Goal: Task Accomplishment & Management: Use online tool/utility

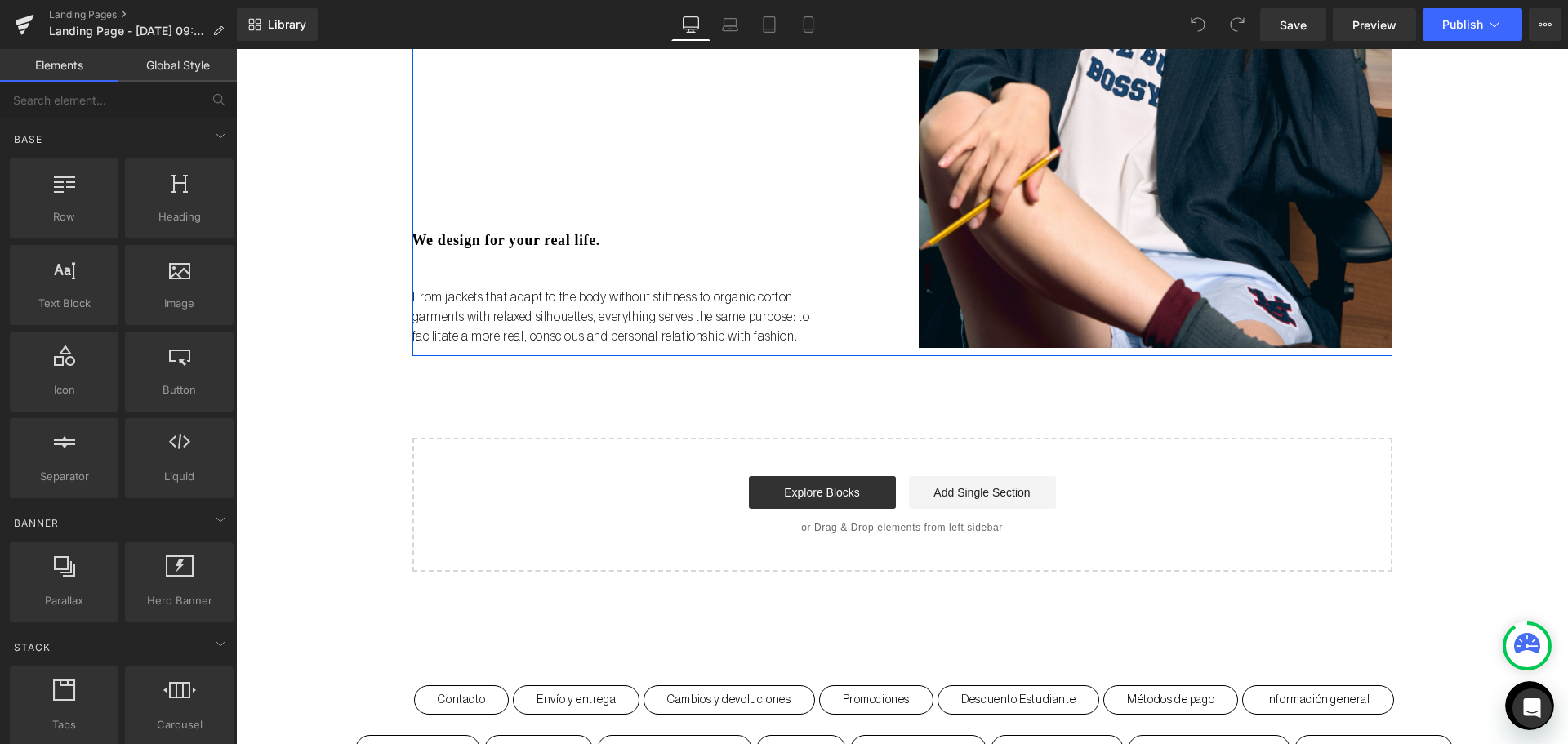
scroll to position [735, 0]
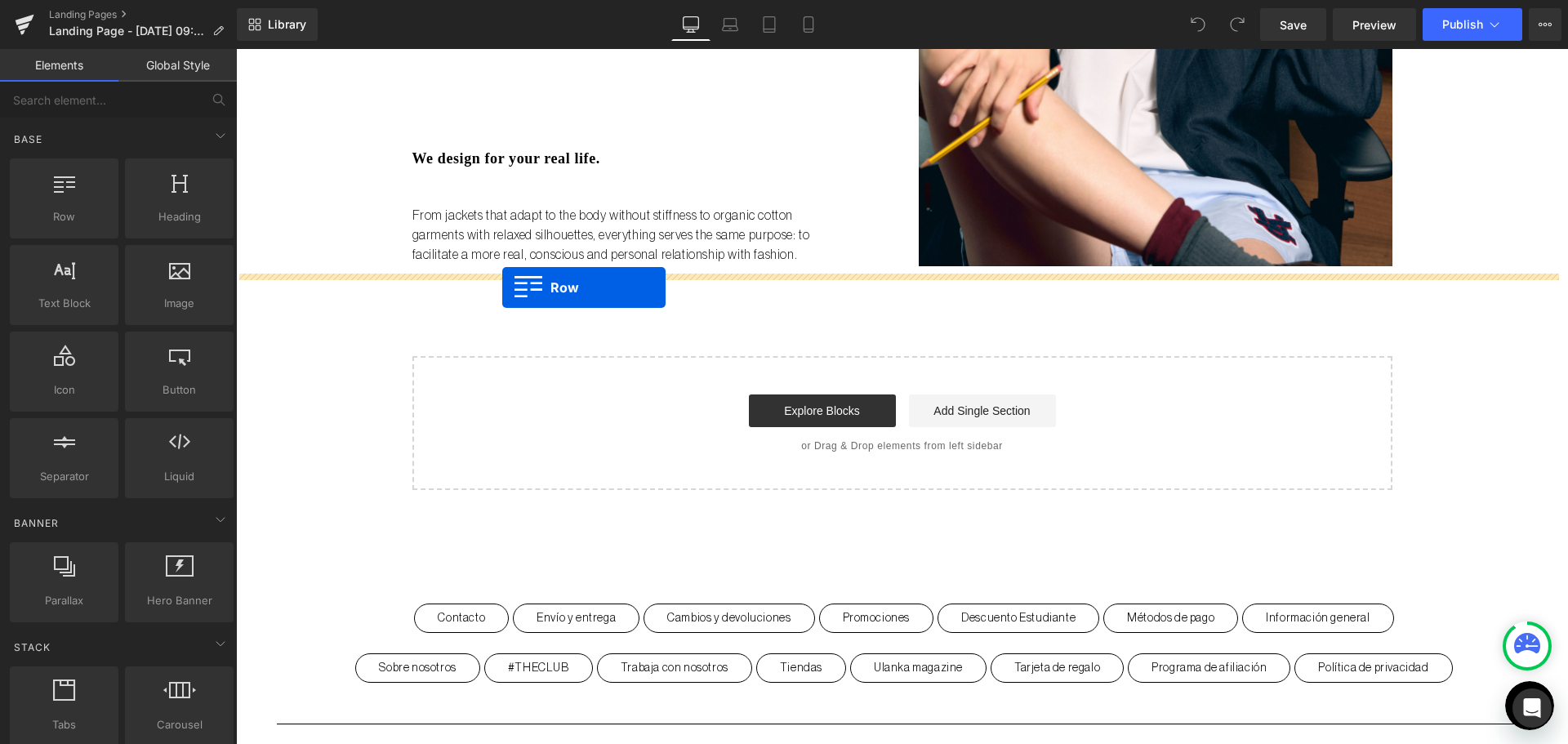
drag, startPoint x: 328, startPoint y: 235, endPoint x: 502, endPoint y: 288, distance: 181.9
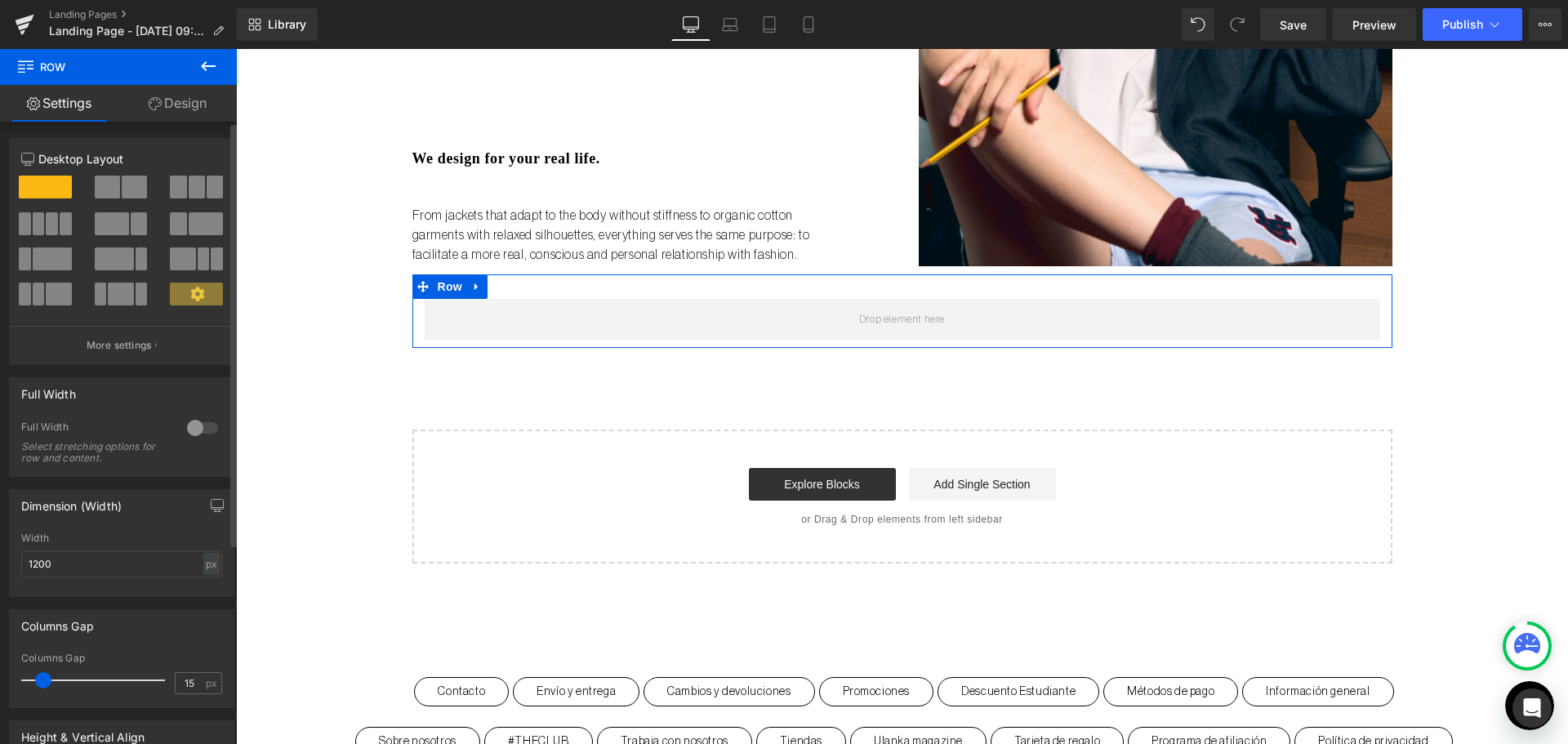
click at [107, 189] on span at bounding box center [107, 186] width 25 height 23
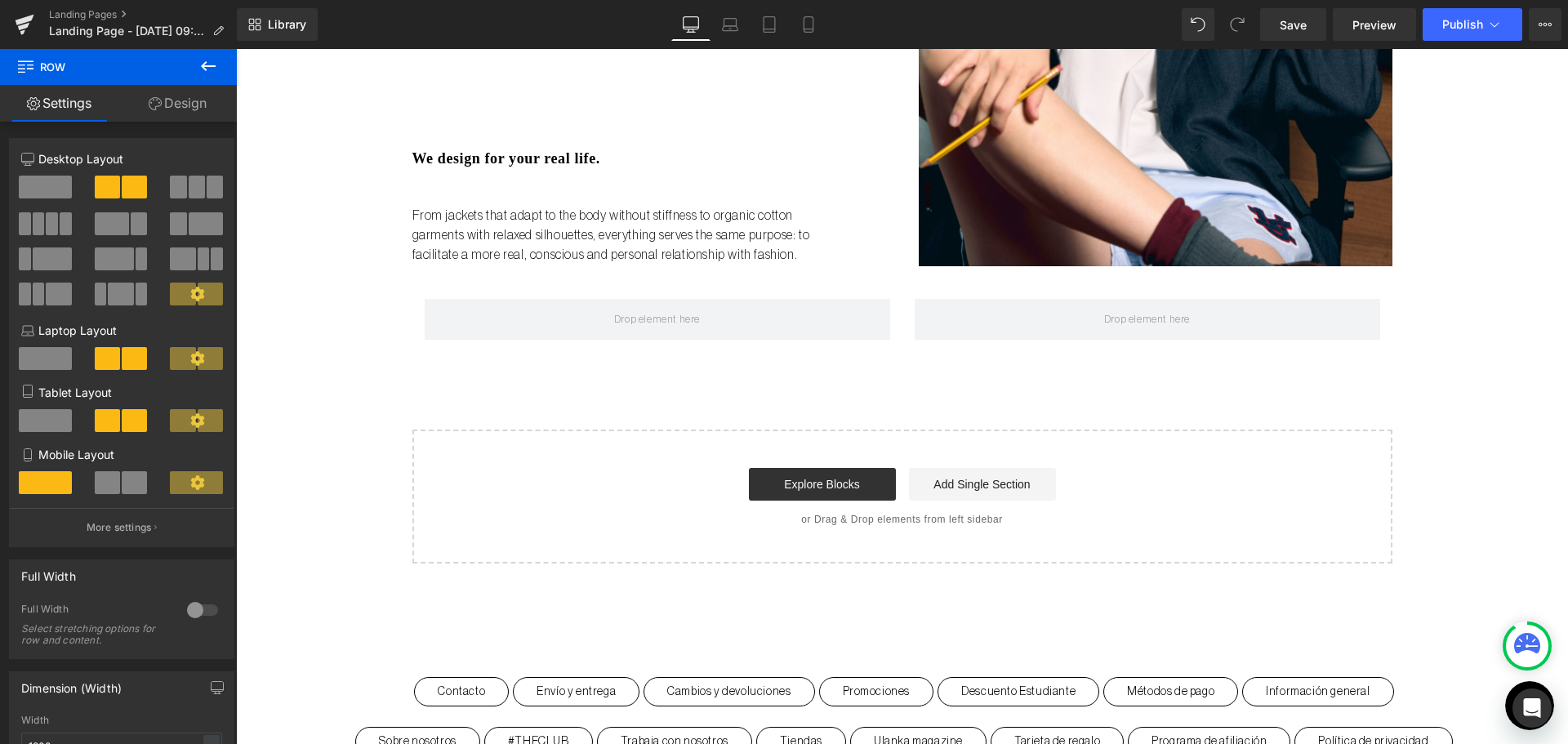
click at [218, 69] on button at bounding box center [209, 67] width 58 height 36
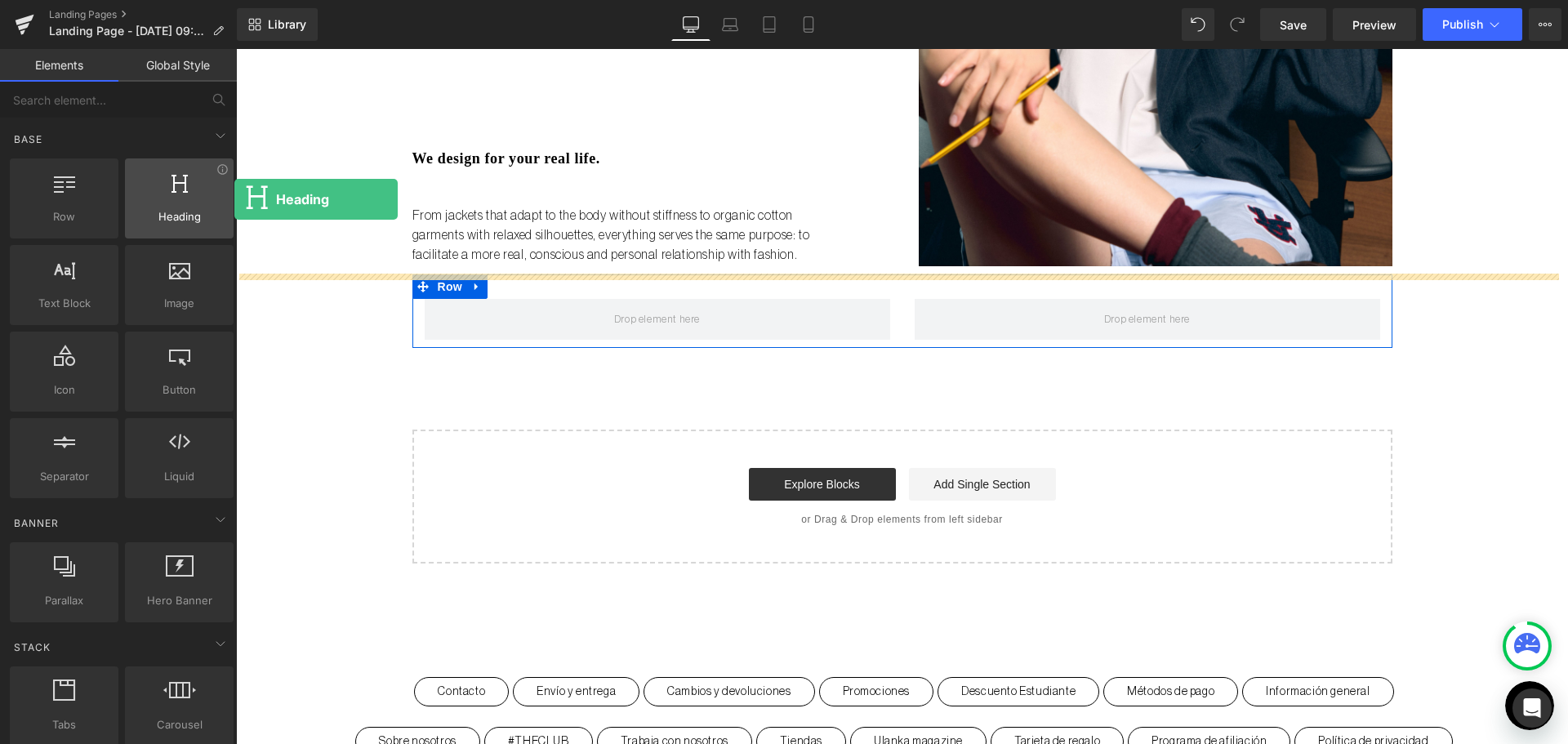
drag, startPoint x: 195, startPoint y: 202, endPoint x: 131, endPoint y: 190, distance: 65.1
click at [131, 190] on div at bounding box center [179, 190] width 98 height 37
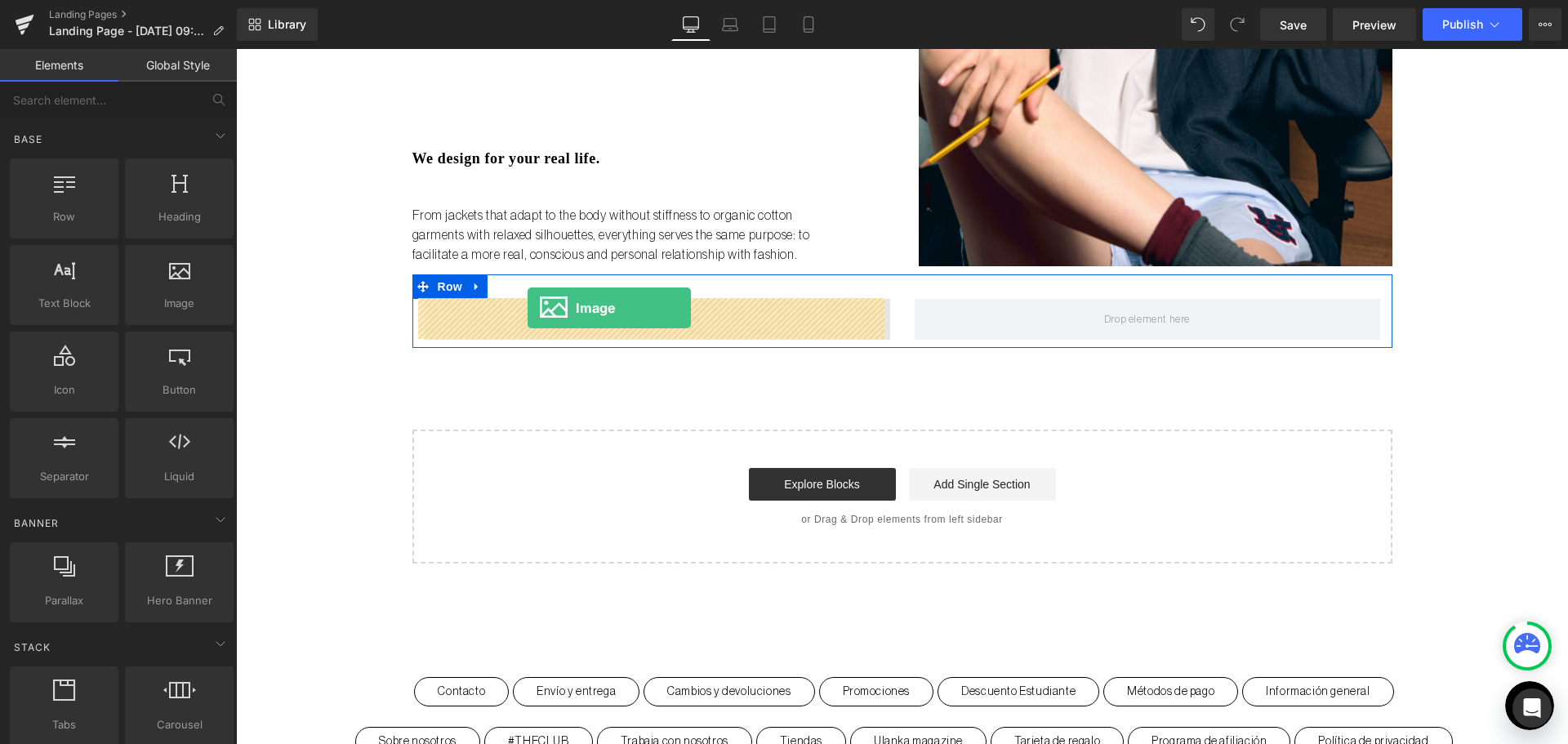
drag, startPoint x: 421, startPoint y: 323, endPoint x: 527, endPoint y: 308, distance: 107.1
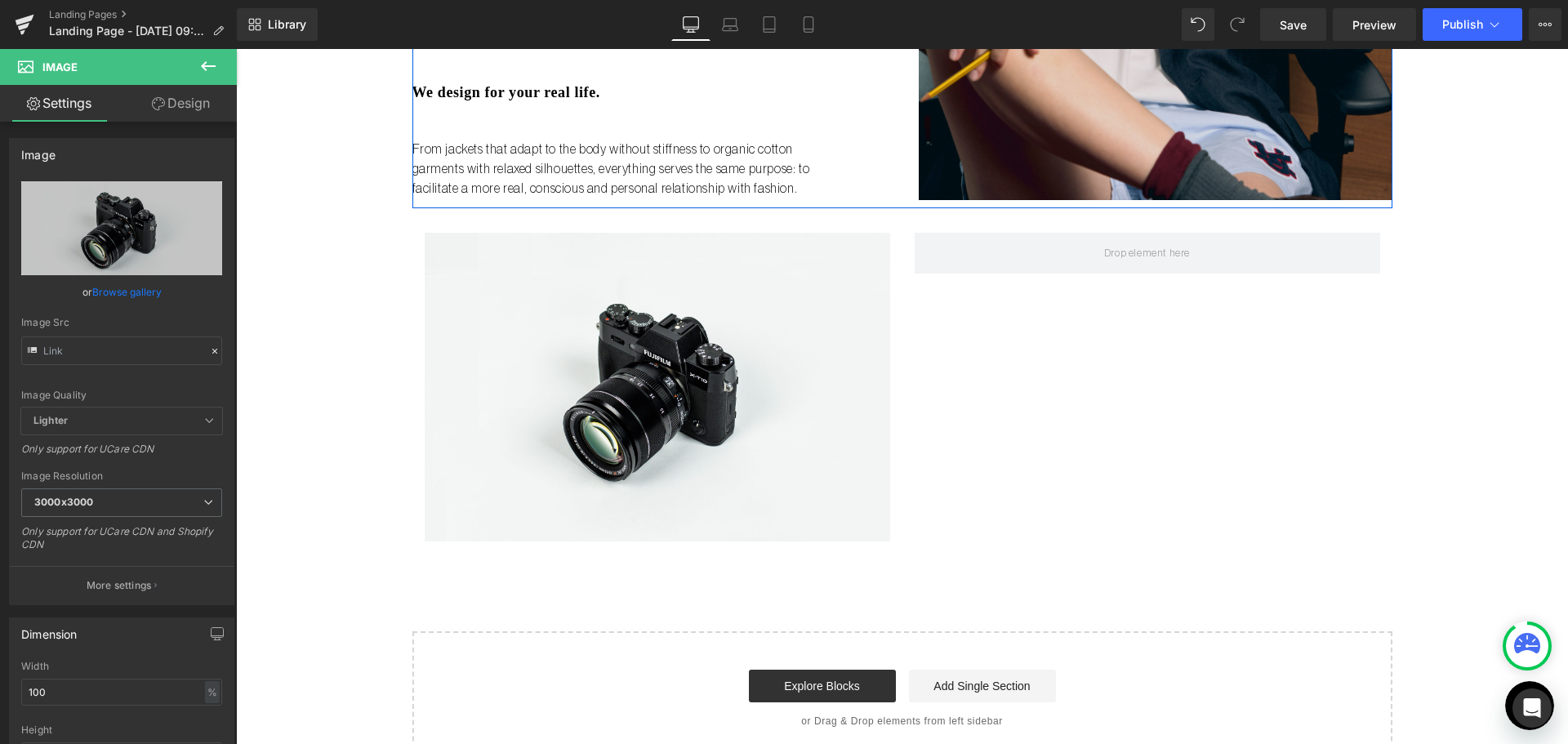
scroll to position [816, 0]
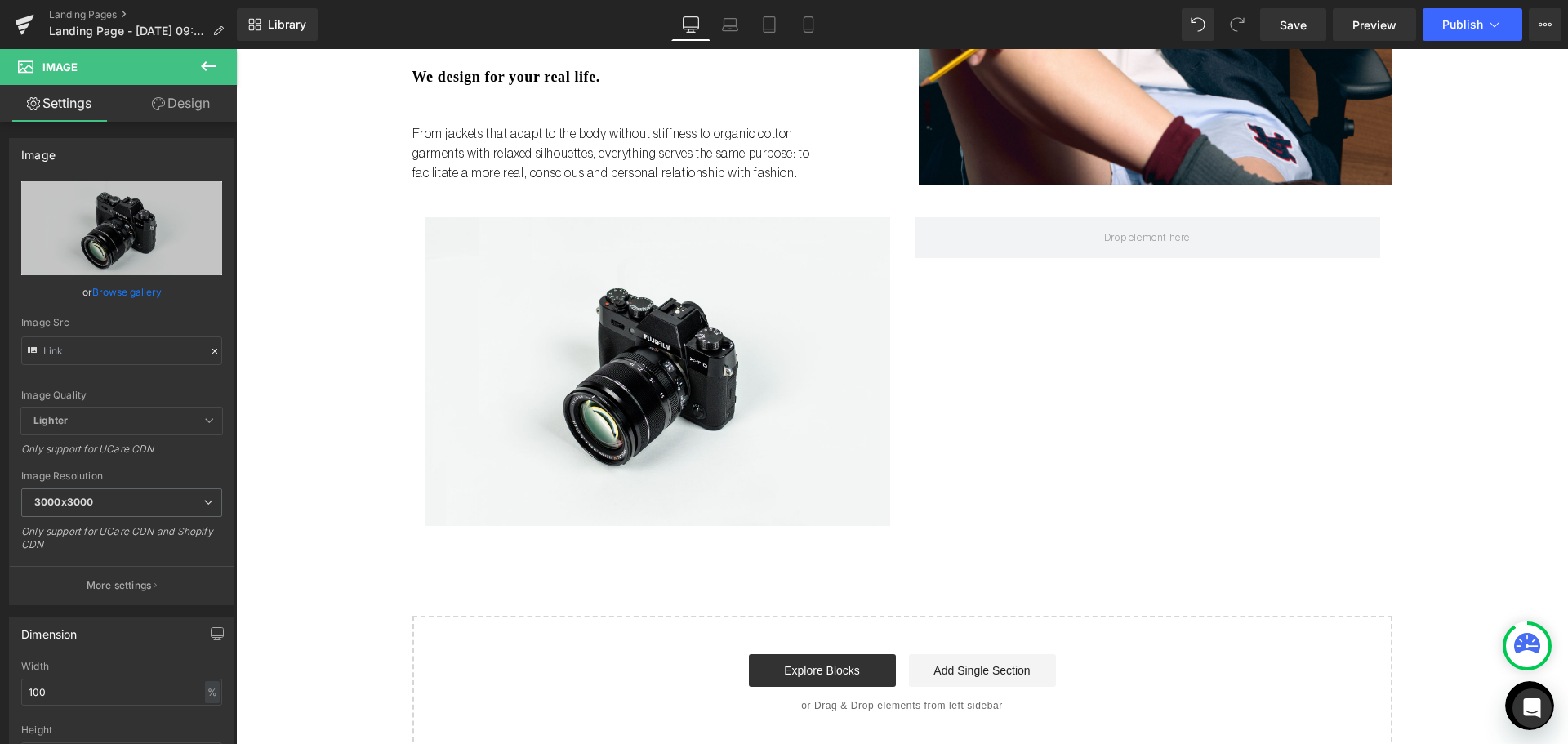
click at [211, 64] on icon at bounding box center [208, 66] width 19 height 19
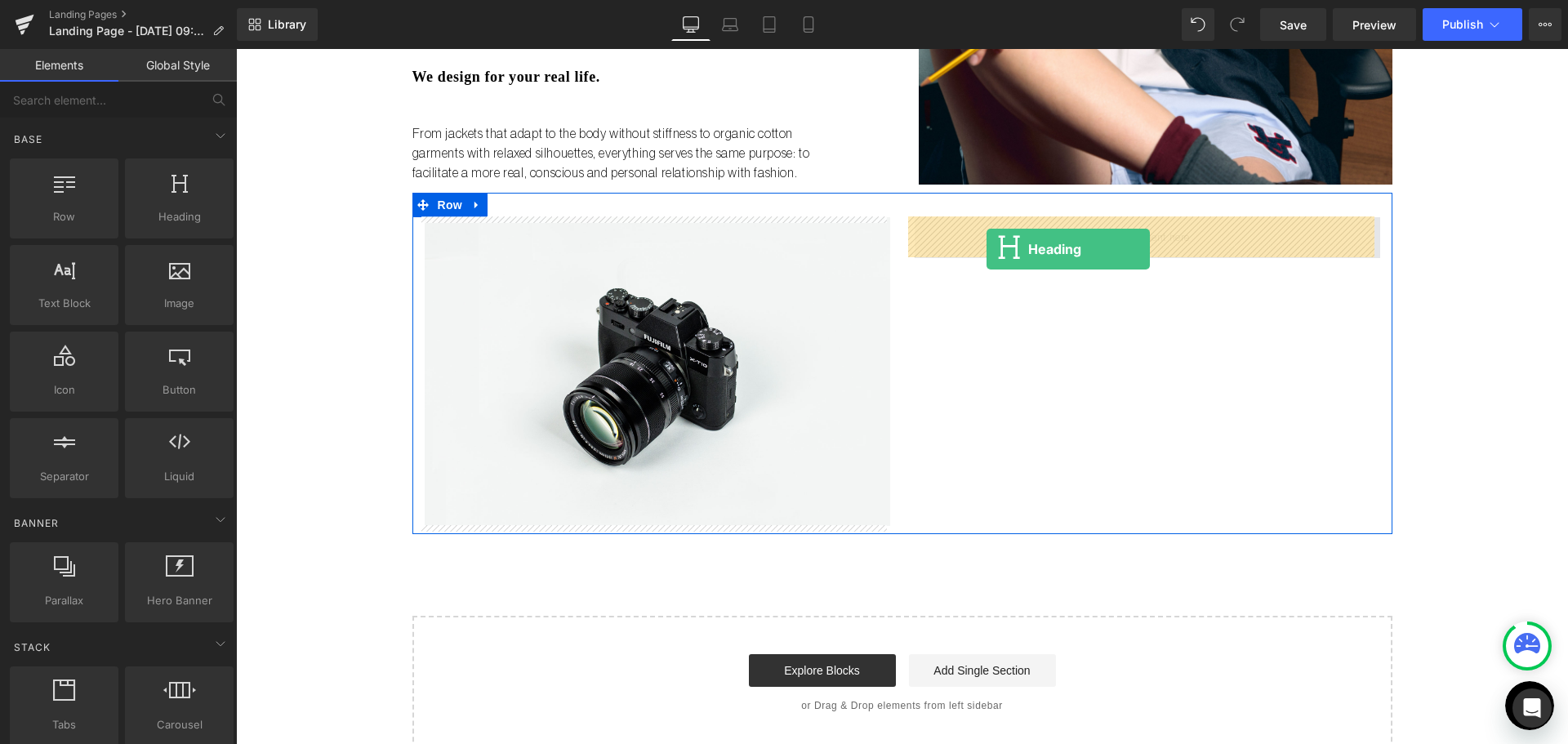
drag, startPoint x: 461, startPoint y: 278, endPoint x: 986, endPoint y: 249, distance: 525.8
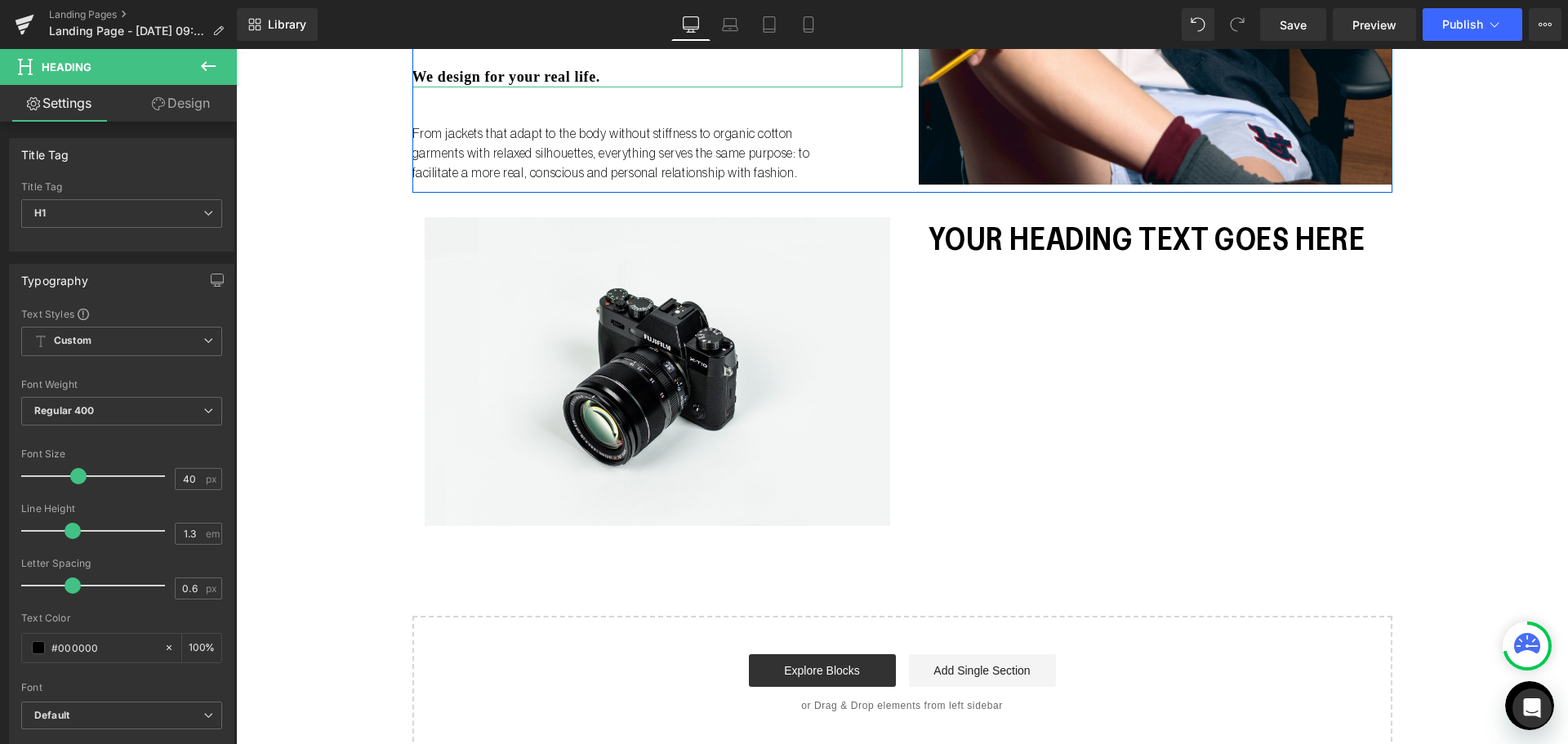
click at [480, 74] on h3 "We design for your real life." at bounding box center [657, 77] width 490 height 19
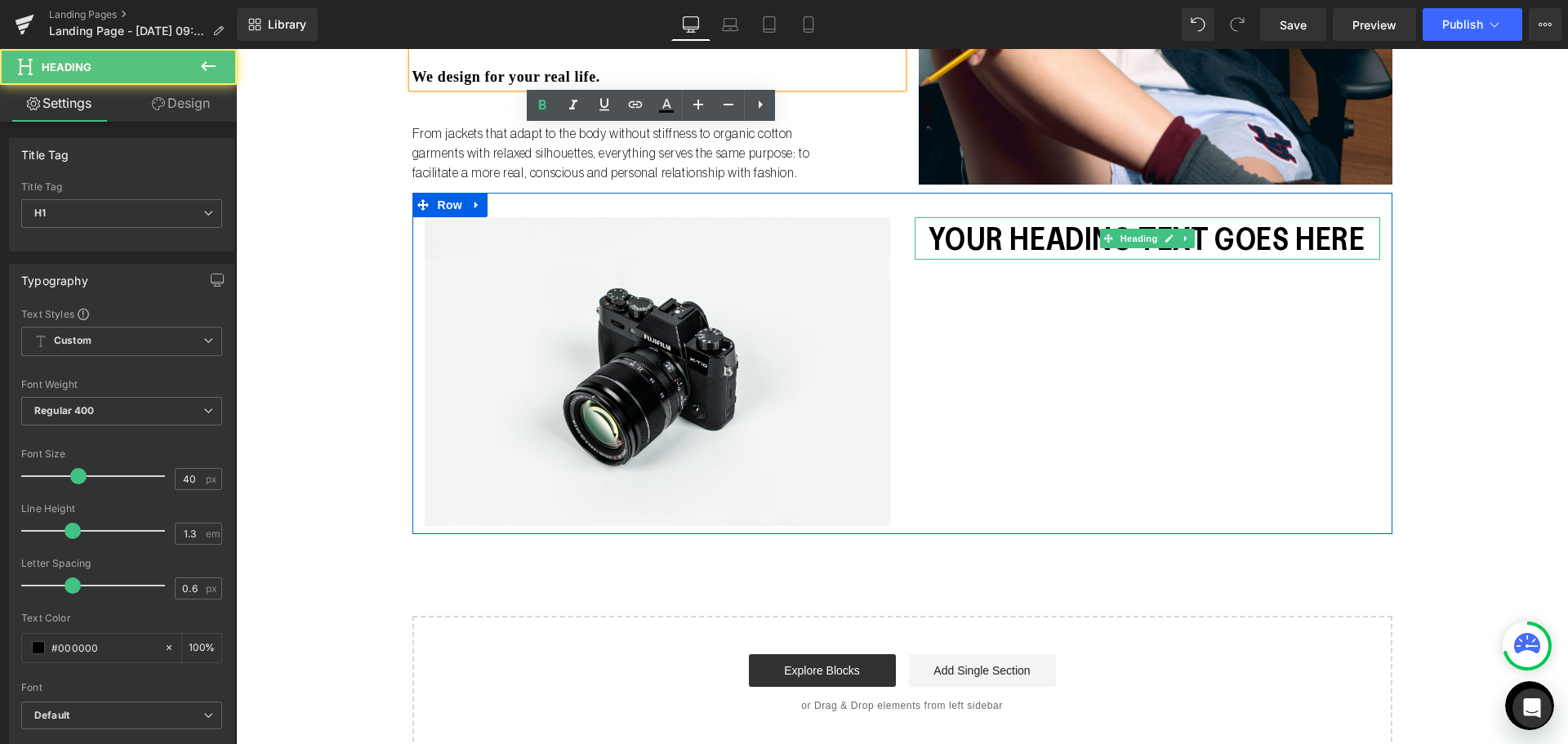
click at [986, 221] on h1 "Your heading text goes here" at bounding box center [1148, 238] width 466 height 43
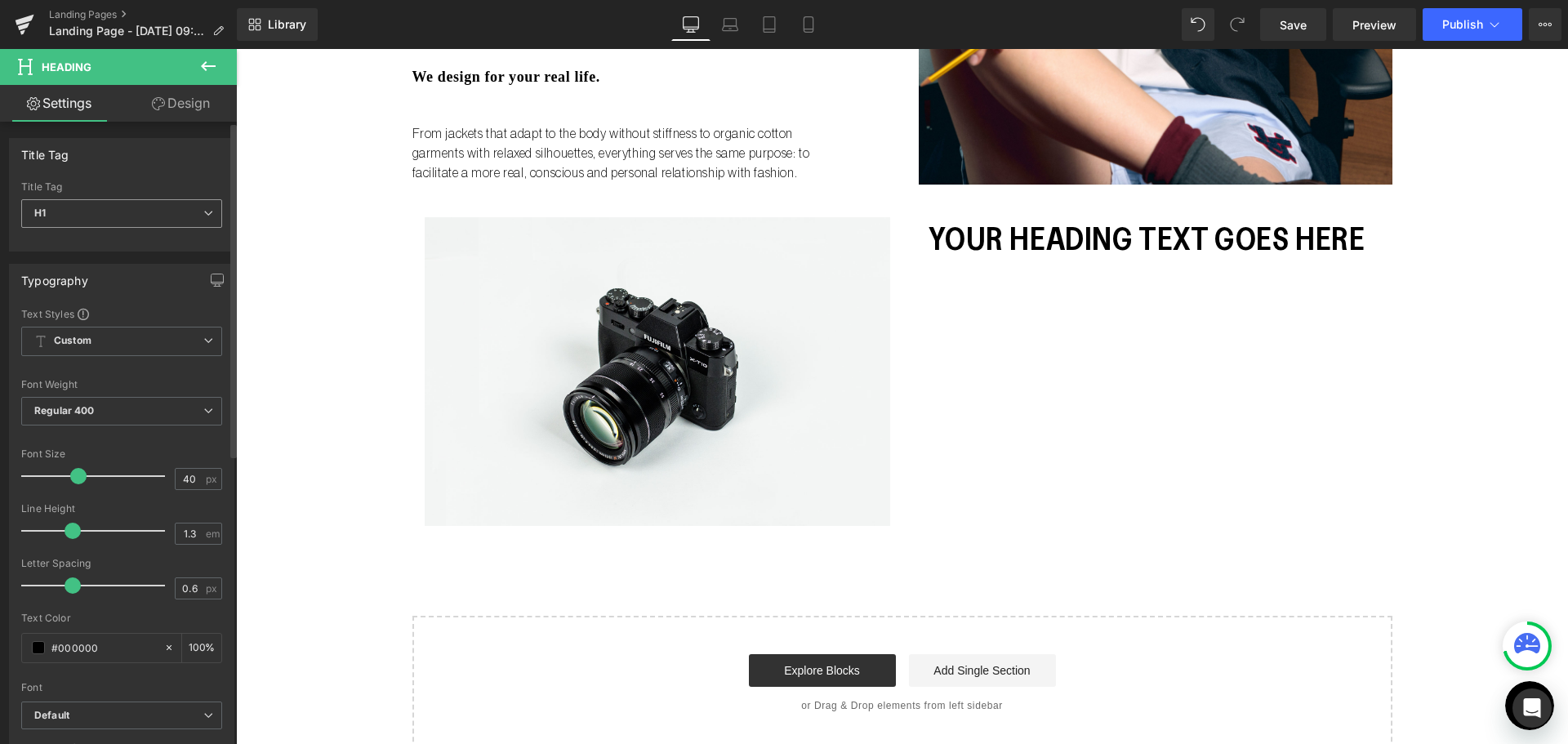
click at [152, 209] on span "H1" at bounding box center [122, 213] width 200 height 29
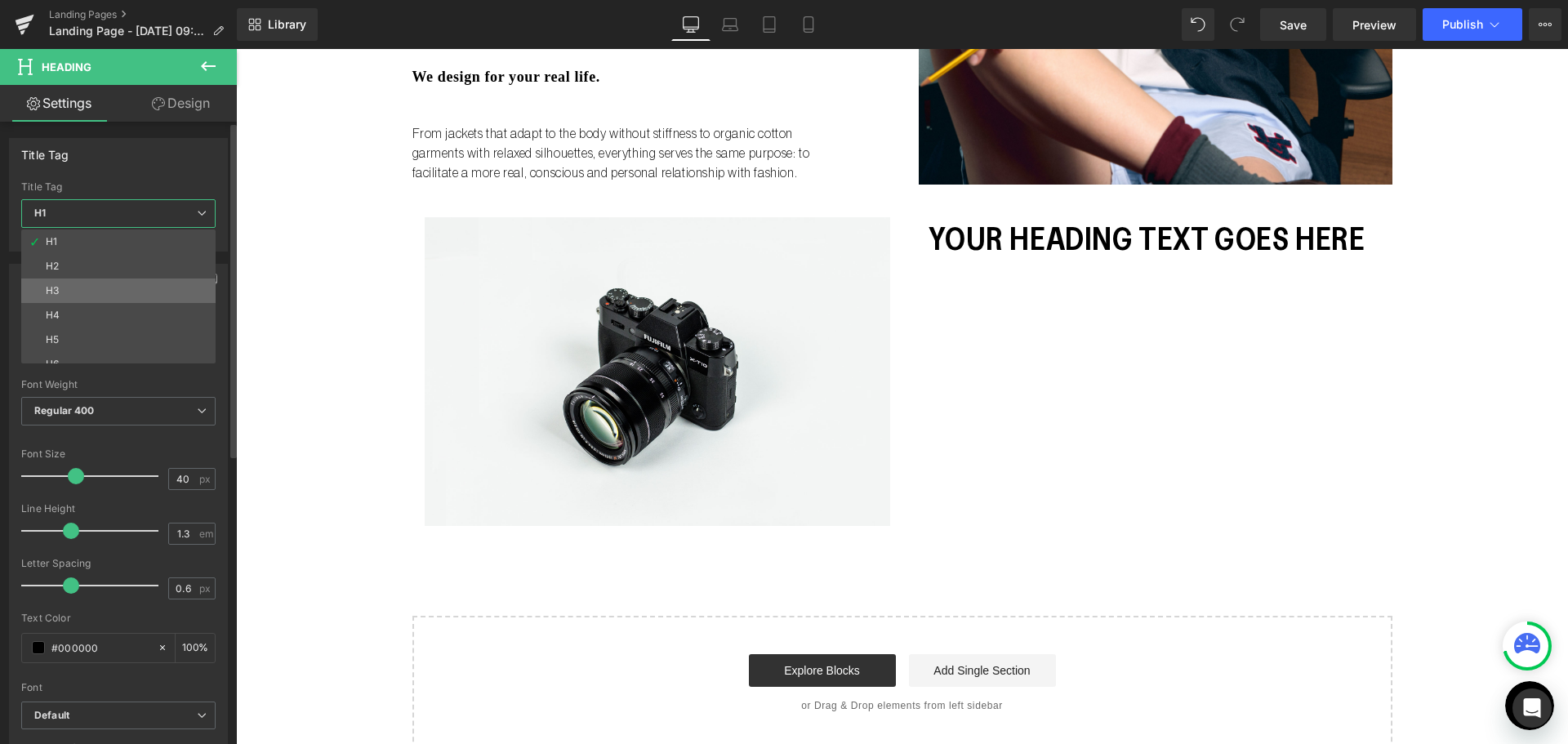
click at [139, 282] on li "H3" at bounding box center [122, 290] width 201 height 24
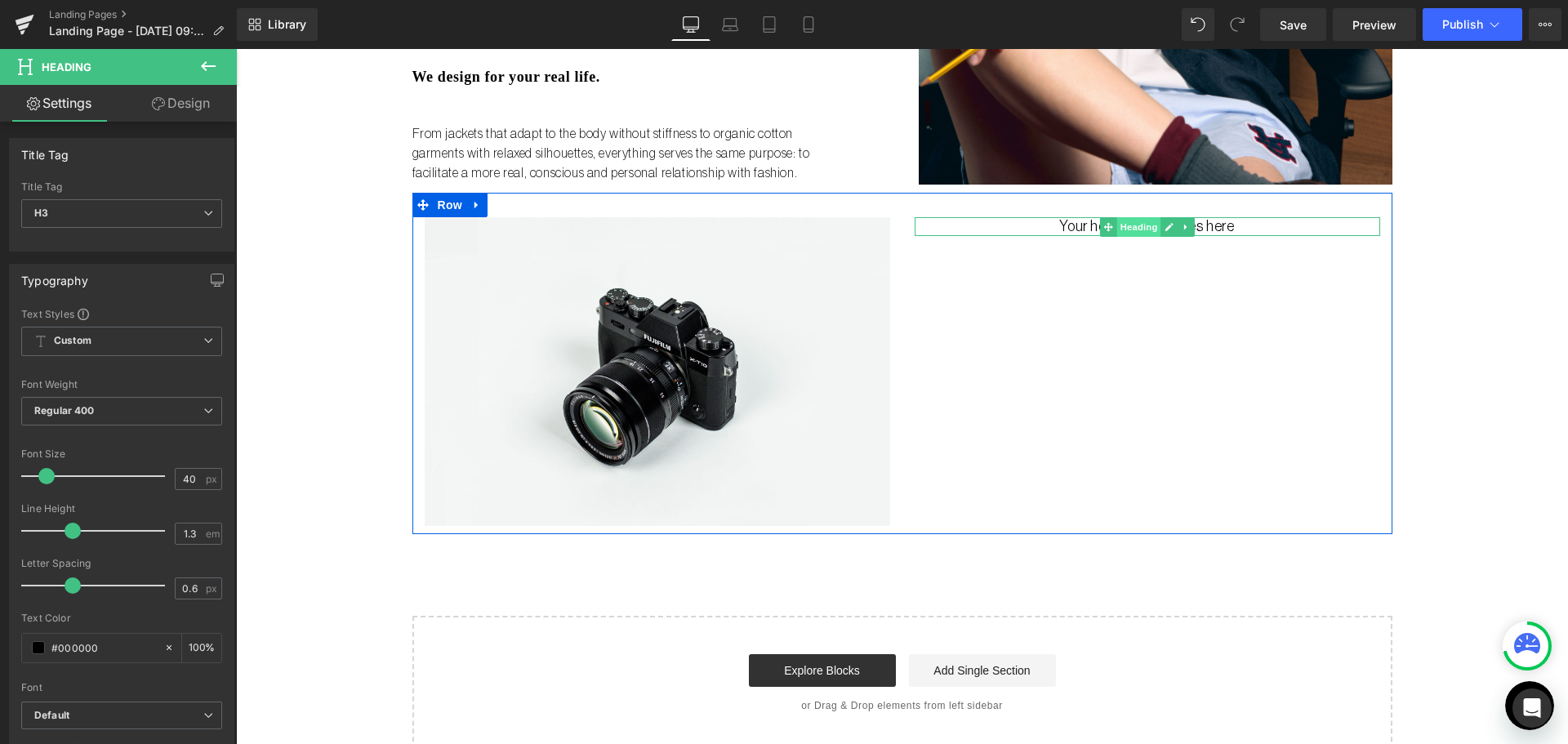
click at [1144, 227] on span "Heading" at bounding box center [1138, 226] width 45 height 19
click at [1065, 224] on h3 "Your heading text goes here" at bounding box center [1148, 226] width 466 height 19
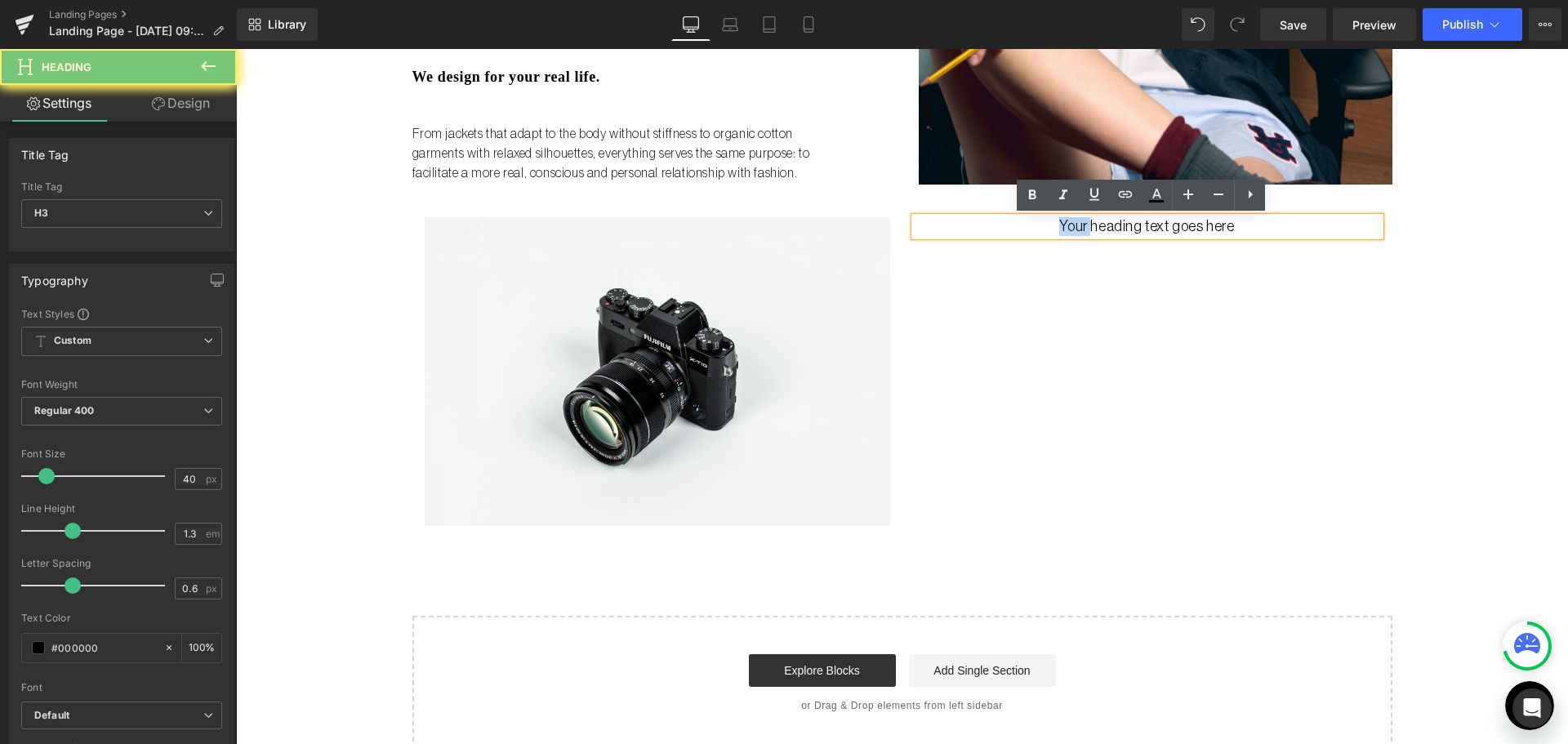
click at [1065, 224] on h3 "Your heading text goes here" at bounding box center [1148, 226] width 466 height 19
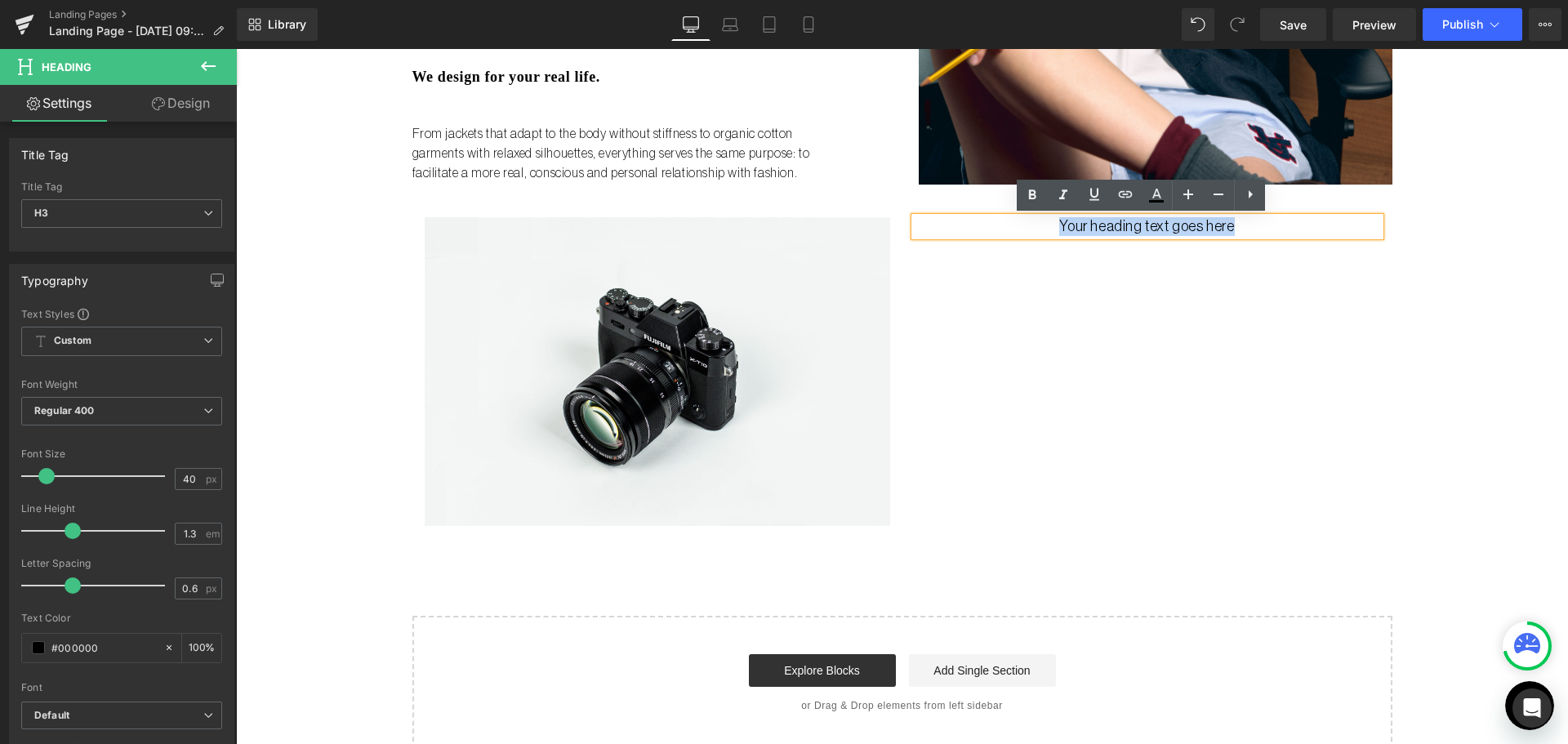
paste div
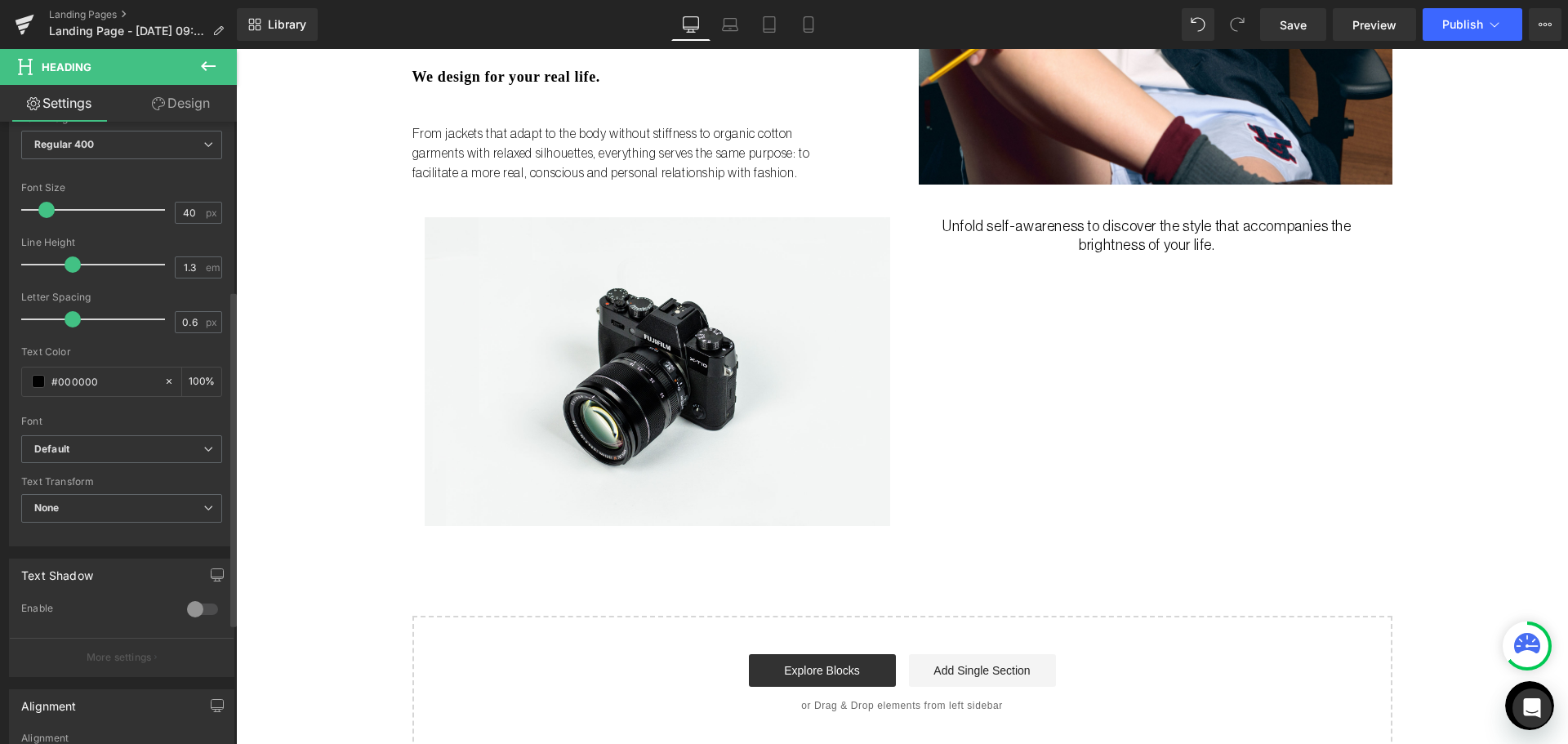
scroll to position [327, 0]
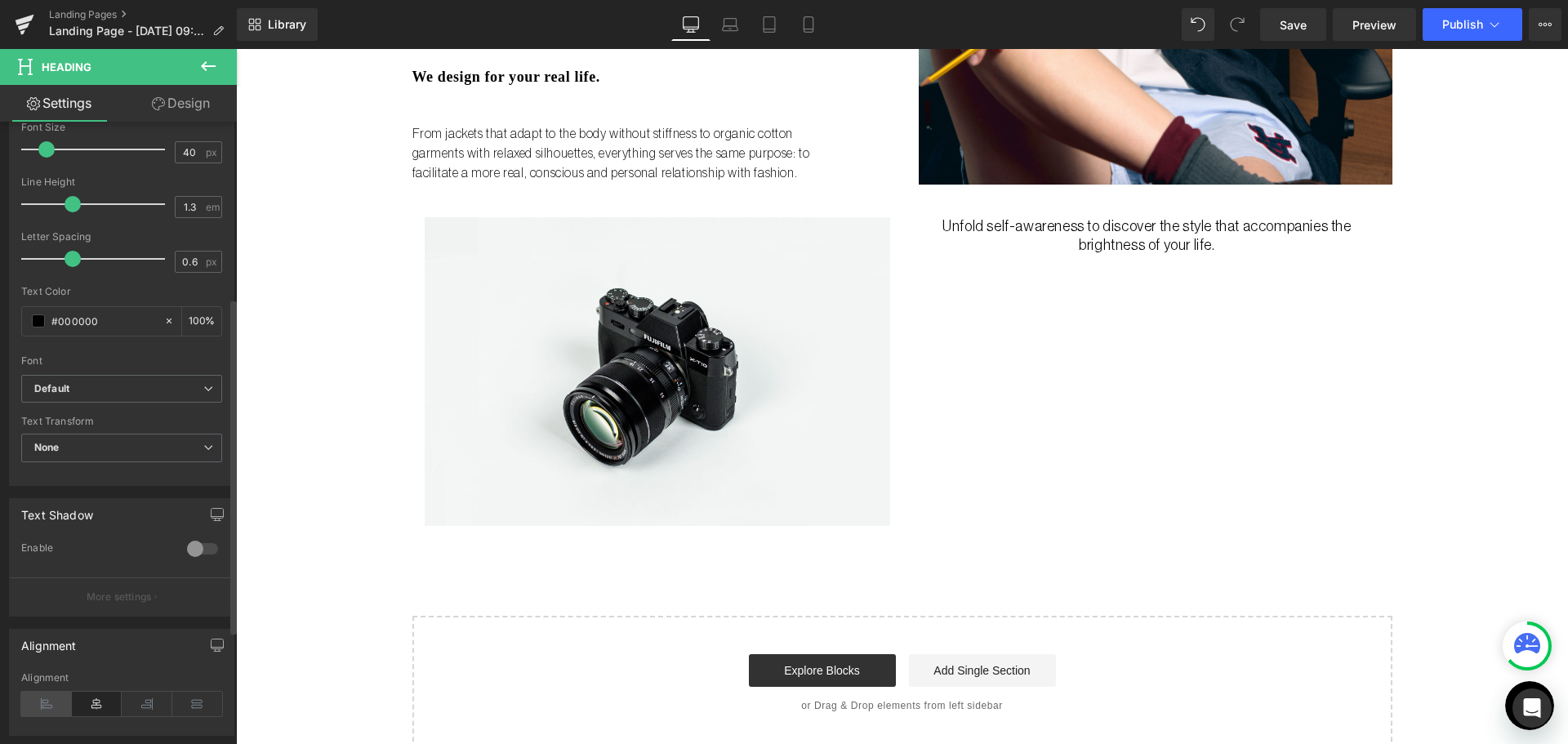
click at [49, 700] on icon at bounding box center [46, 703] width 51 height 24
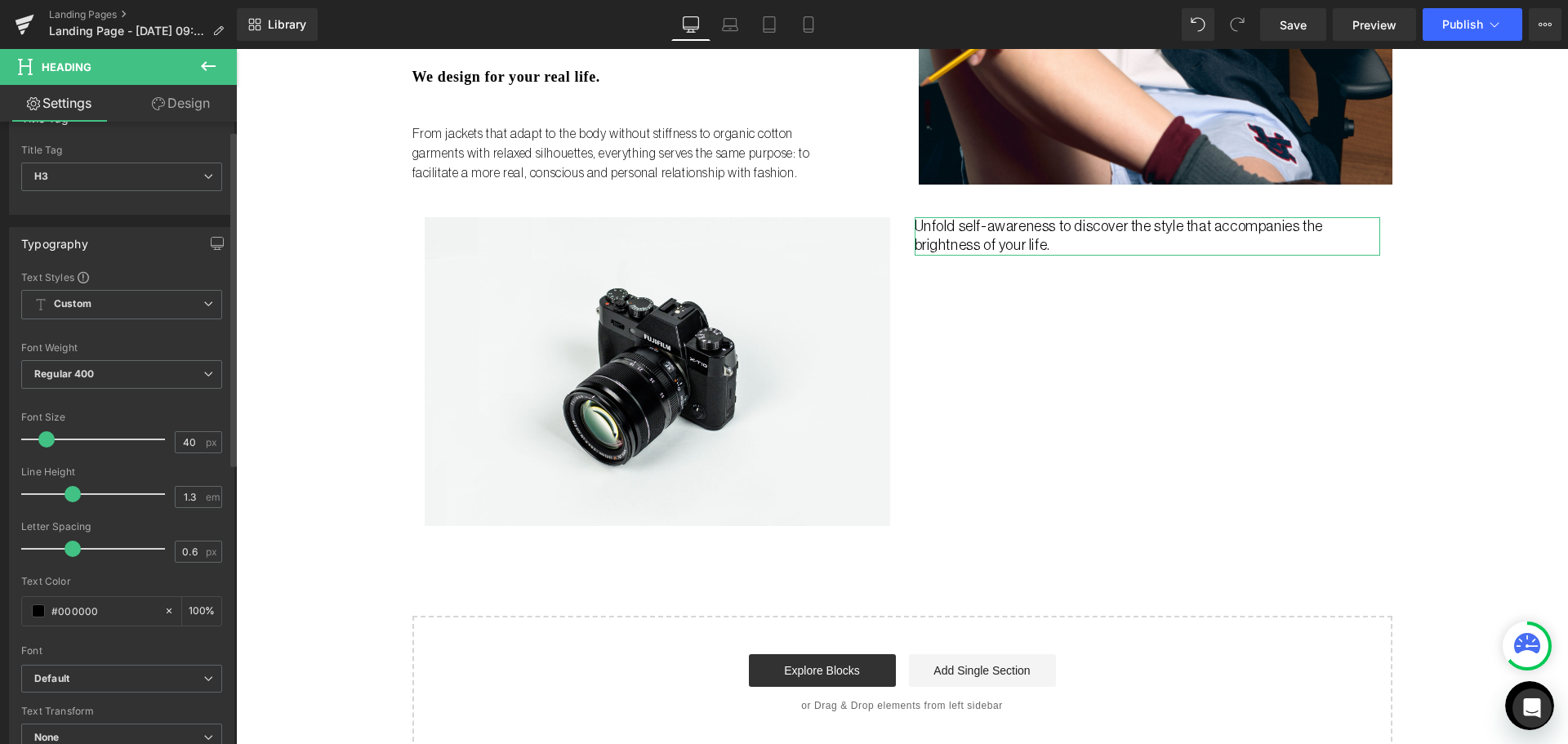
scroll to position [0, 0]
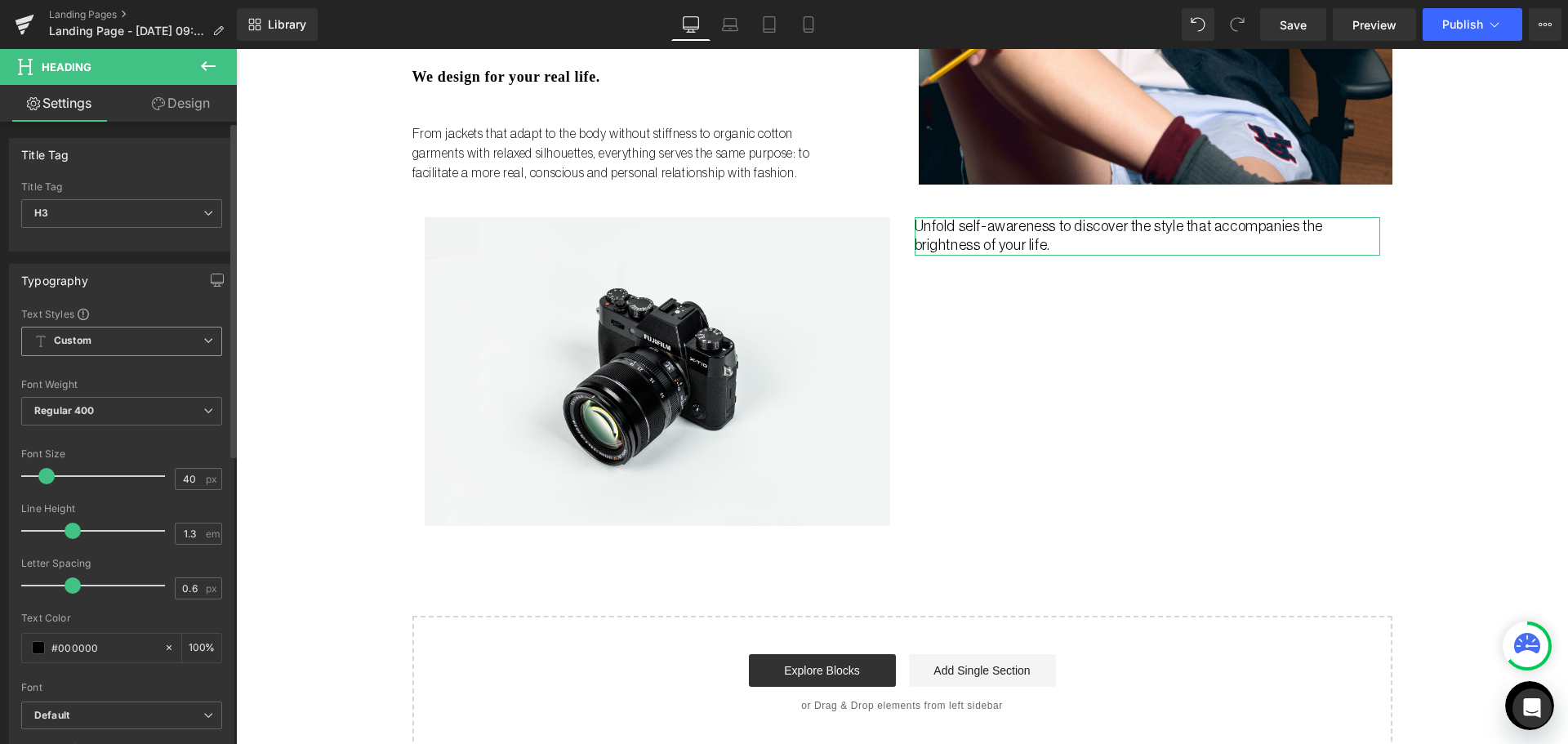
click at [161, 346] on span "Custom Setup Global Style" at bounding box center [122, 341] width 200 height 30
click at [173, 334] on span "Custom Setup Global Style" at bounding box center [118, 341] width 194 height 30
click at [150, 702] on span "Default" at bounding box center [122, 715] width 200 height 29
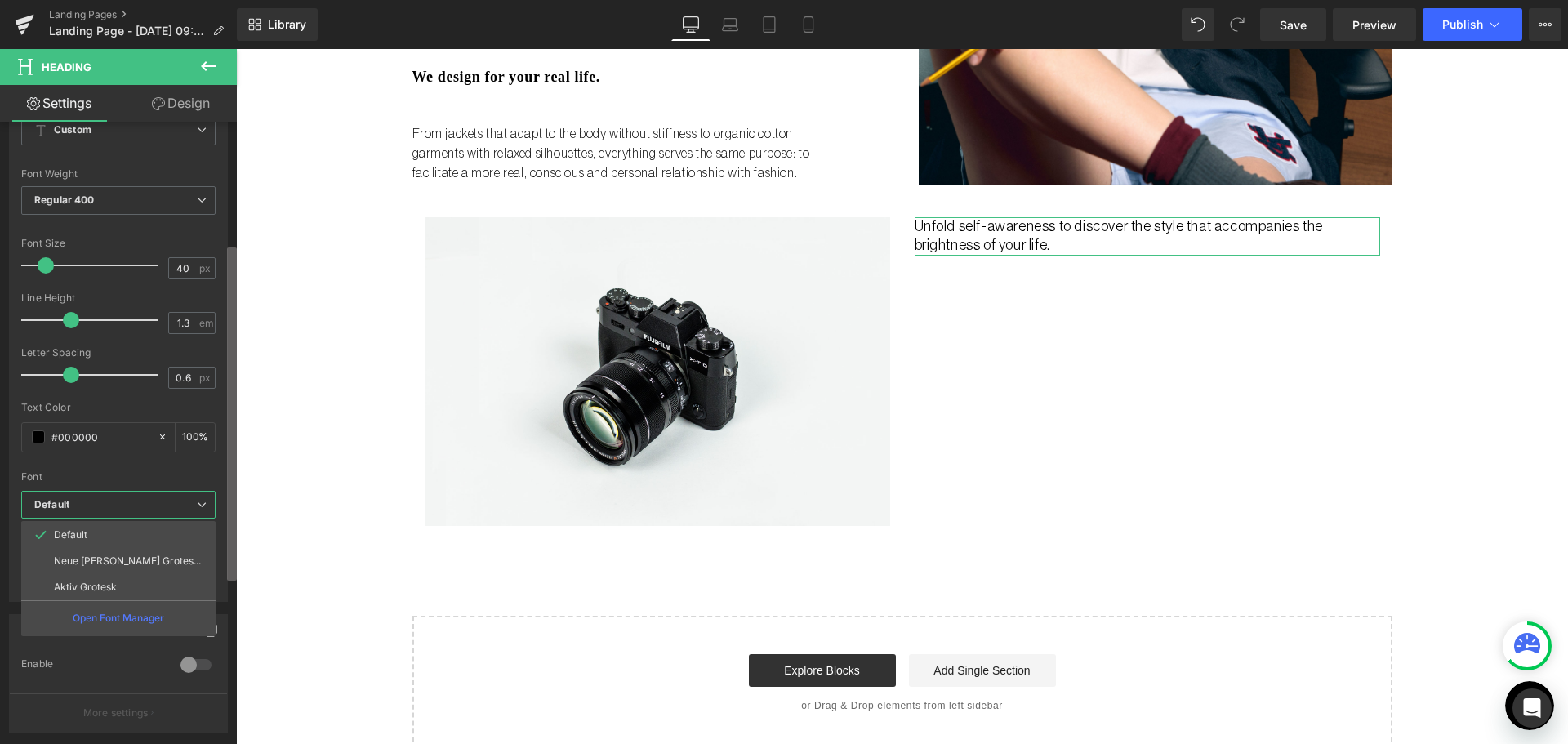
scroll to position [228, 0]
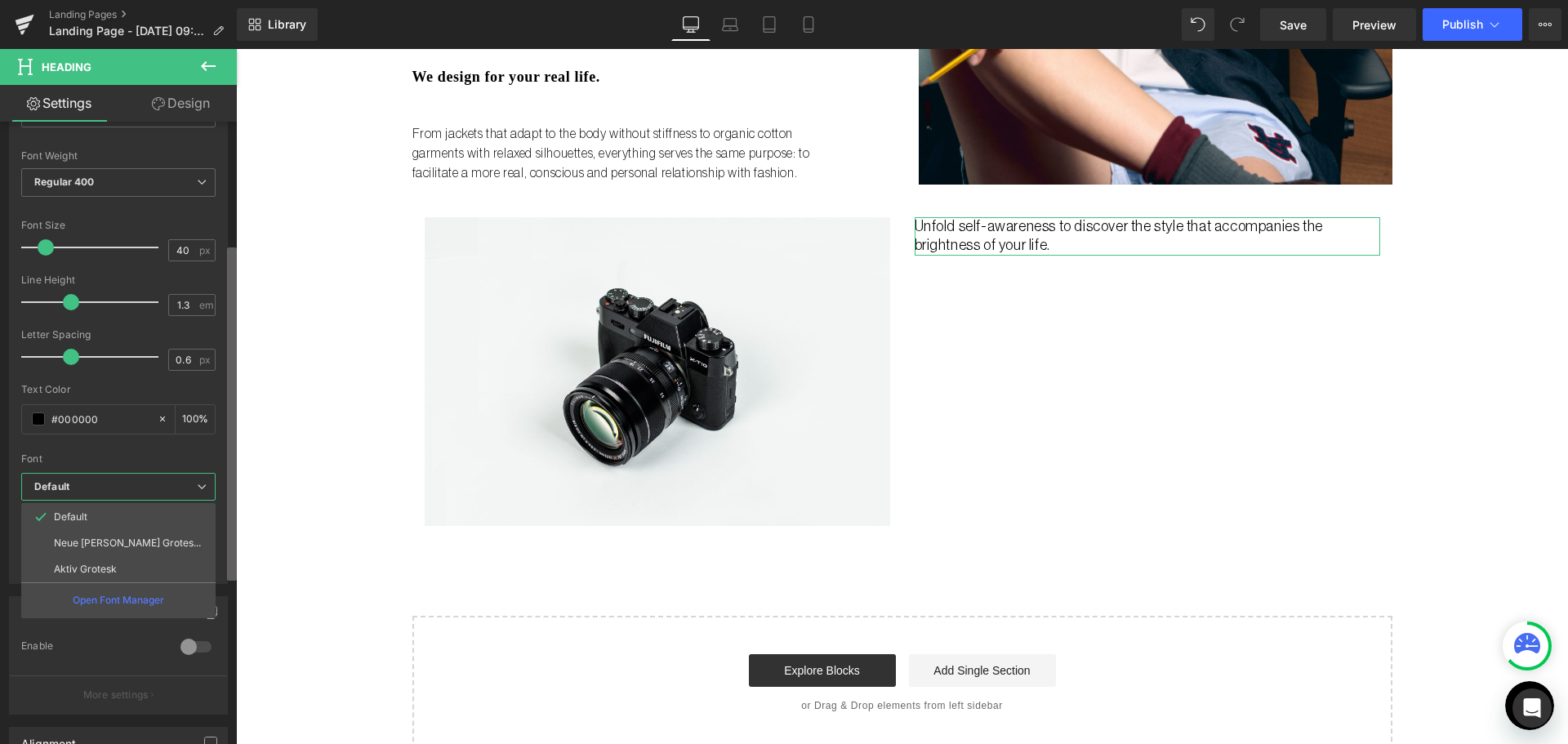
click at [228, 533] on b at bounding box center [232, 414] width 10 height 333
click at [113, 573] on p "Aktiv Grotesk" at bounding box center [85, 569] width 63 height 11
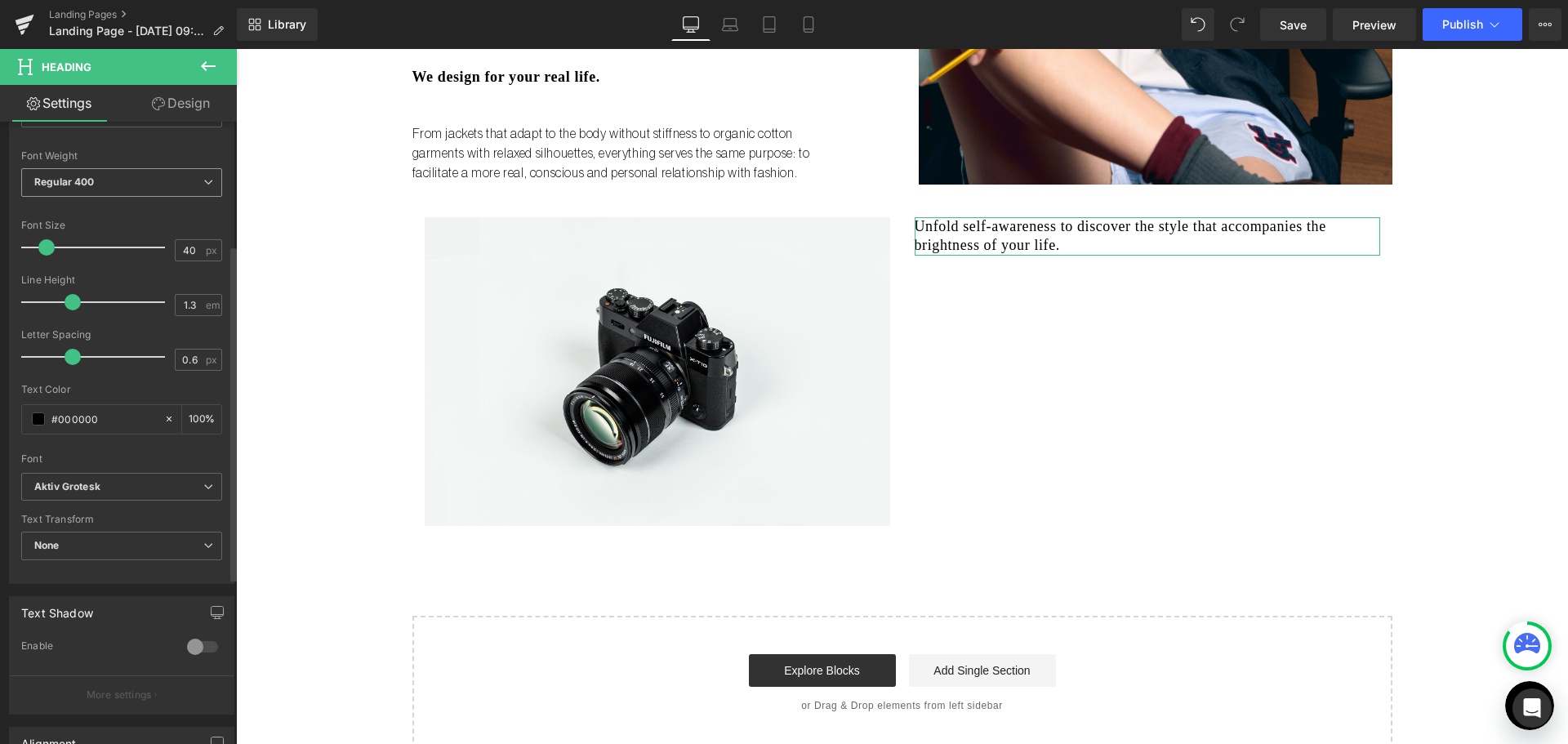
click at [113, 184] on span "Regular 400" at bounding box center [122, 182] width 200 height 29
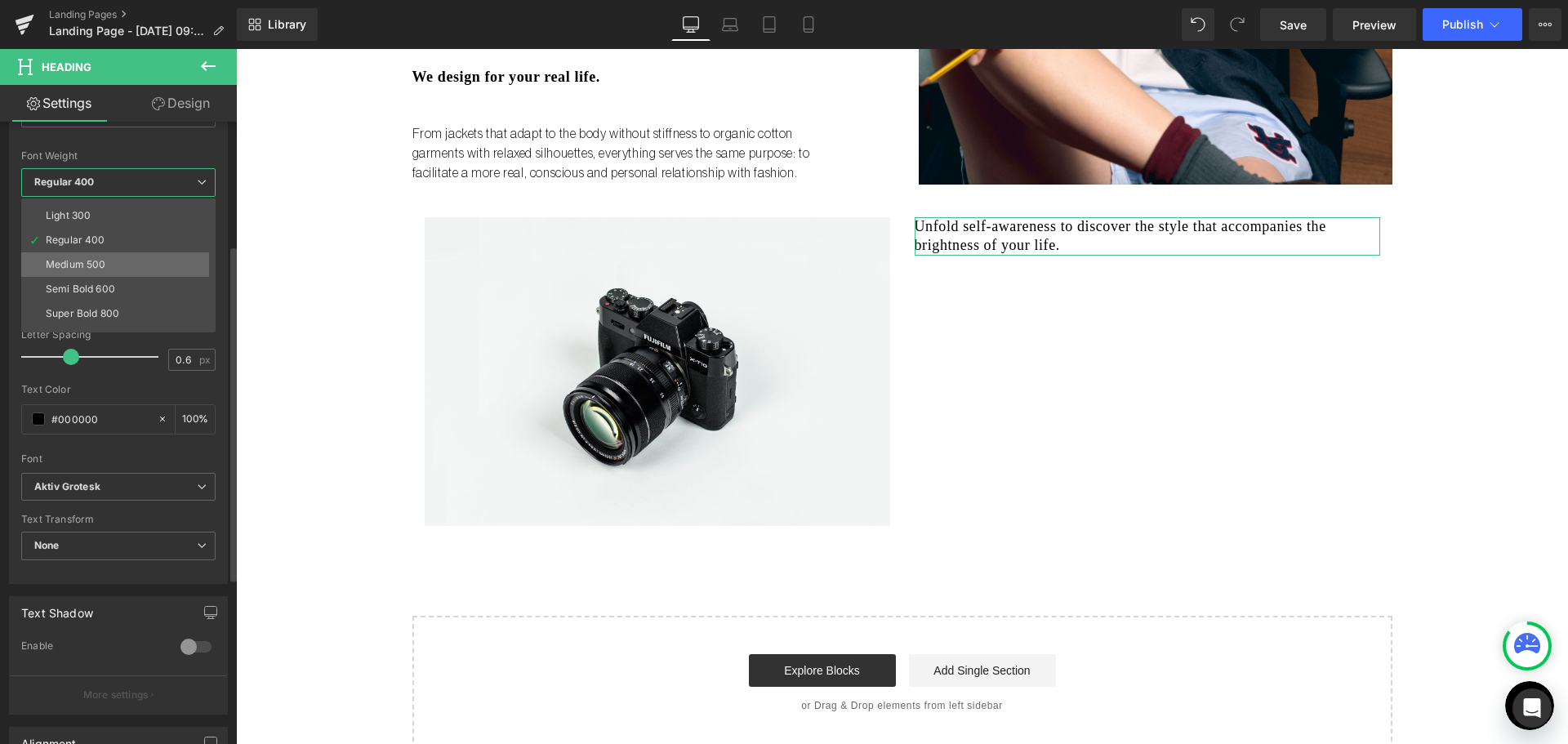
scroll to position [82, 0]
click at [104, 314] on li "Bold 700" at bounding box center [122, 325] width 201 height 24
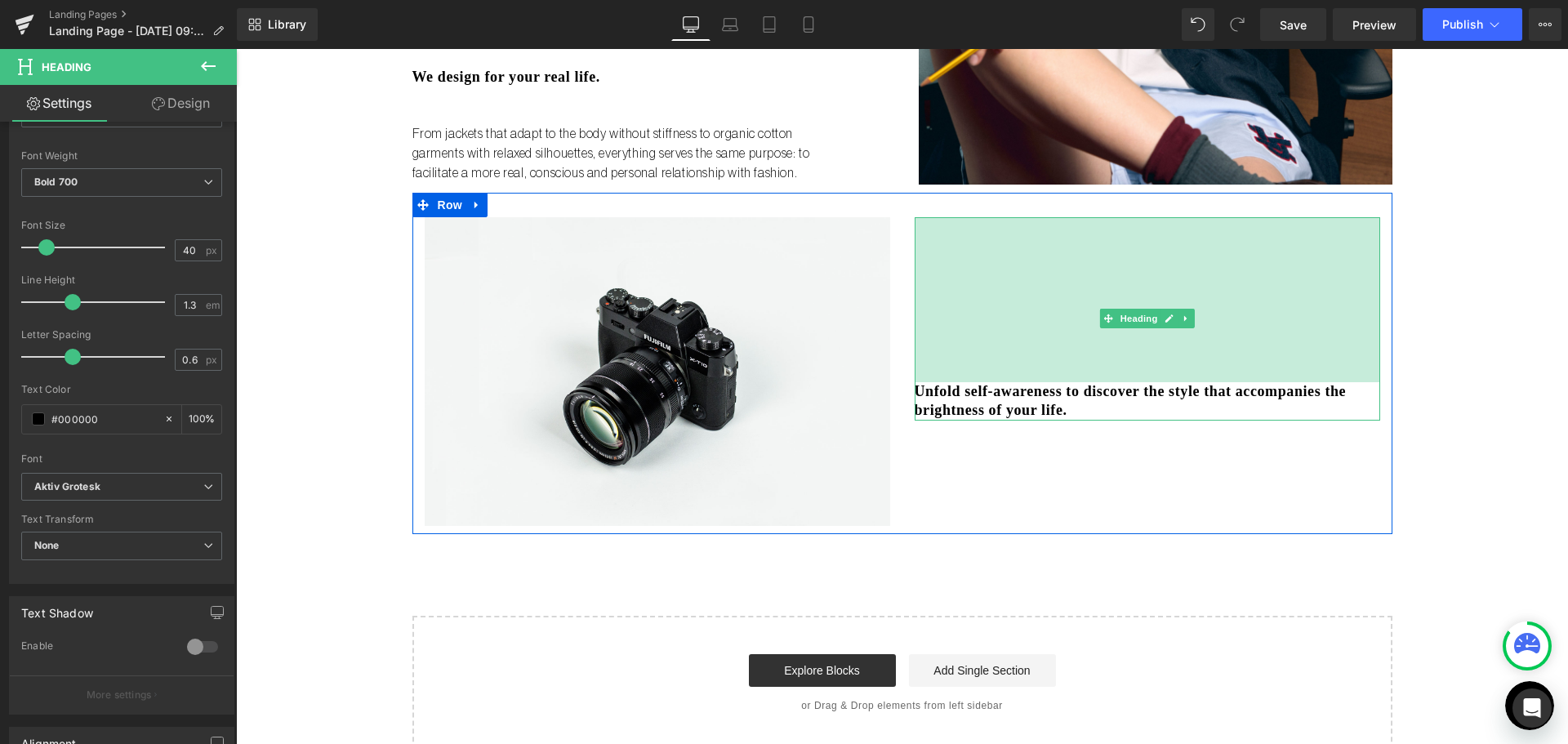
drag, startPoint x: 1065, startPoint y: 219, endPoint x: 1100, endPoint y: 383, distance: 167.7
click at [1100, 383] on div "Unfold self-awareness to discover the style that accompanies the brightness of …" at bounding box center [1148, 318] width 466 height 203
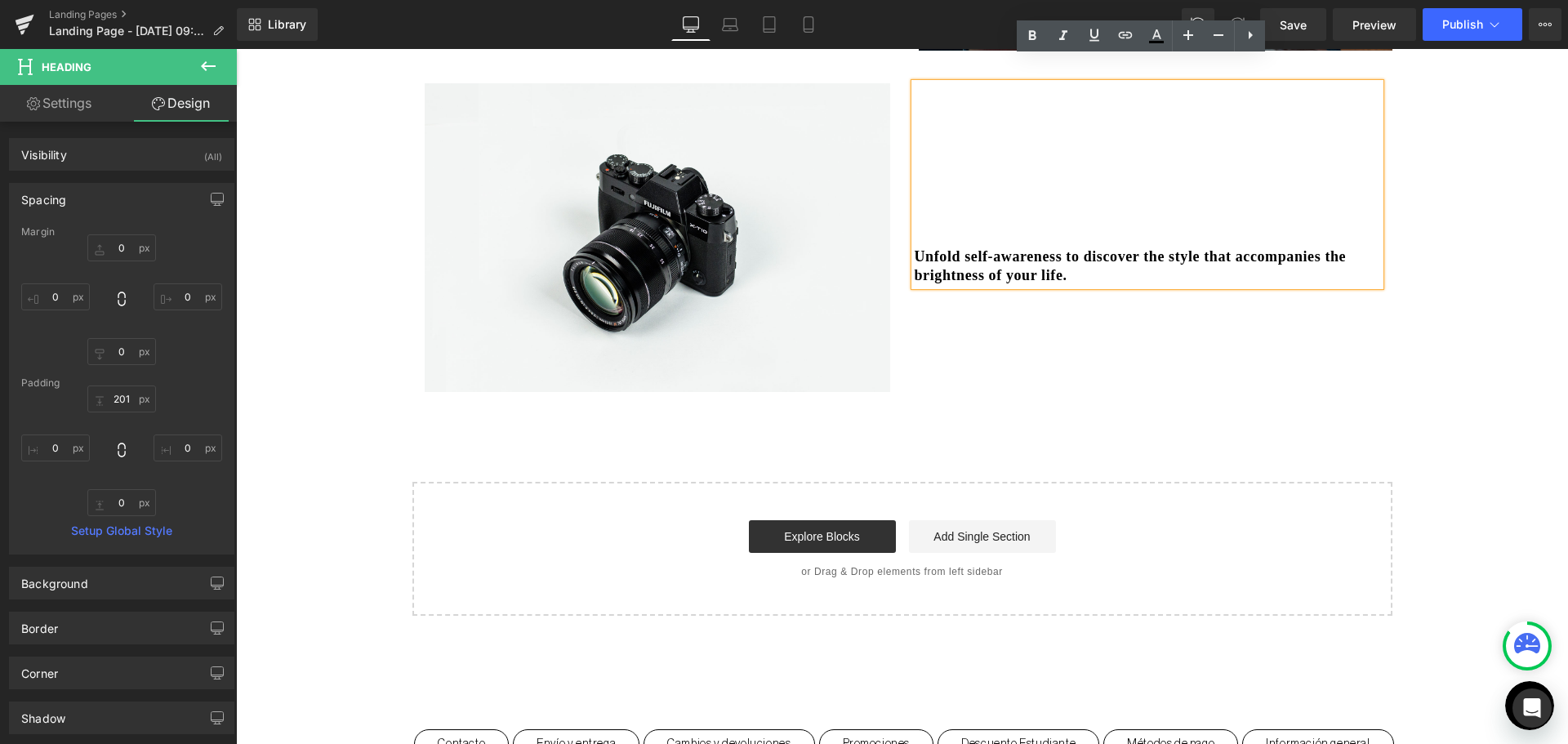
scroll to position [980, 0]
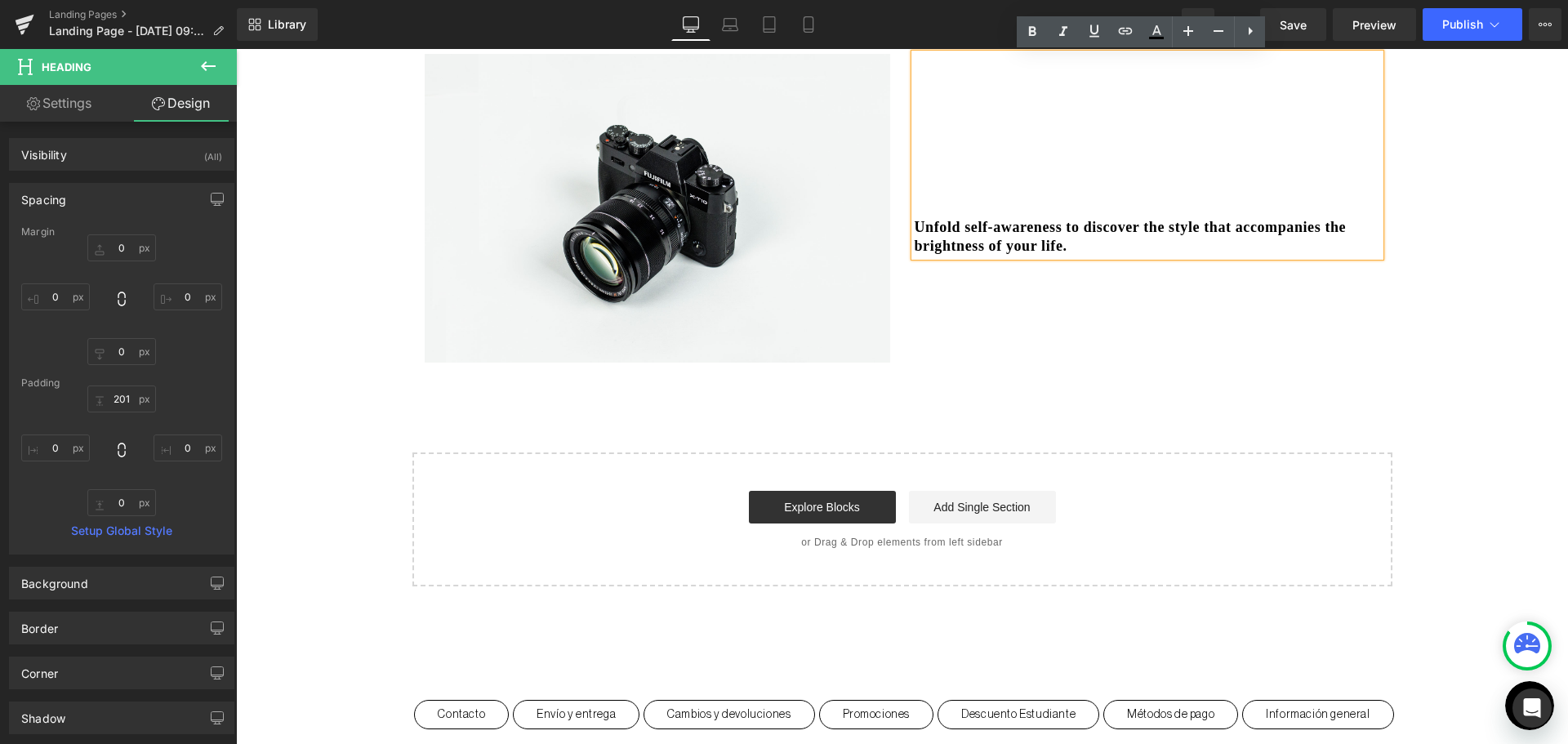
click at [954, 302] on div "Image Unfold self-awareness to discover the style that accompanies the brightne…" at bounding box center [902, 200] width 980 height 341
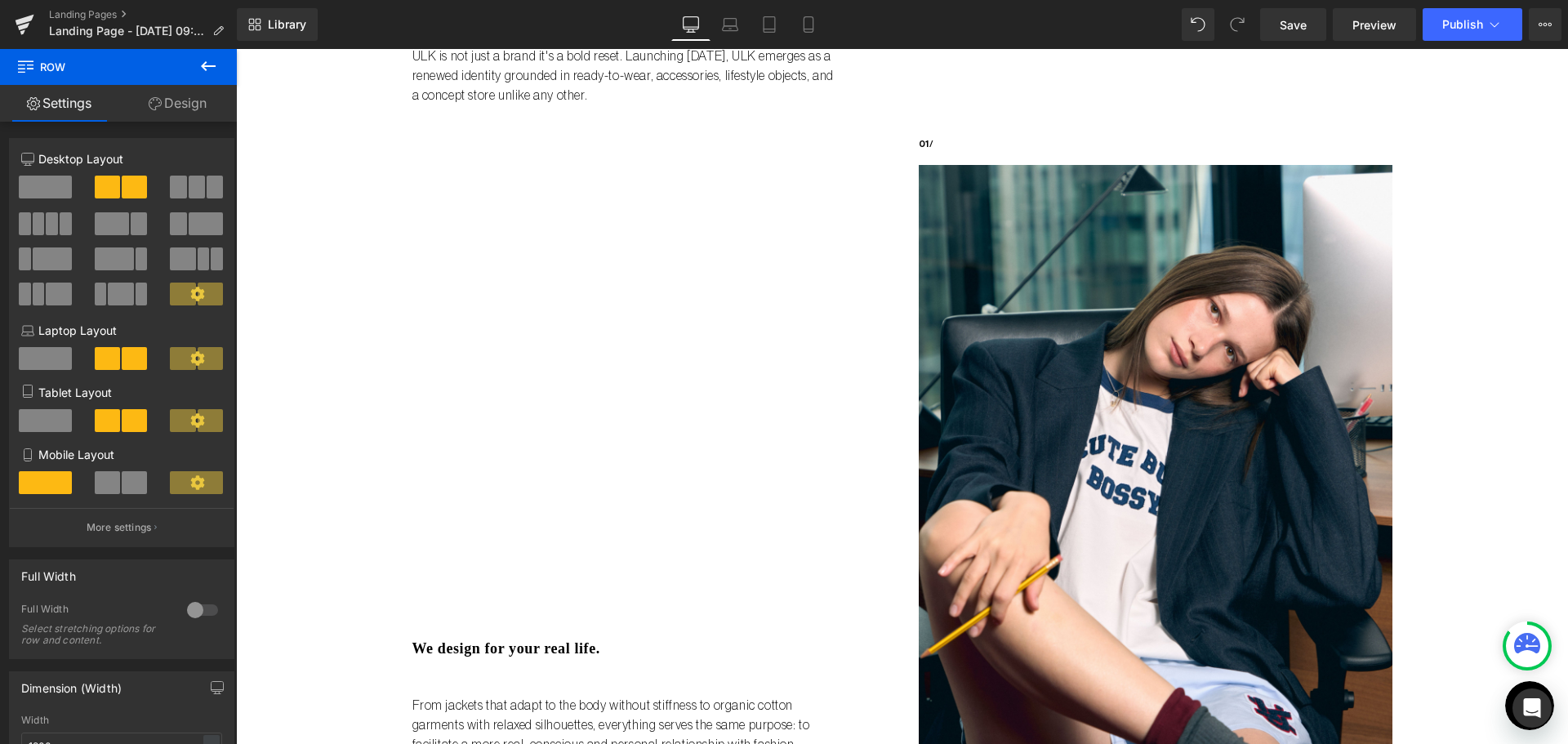
scroll to position [0, 0]
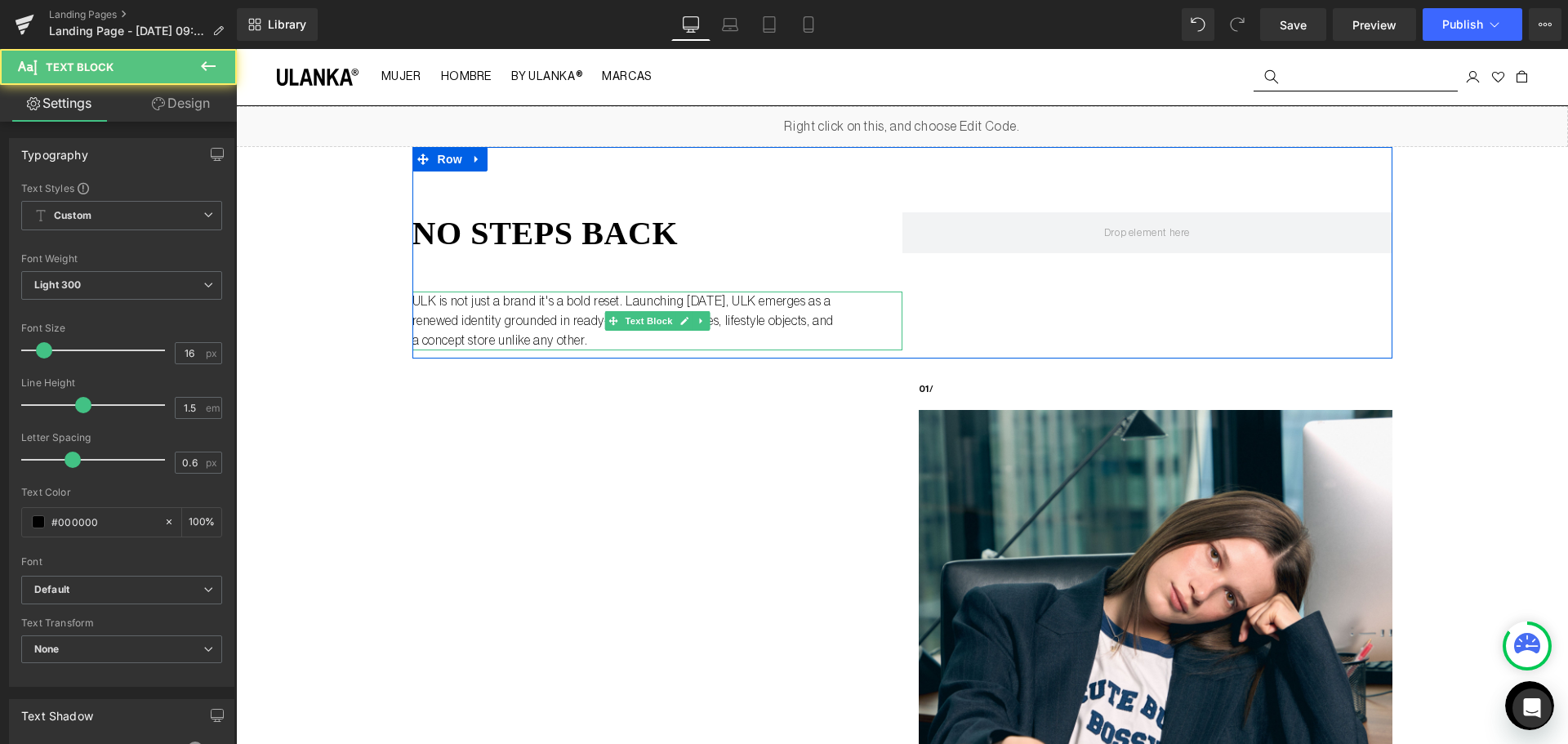
click at [544, 301] on p "ULK is not just a brand it's a bold reset. Launching [DATE], ULK emerges as a r…" at bounding box center [623, 320] width 422 height 58
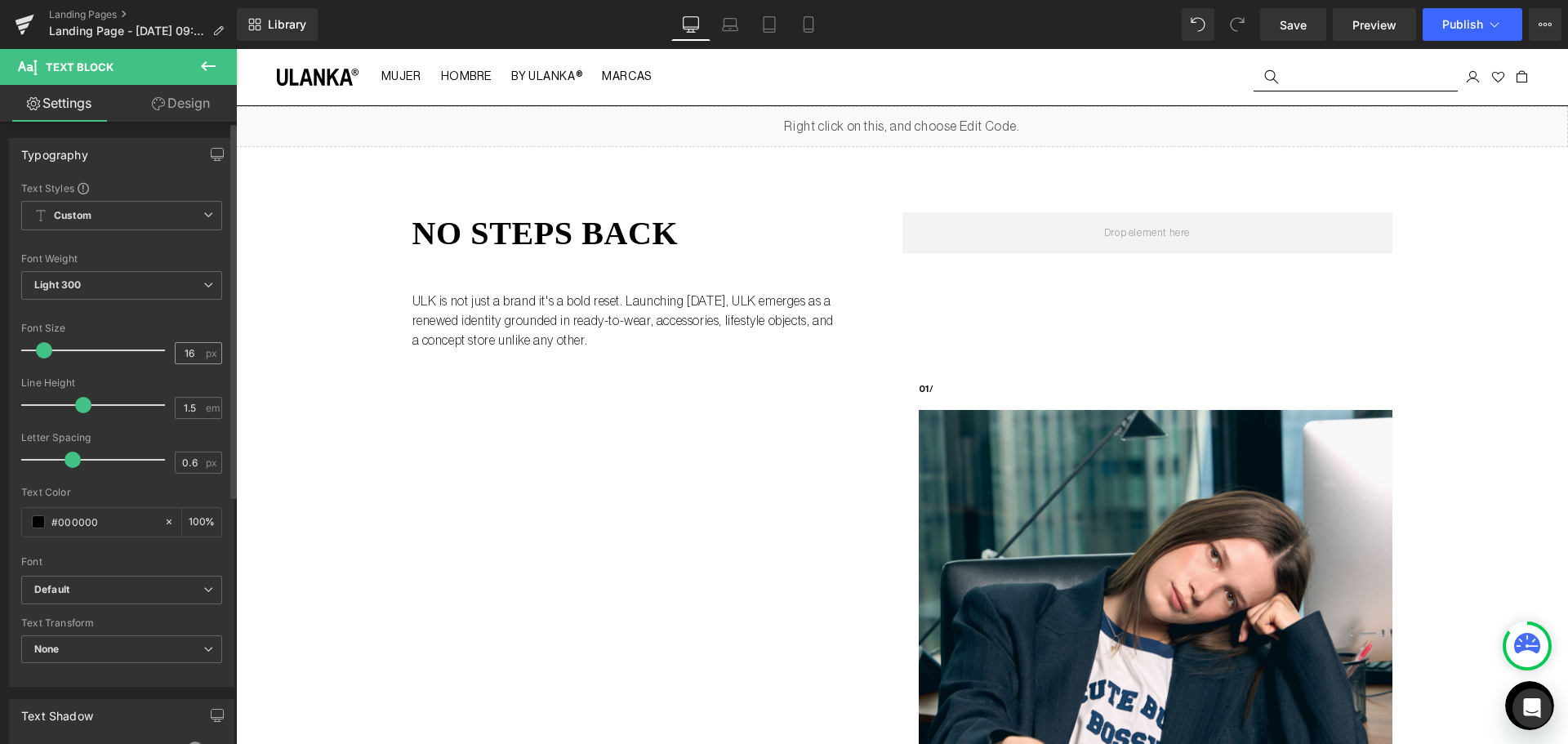
click at [186, 350] on input "16" at bounding box center [189, 353] width 29 height 20
type input "14"
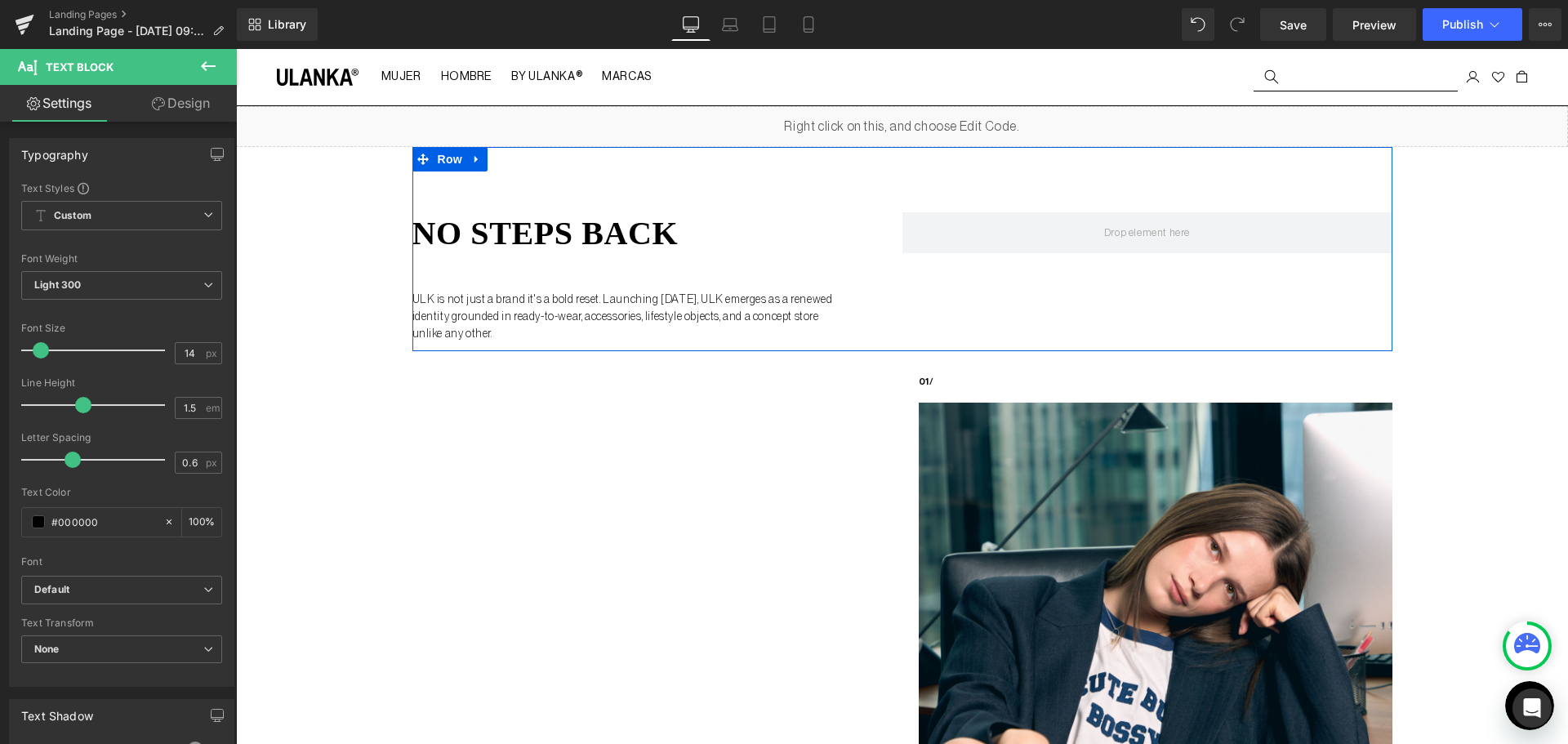
click at [987, 308] on div "no steps back Heading ULK is not just a brand it's a bold reset. Launching Sept…" at bounding box center [902, 249] width 980 height 204
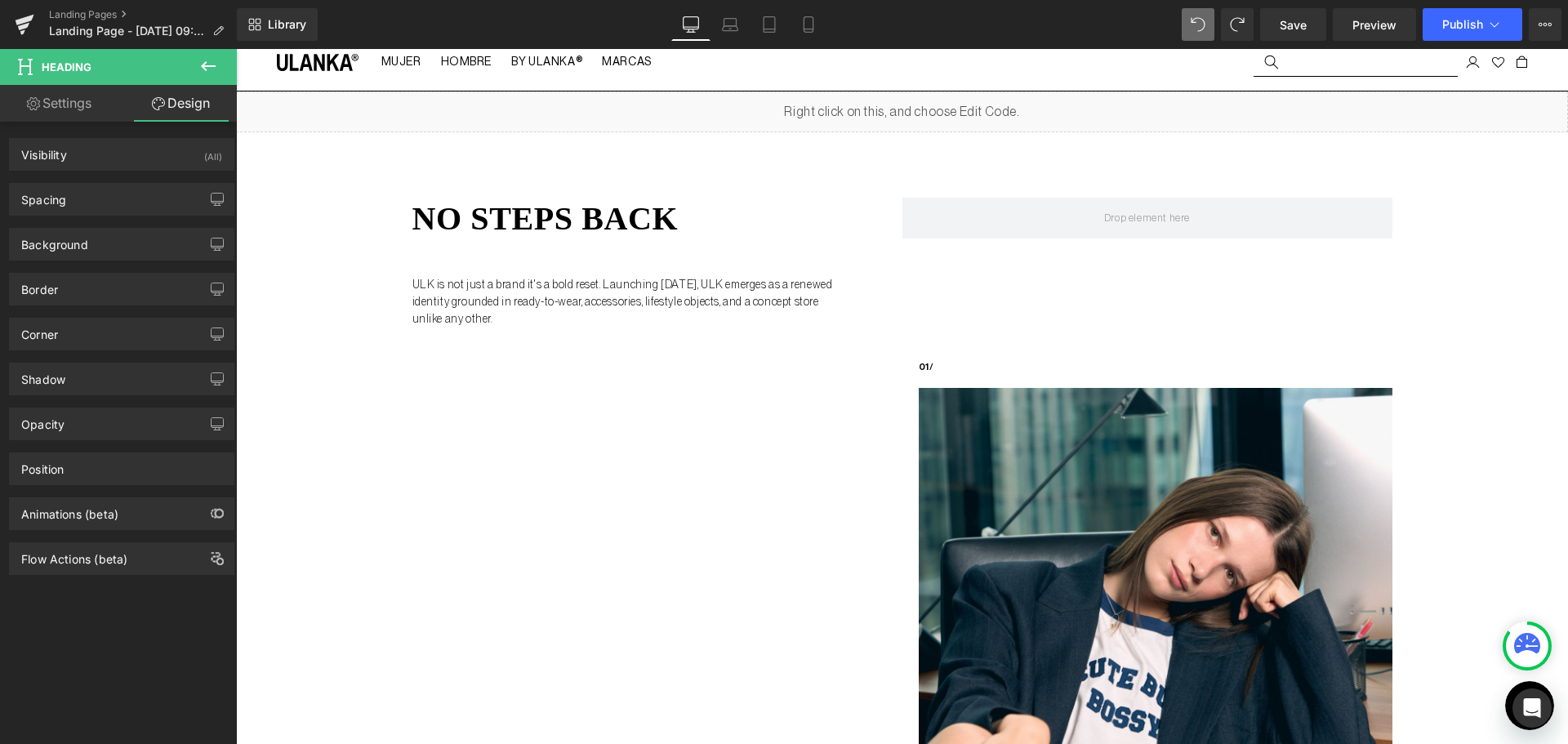
scroll to position [8, 0]
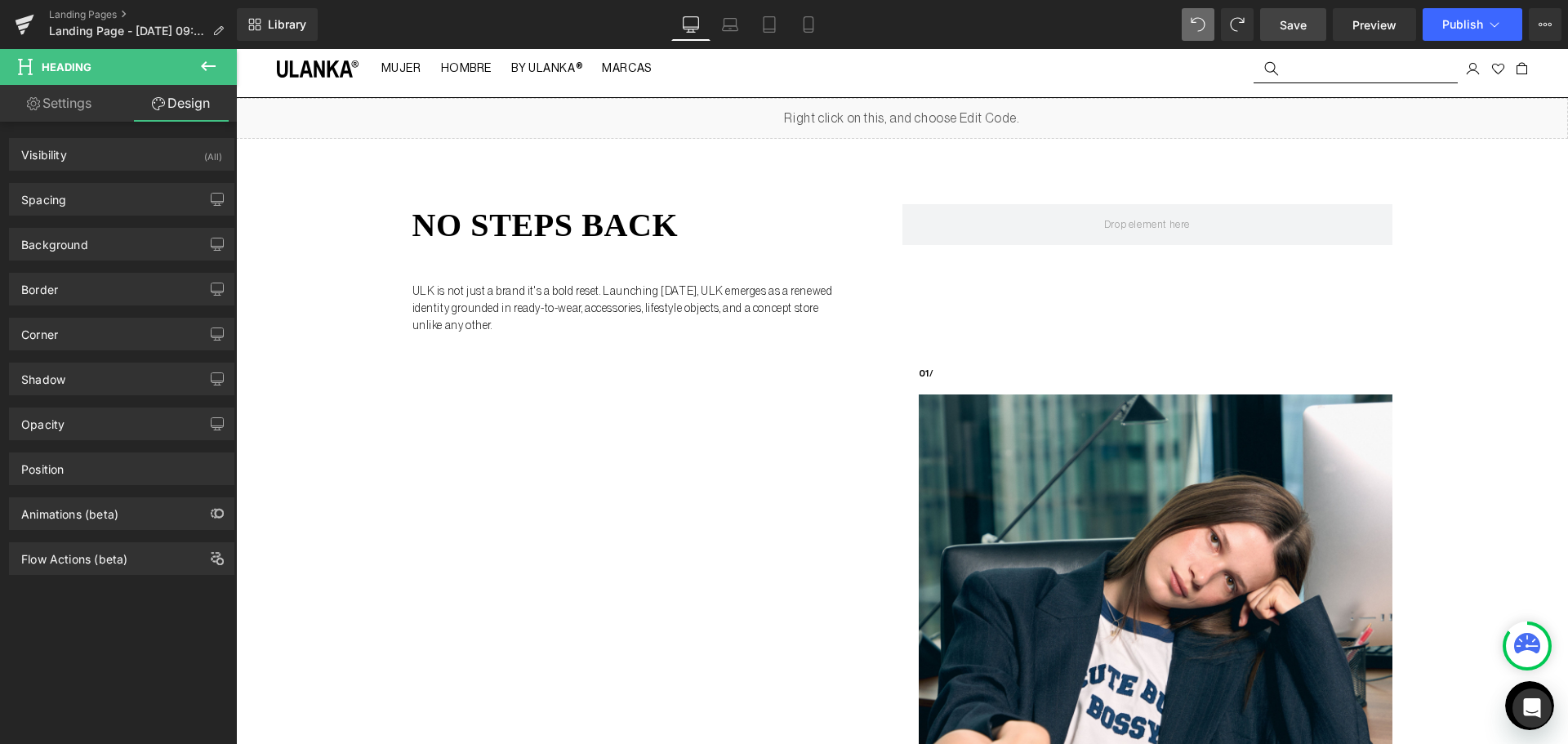
click at [1296, 30] on span "Save" at bounding box center [1292, 25] width 27 height 17
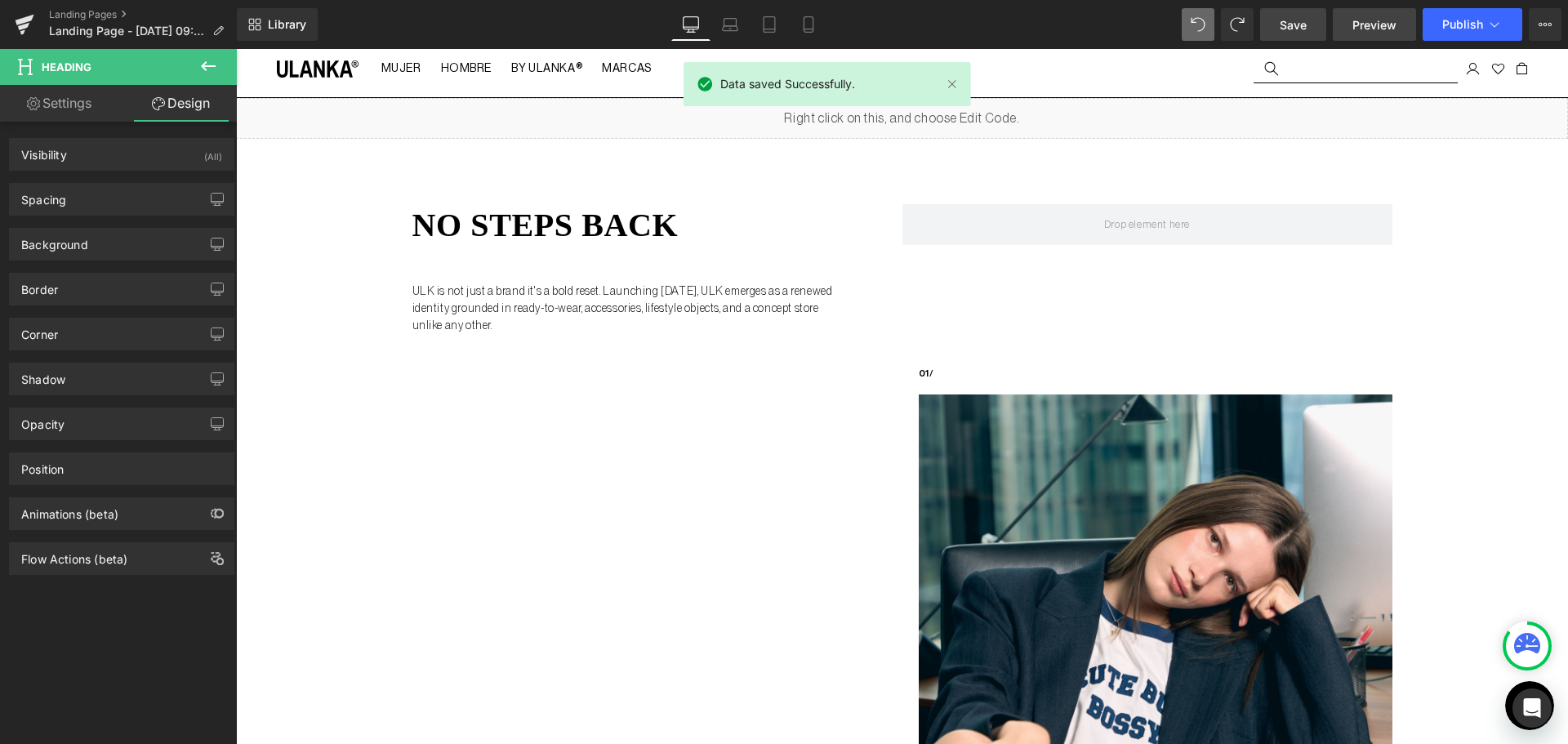
click at [1386, 24] on span "Preview" at bounding box center [1374, 25] width 45 height 17
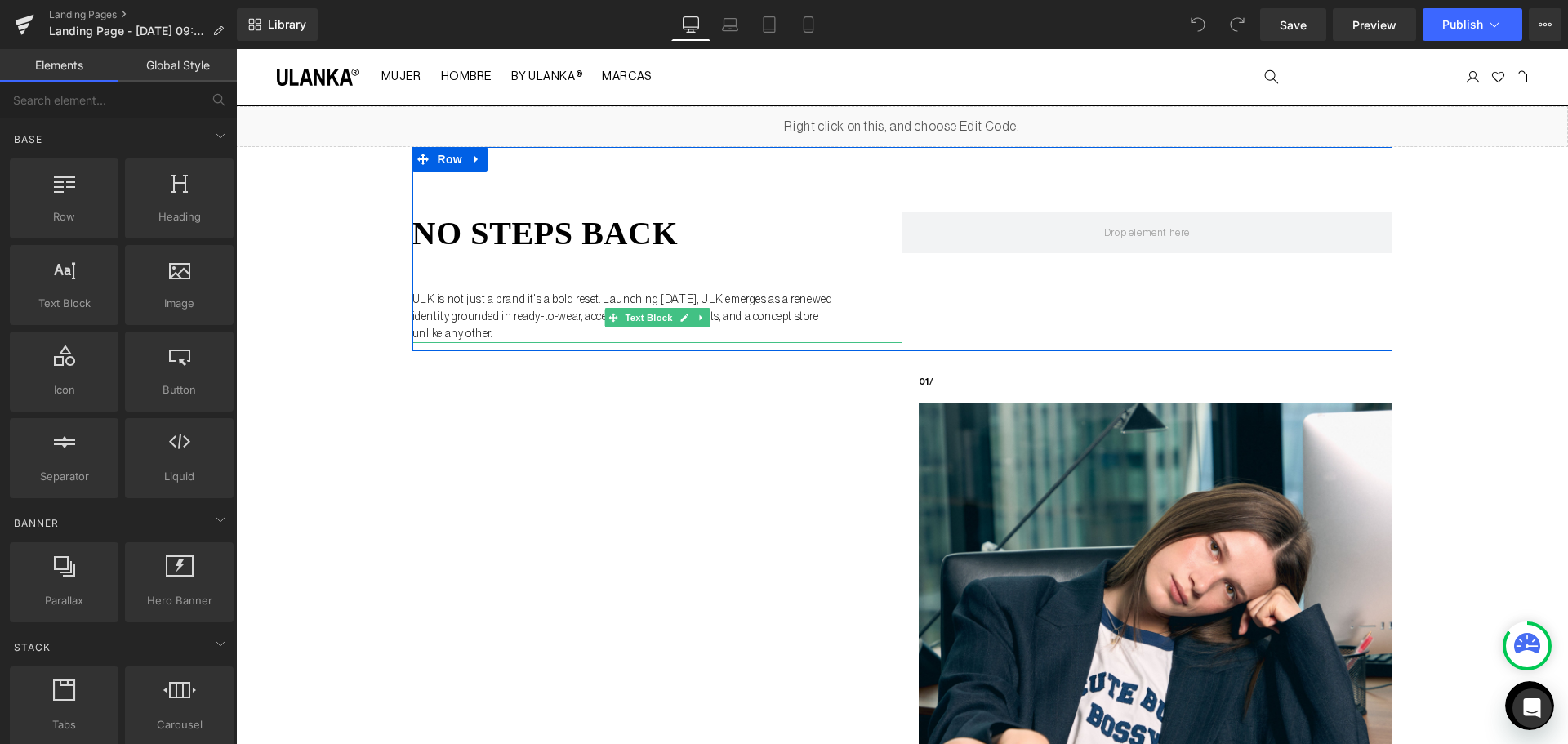
click at [534, 305] on p "ULK is not just a brand it's a bold reset. Launching [DATE], ULK emerges as a r…" at bounding box center [623, 316] width 422 height 51
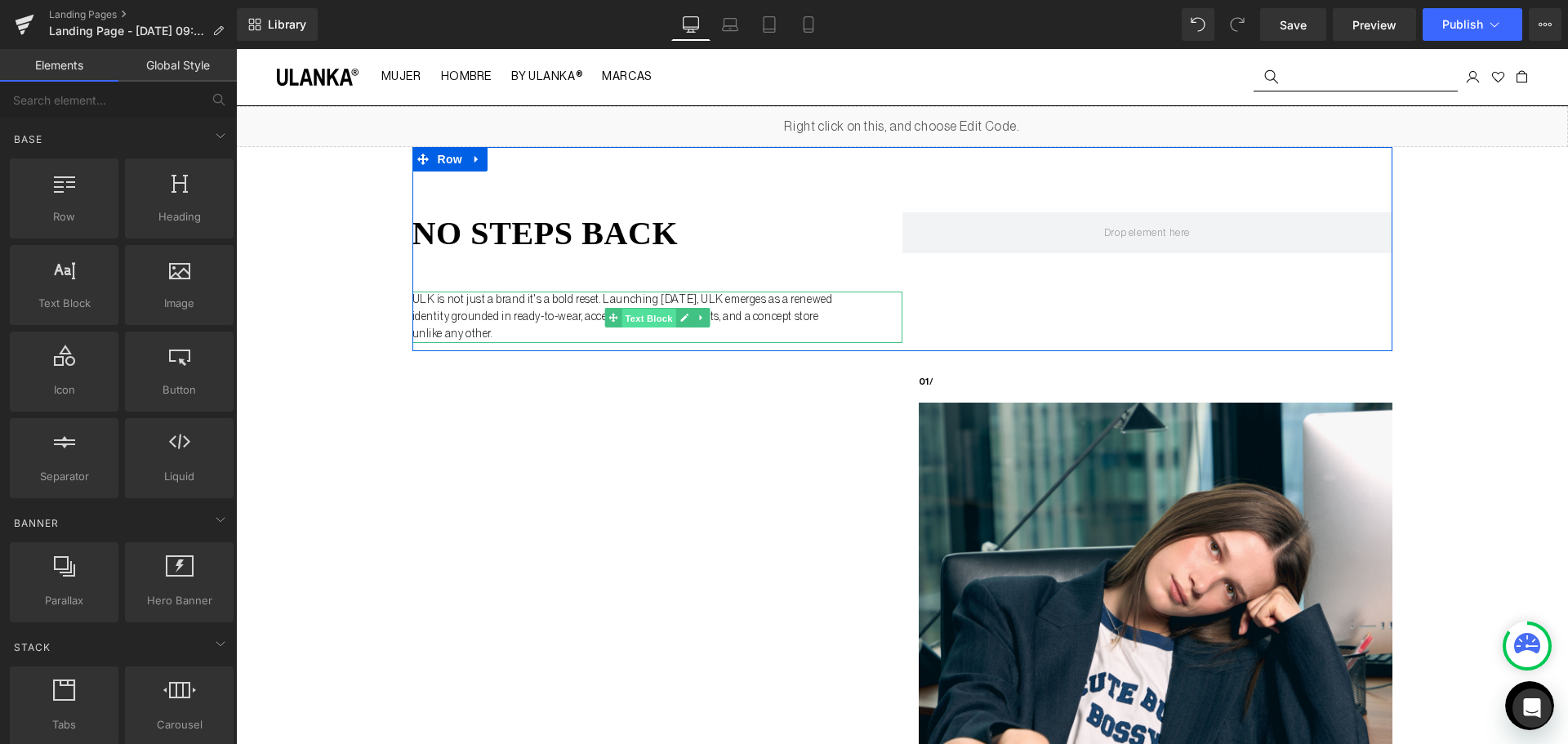
click at [653, 321] on span "Text Block" at bounding box center [649, 317] width 54 height 19
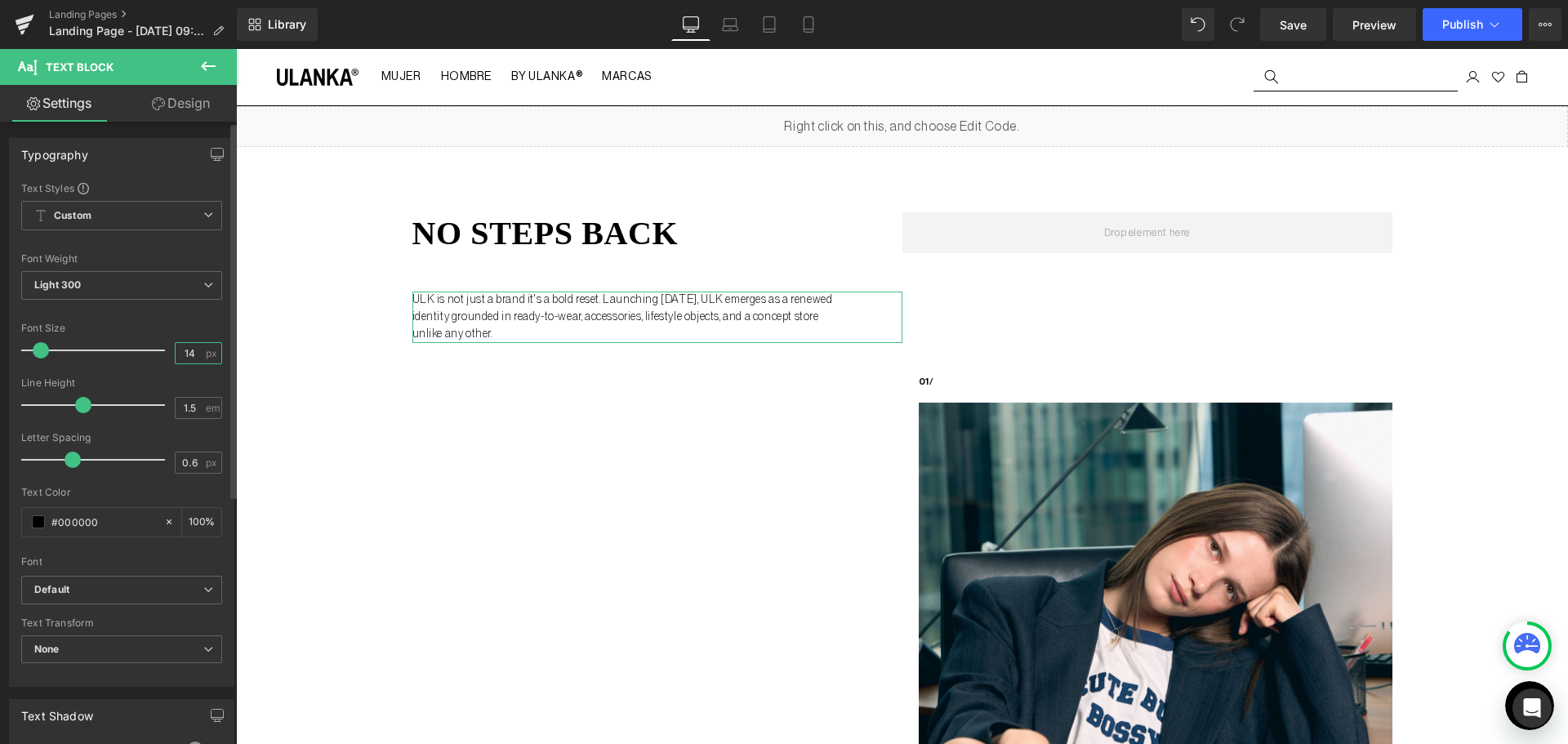
click at [197, 351] on input "14" at bounding box center [189, 353] width 29 height 20
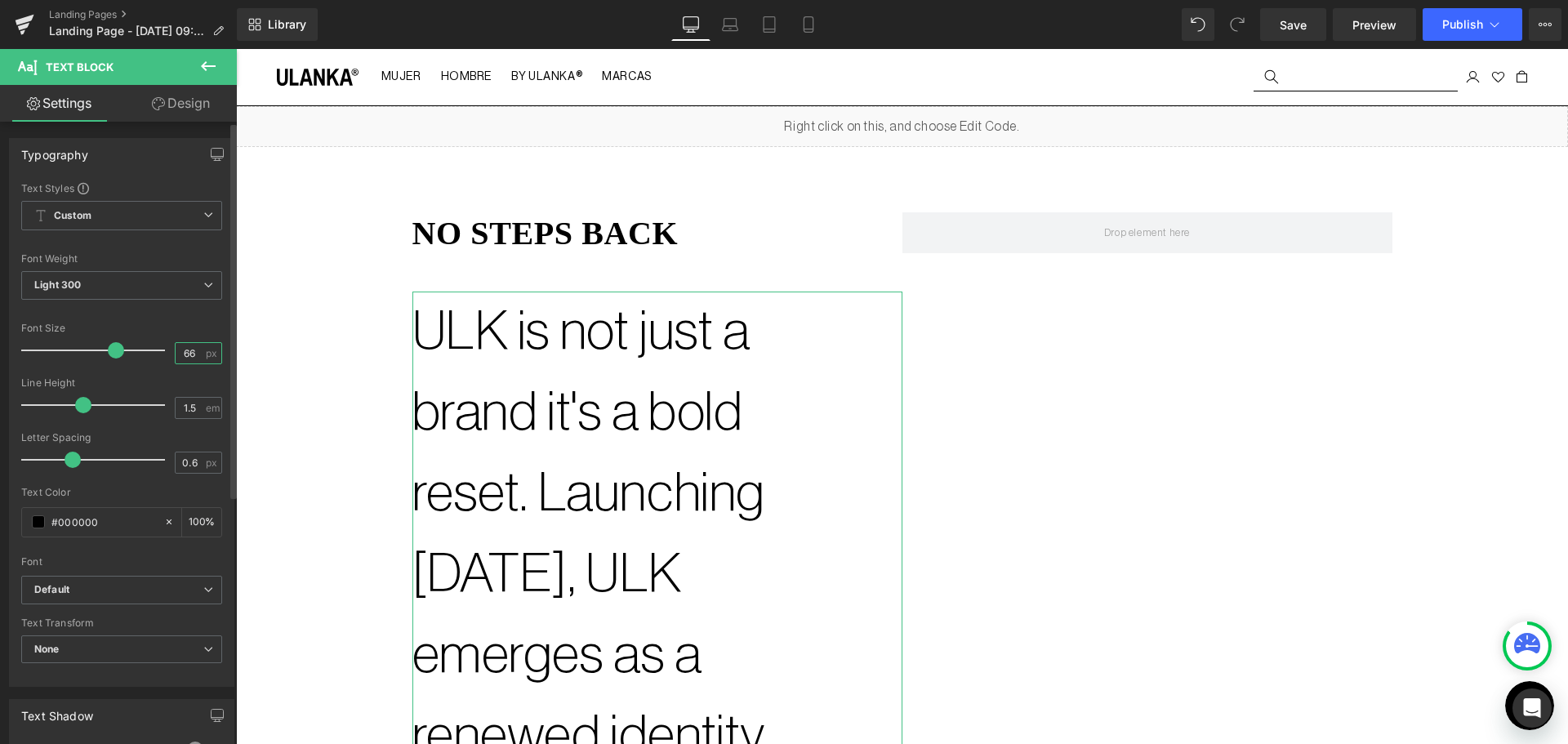
click at [187, 353] on input "66" at bounding box center [189, 353] width 29 height 20
type input "6"
type input "16"
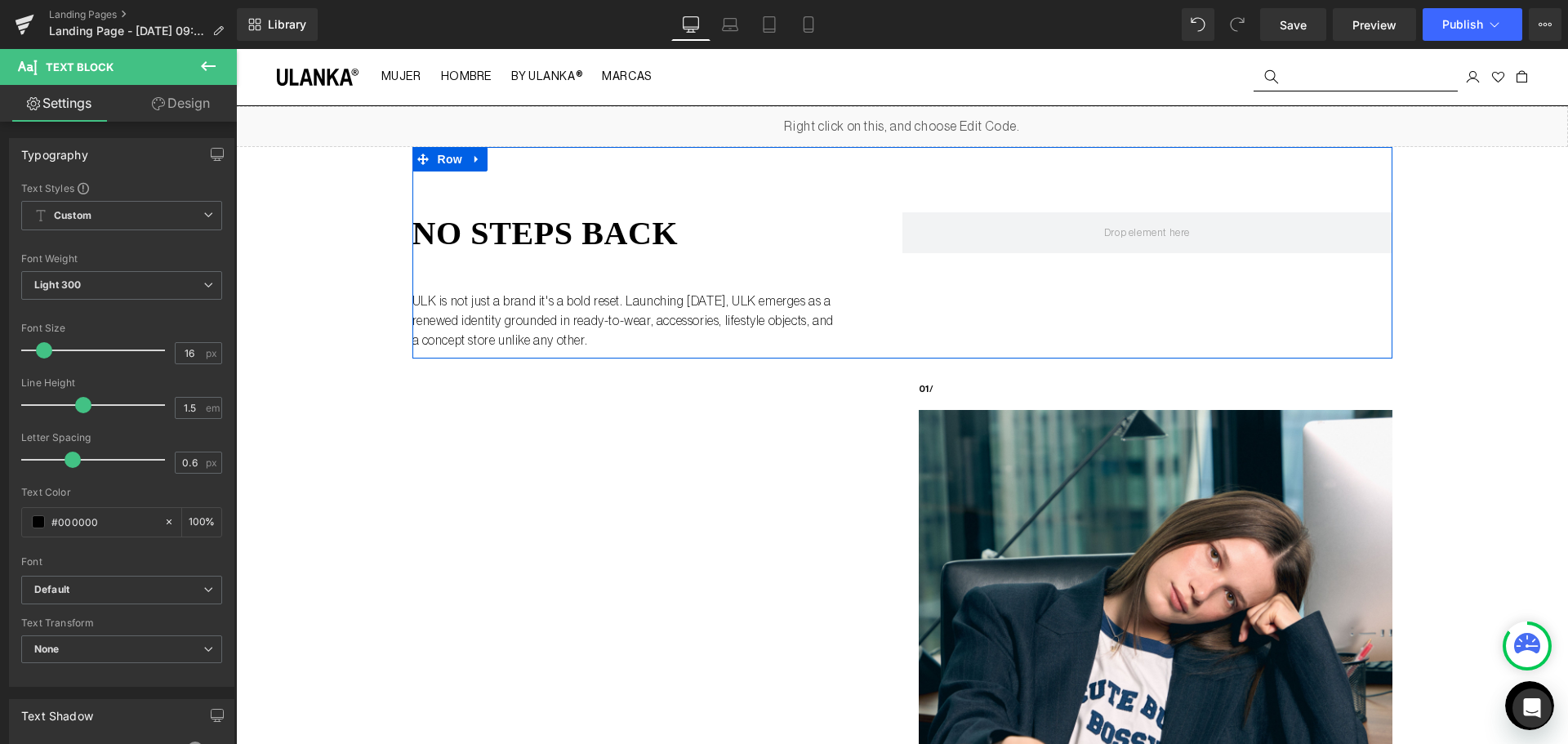
click at [1046, 318] on div "no steps back Heading ULK is not just a brand it's a bold reset. Launching Sept…" at bounding box center [902, 252] width 980 height 212
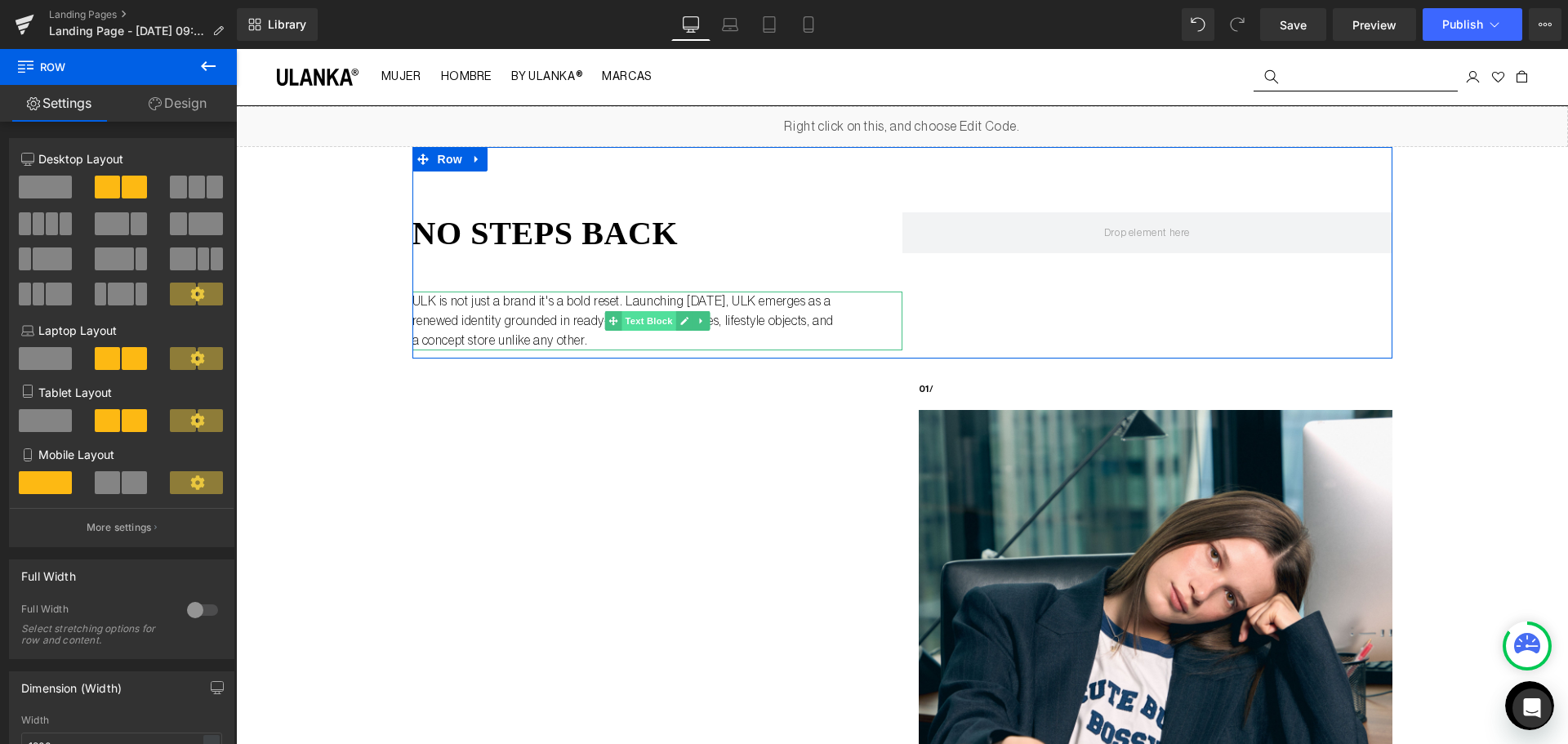
drag, startPoint x: 643, startPoint y: 319, endPoint x: 627, endPoint y: 314, distance: 16.8
click at [643, 319] on span "Text Block" at bounding box center [649, 320] width 54 height 19
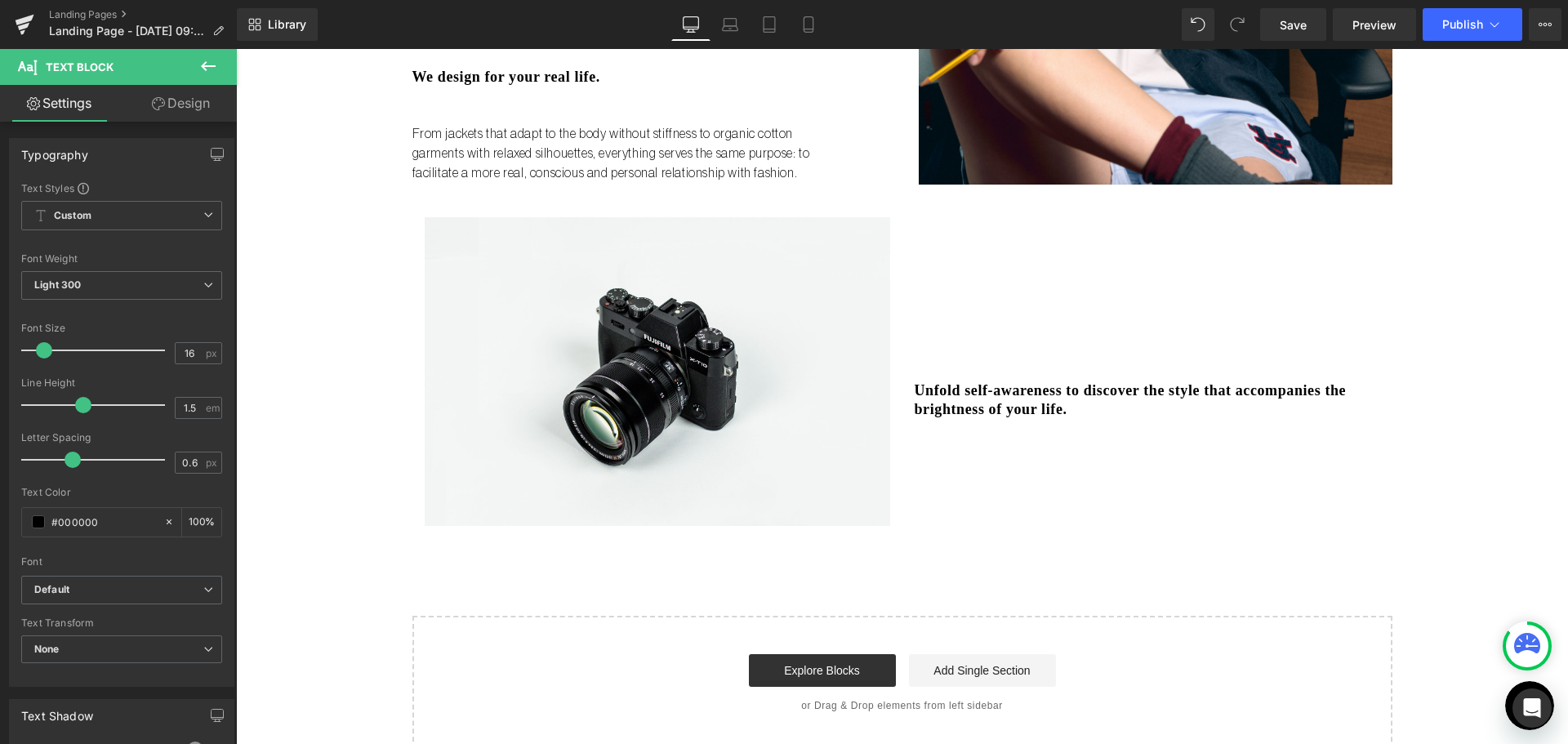
scroll to position [898, 0]
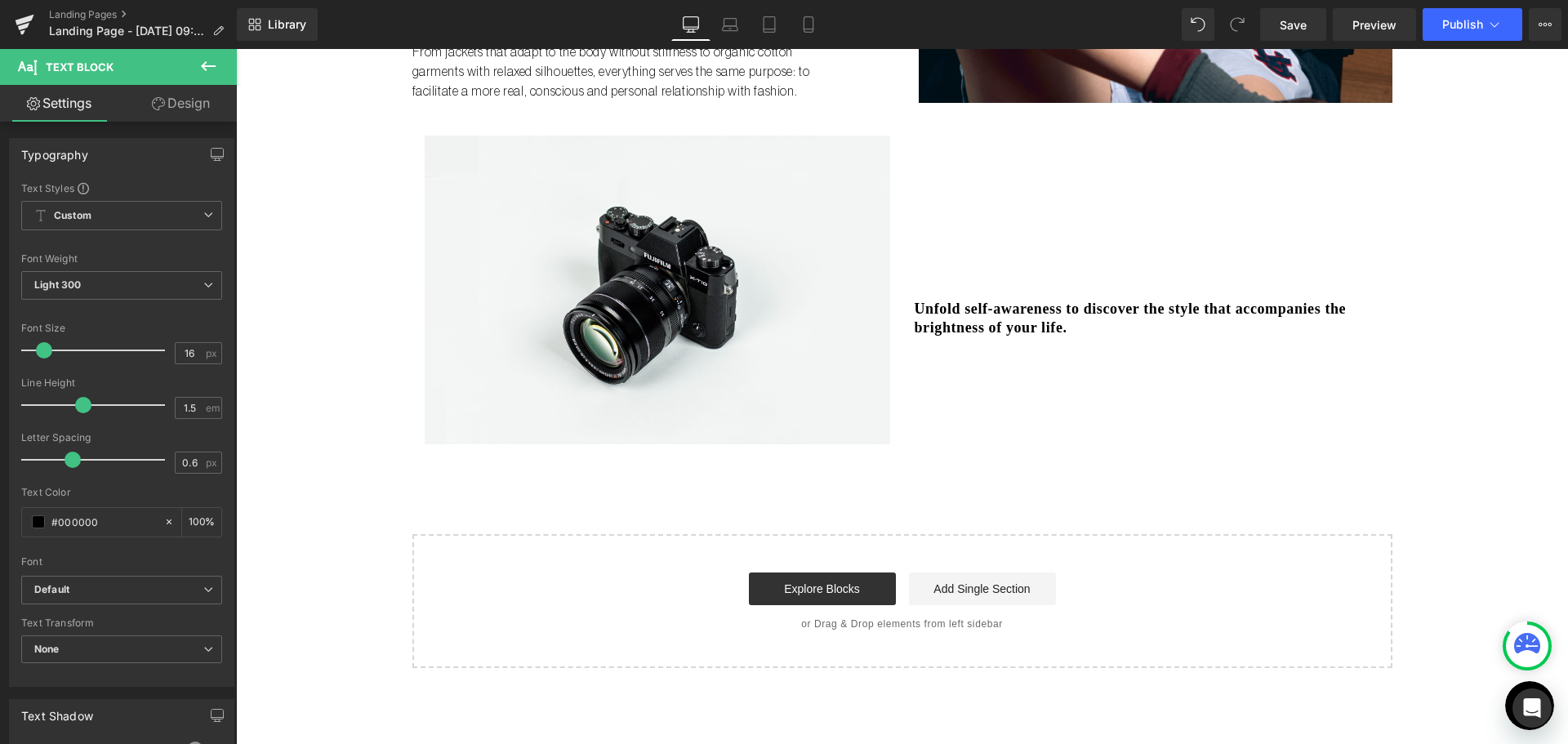
click at [194, 98] on link "Design" at bounding box center [181, 104] width 119 height 37
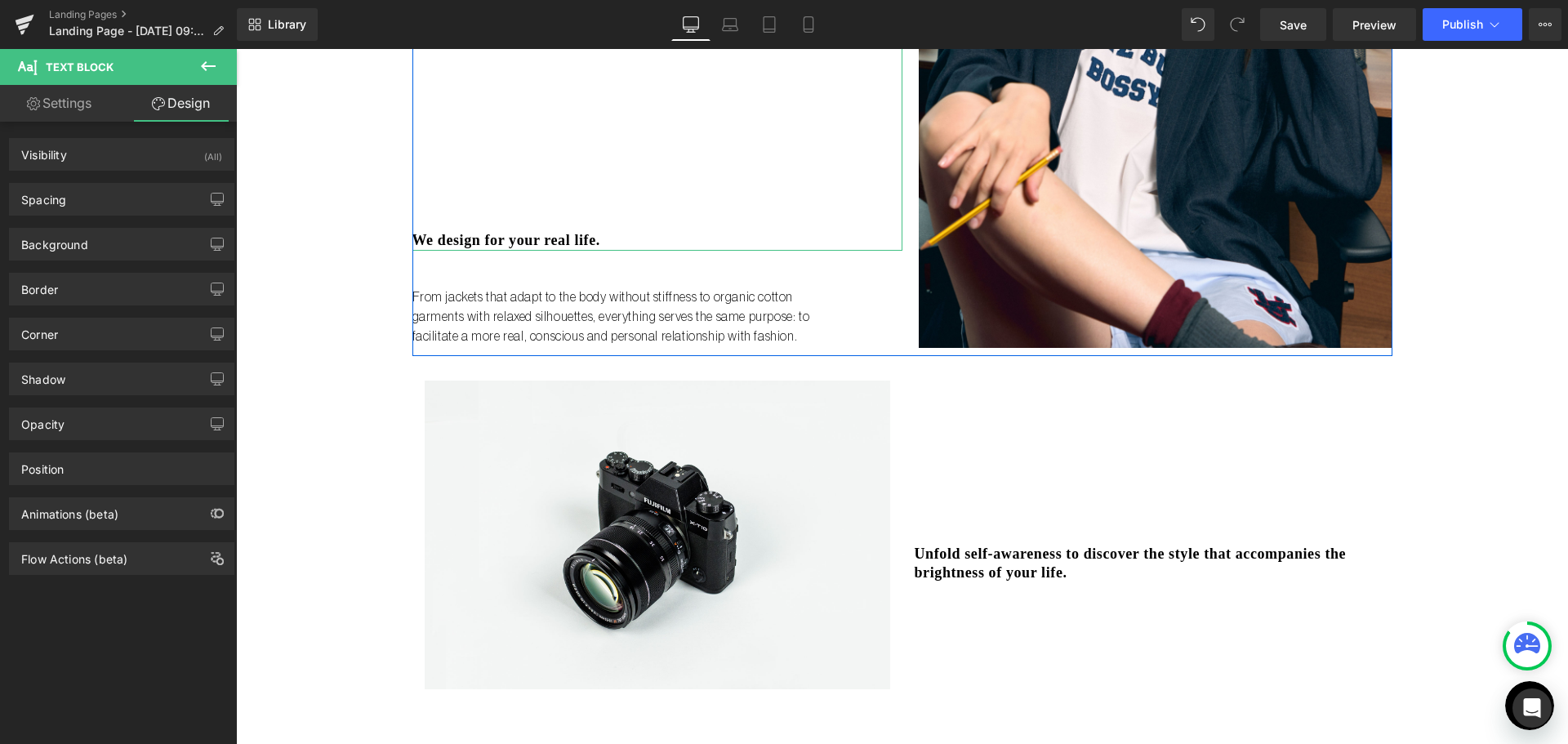
scroll to position [735, 0]
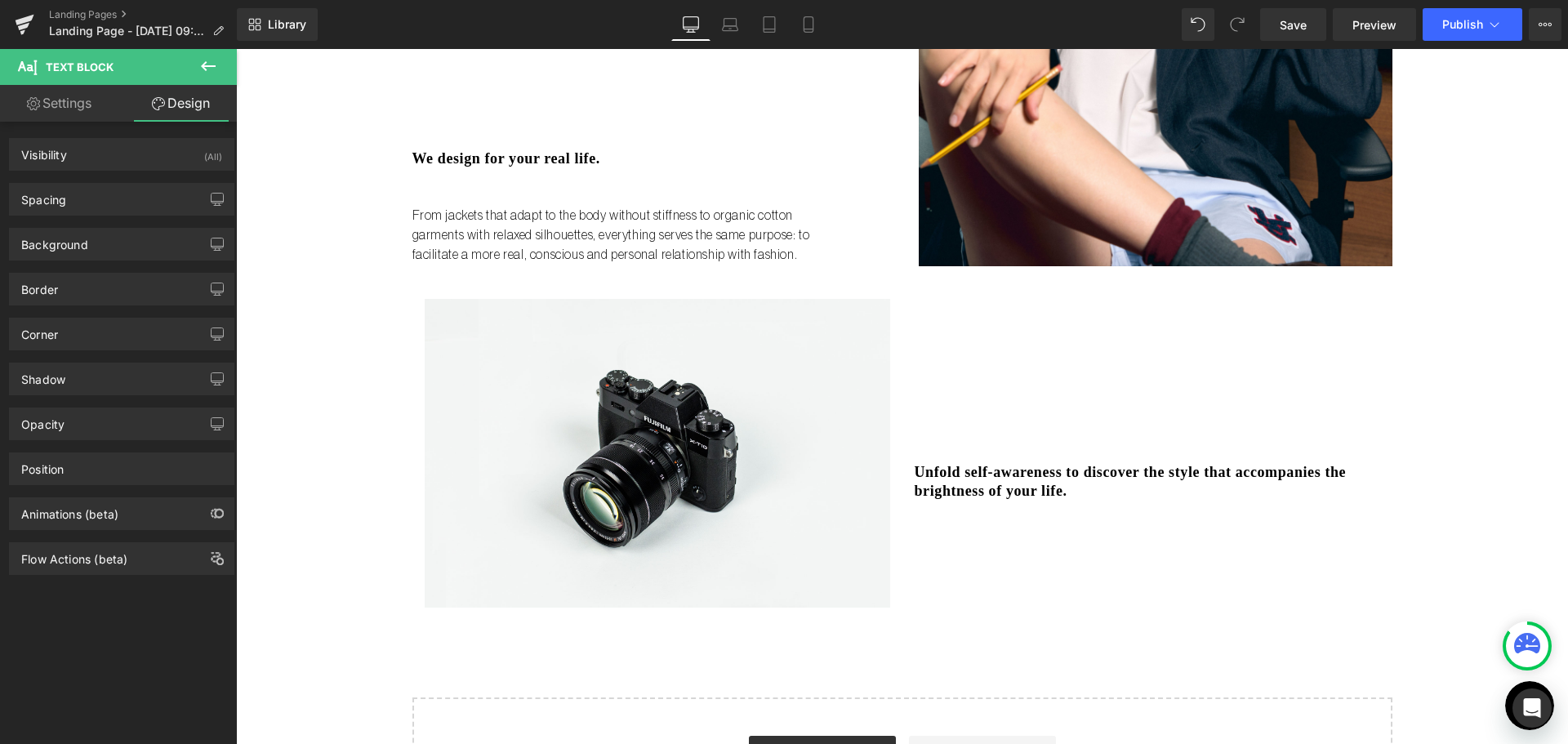
click at [58, 104] on link "Settings" at bounding box center [59, 104] width 119 height 37
type input "100"
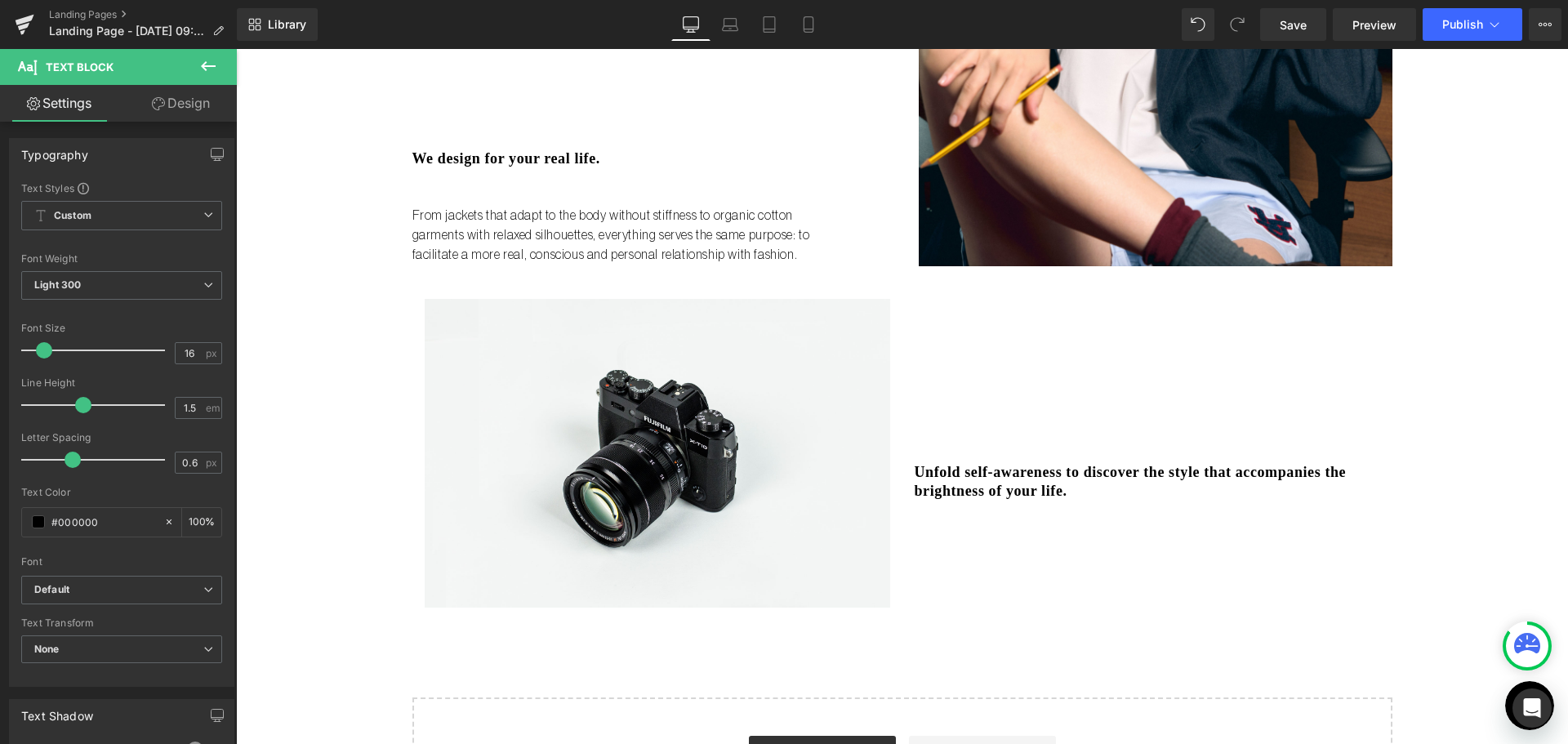
click at [191, 58] on button at bounding box center [209, 67] width 58 height 36
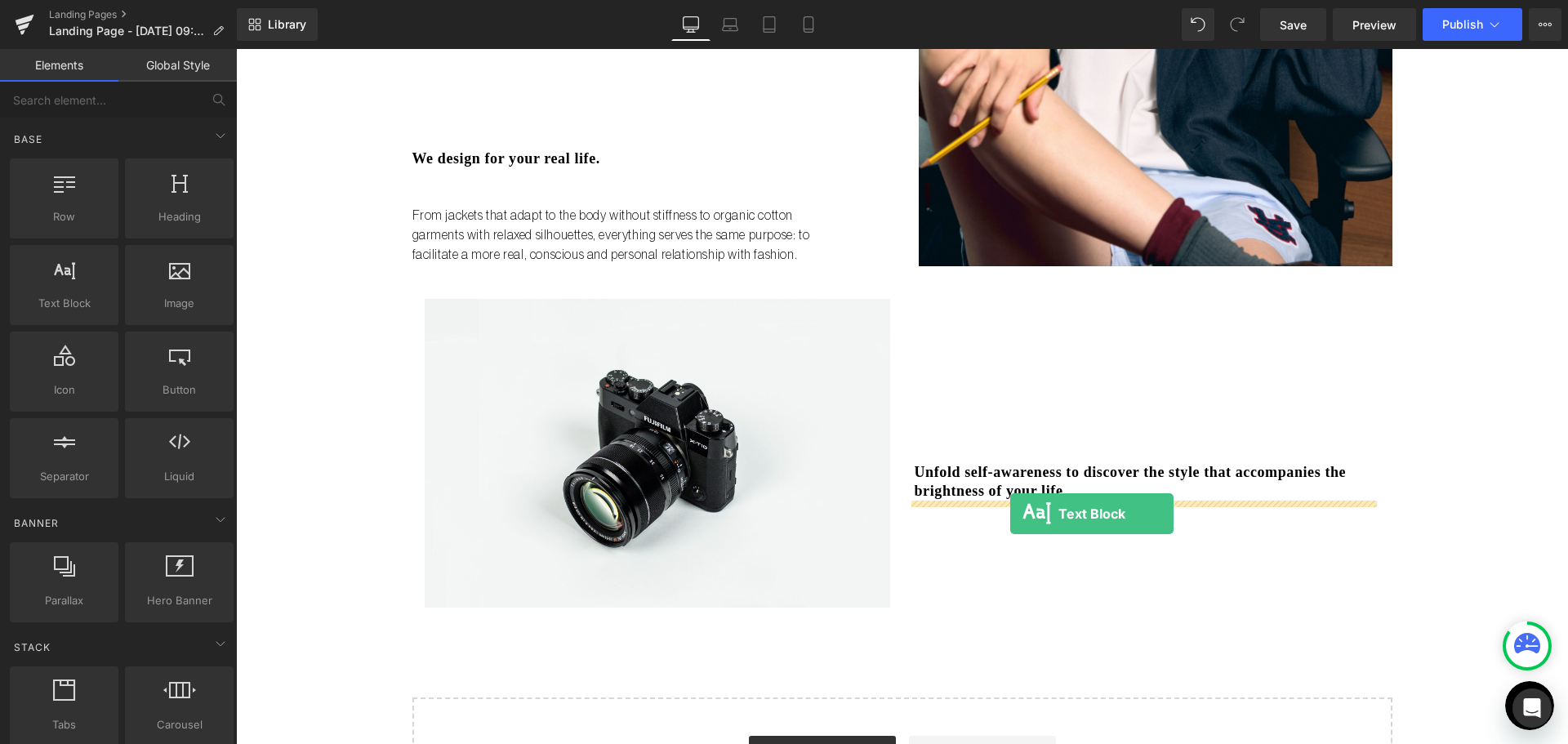
drag, startPoint x: 418, startPoint y: 383, endPoint x: 1008, endPoint y: 514, distance: 604.4
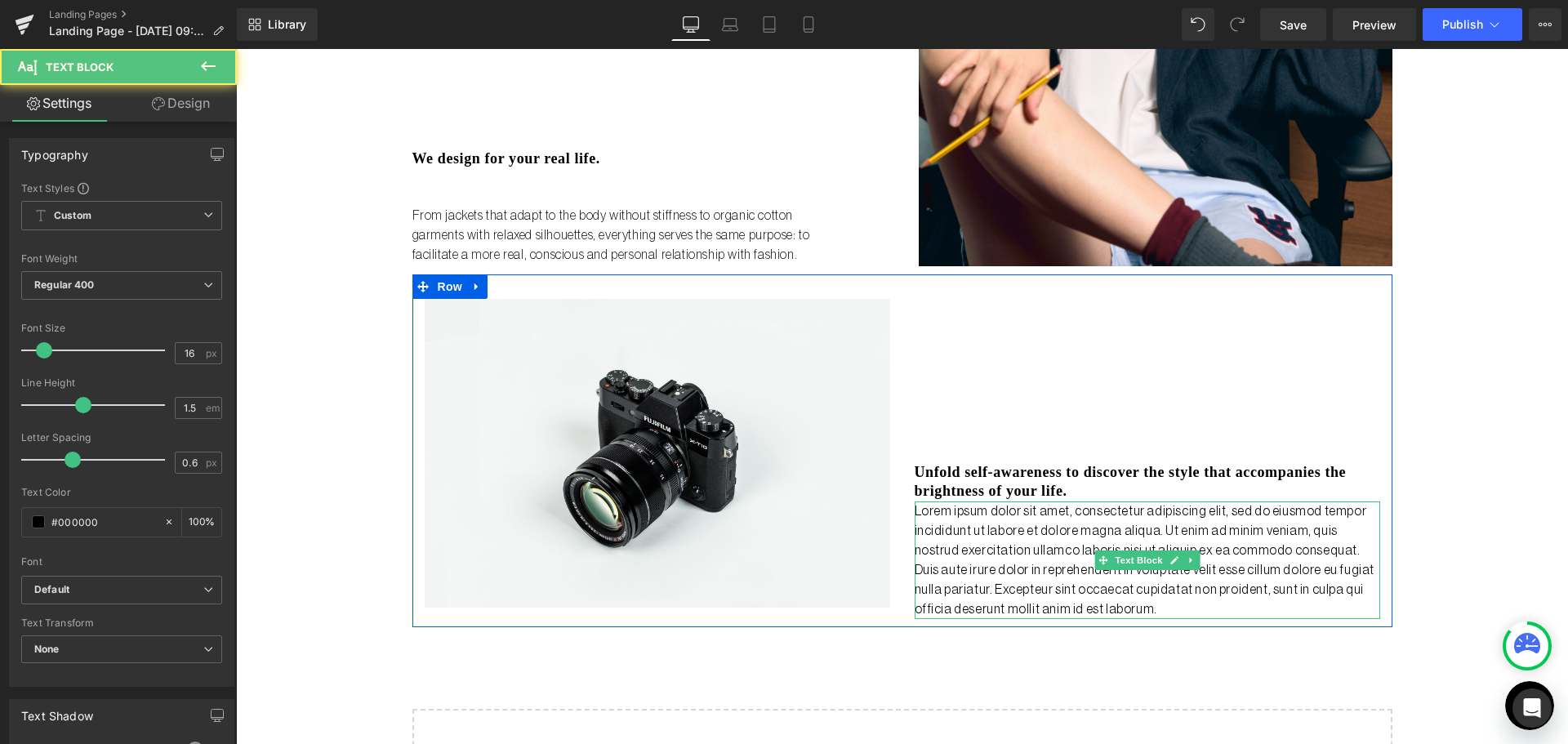
click at [956, 569] on p "Lorem ipsum dolor sit amet, consectetur adipiscing elit, sed do eiusmod tempor …" at bounding box center [1148, 559] width 466 height 118
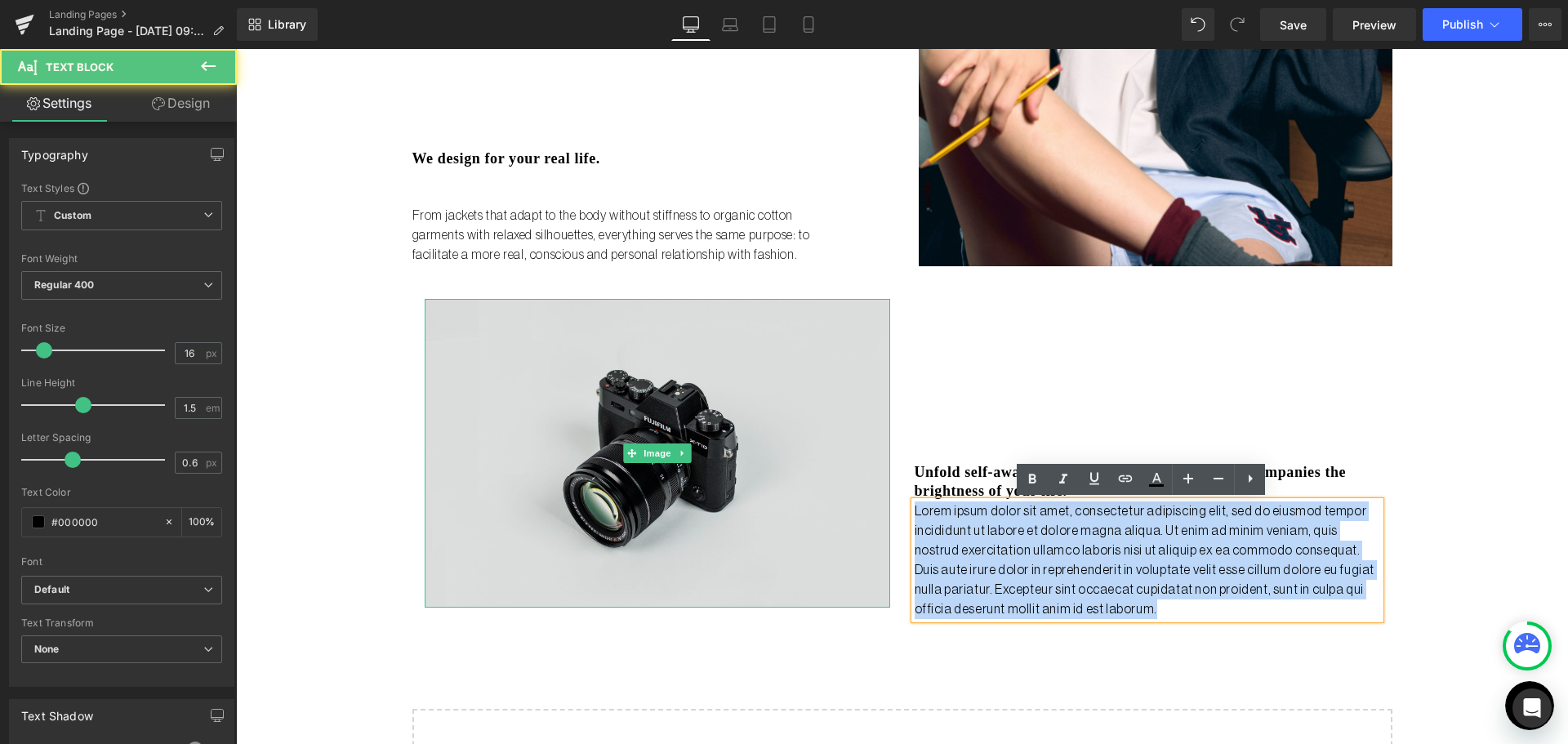
drag, startPoint x: 1106, startPoint y: 615, endPoint x: 822, endPoint y: 494, distance: 308.7
click at [822, 494] on div "Image Unfold self-awareness to discover the style that accompanies the brightne…" at bounding box center [902, 451] width 980 height 353
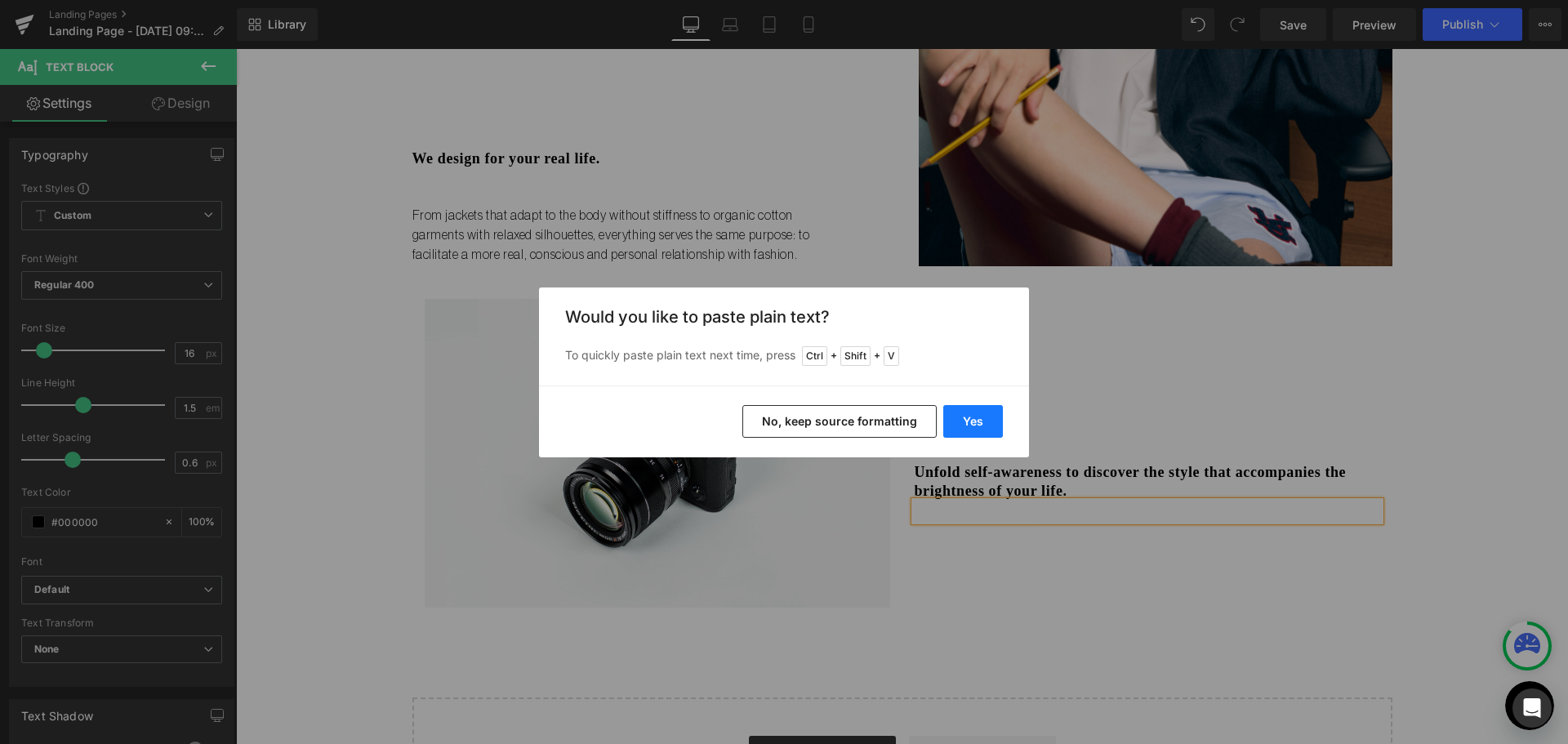
click at [964, 417] on button "Yes" at bounding box center [972, 420] width 59 height 32
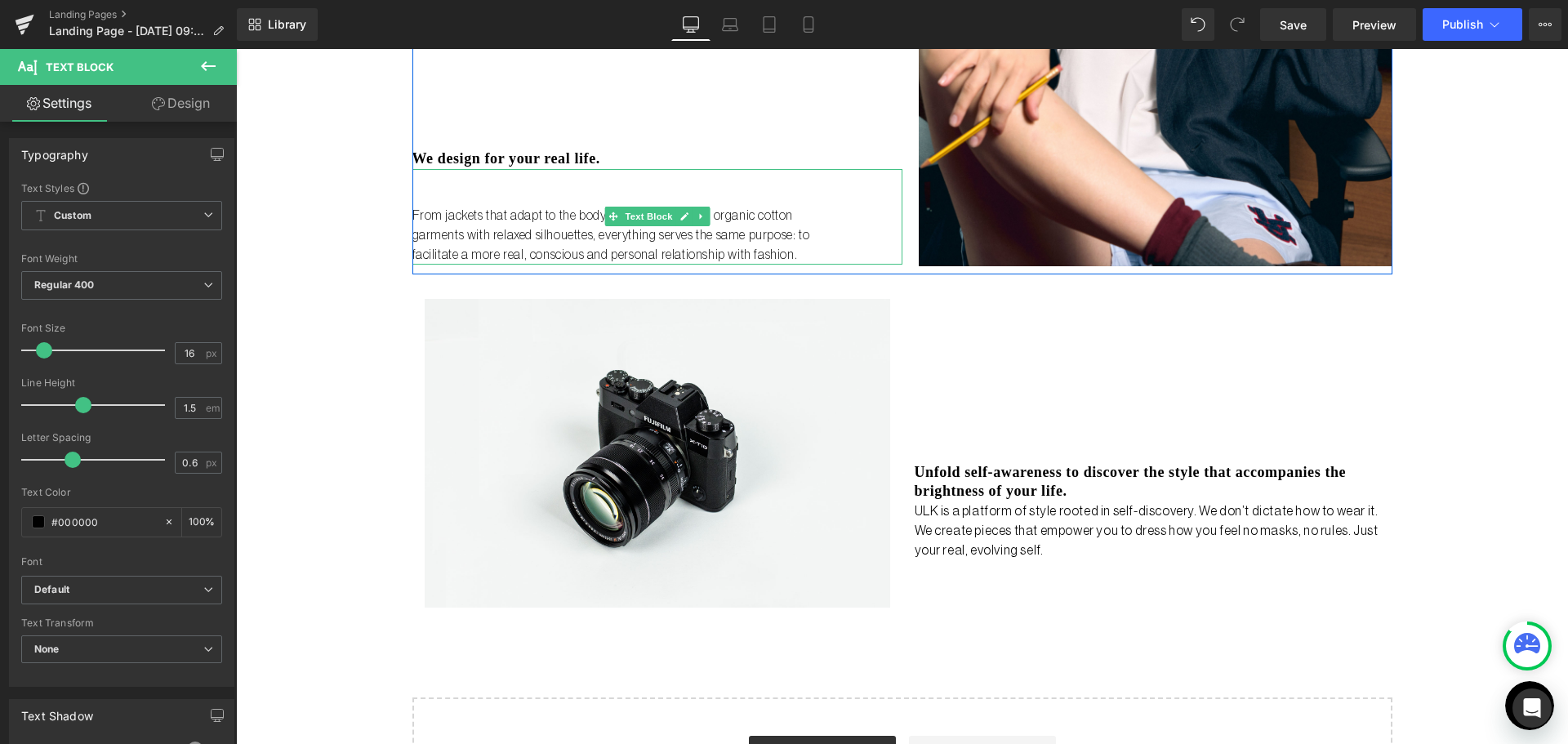
click at [563, 186] on div "From jackets that adapt to the body without stiffness to organic cotton garment…" at bounding box center [657, 216] width 490 height 96
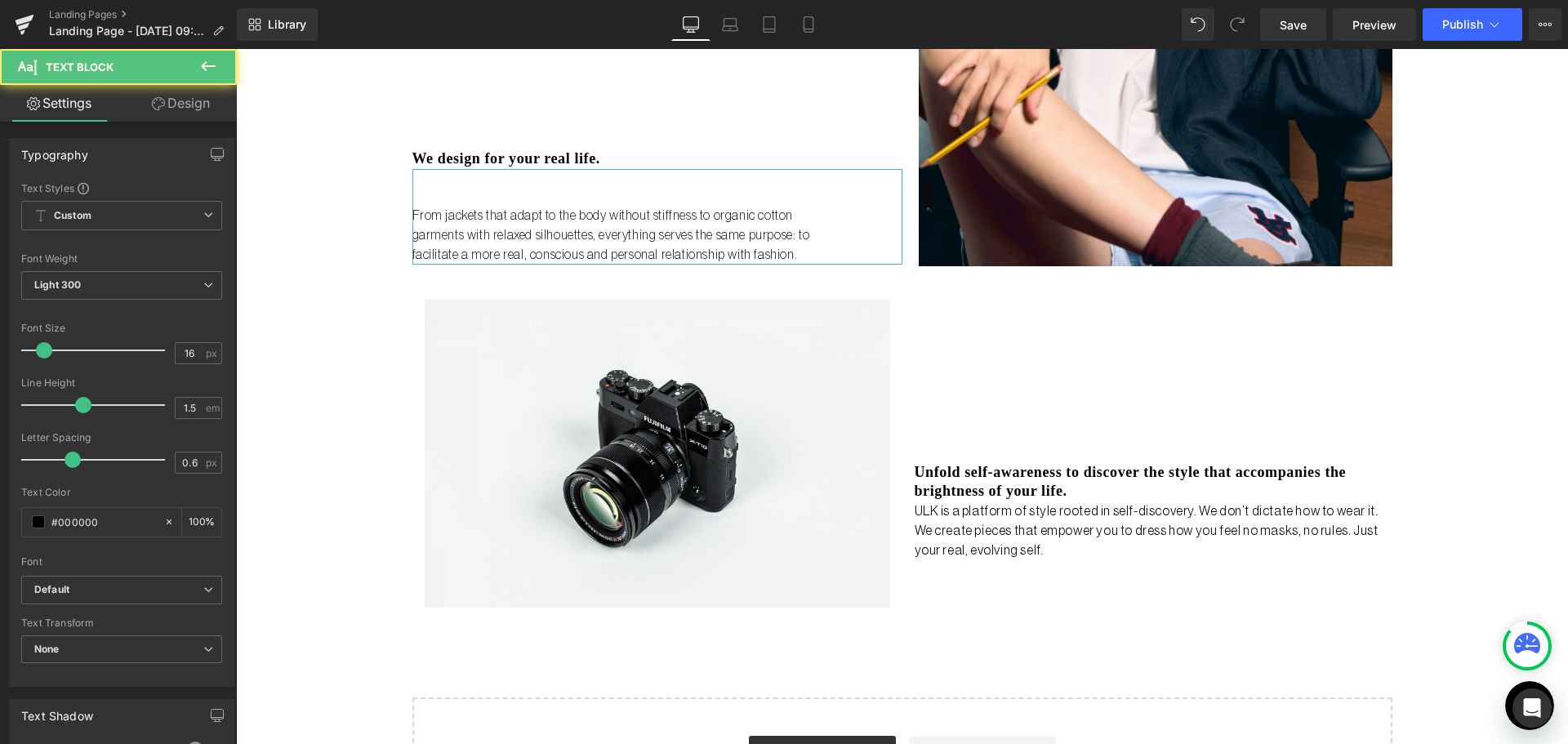
click at [184, 94] on link "Design" at bounding box center [181, 104] width 119 height 37
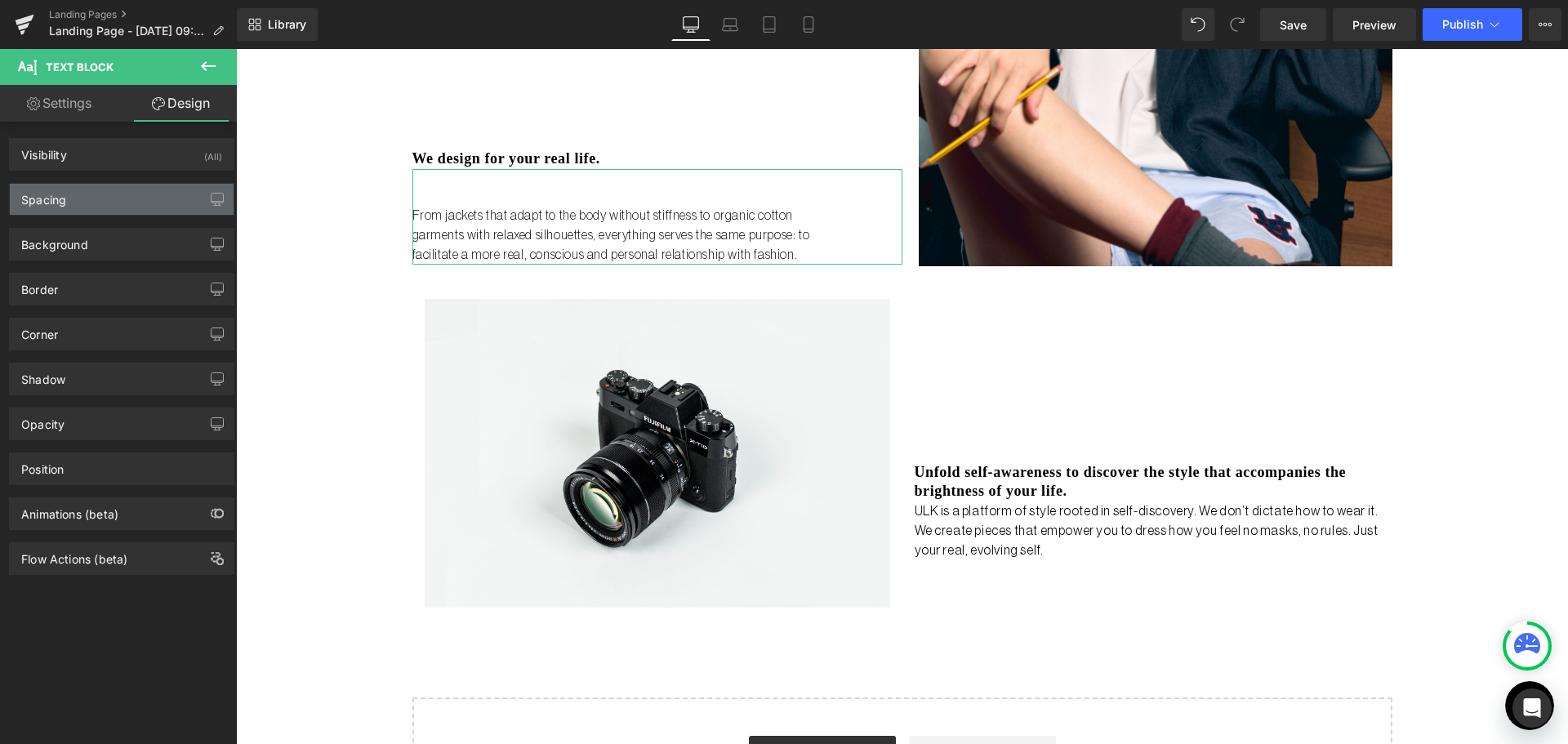
click at [161, 207] on div "Spacing" at bounding box center [122, 199] width 224 height 31
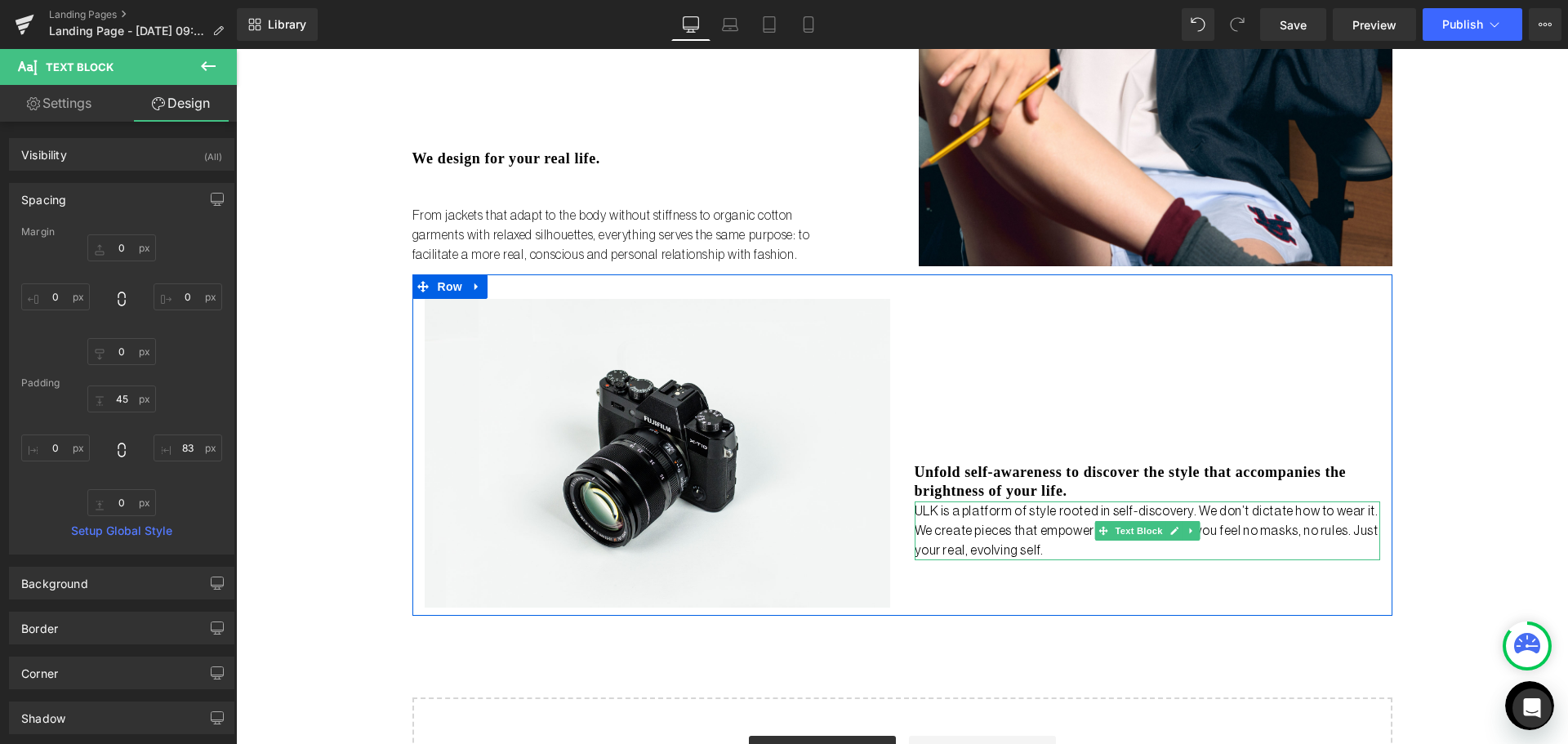
click at [1056, 520] on p "ULK is a platform of style rooted in self-discovery. We don’t dictate how to we…" at bounding box center [1148, 530] width 466 height 58
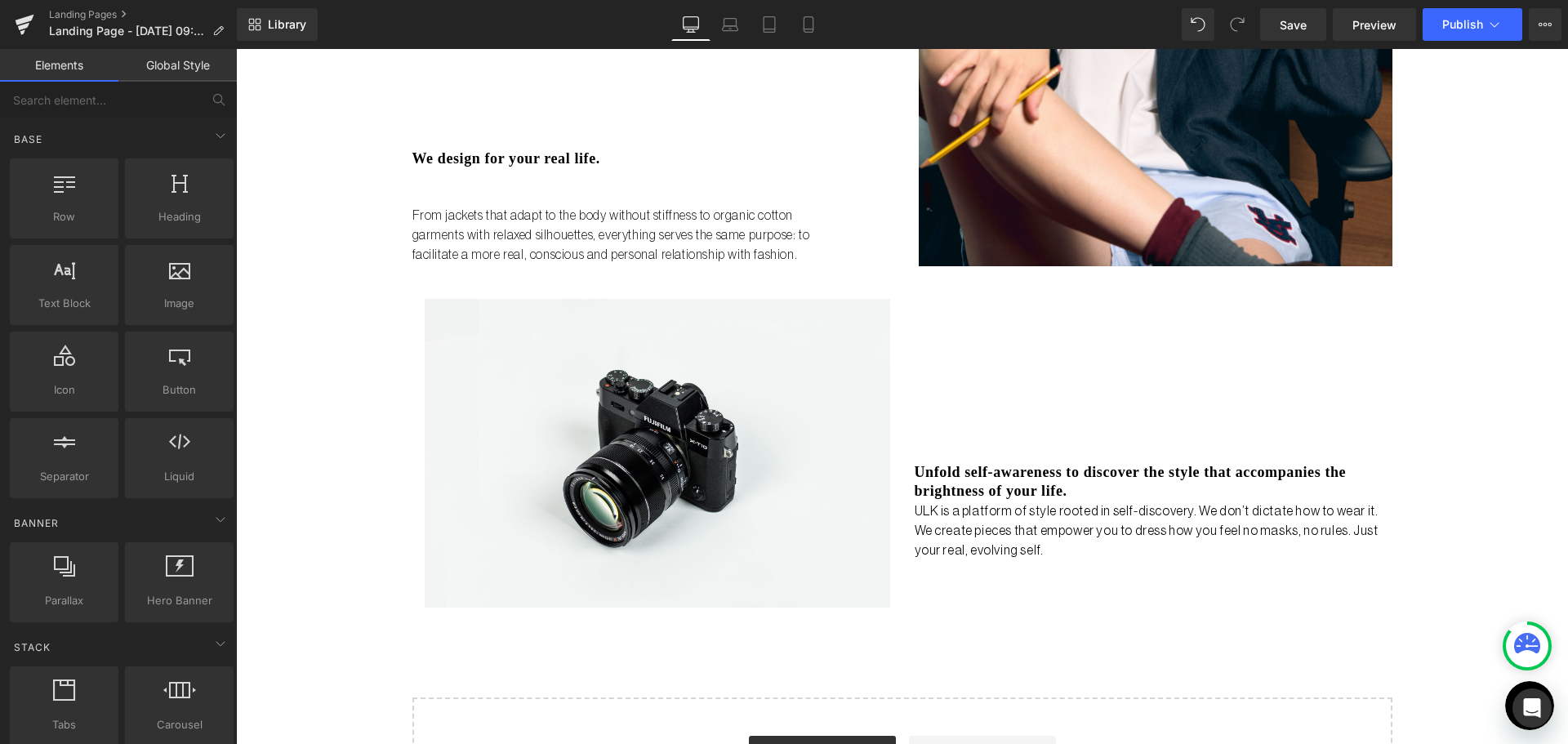
click at [302, 430] on div "Liquid no steps back Heading ULK is not just a brand it's a bold reset. Launchi…" at bounding box center [901, 100] width 1331 height 1459
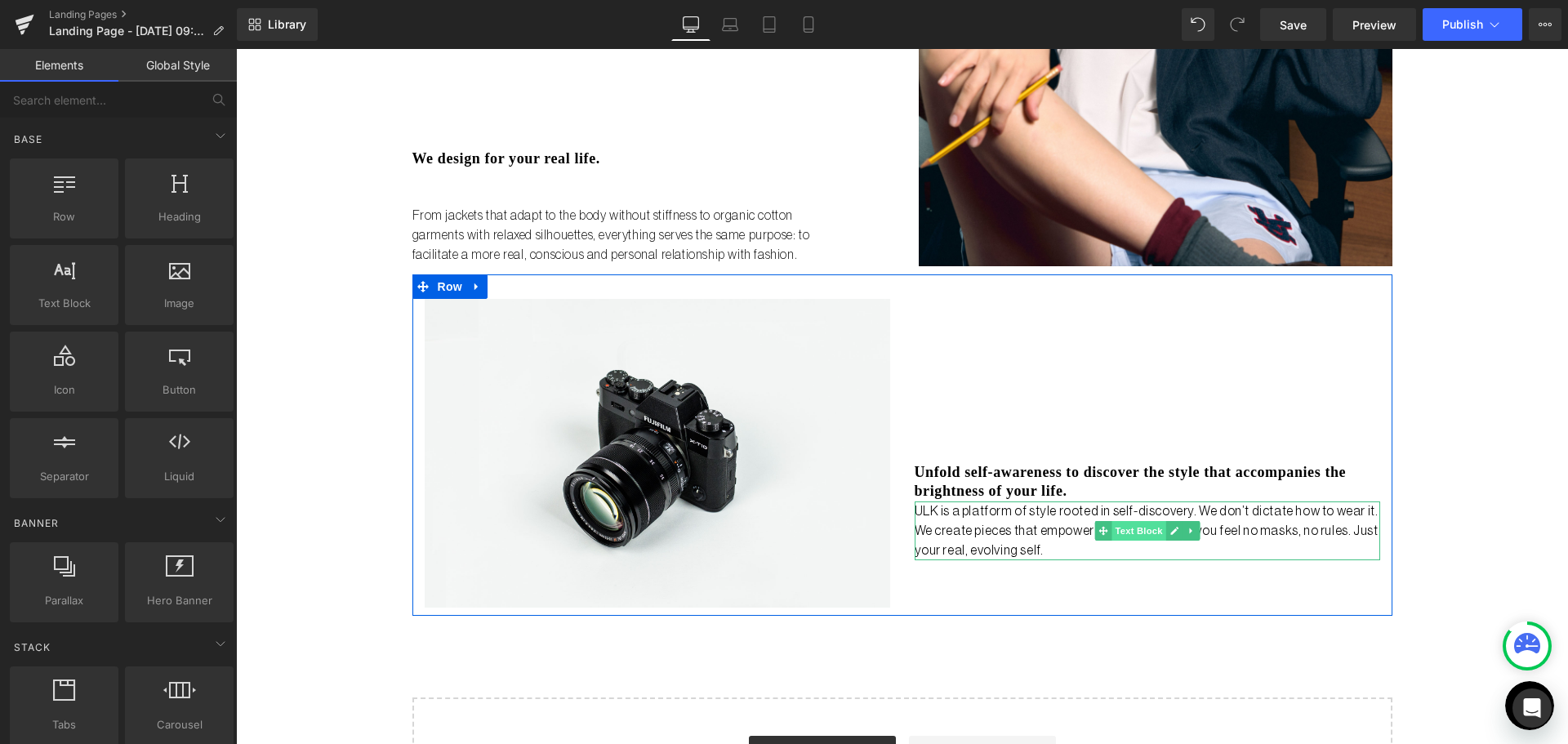
click at [1131, 532] on span "Text Block" at bounding box center [1138, 530] width 54 height 19
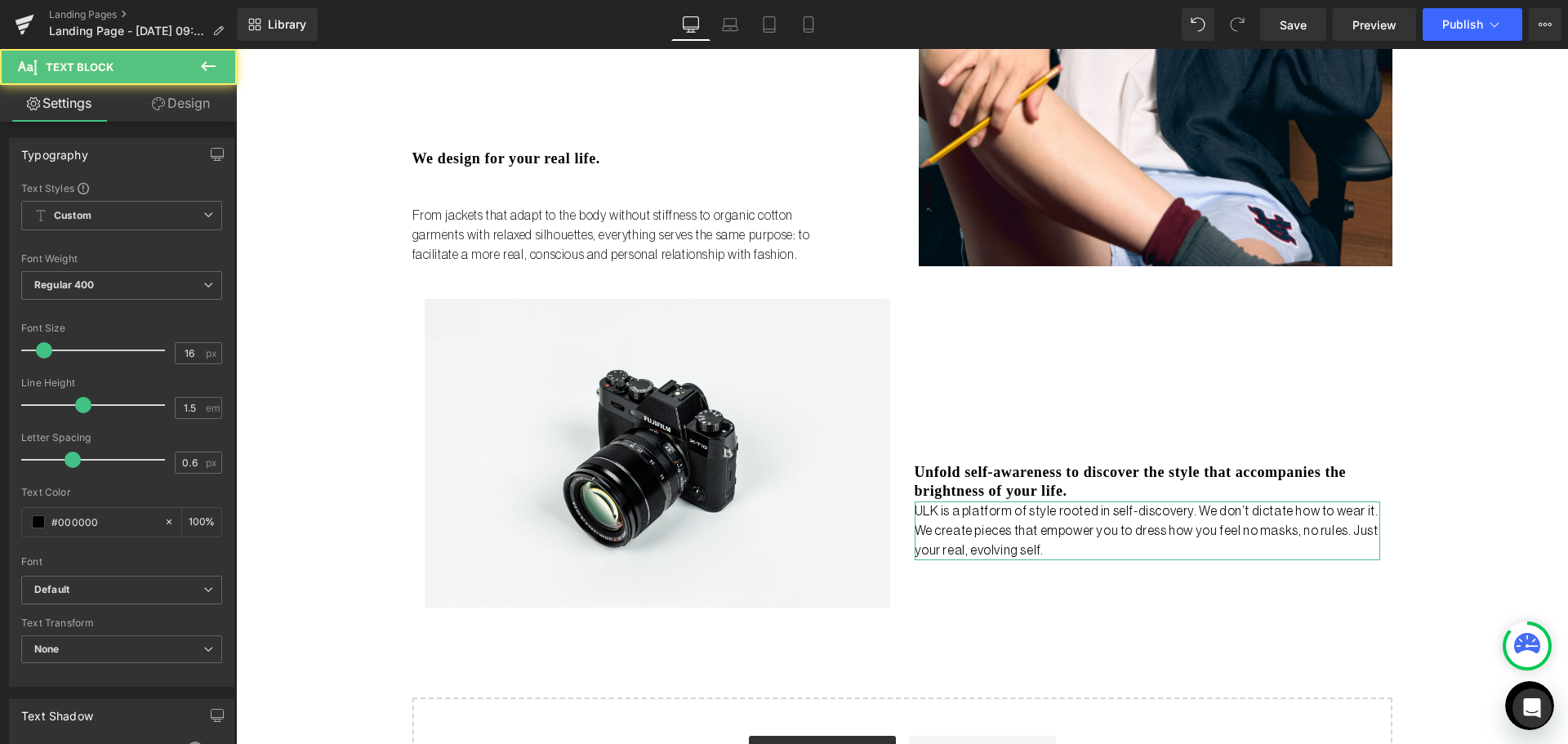
click at [191, 106] on link "Design" at bounding box center [181, 104] width 119 height 37
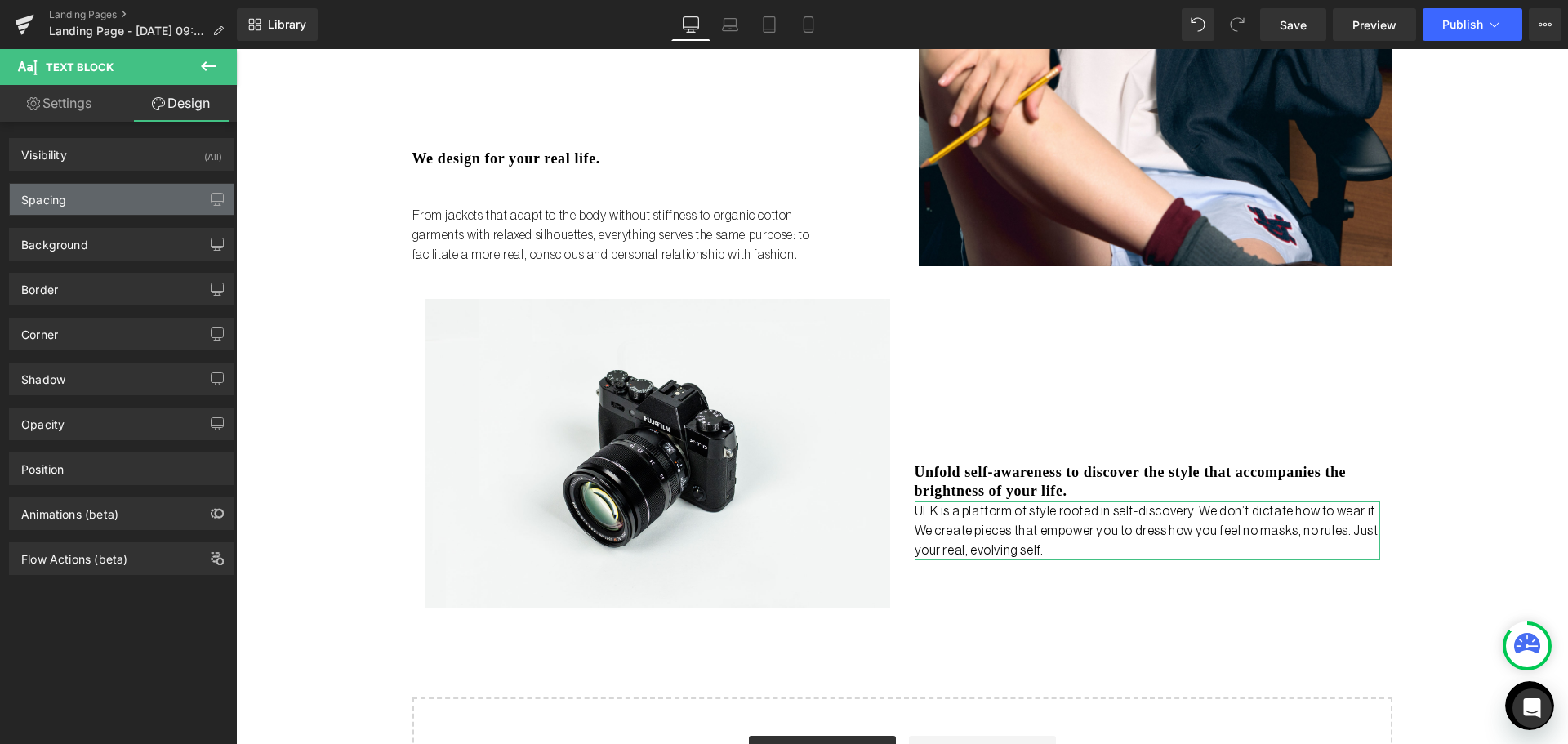
click at [93, 209] on div "Spacing" at bounding box center [122, 199] width 224 height 31
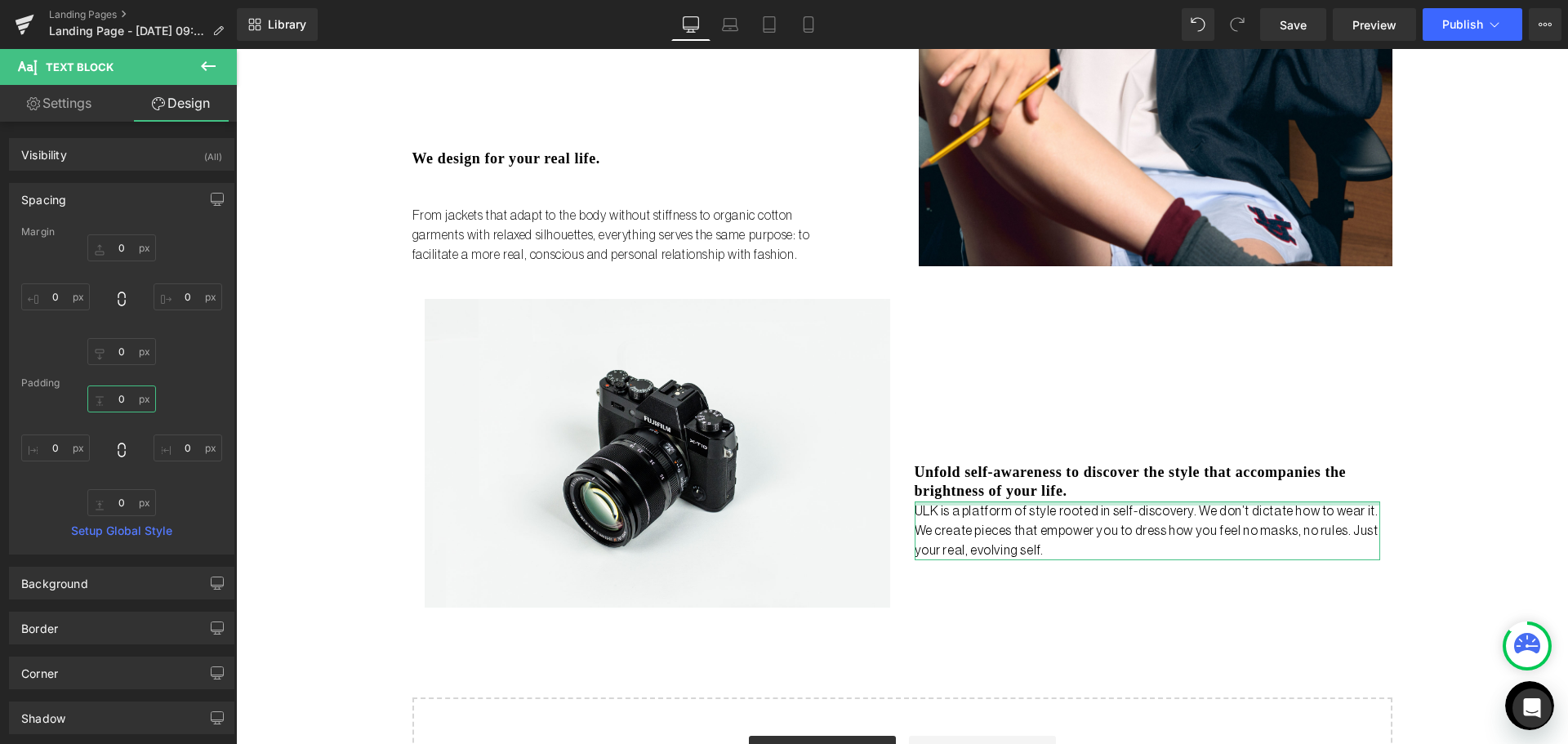
click at [107, 405] on input "0" at bounding box center [122, 398] width 69 height 27
type input "45"
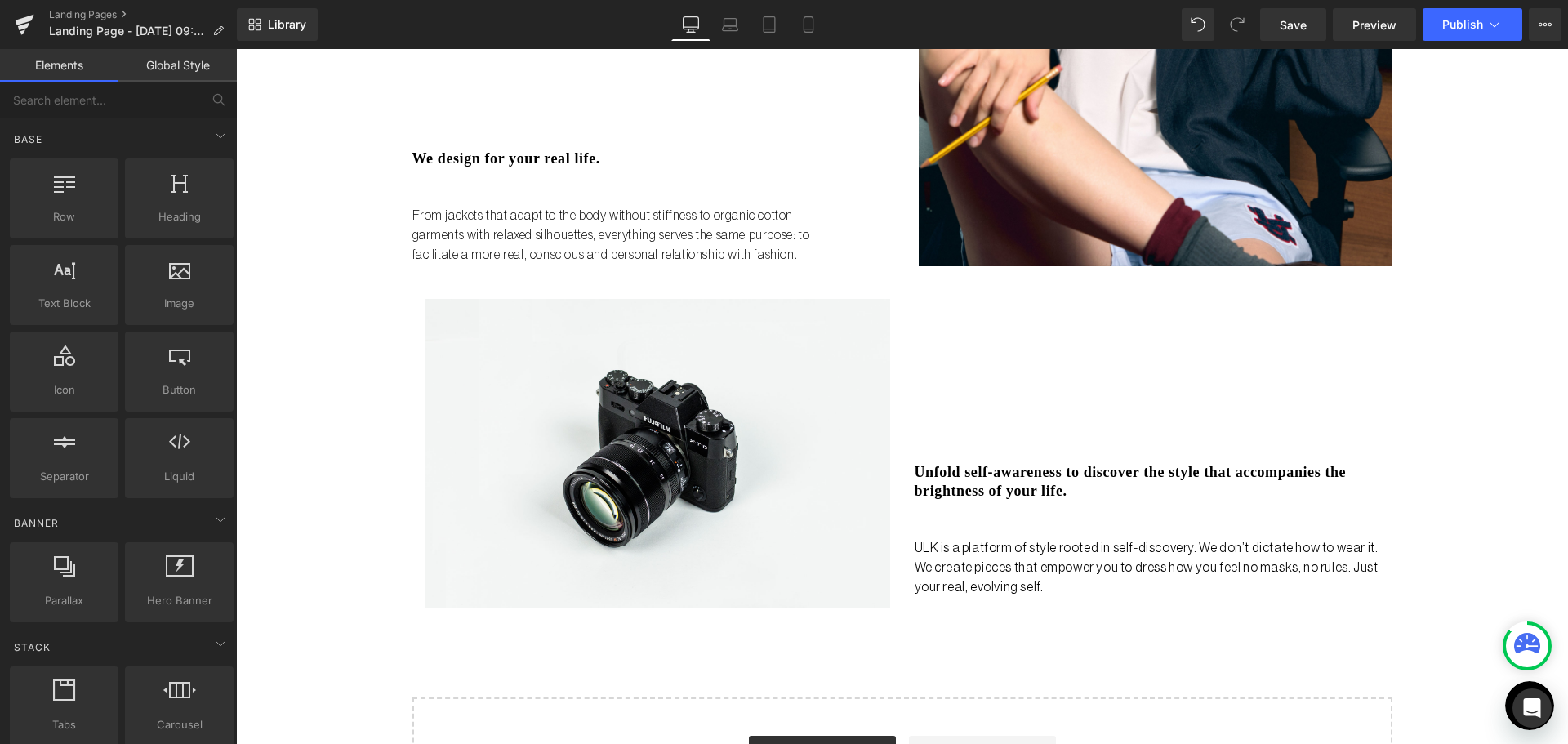
click at [278, 273] on div "Liquid no steps back Heading ULK is not just a brand it's a bold reset. Launchi…" at bounding box center [901, 100] width 1331 height 1459
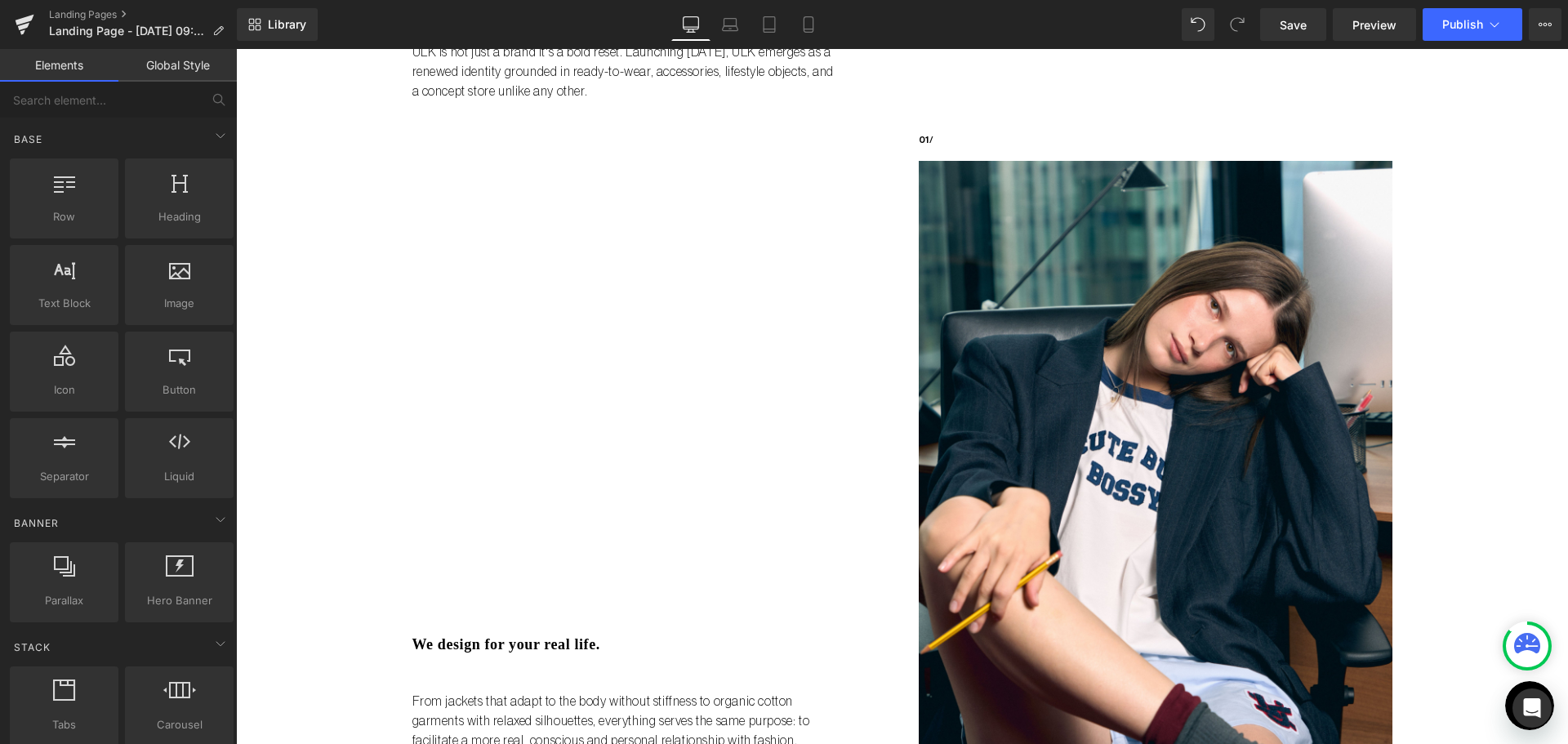
scroll to position [163, 0]
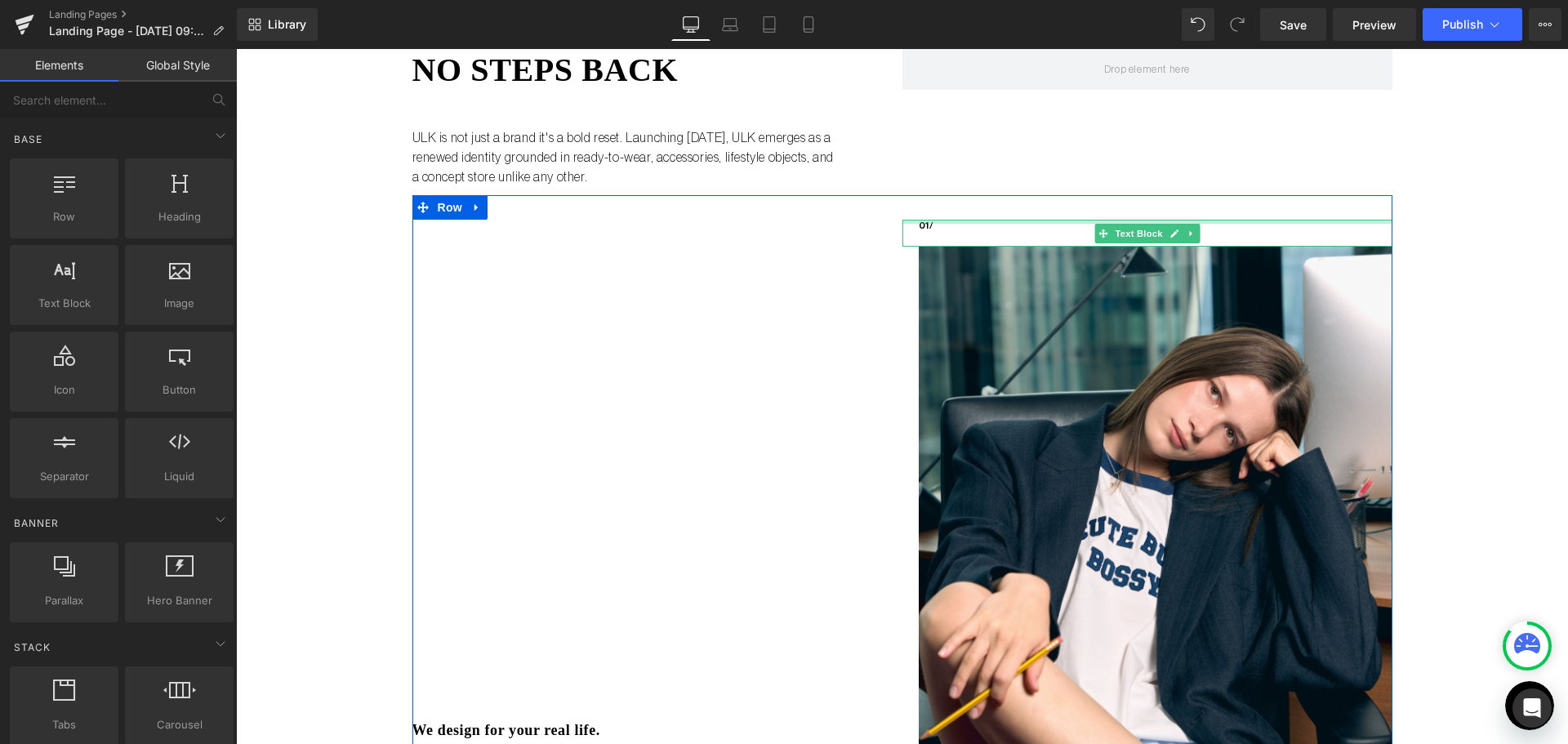
click at [921, 223] on div at bounding box center [1147, 222] width 490 height 4
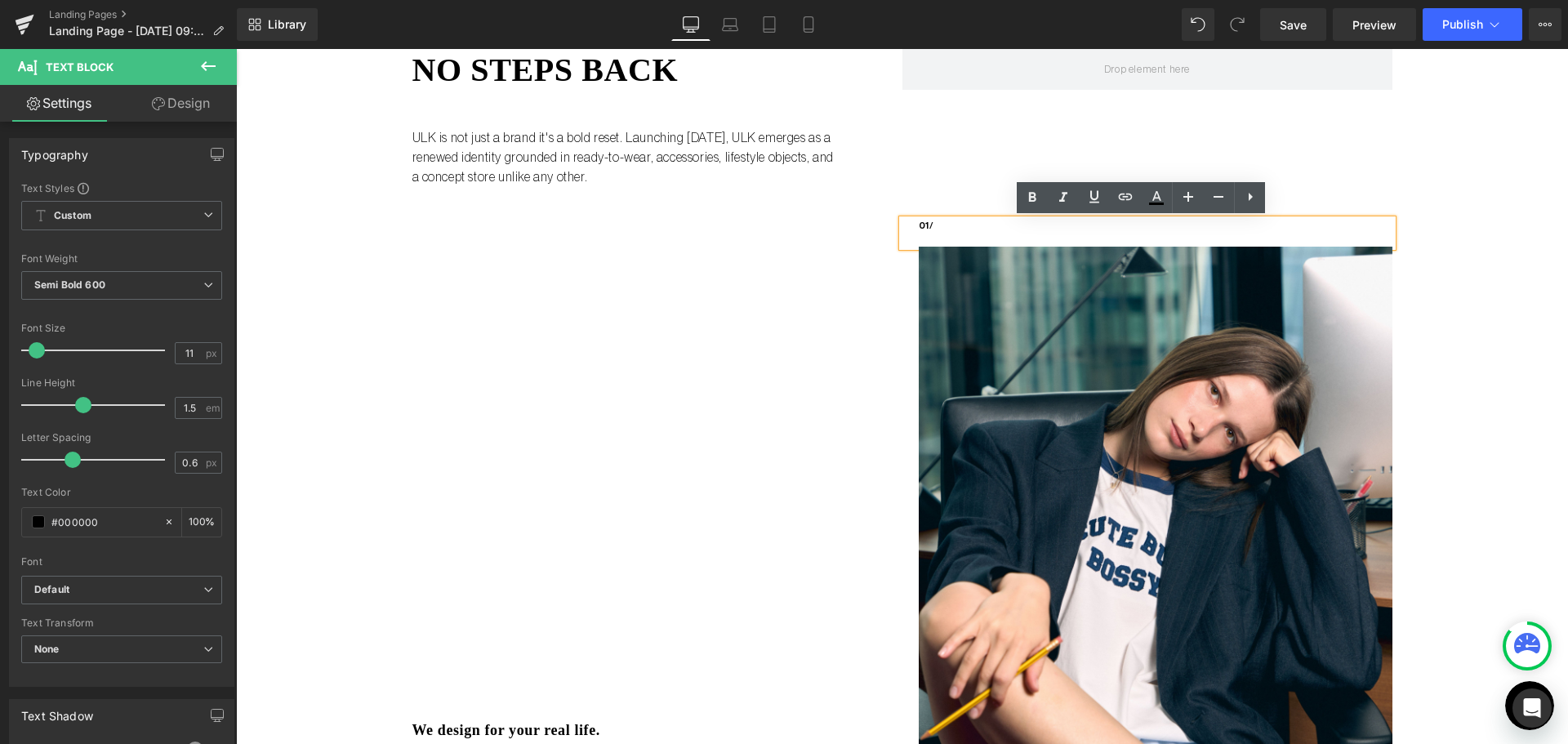
click at [841, 228] on div "We design for your real life." at bounding box center [657, 480] width 490 height 520
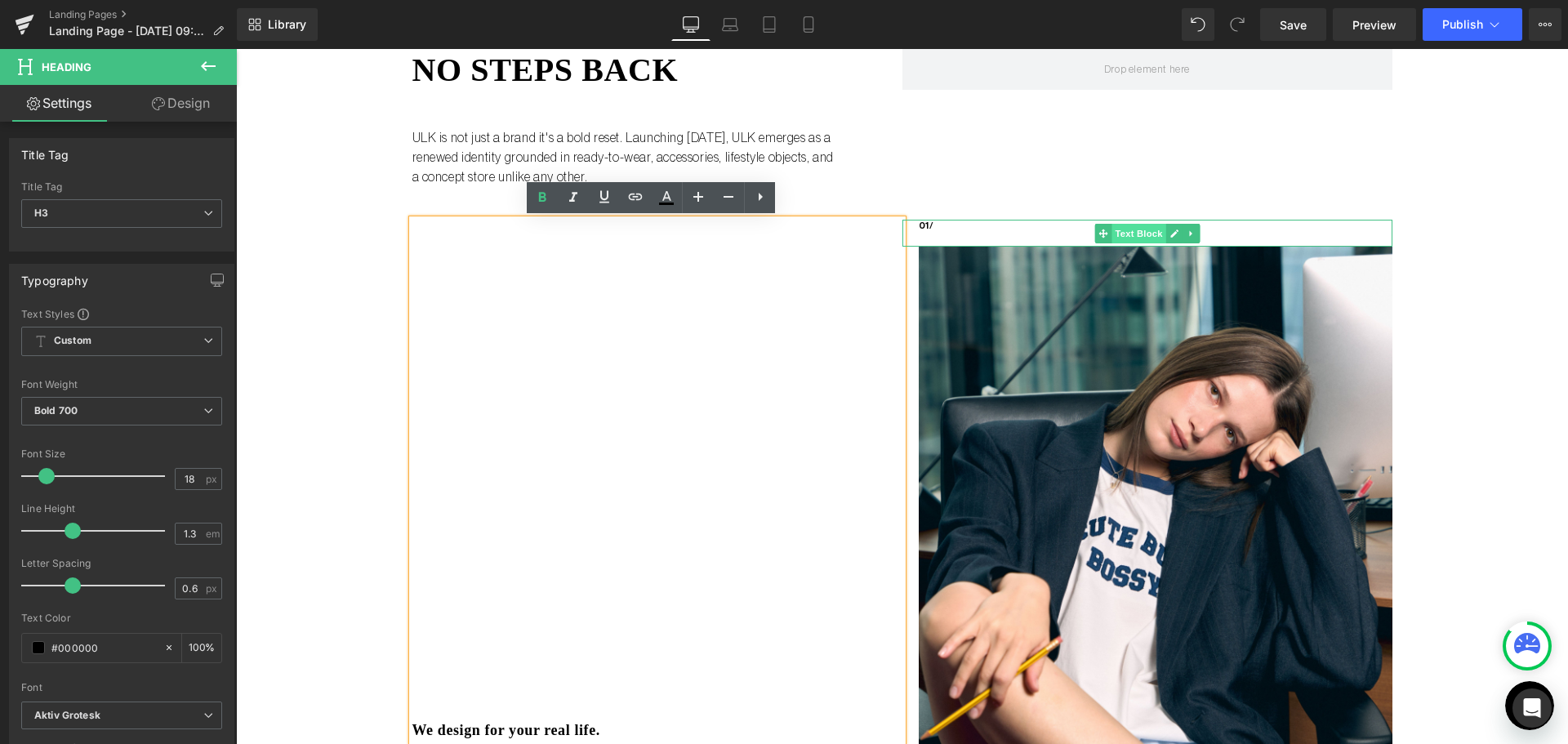
click at [1141, 234] on span "Text Block" at bounding box center [1138, 233] width 54 height 19
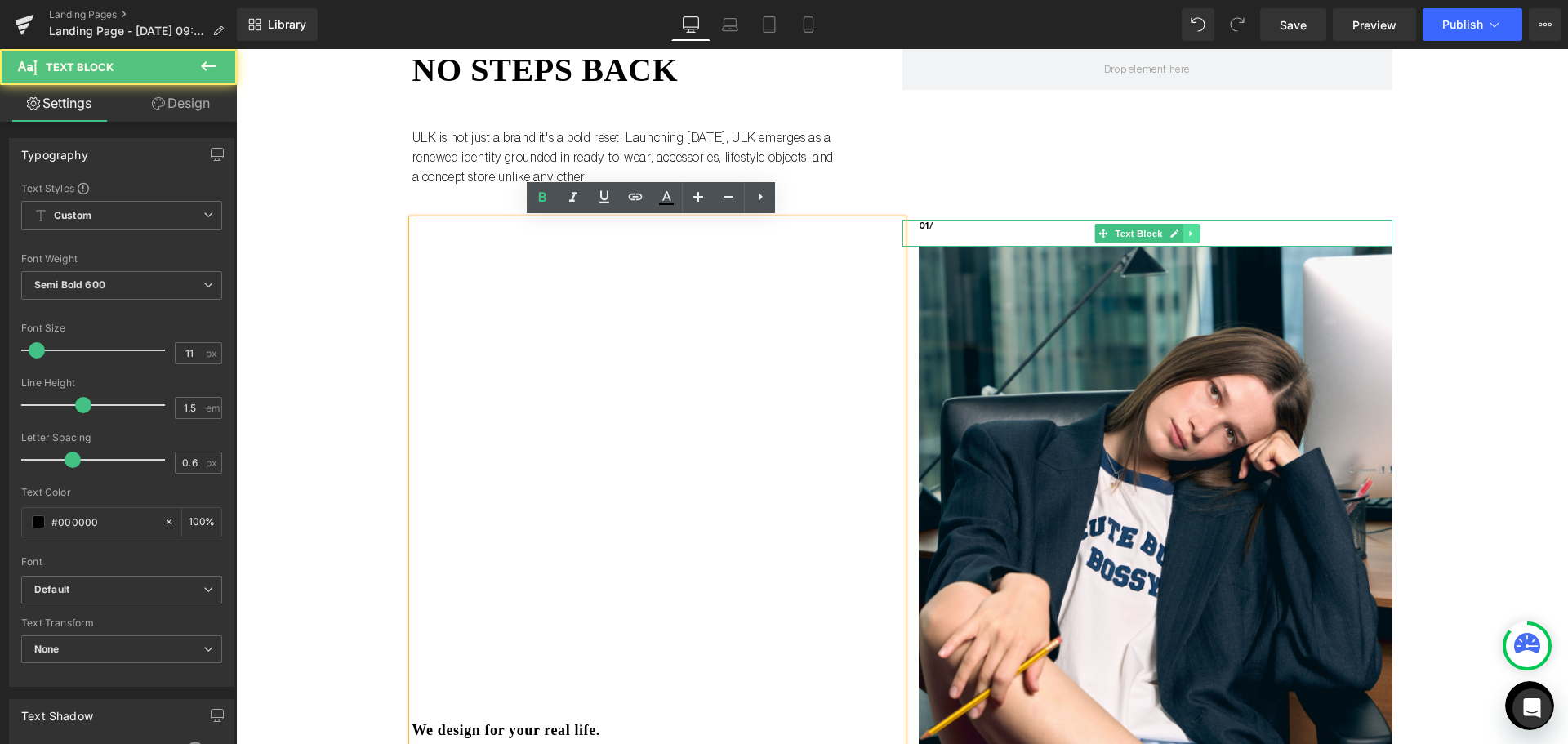
click at [1186, 238] on link at bounding box center [1190, 233] width 17 height 19
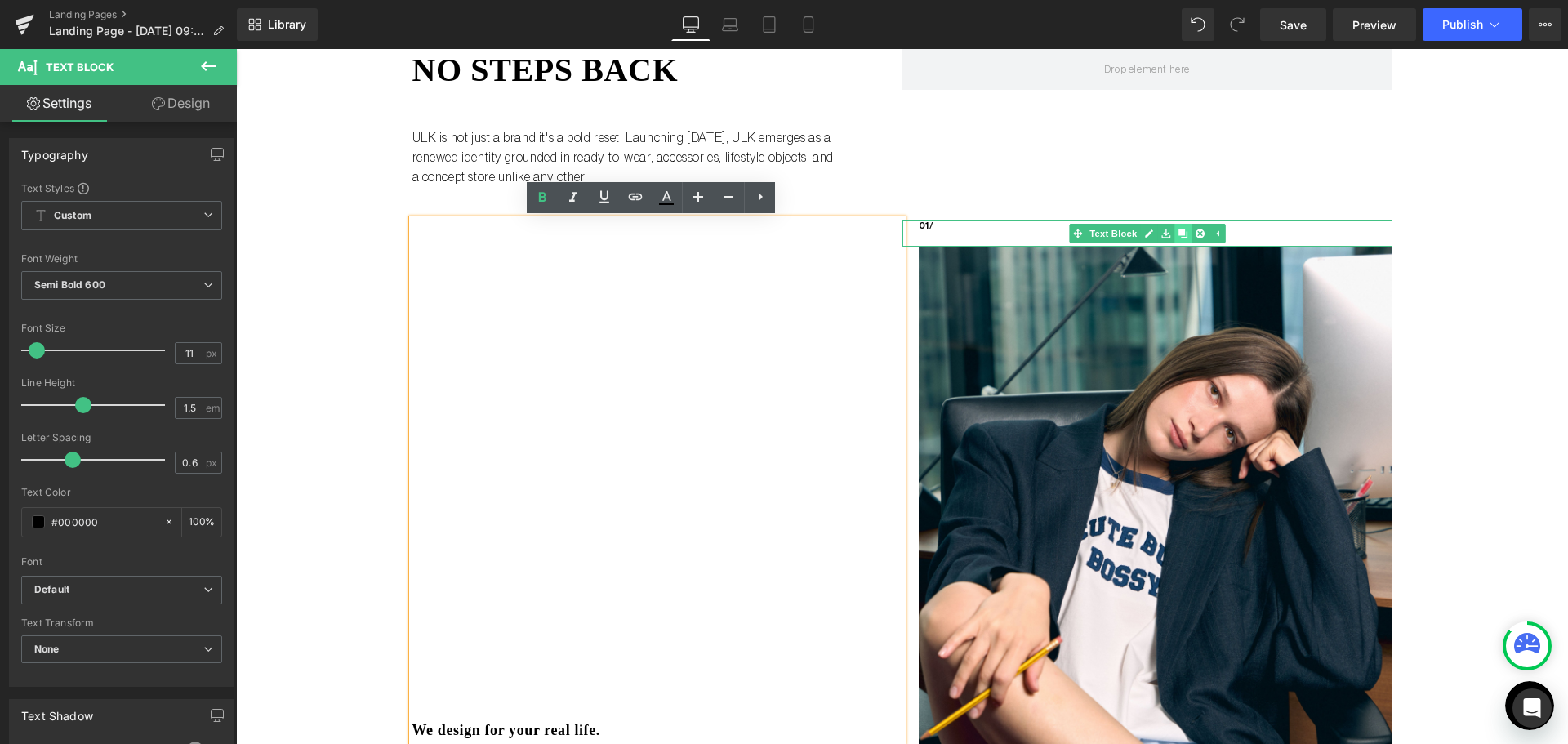
click at [1180, 235] on icon at bounding box center [1182, 233] width 9 height 9
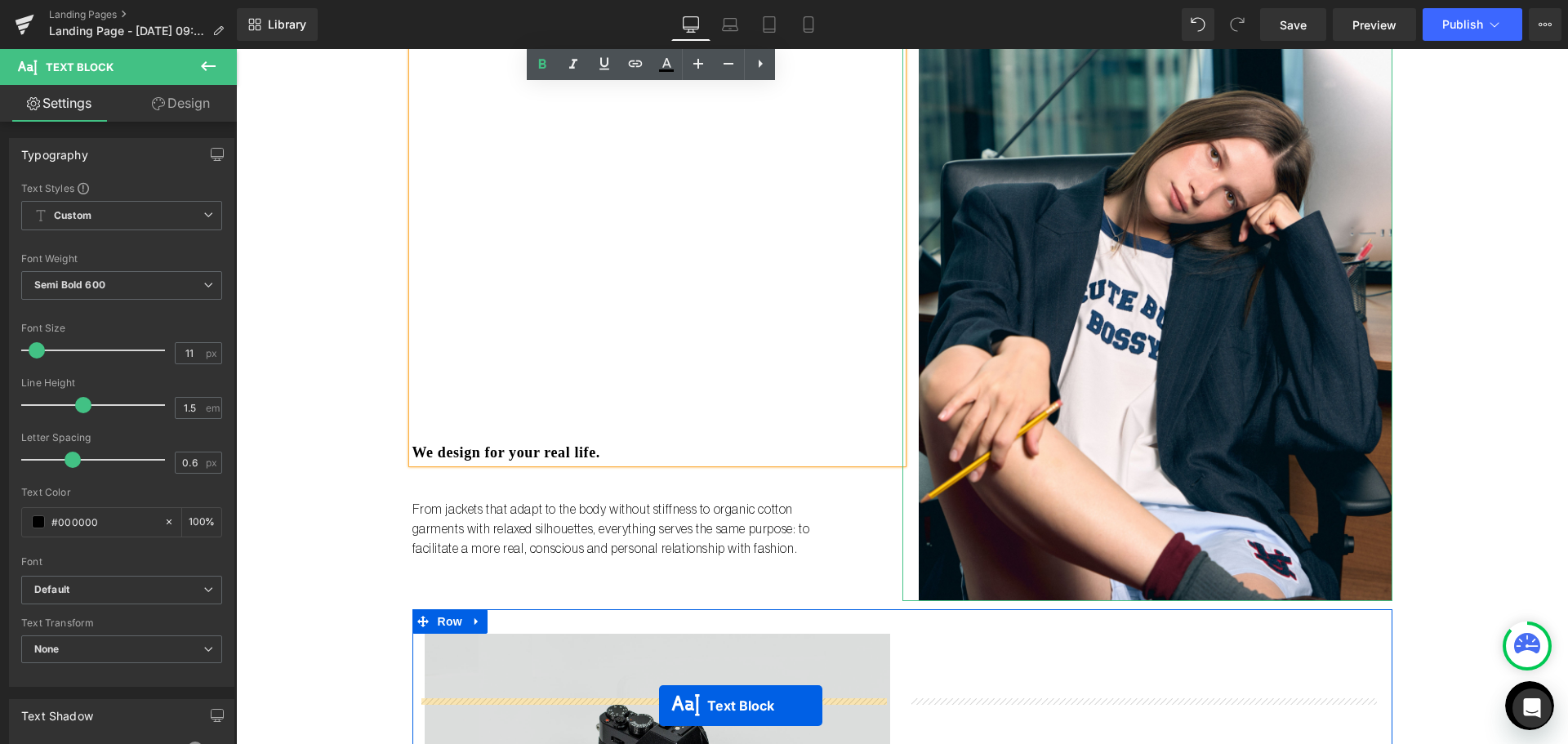
scroll to position [473, 0]
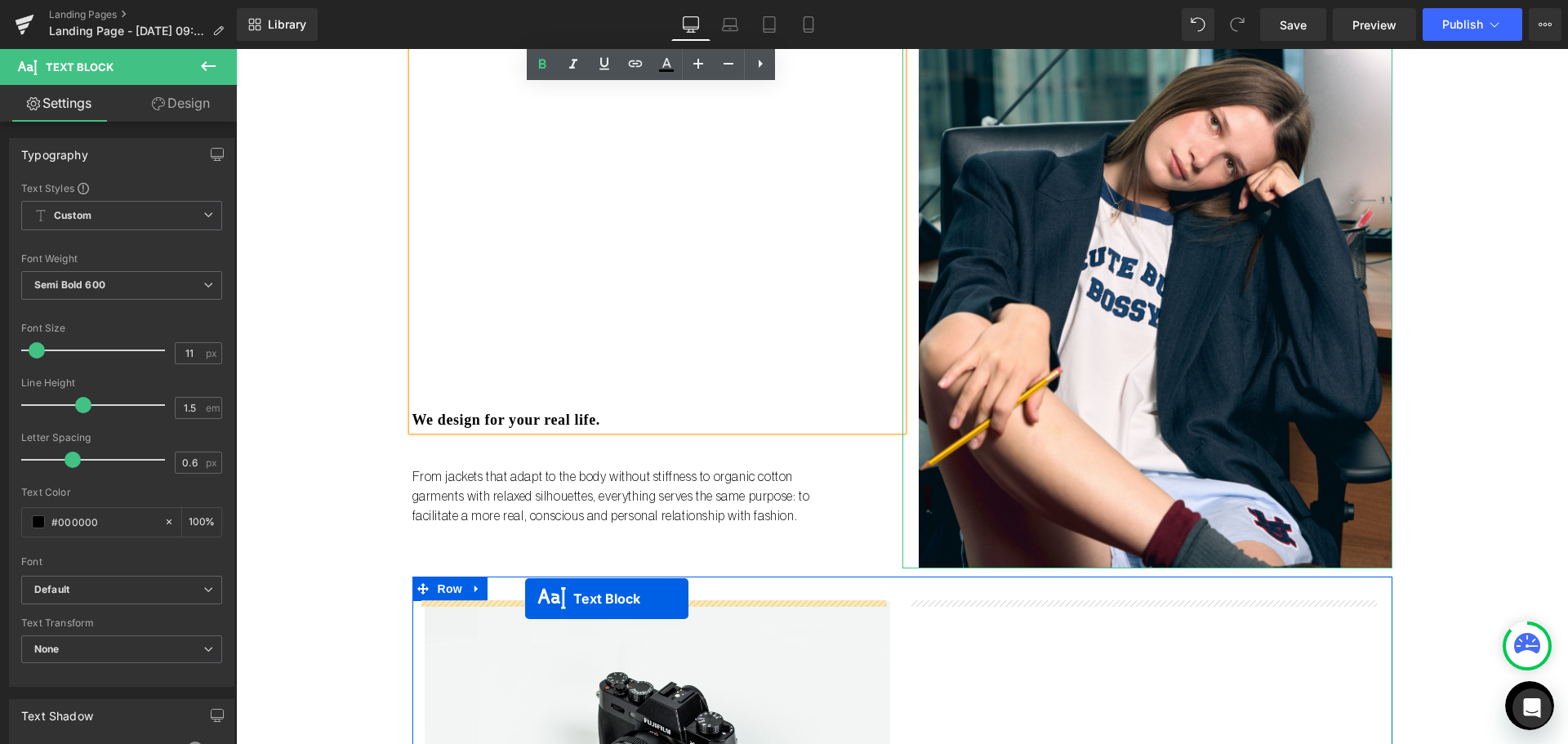
drag, startPoint x: 1095, startPoint y: 255, endPoint x: 525, endPoint y: 598, distance: 665.2
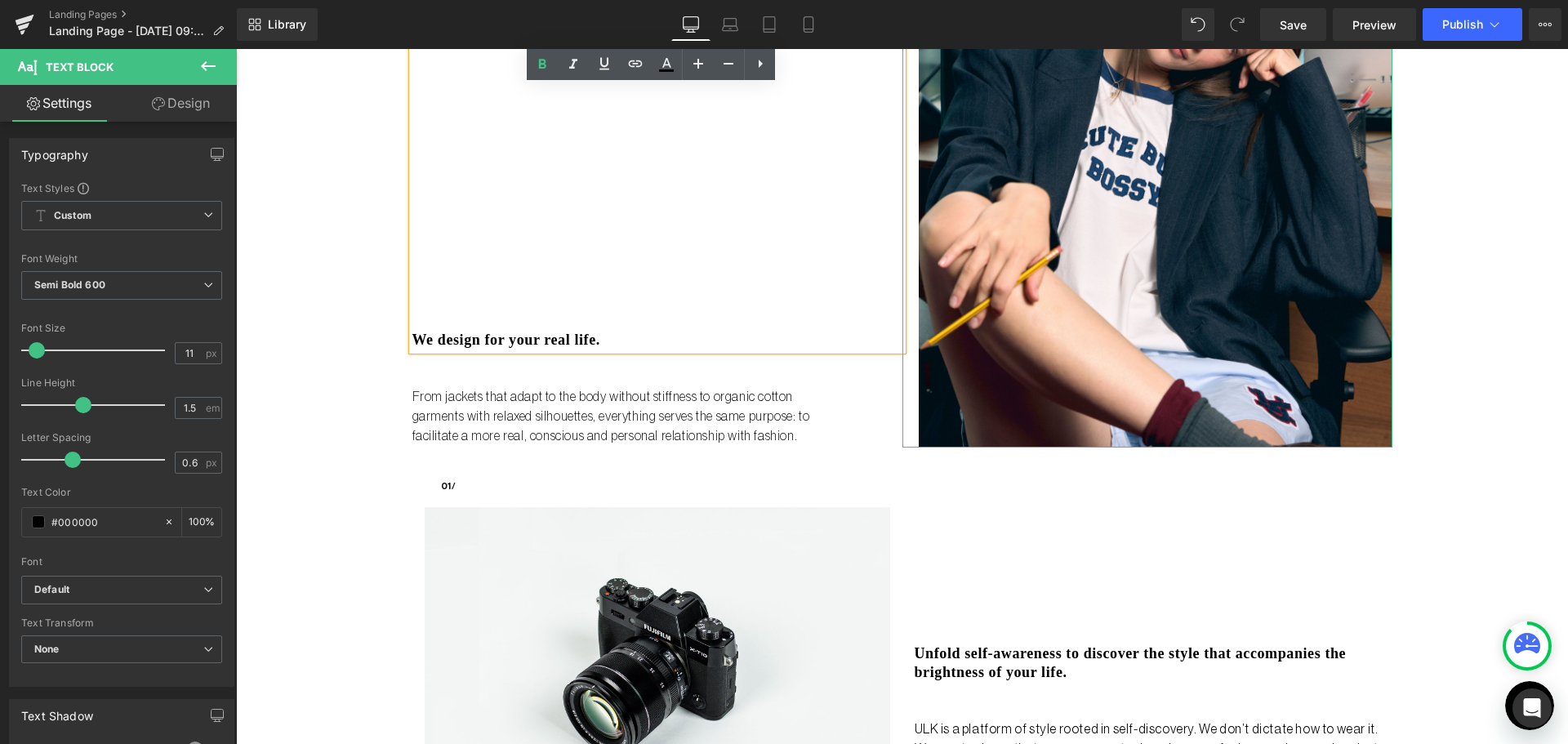
scroll to position [555, 0]
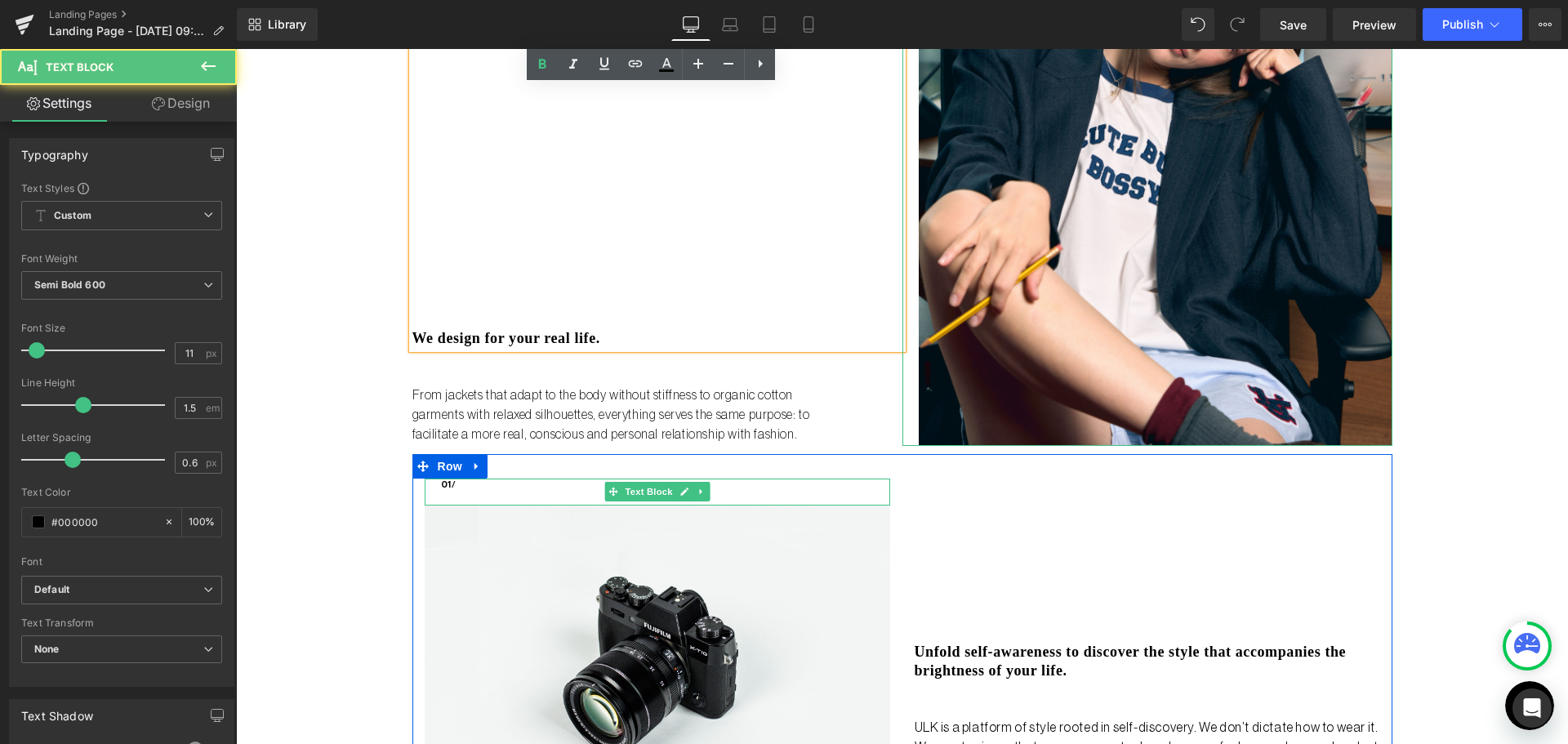
click at [452, 483] on p "01/" at bounding box center [665, 485] width 449 height 14
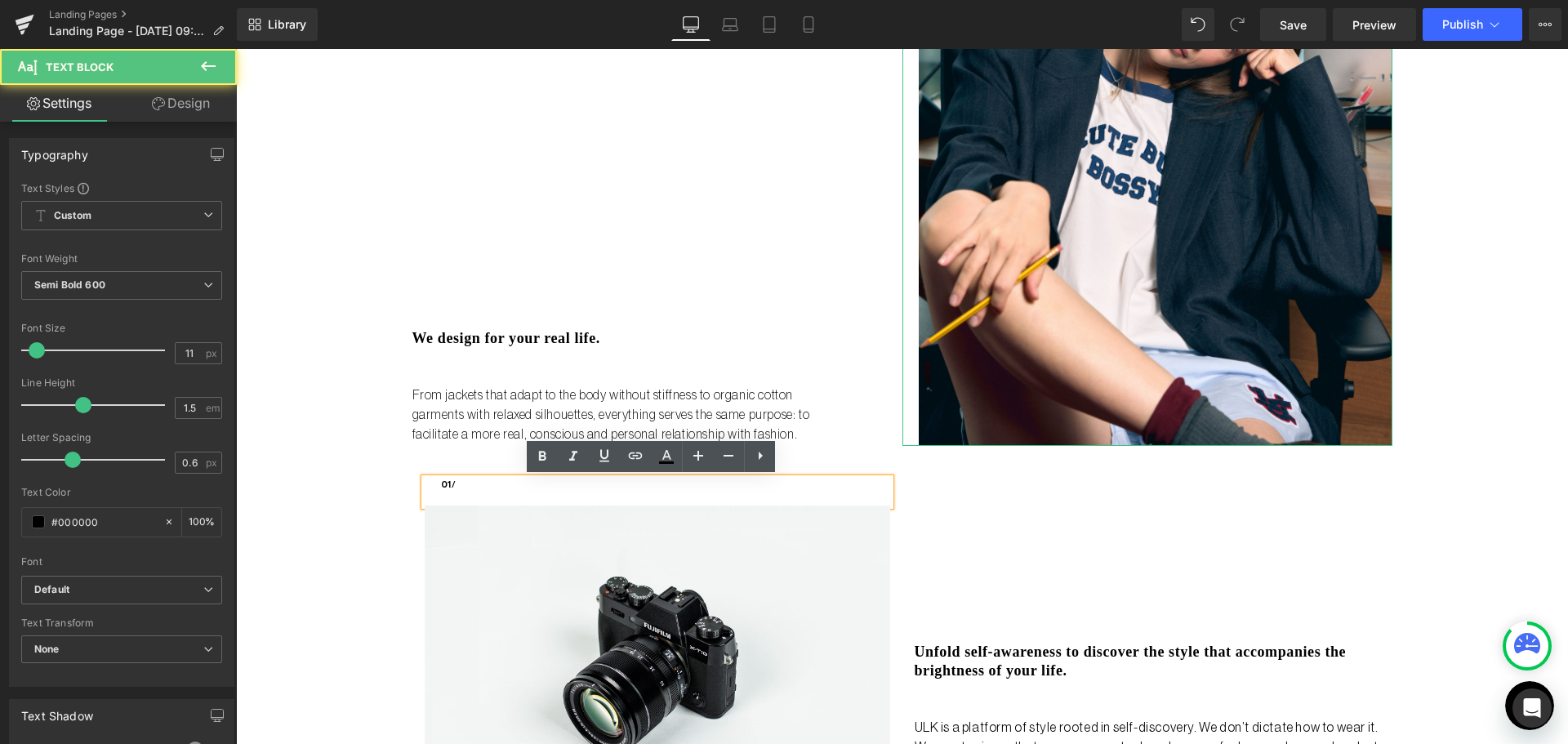
click at [446, 479] on p "01/" at bounding box center [665, 485] width 449 height 14
click at [442, 486] on p "01/" at bounding box center [665, 485] width 449 height 14
click at [443, 486] on p "01/" at bounding box center [665, 485] width 449 height 14
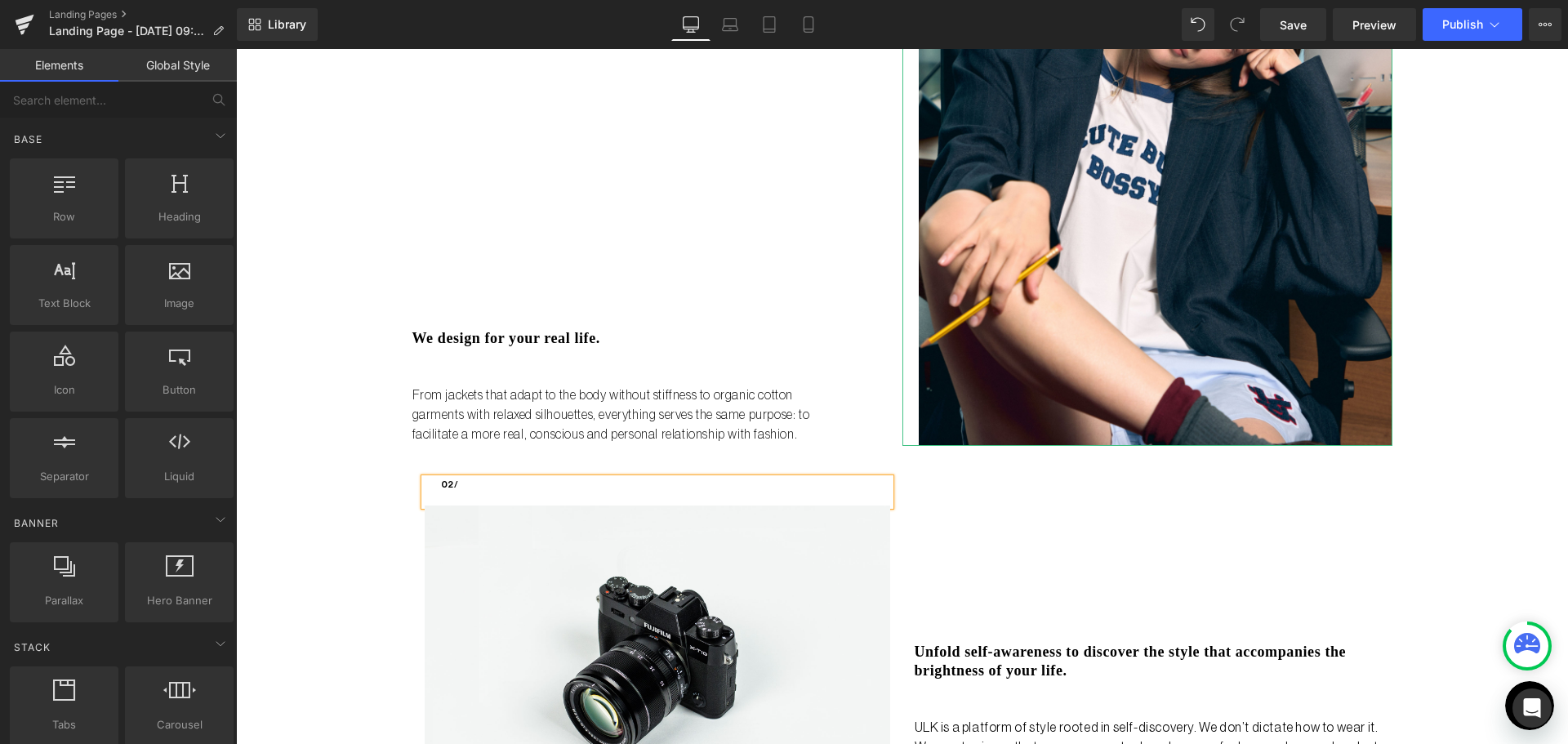
click at [356, 480] on div "Liquid no steps back Heading ULK is not just a brand it's a bold reset. Launchi…" at bounding box center [901, 294] width 1331 height 1486
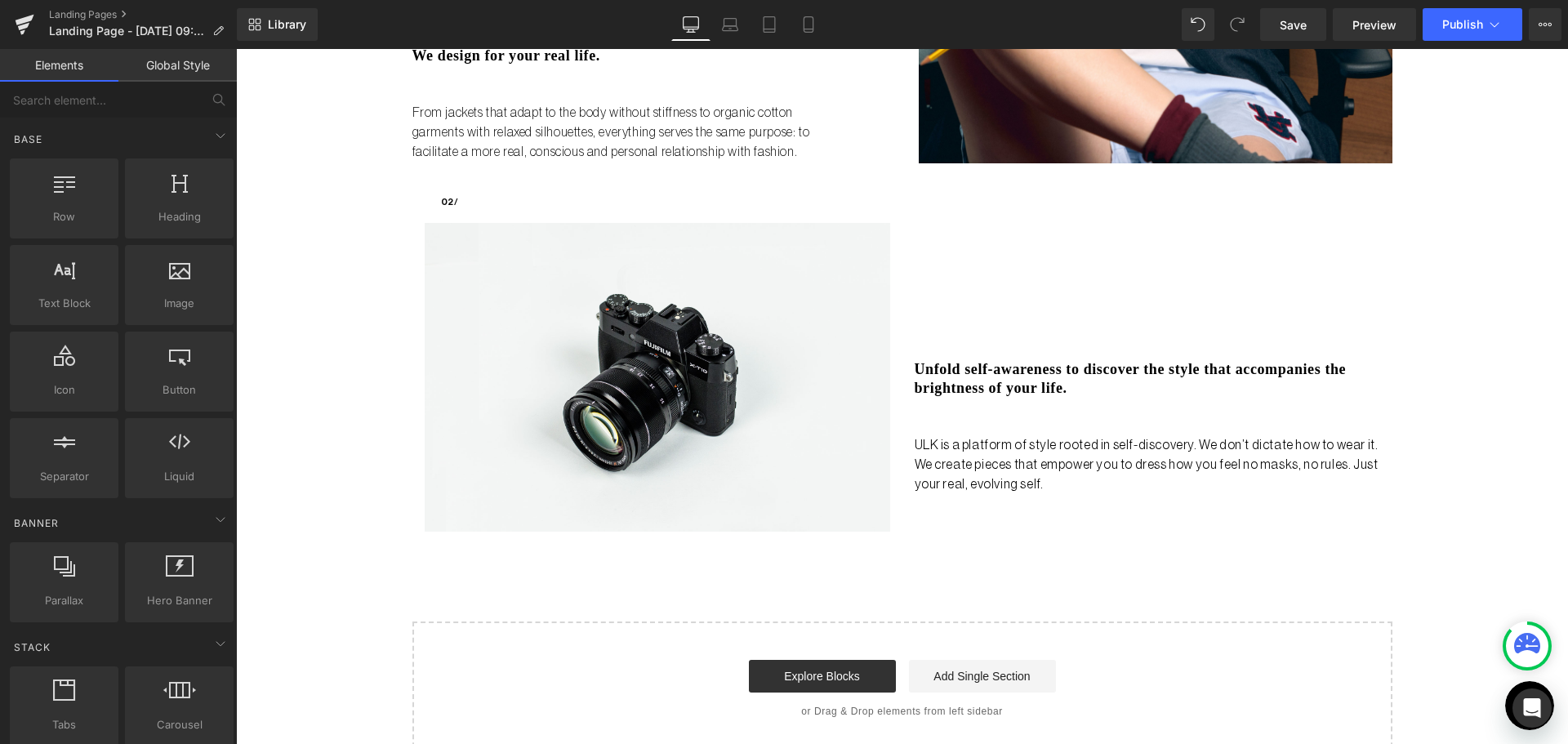
scroll to position [718, 0]
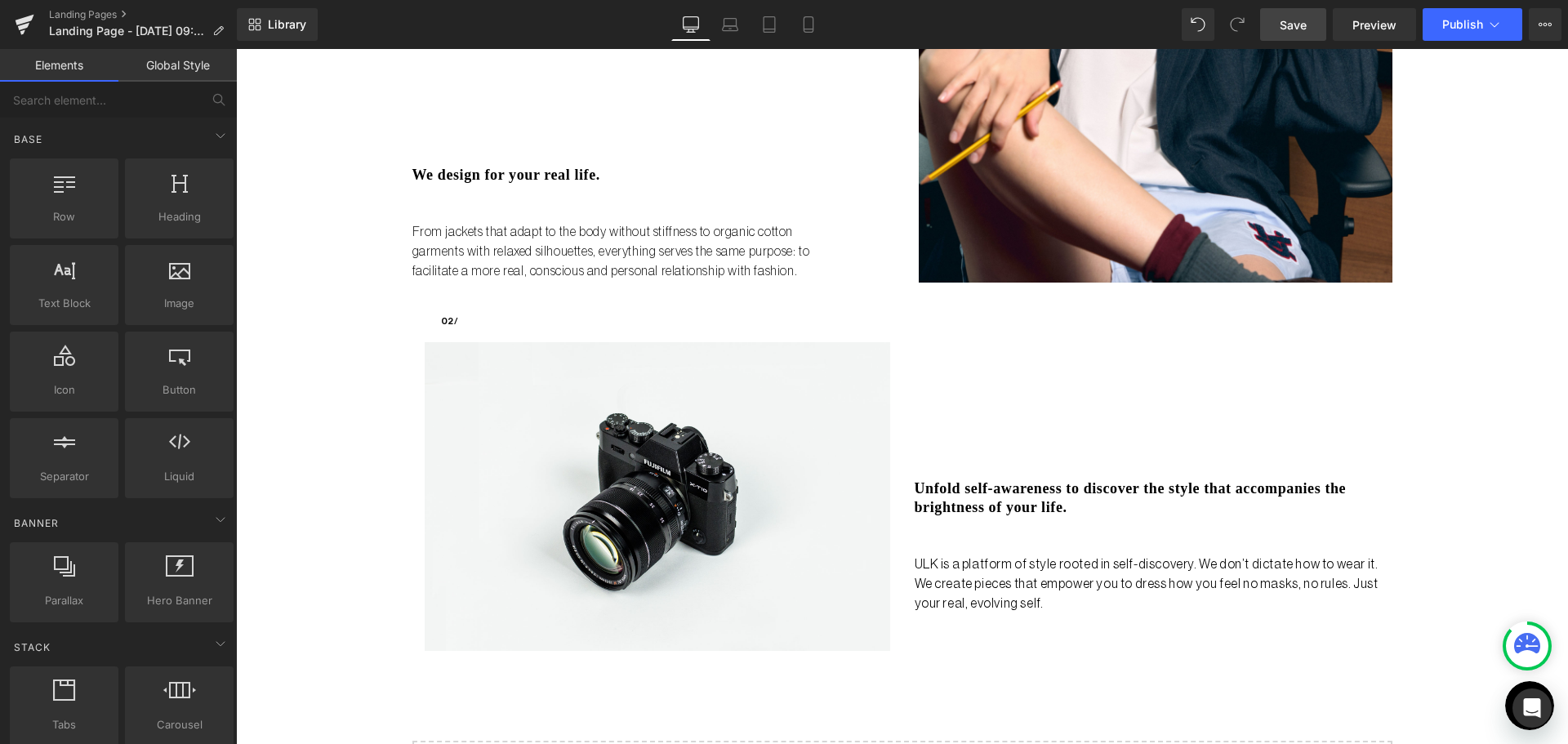
click at [1286, 37] on link "Save" at bounding box center [1292, 24] width 66 height 32
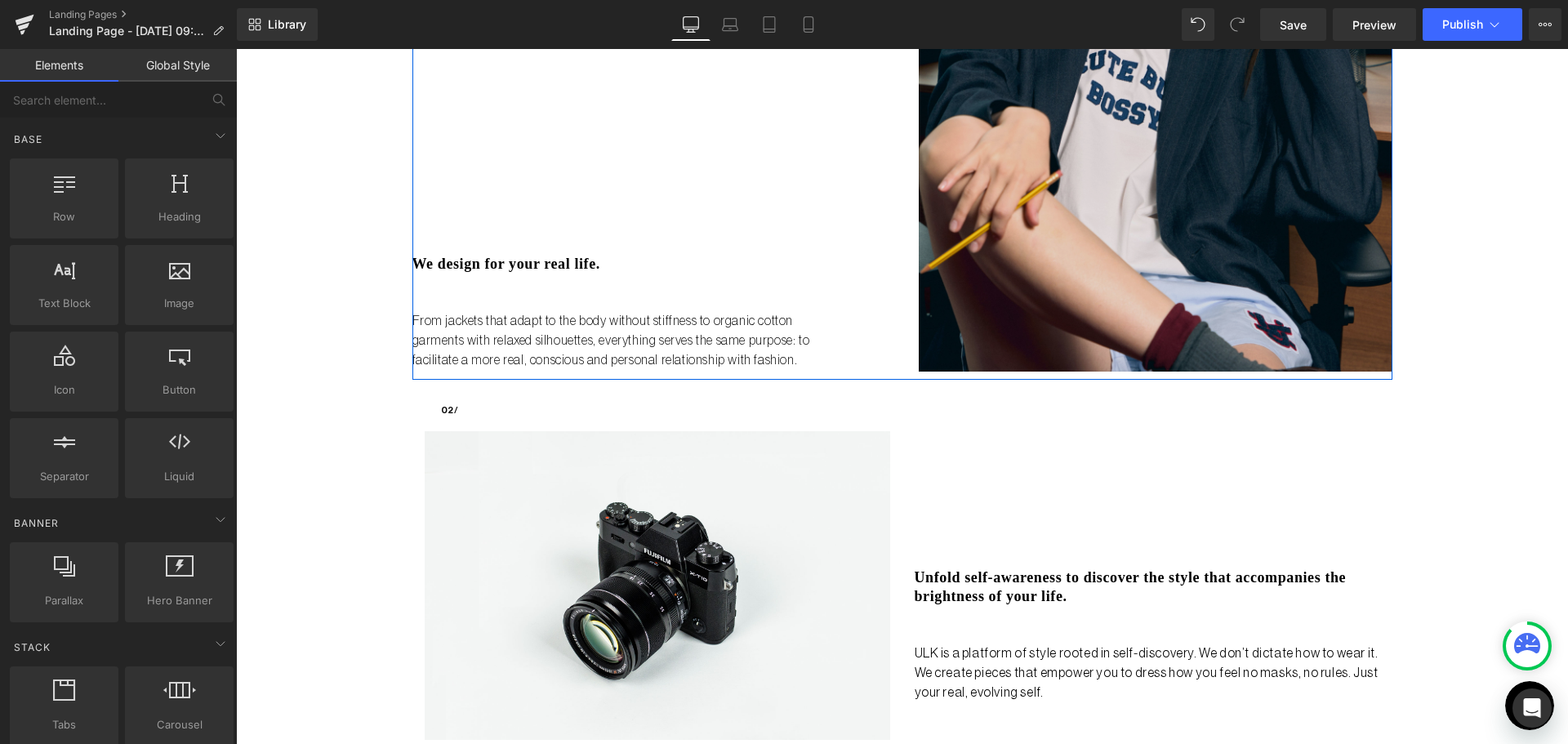
scroll to position [816, 0]
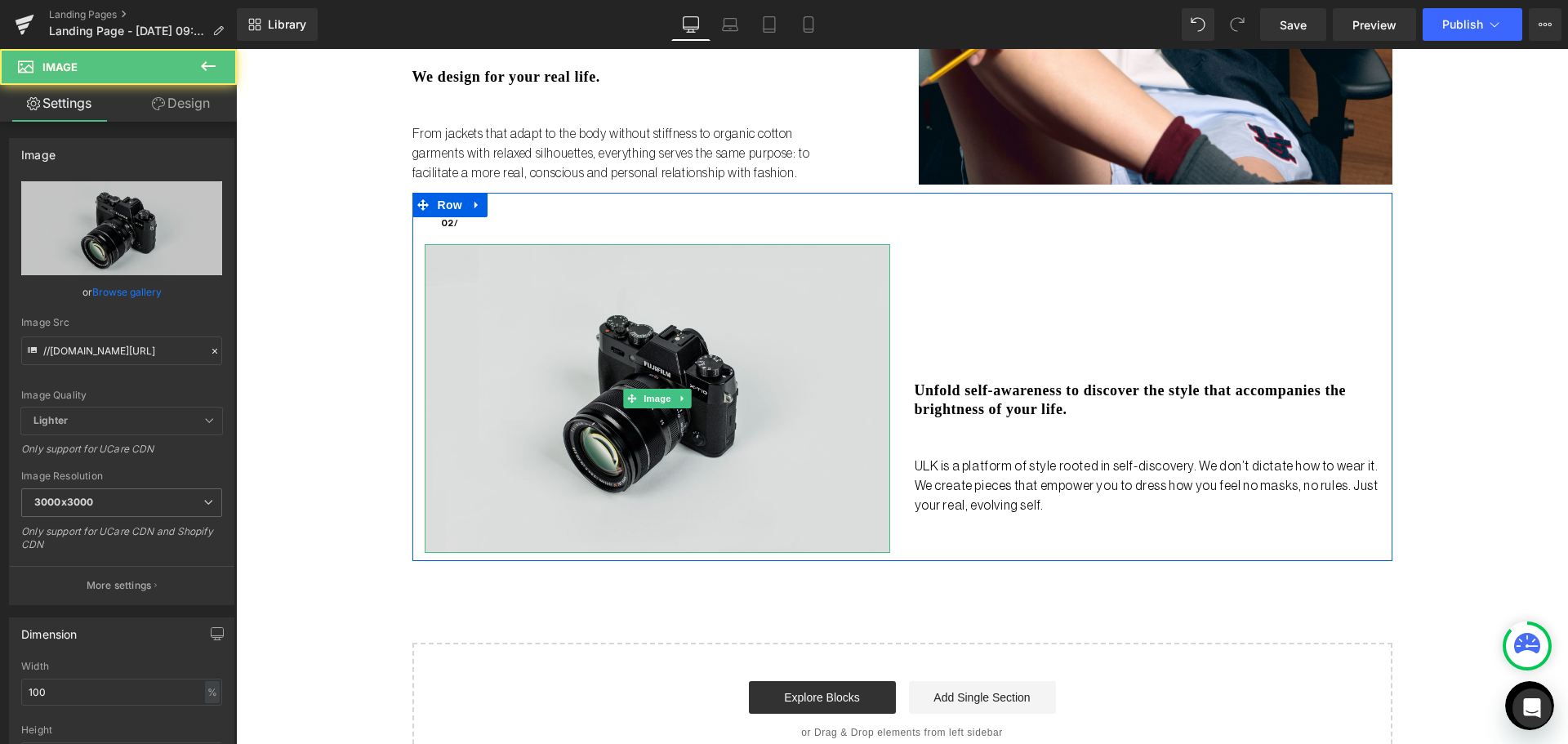
click at [695, 363] on img at bounding box center [658, 398] width 466 height 309
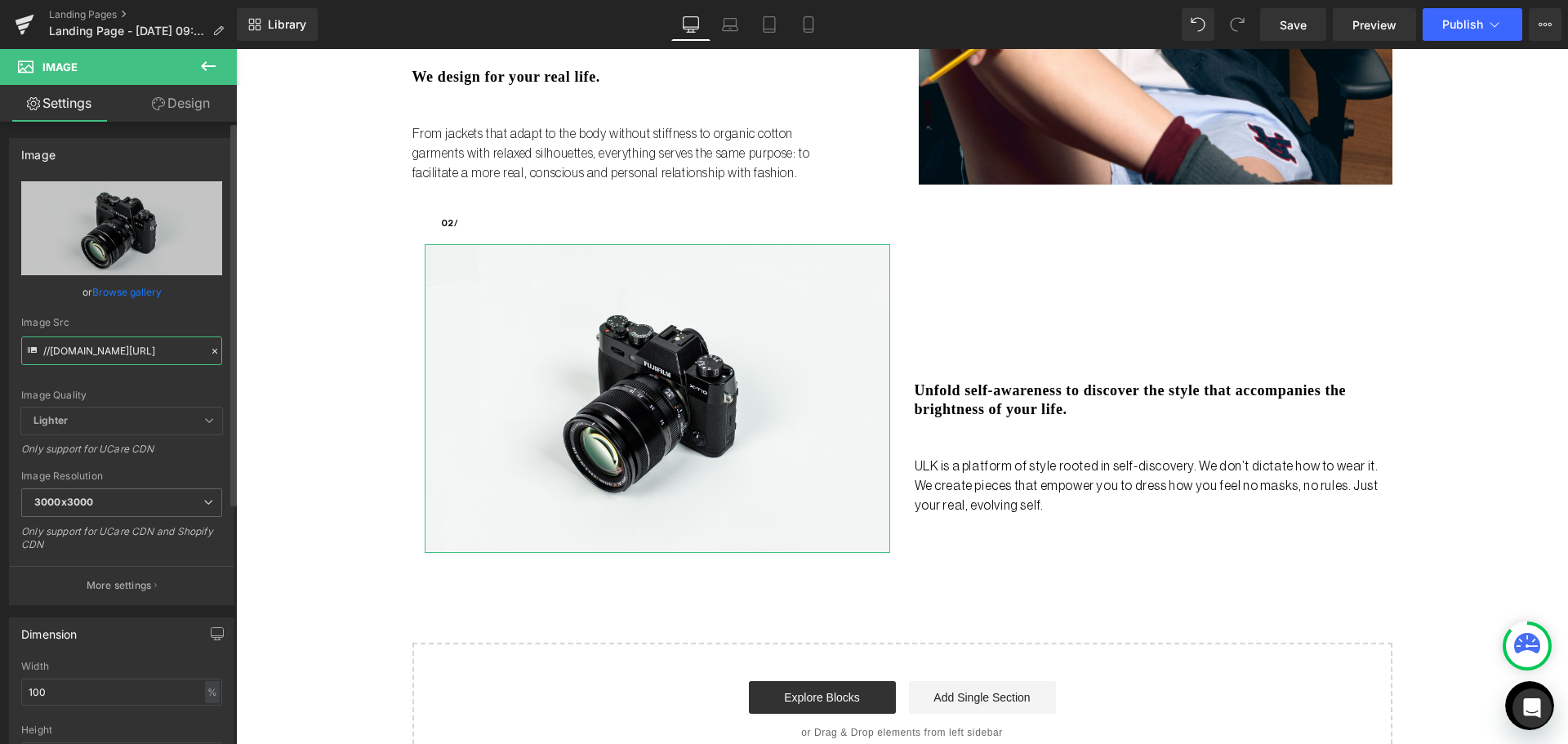
click at [86, 352] on input "//d1um8515vdn9kb.cloudfront.net/images/parallax.jpg" at bounding box center [122, 351] width 200 height 29
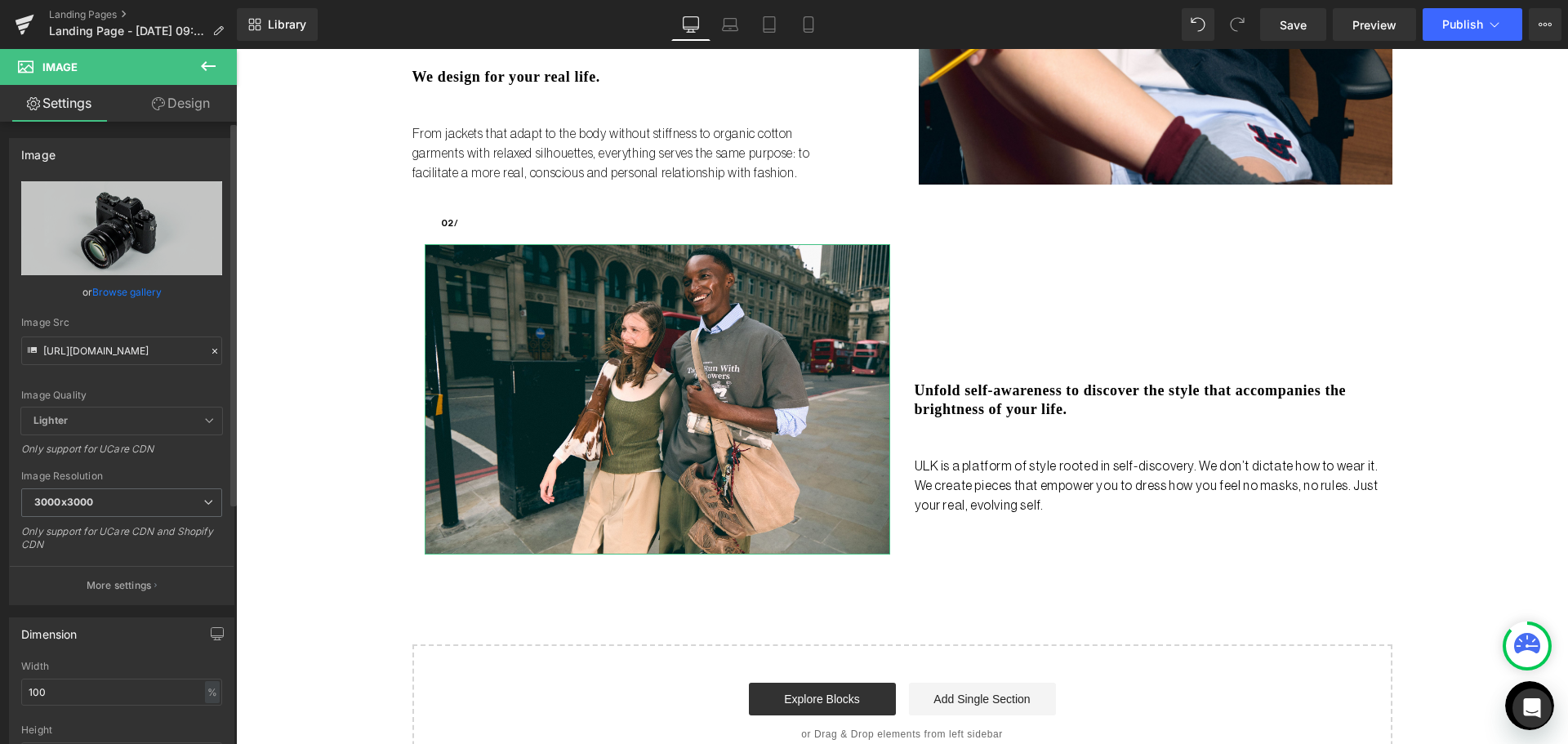
click at [153, 373] on div "Image Quality Lighter Lightest Lighter Lighter Lightest Only support for UCare …" at bounding box center [122, 294] width 200 height 226
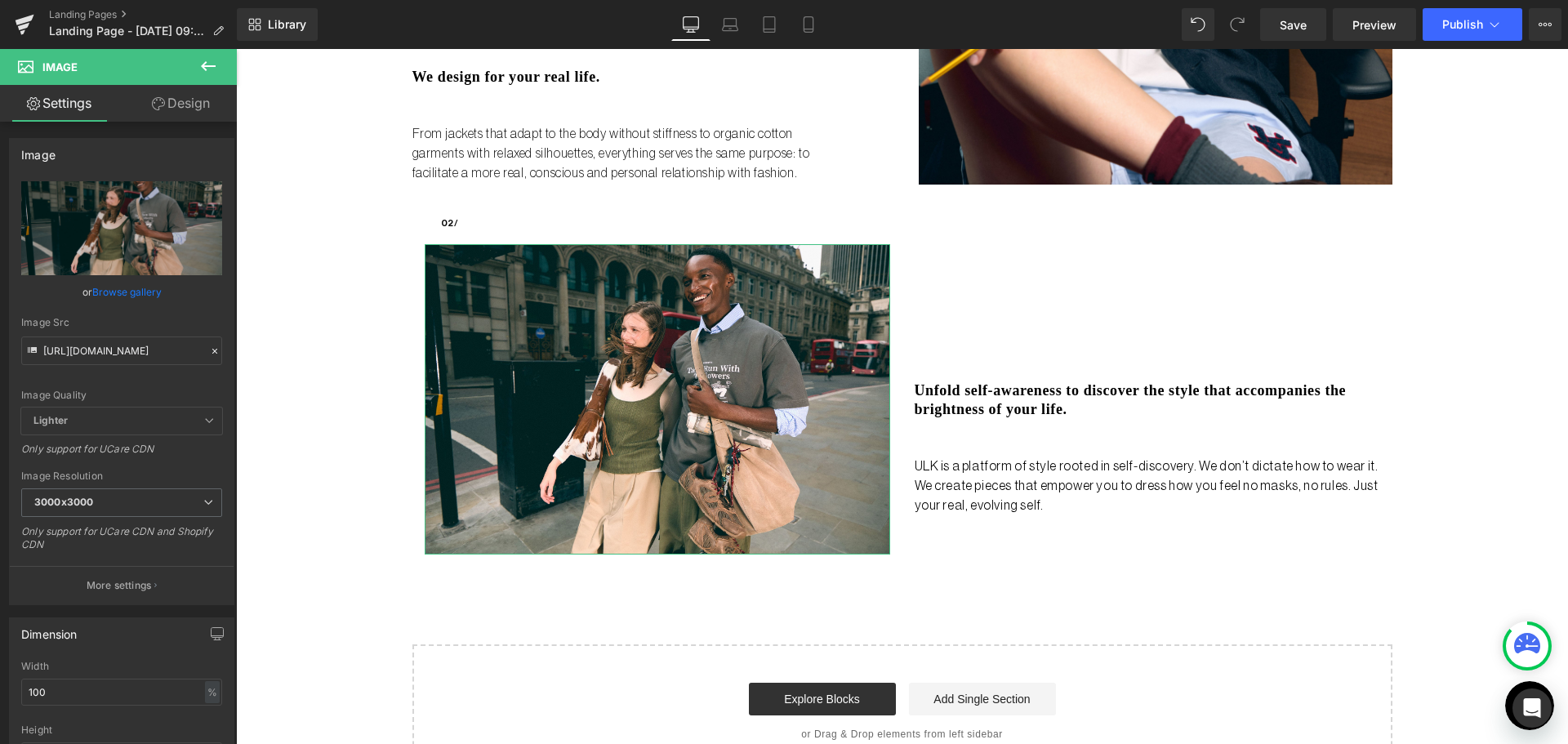
type input "https://cdn.shopify.com/s/files/1/0661/3830/8872/files/2025_07_30_ULK_LONDON_11…"
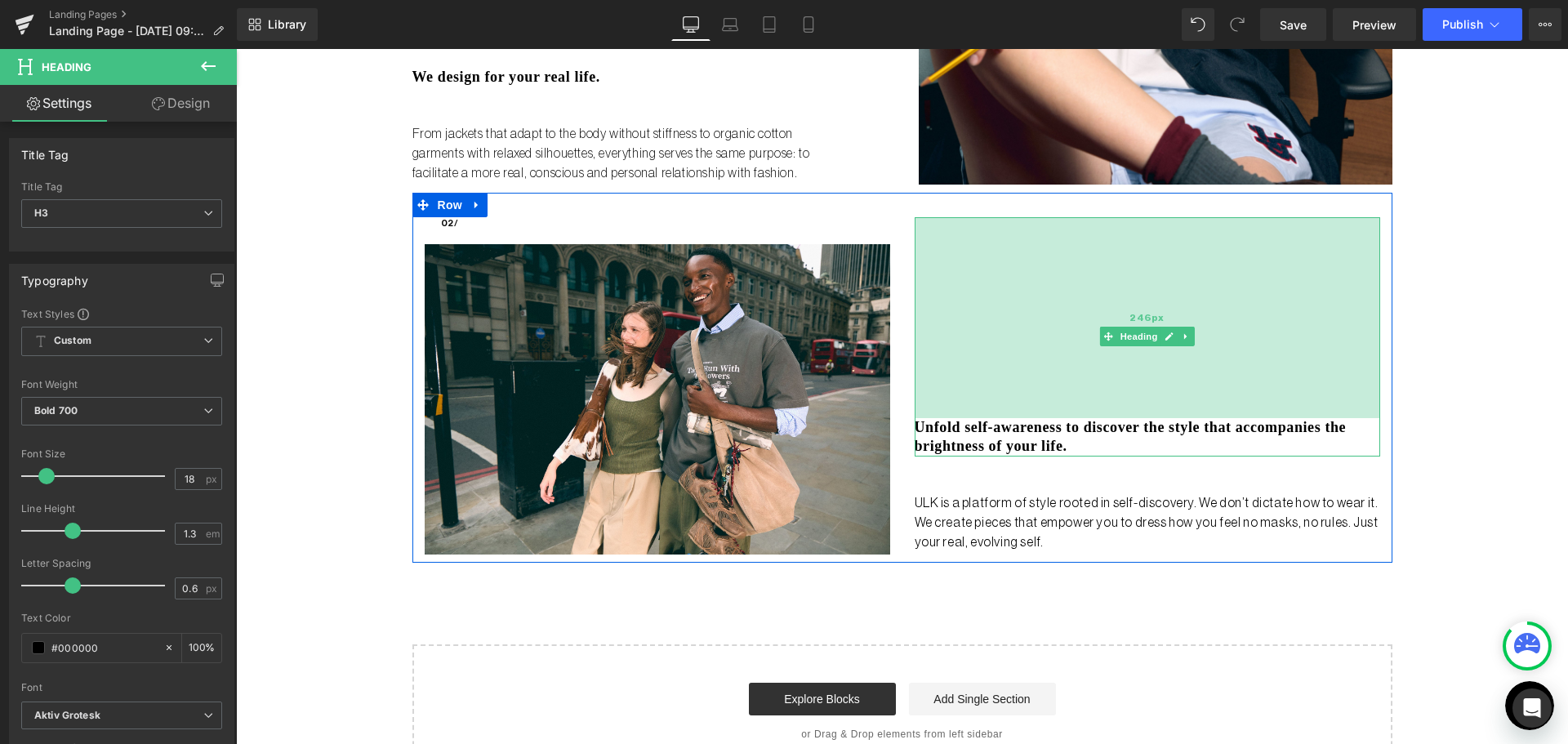
drag, startPoint x: 1029, startPoint y: 218, endPoint x: 1031, endPoint y: 255, distance: 37.1
click at [1031, 255] on div "246px" at bounding box center [1148, 317] width 466 height 200
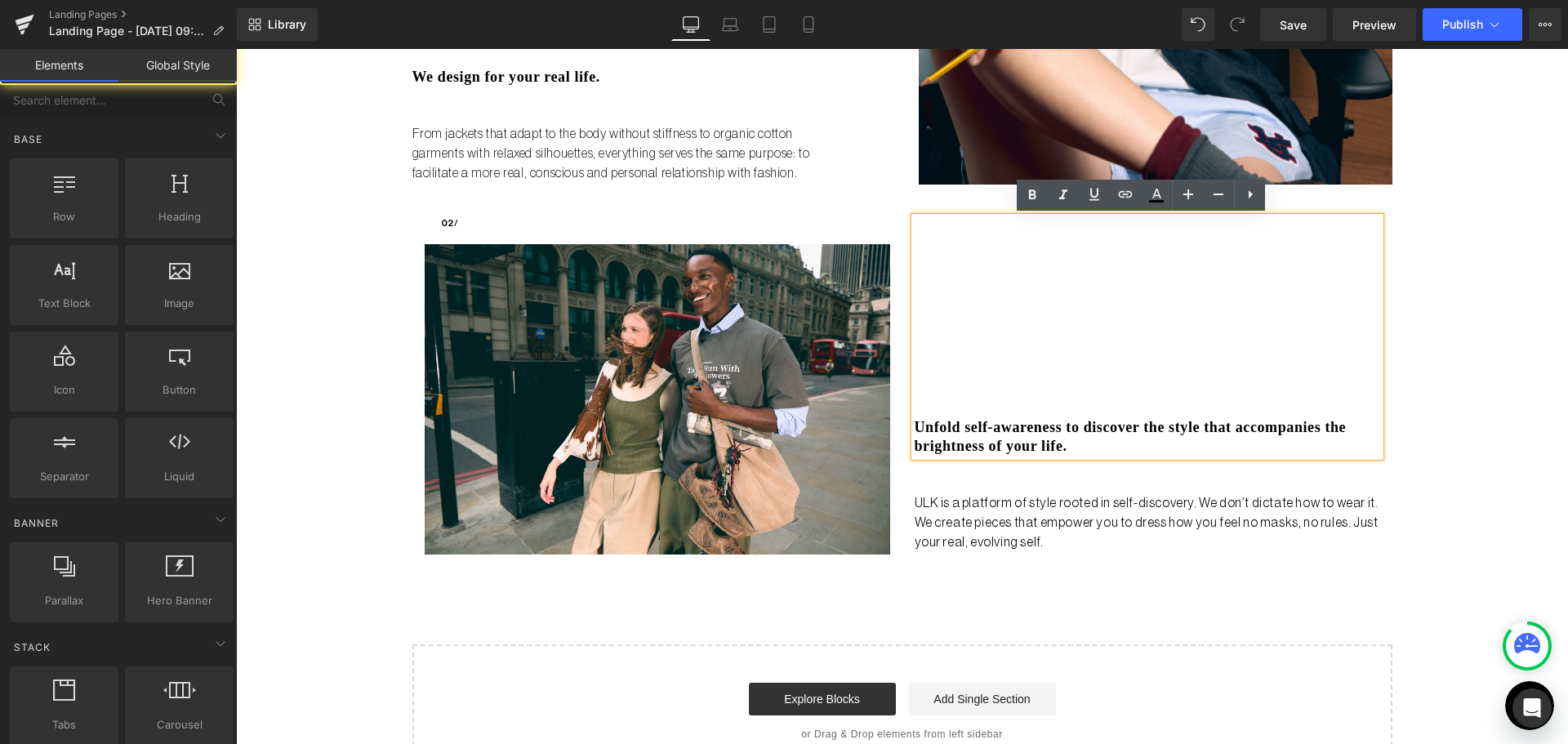
click at [1459, 357] on div "Liquid no steps back Heading ULK is not just a brand it's a bold reset. Launchi…" at bounding box center [901, 33] width 1331 height 1488
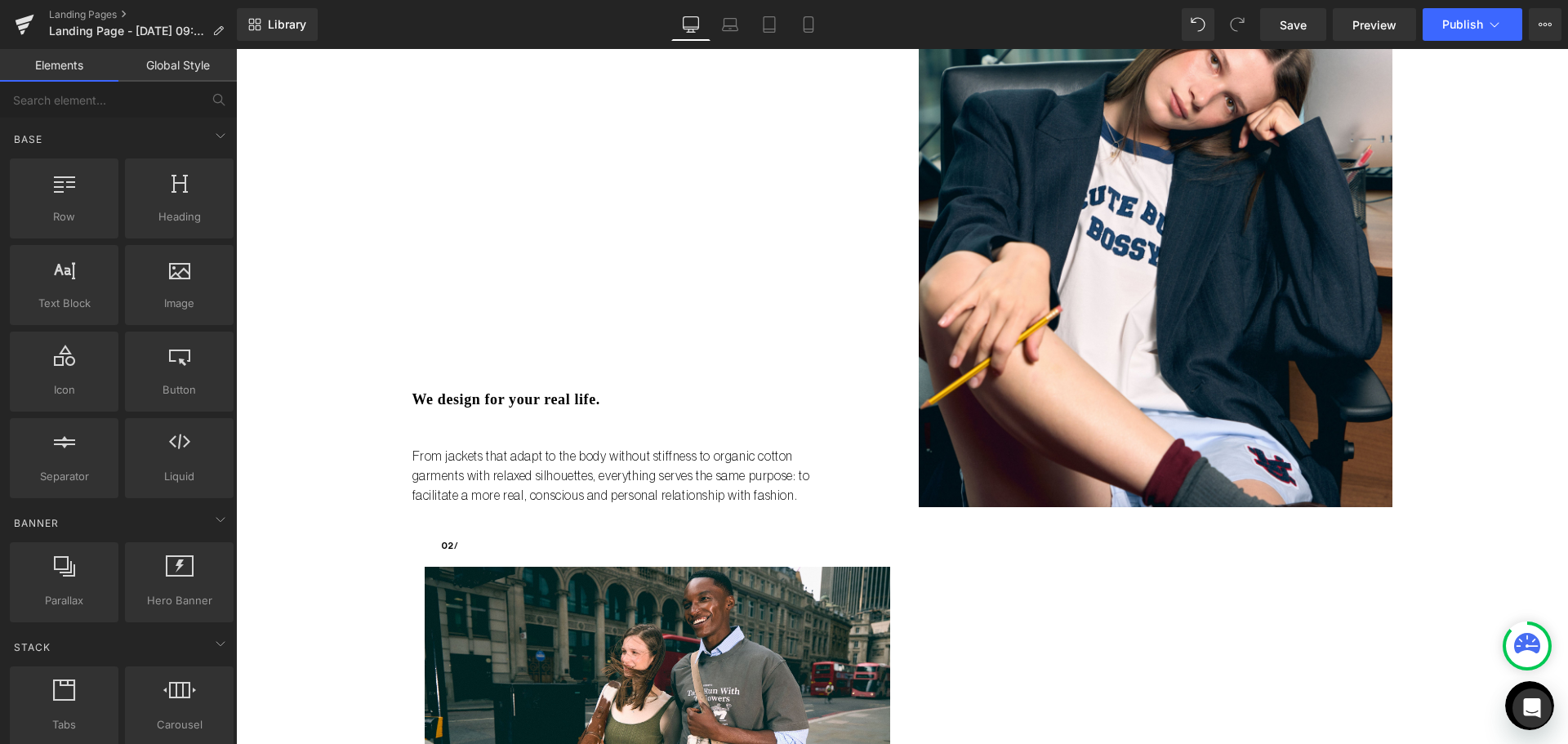
scroll to position [490, 0]
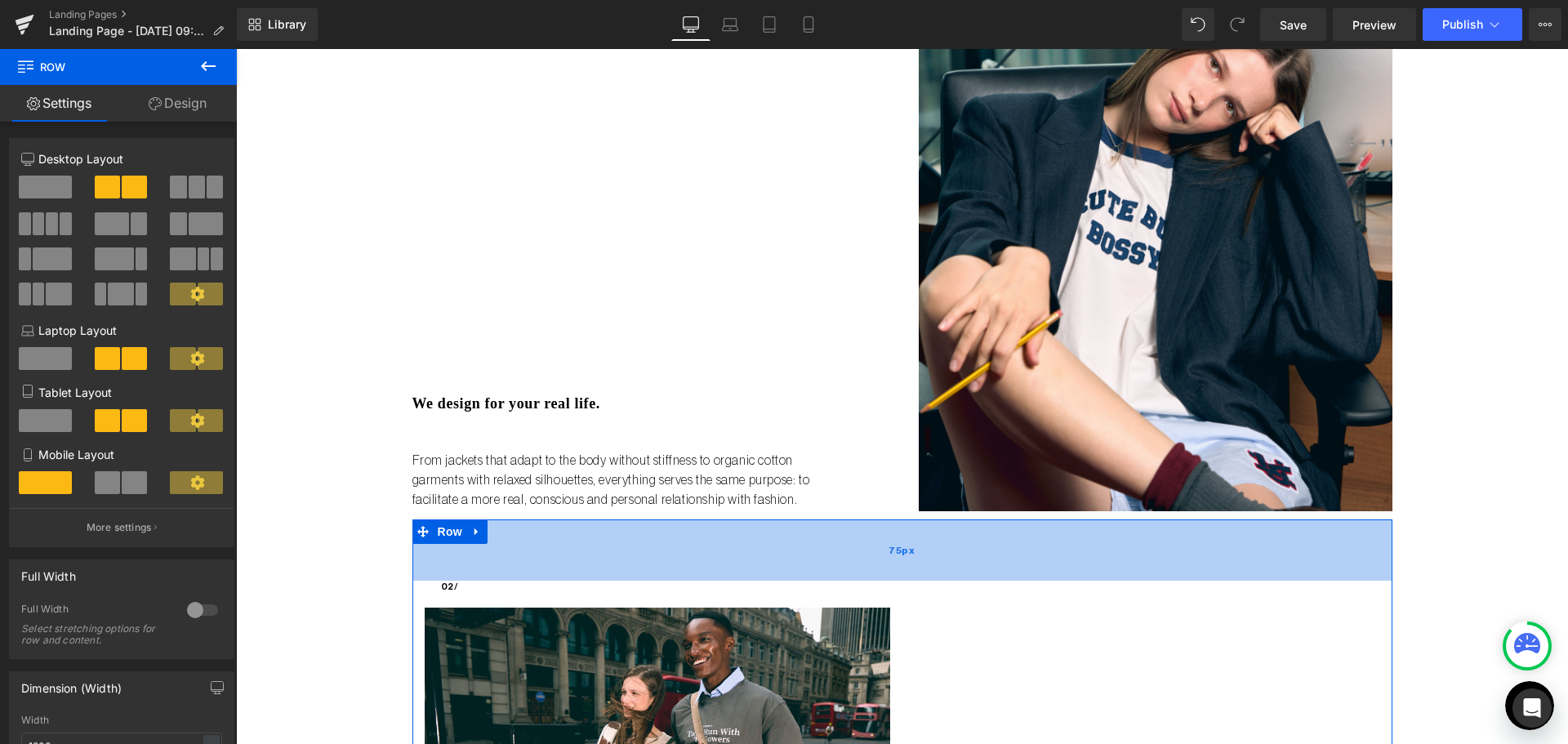
drag, startPoint x: 917, startPoint y: 520, endPoint x: 924, endPoint y: 558, distance: 38.6
click at [924, 558] on div "75px" at bounding box center [902, 550] width 980 height 61
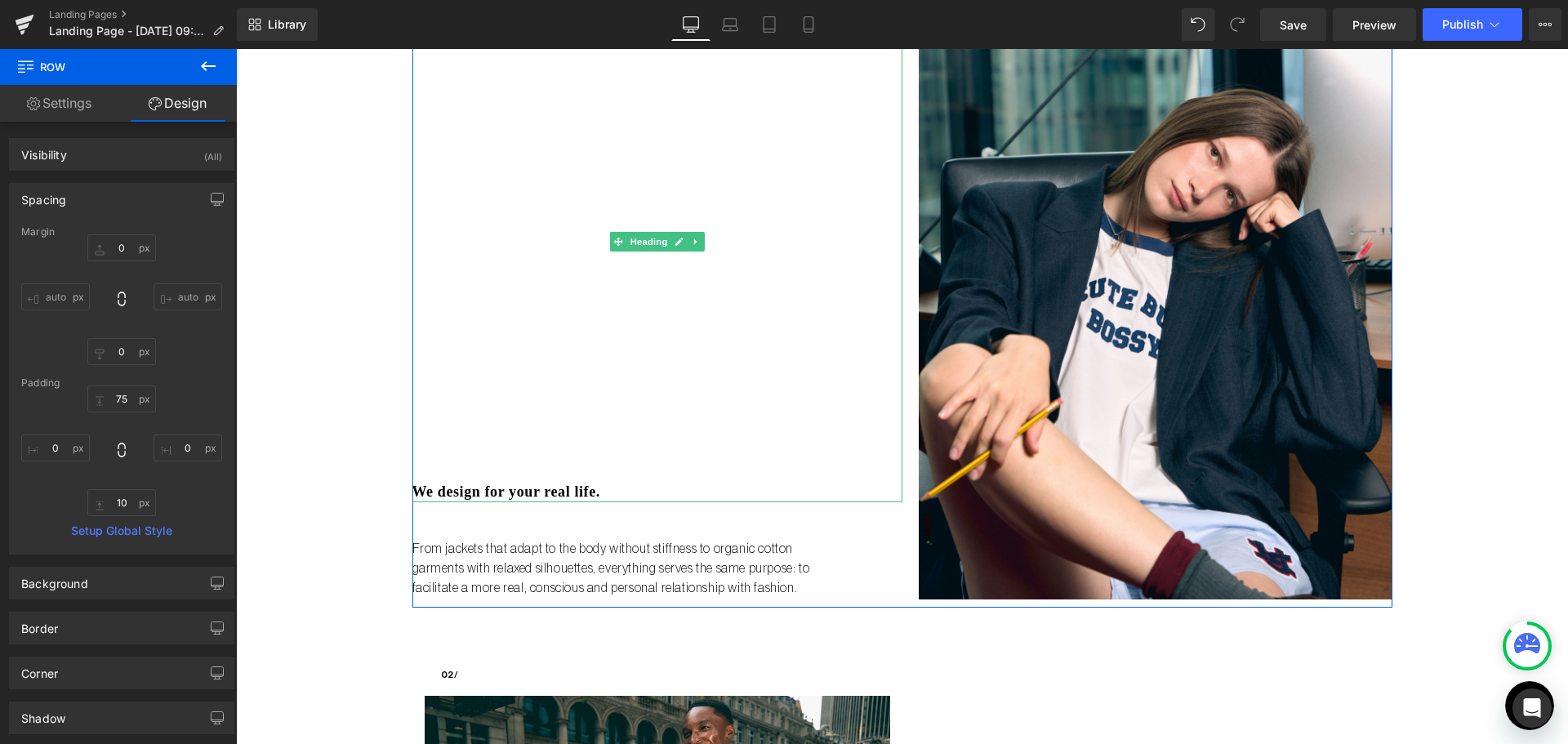
scroll to position [408, 0]
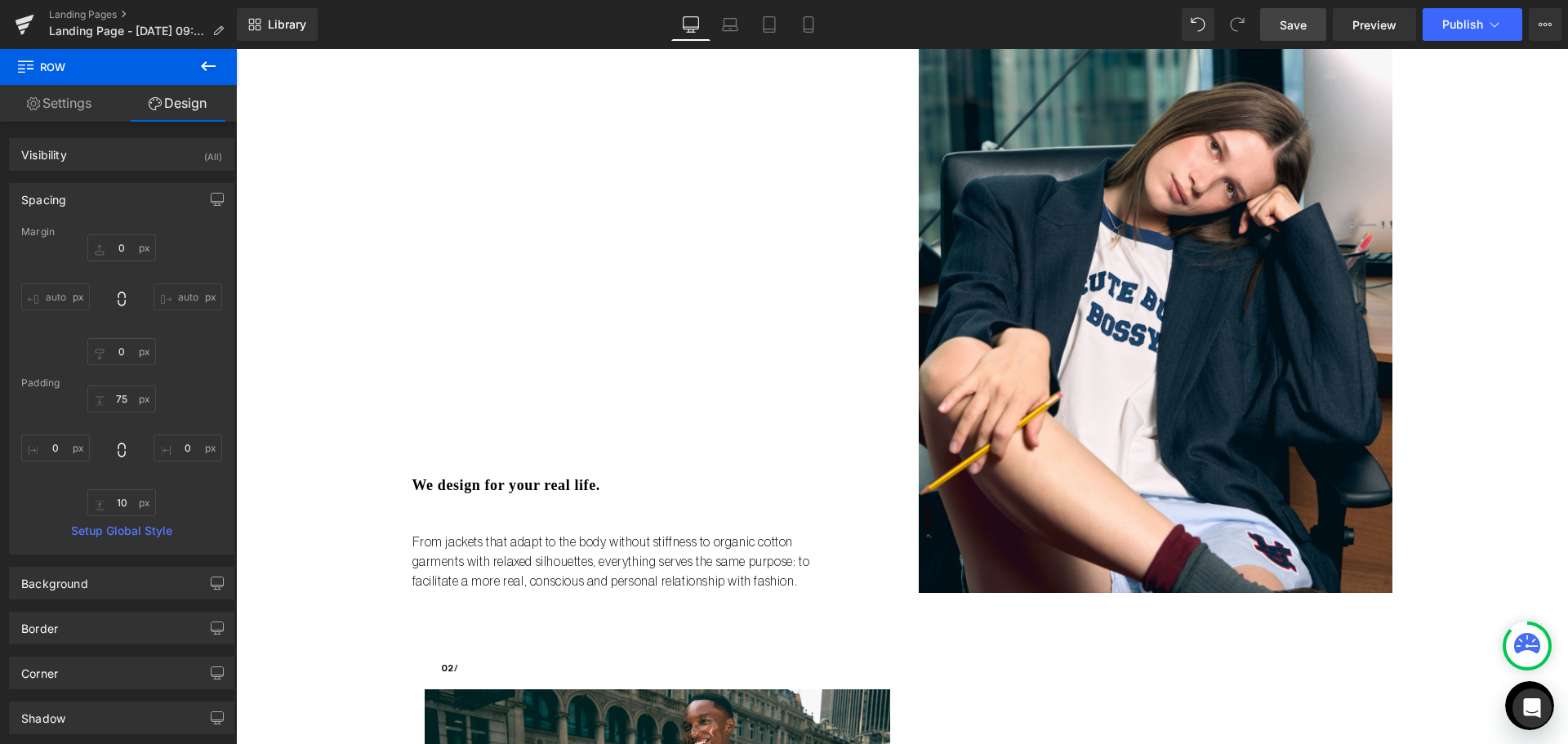
click at [1280, 17] on span "Save" at bounding box center [1292, 25] width 27 height 17
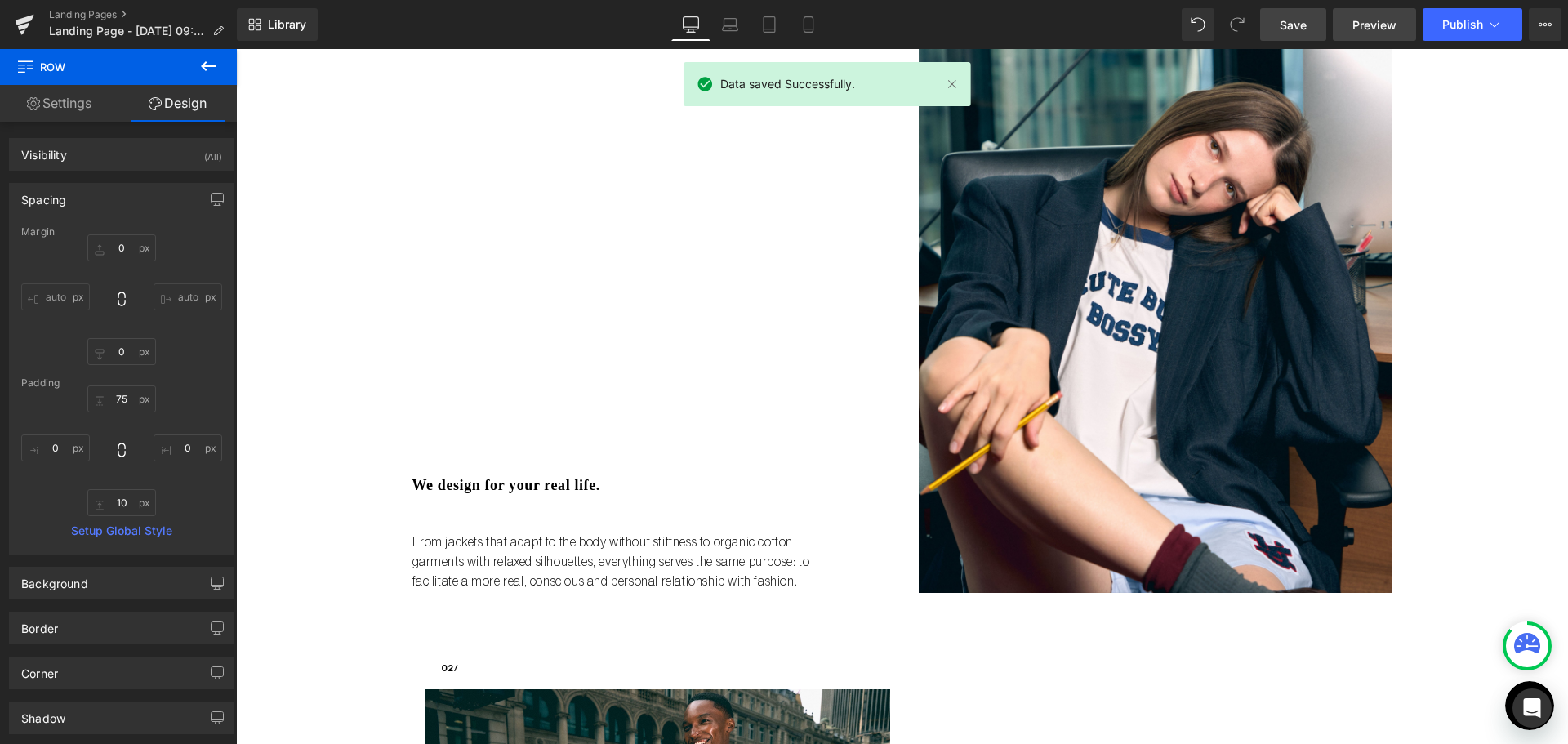
click at [1361, 18] on span "Preview" at bounding box center [1374, 25] width 45 height 17
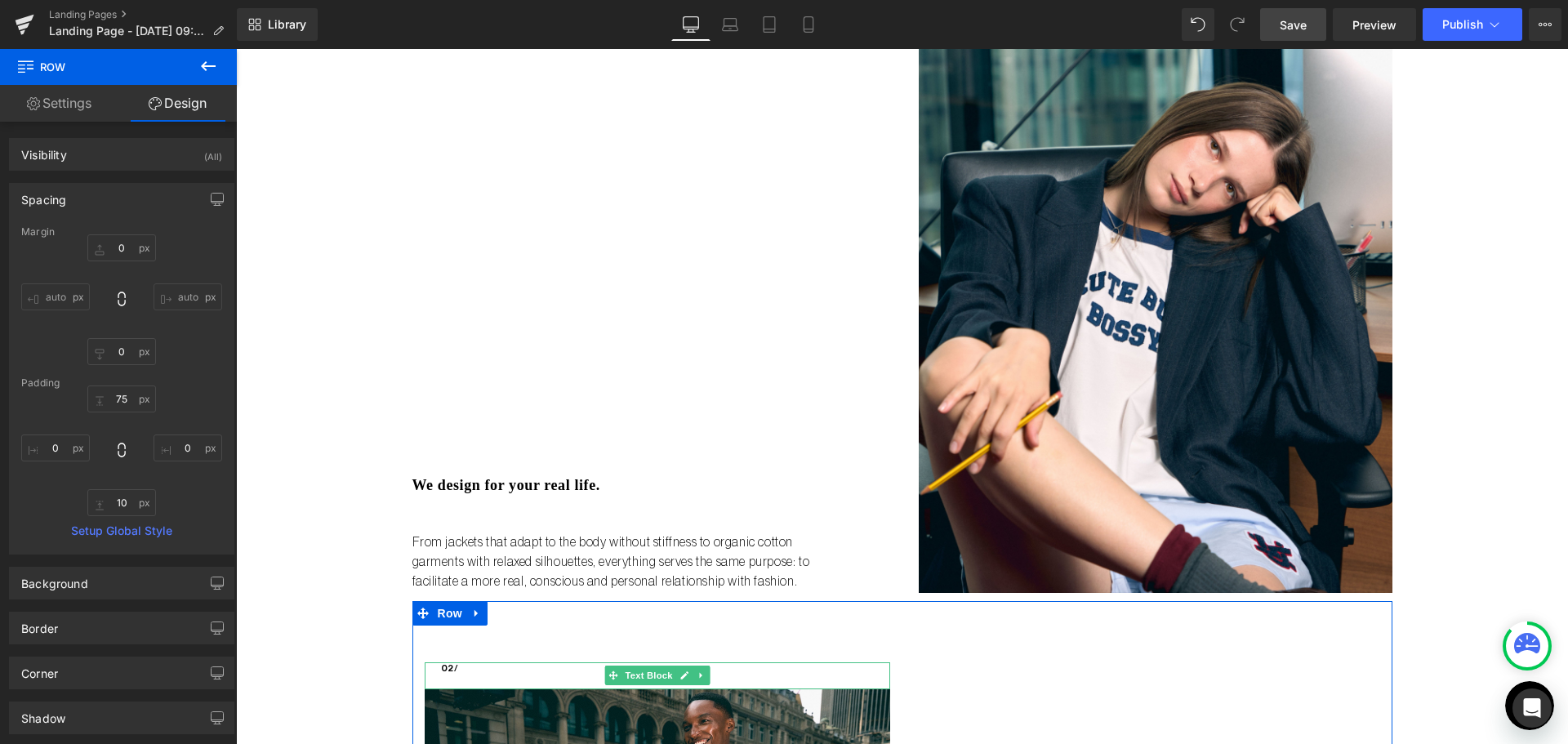
click at [441, 670] on p "02/" at bounding box center [665, 669] width 449 height 14
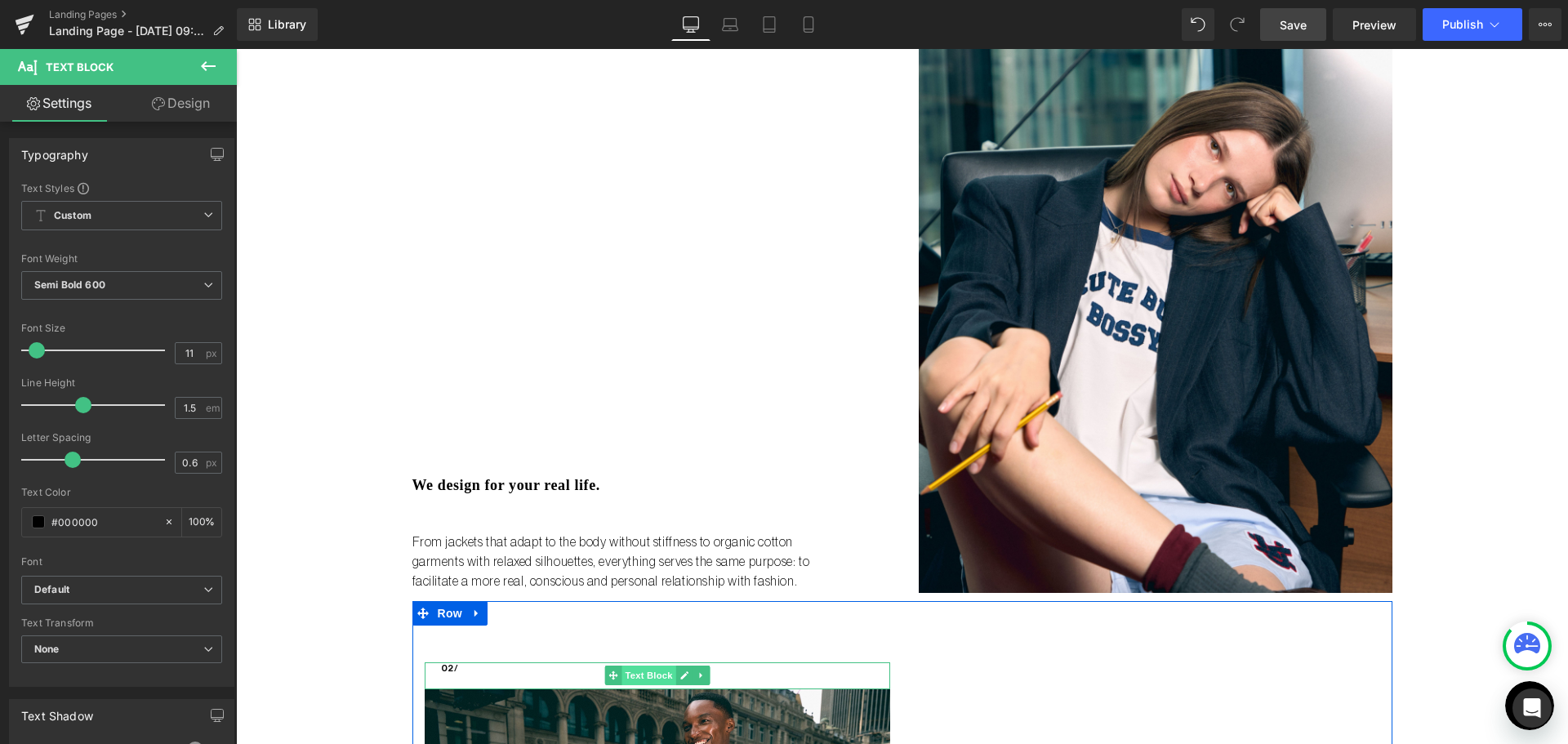
click at [626, 669] on span "Text Block" at bounding box center [649, 674] width 54 height 19
click at [174, 109] on link "Design" at bounding box center [181, 104] width 119 height 37
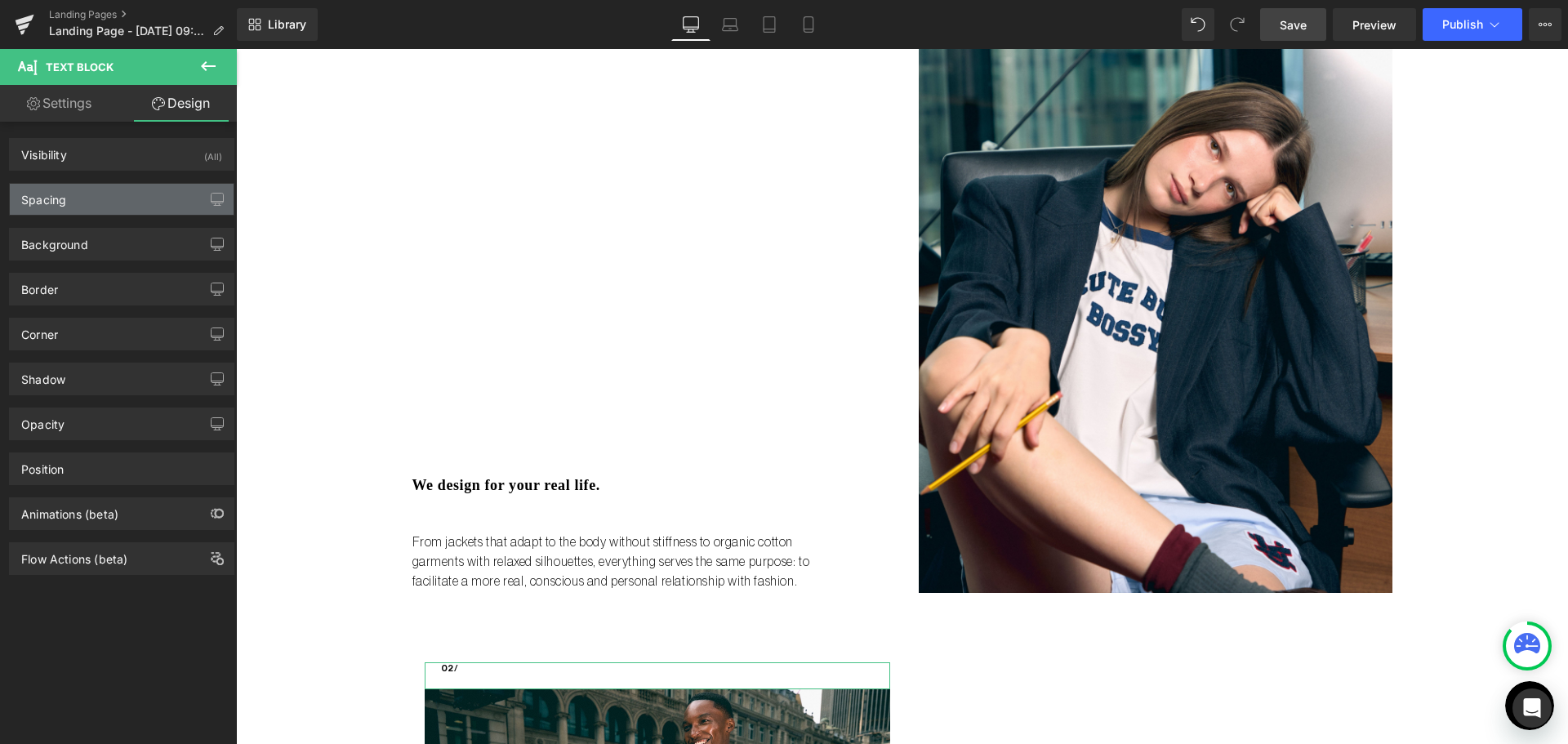
click at [87, 184] on div "Spacing Margin 0px 0 0px 0 0px 0 0px 0 Padding 0px 0 0px 0 0px 0 20px 20 Setup …" at bounding box center [122, 193] width 244 height 45
click at [96, 200] on div "Spacing" at bounding box center [122, 199] width 224 height 31
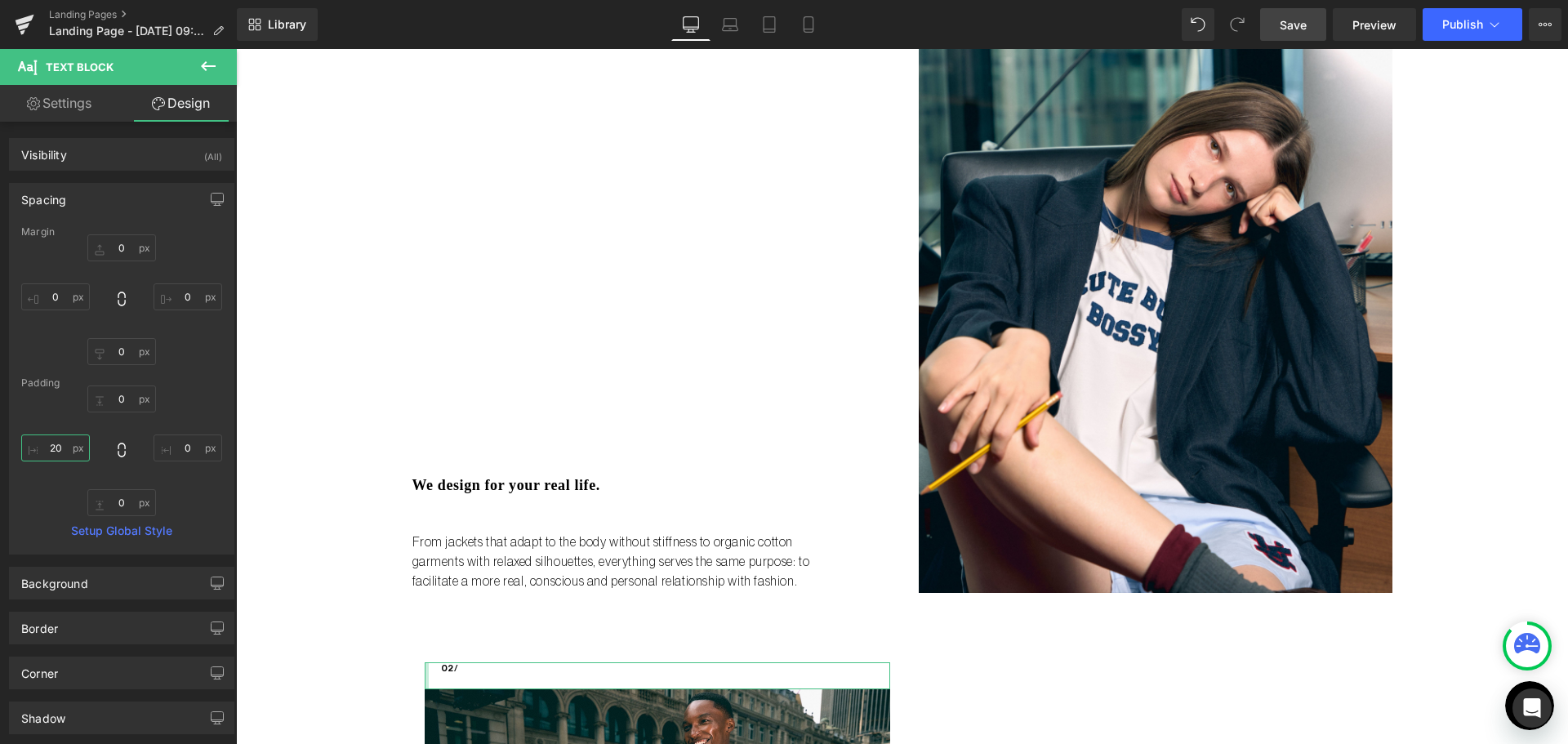
click at [46, 454] on input "20" at bounding box center [56, 447] width 69 height 27
type input "0"
click at [360, 587] on div "Liquid no steps back Heading ULK is not just a brand it's a bold reset. Launchi…" at bounding box center [901, 460] width 1331 height 1525
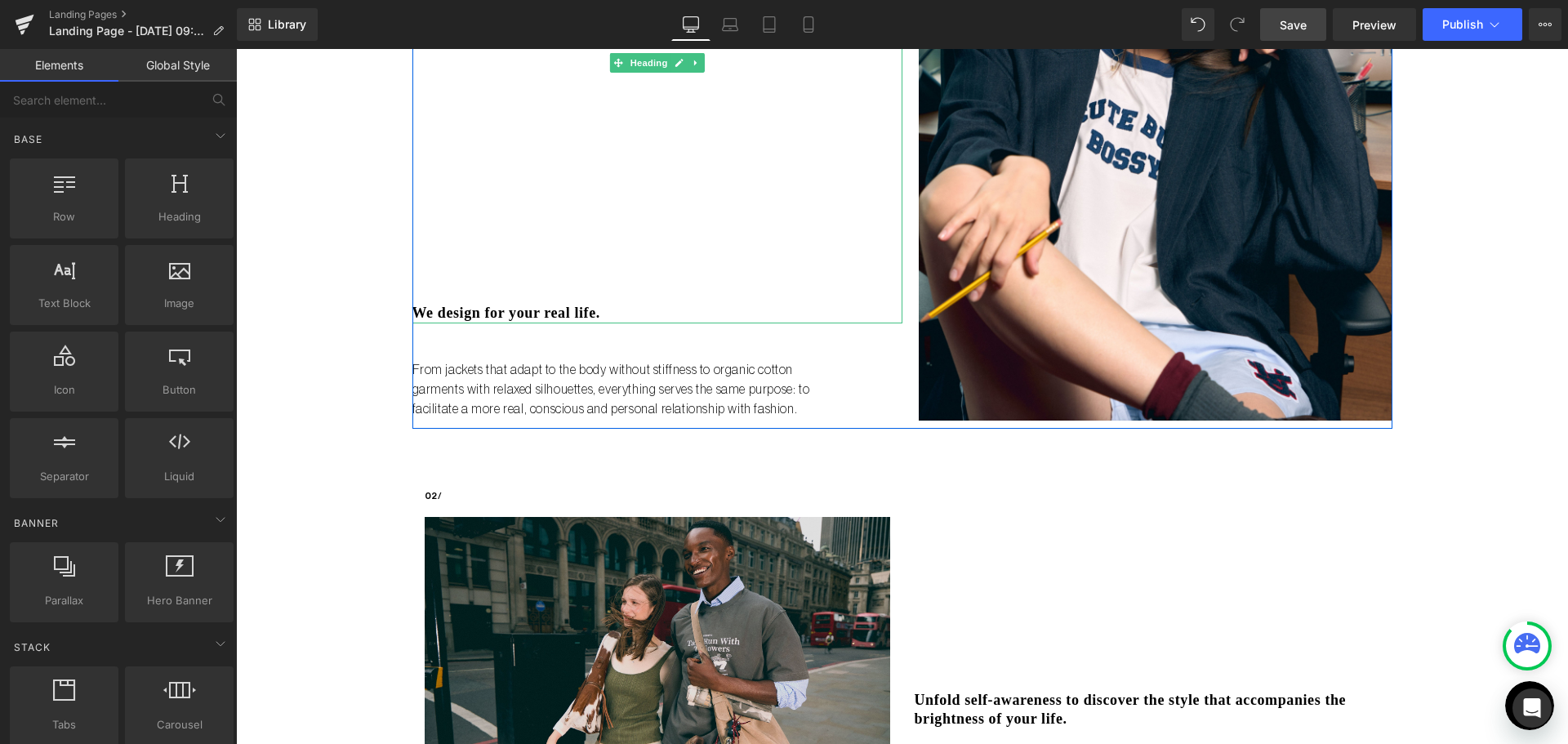
scroll to position [653, 0]
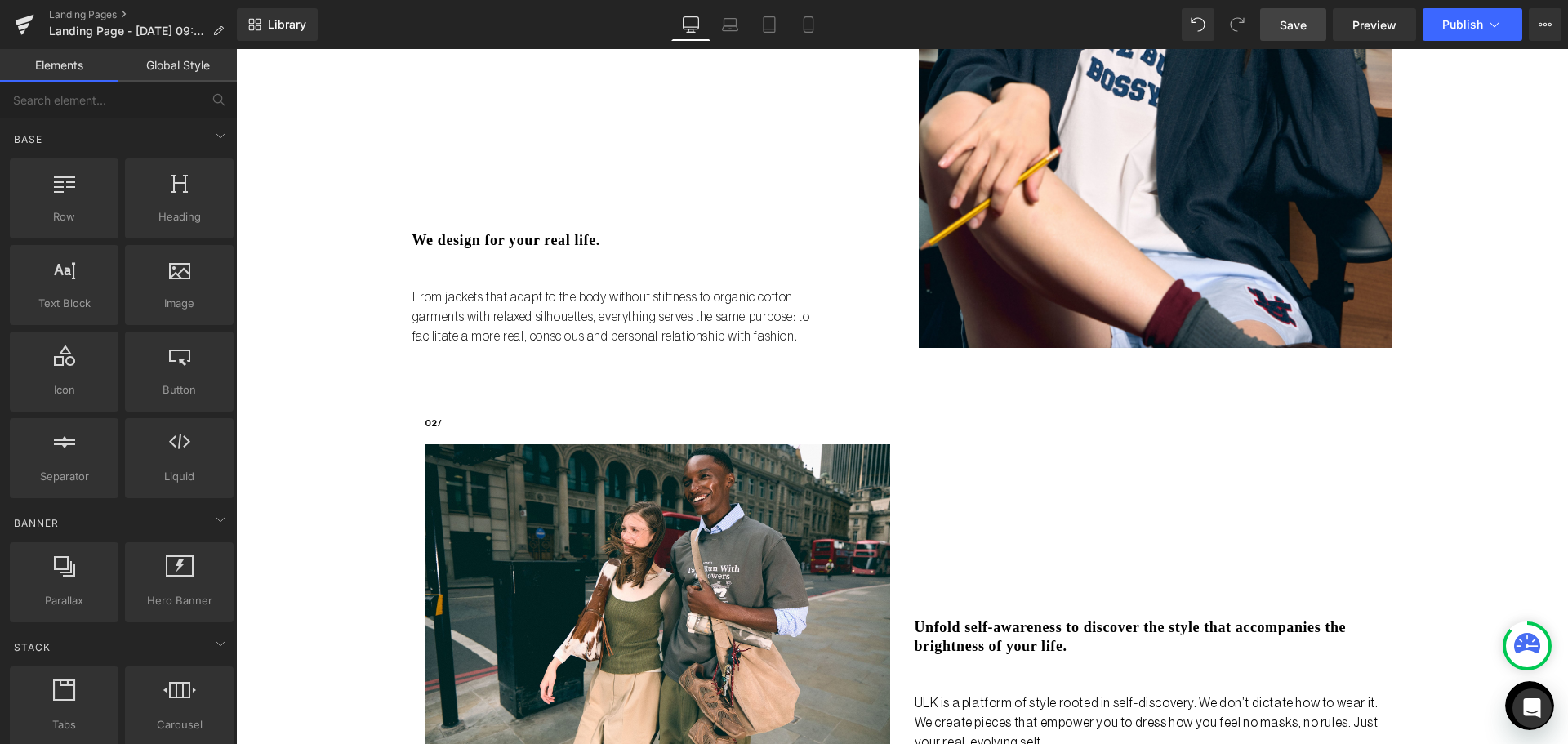
click at [1282, 22] on span "Save" at bounding box center [1292, 25] width 27 height 17
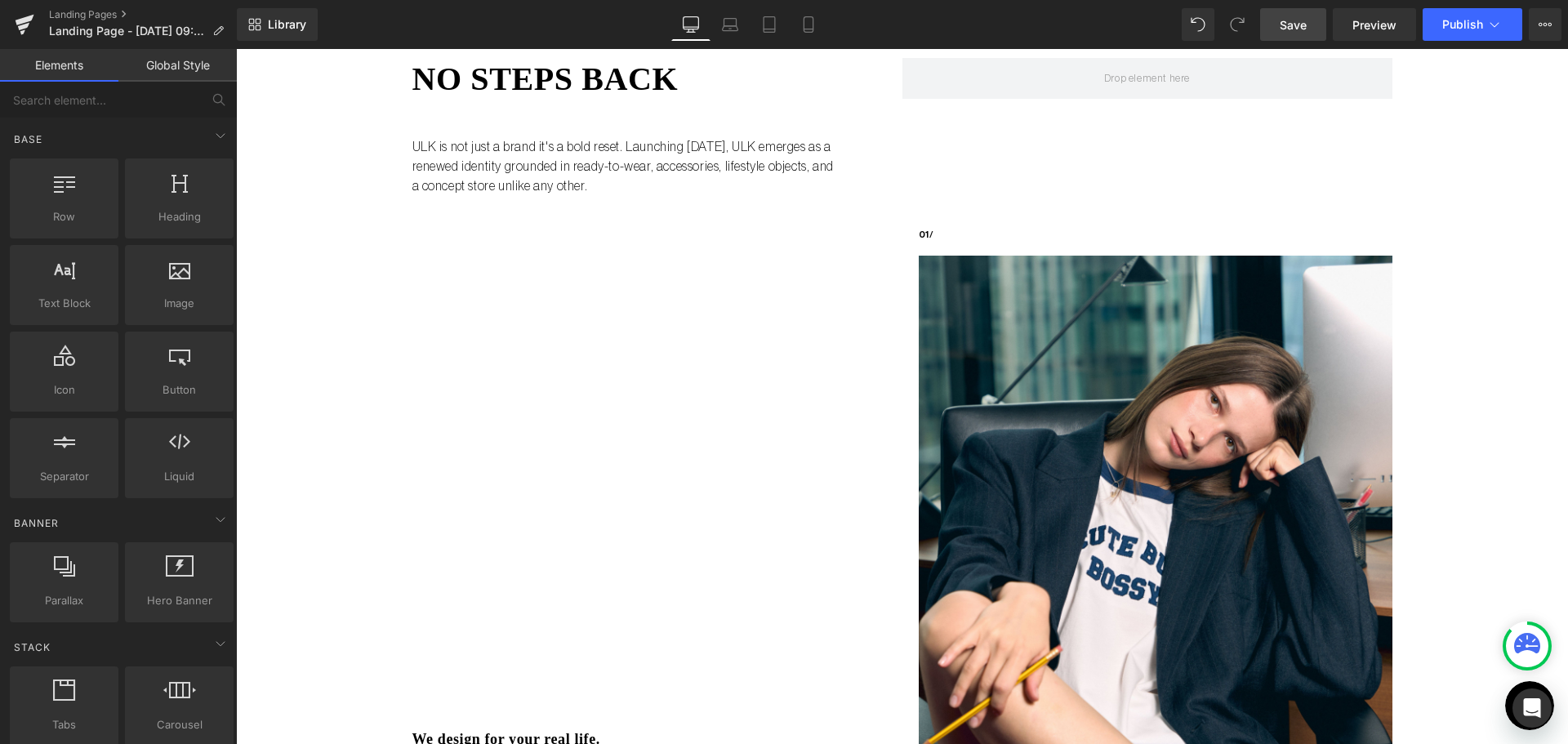
scroll to position [0, 0]
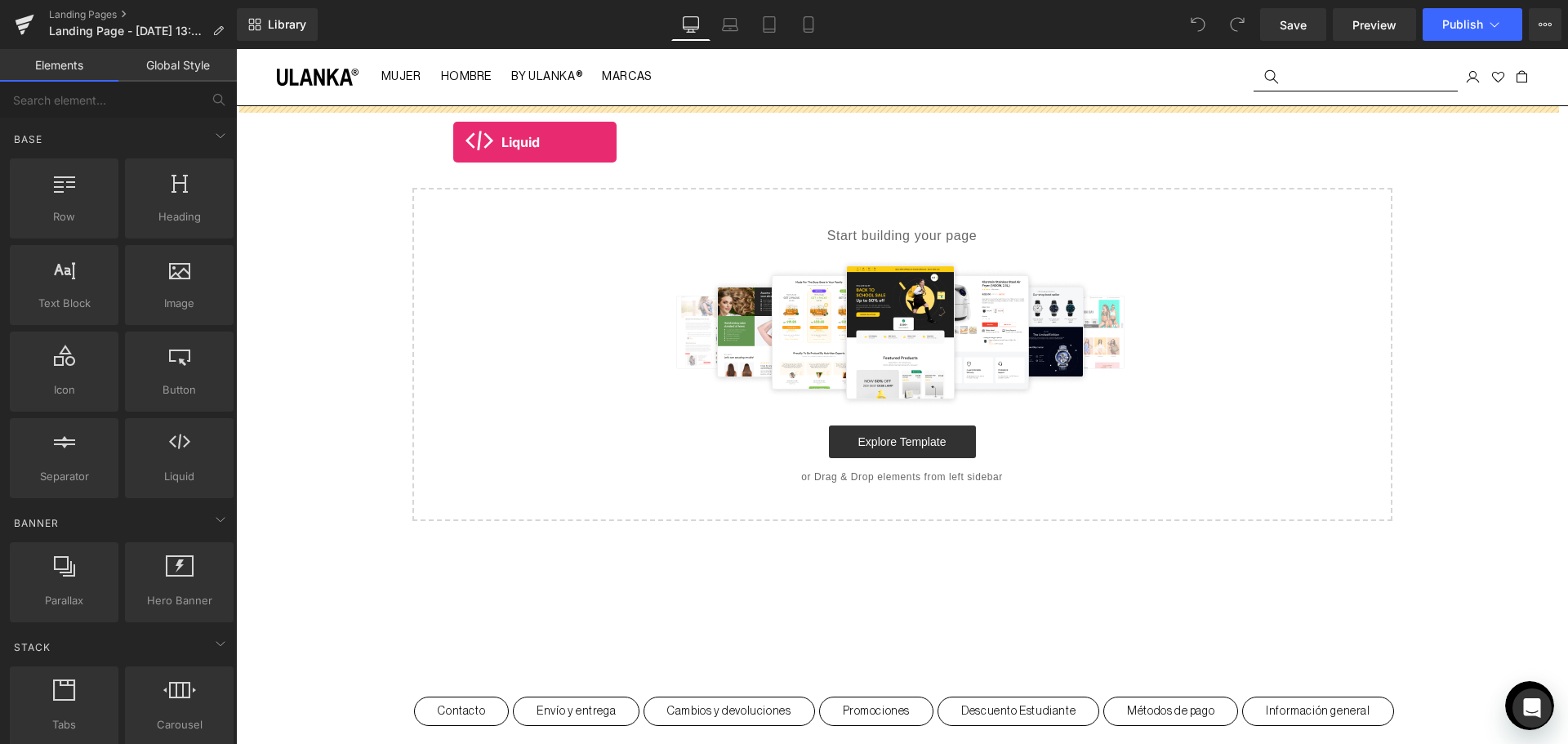
drag, startPoint x: 409, startPoint y: 507, endPoint x: 453, endPoint y: 142, distance: 367.6
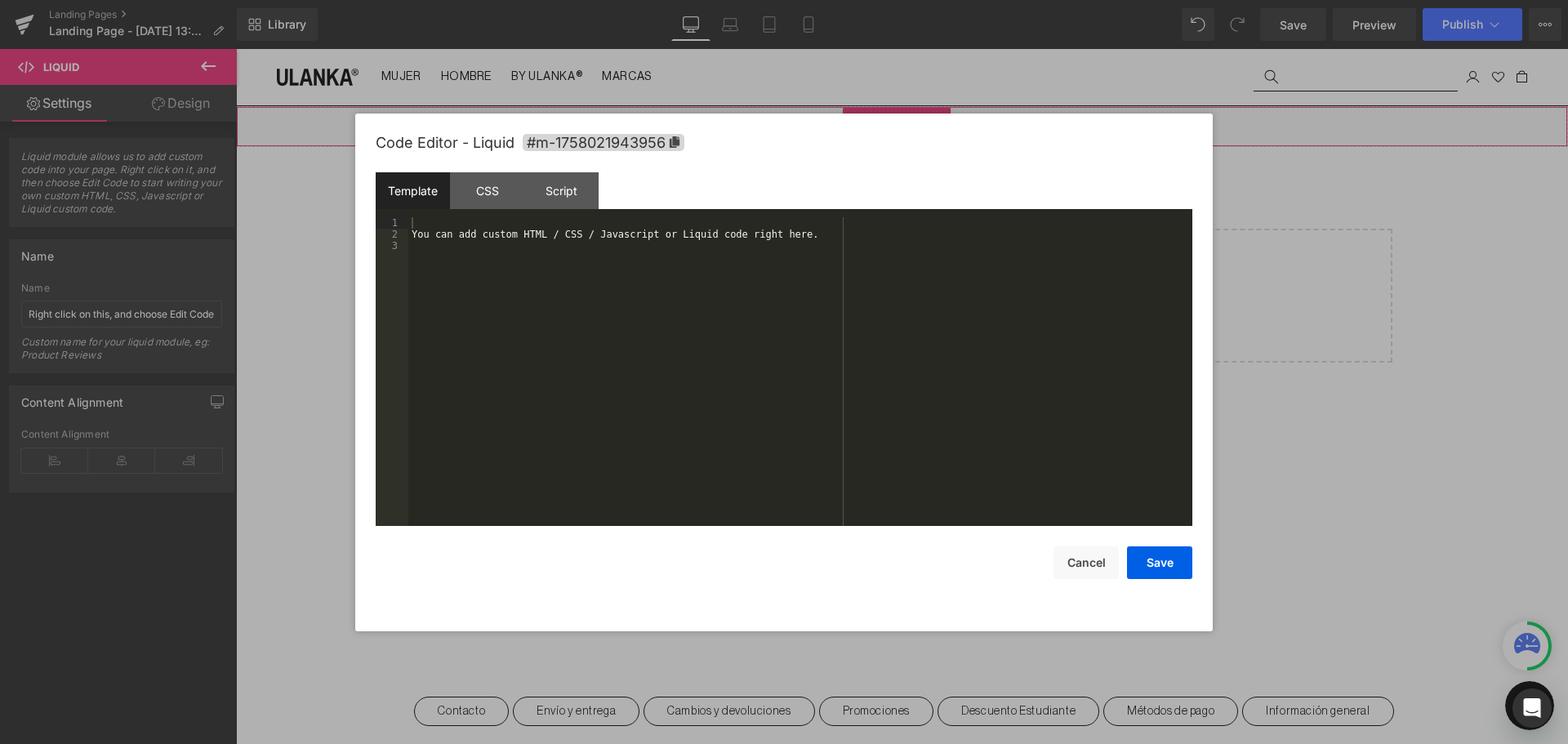
click at [916, 118] on div "Liquid" at bounding box center [901, 126] width 1331 height 41
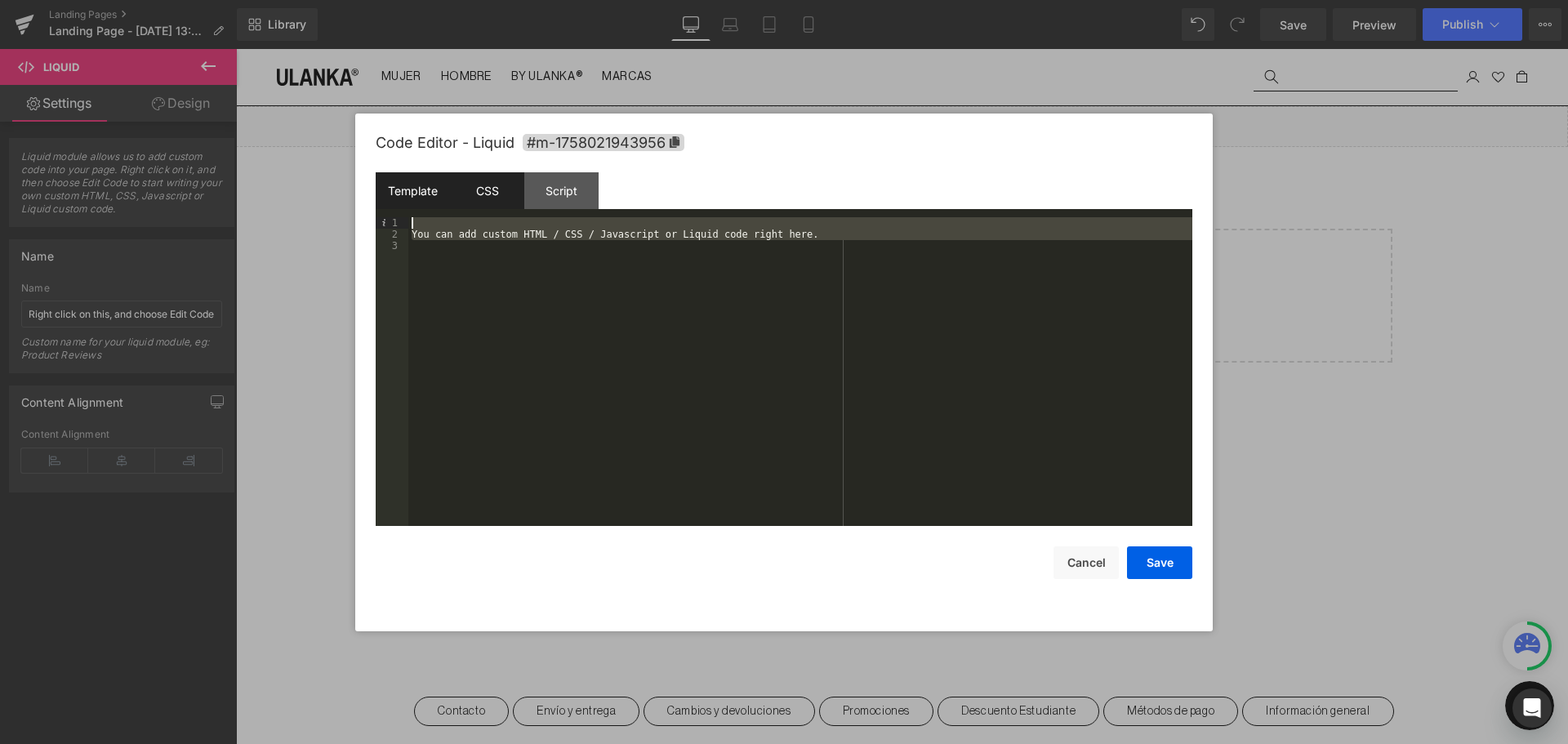
drag, startPoint x: 936, startPoint y: 259, endPoint x: 507, endPoint y: 195, distance: 433.7
click at [507, 195] on div "Template CSS Script Data 1 2 3 You can add custom HTML / CSS / Javascript or Li…" at bounding box center [784, 349] width 816 height 353
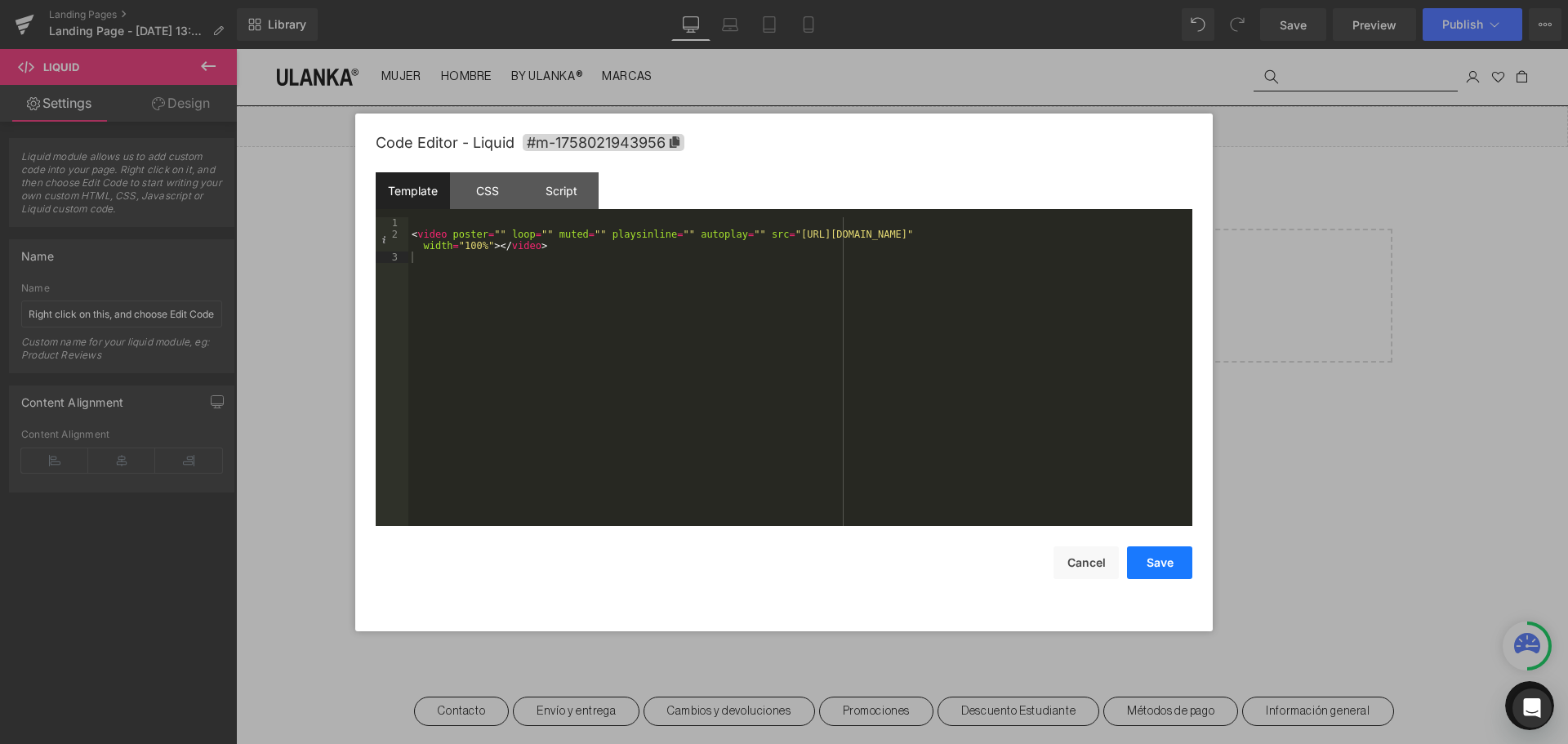
click at [1171, 577] on button "Save" at bounding box center [1159, 562] width 65 height 32
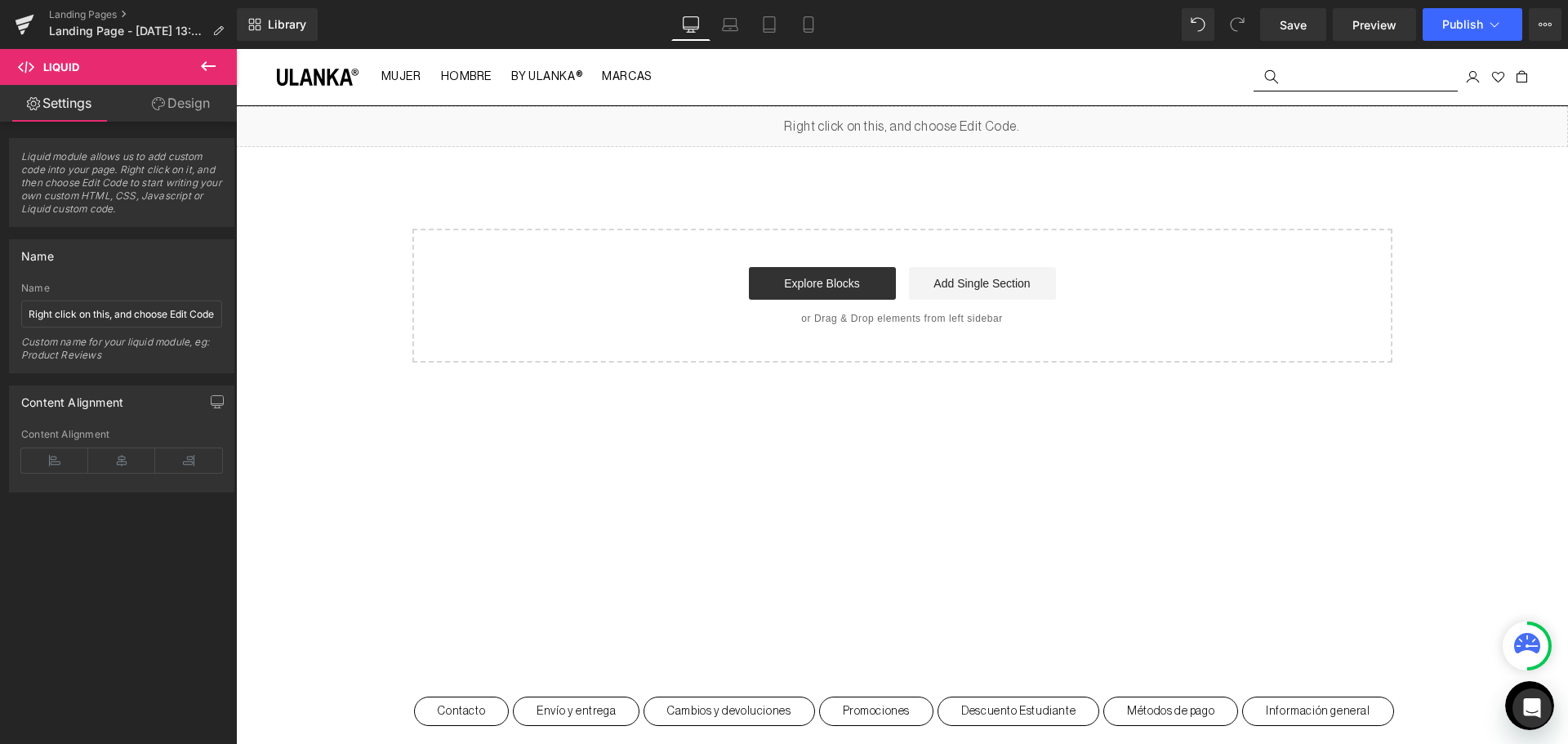
click at [206, 69] on icon at bounding box center [208, 66] width 19 height 19
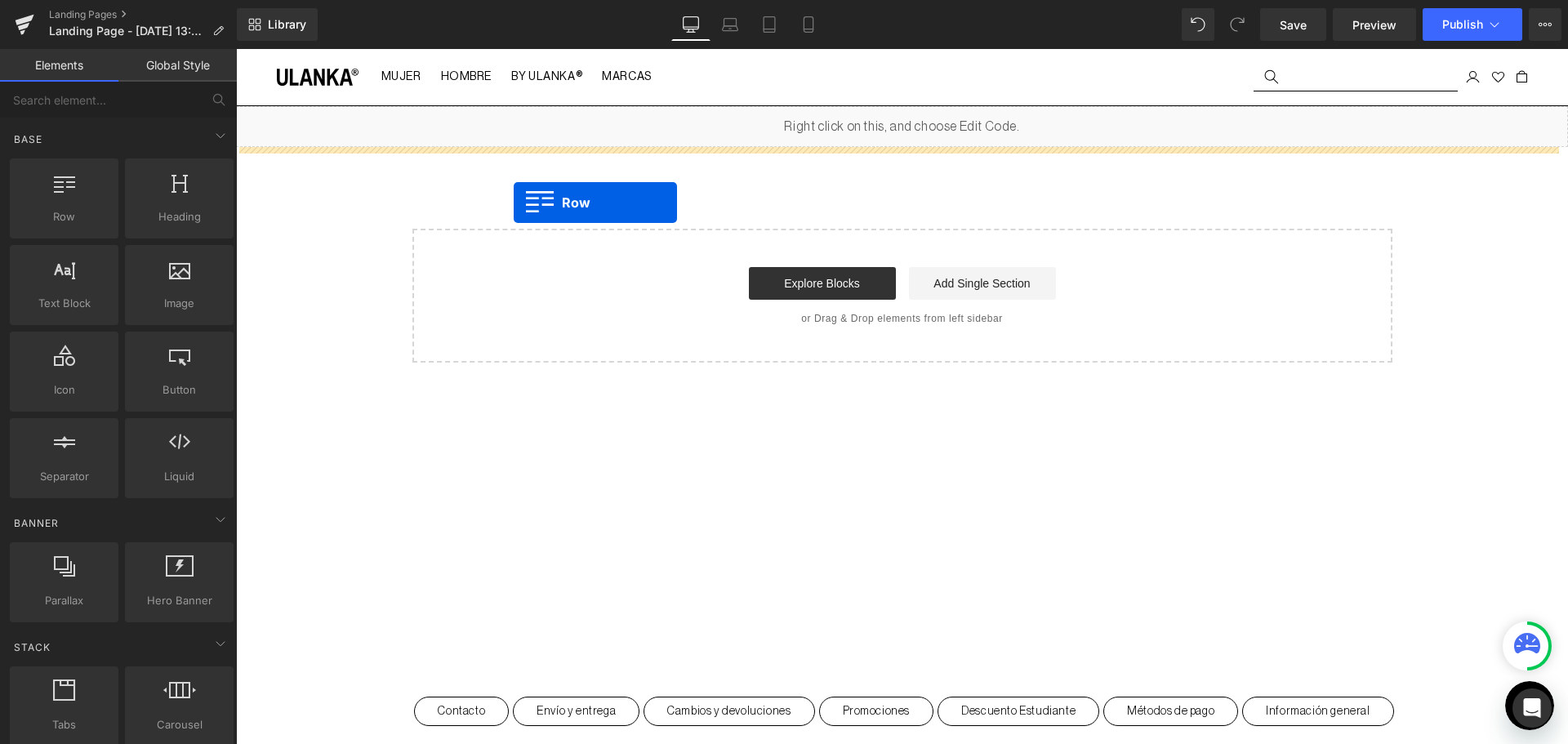
drag, startPoint x: 297, startPoint y: 262, endPoint x: 514, endPoint y: 202, distance: 225.1
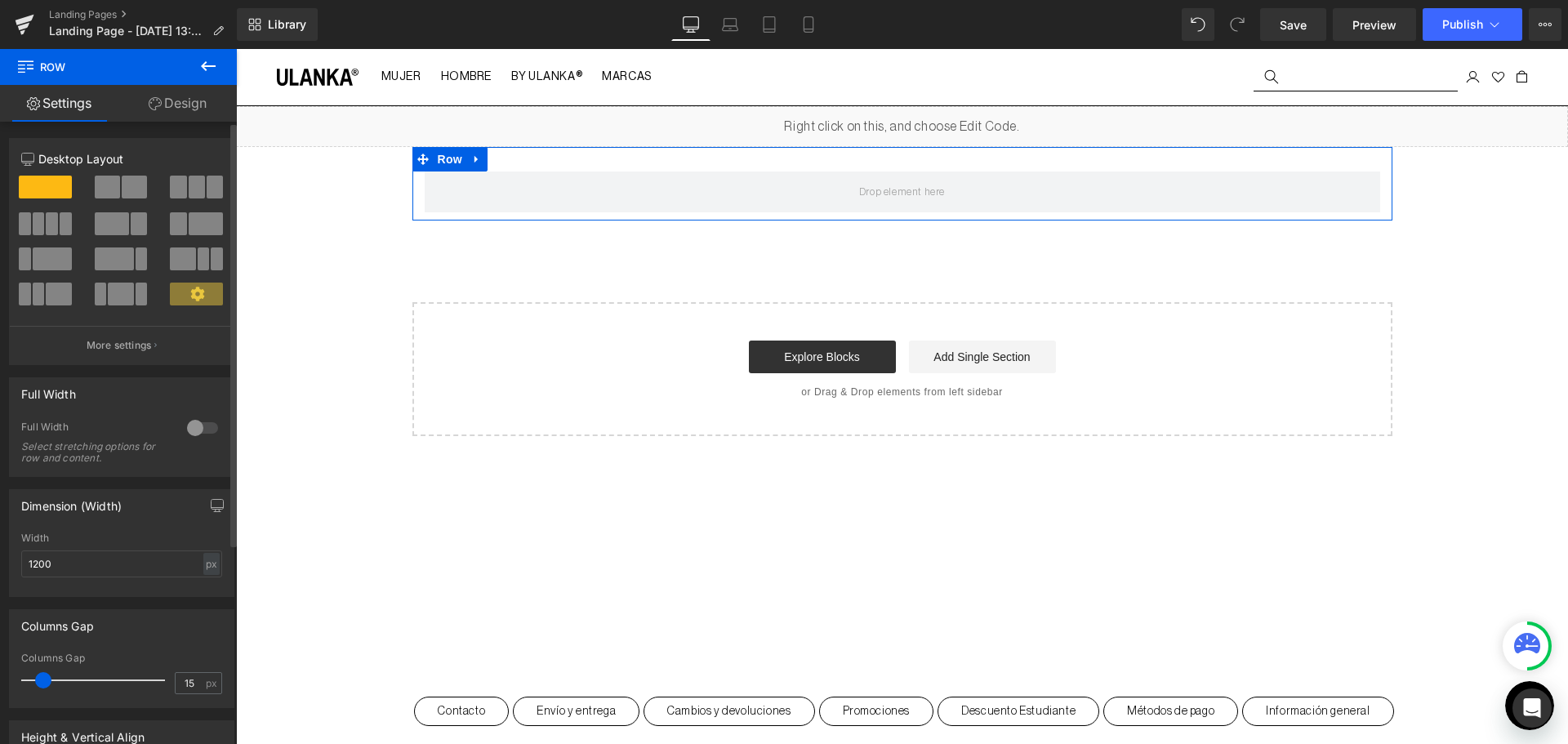
click at [107, 183] on span at bounding box center [107, 186] width 25 height 23
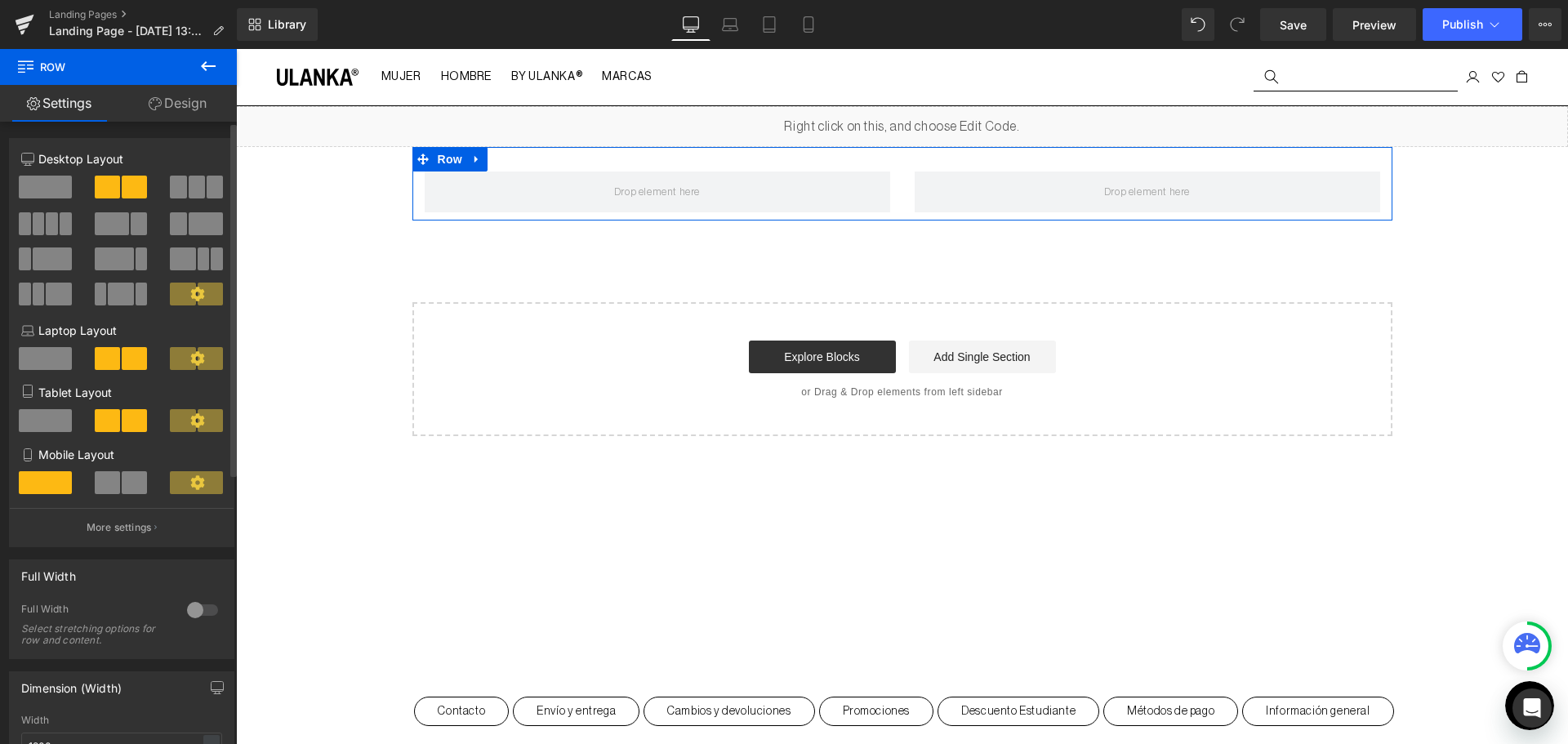
click at [194, 605] on div at bounding box center [202, 609] width 39 height 26
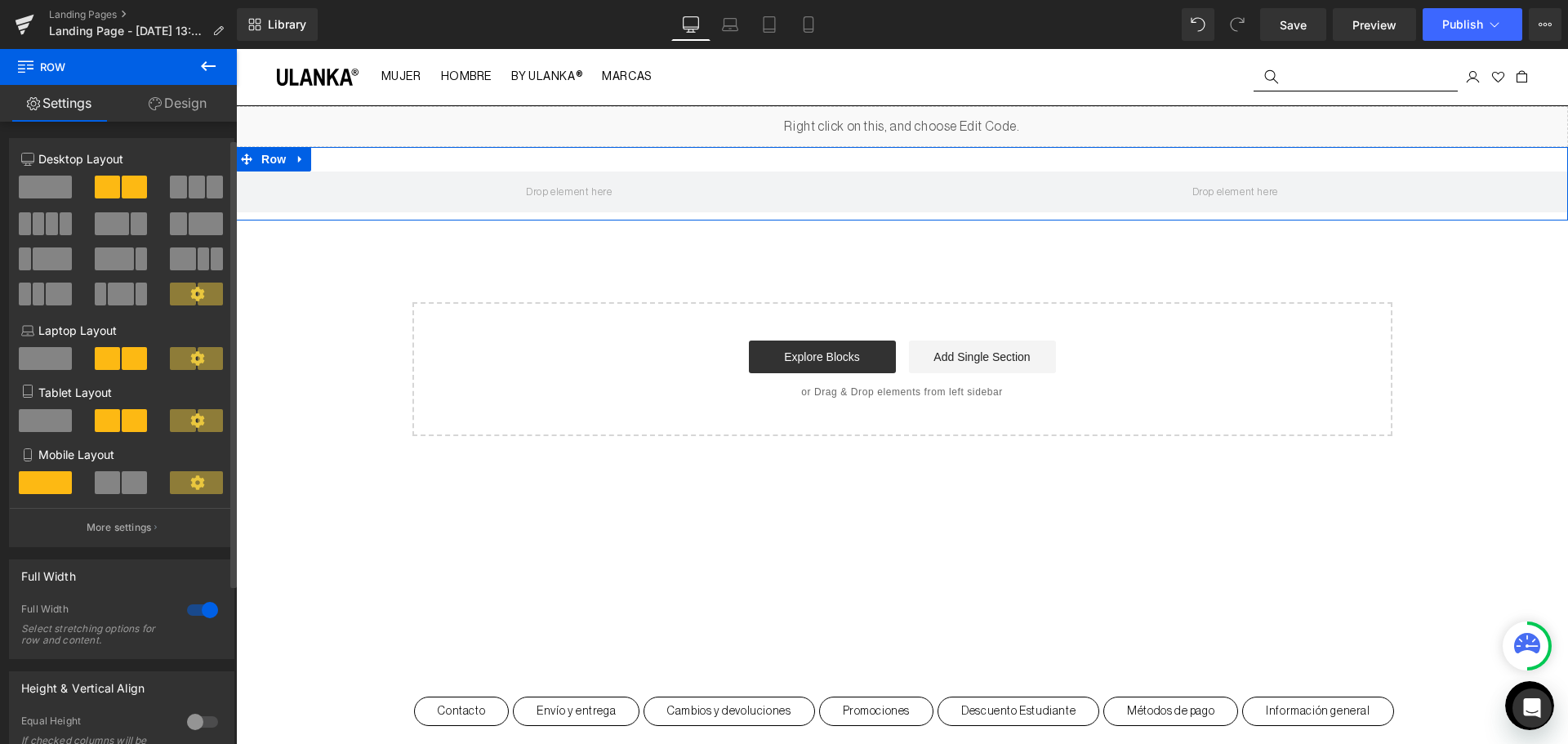
scroll to position [163, 0]
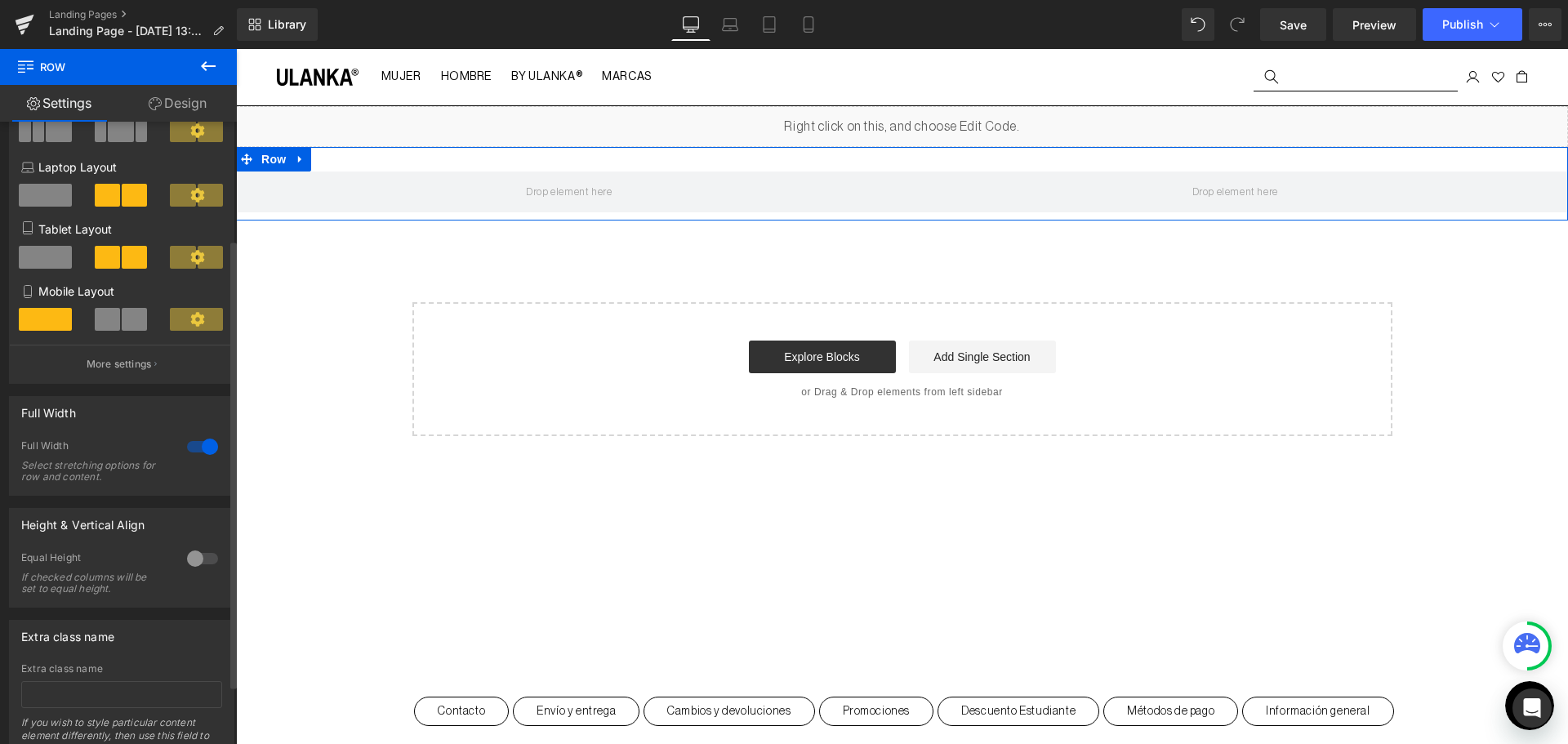
click at [183, 554] on div at bounding box center [202, 558] width 39 height 26
click at [192, 555] on div at bounding box center [202, 558] width 39 height 26
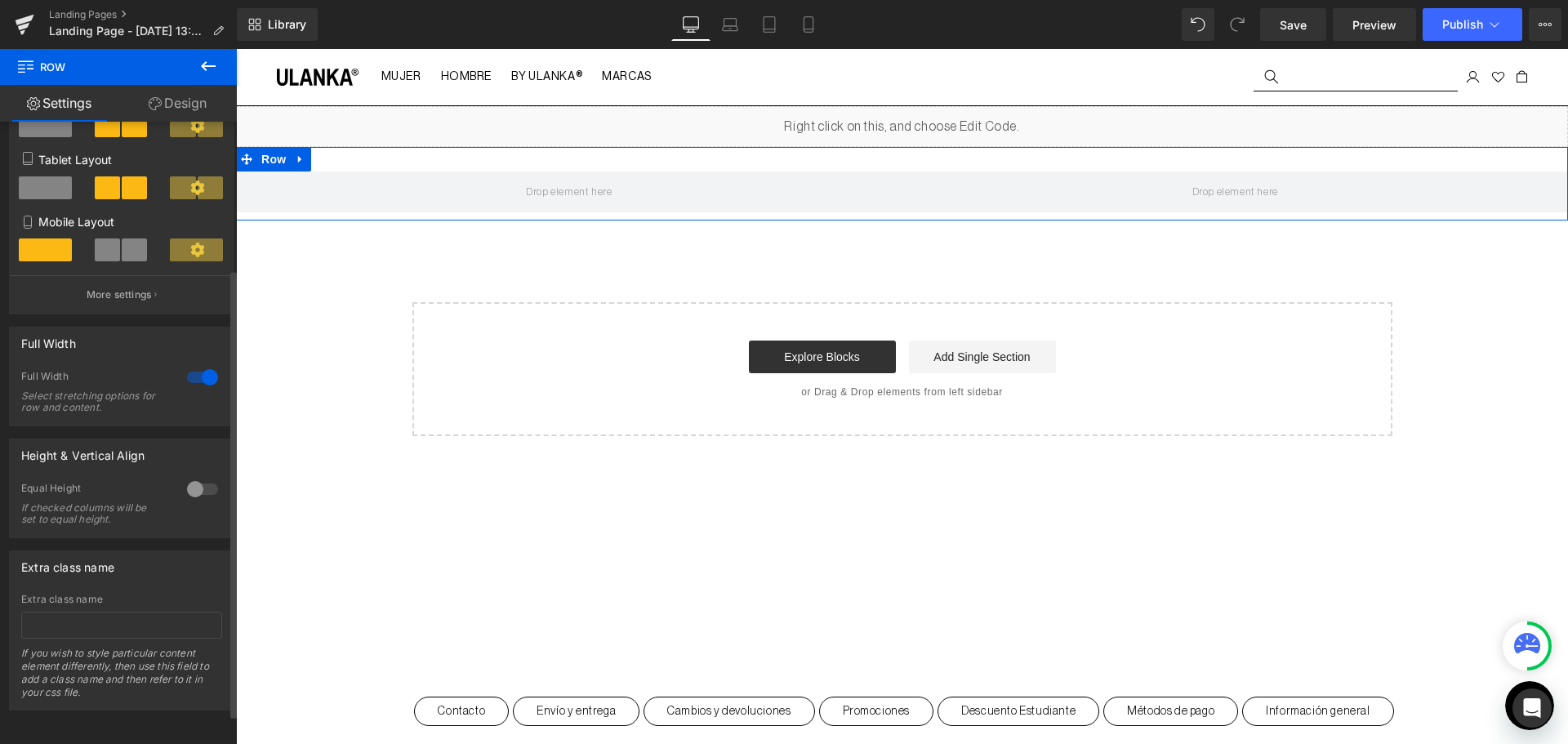
scroll to position [0, 0]
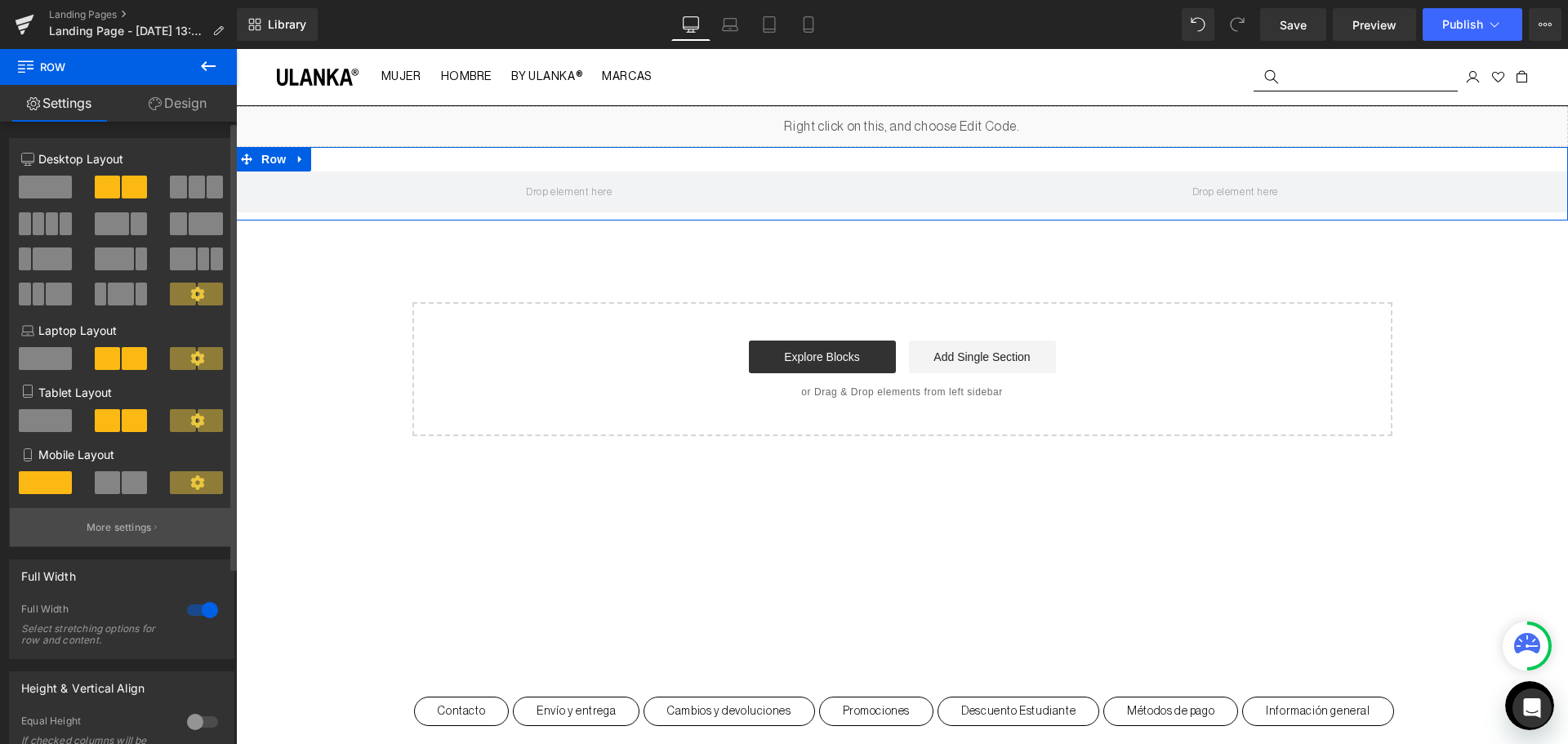
click at [147, 511] on button "More settings" at bounding box center [122, 526] width 224 height 38
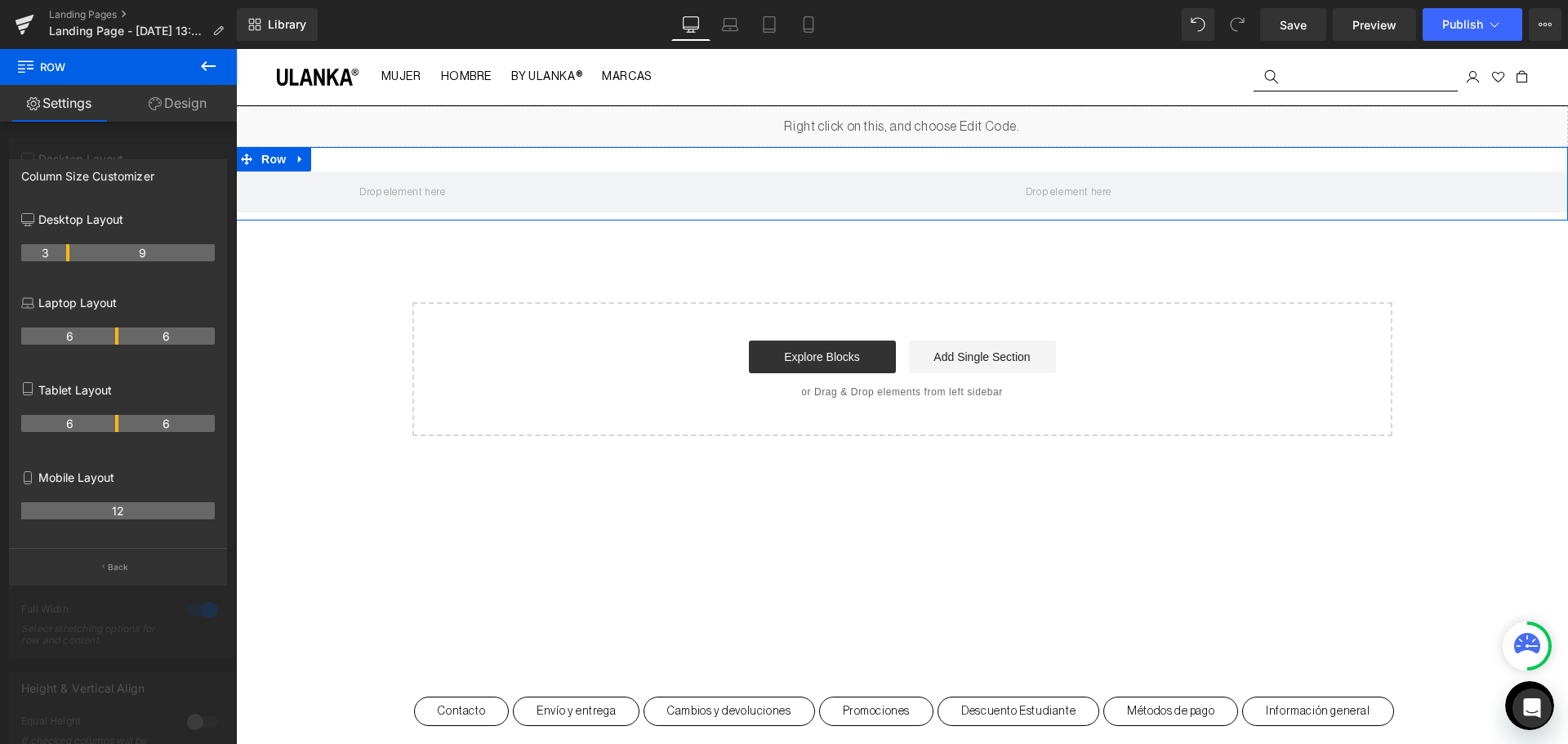
drag, startPoint x: 113, startPoint y: 255, endPoint x: 71, endPoint y: 269, distance: 44.3
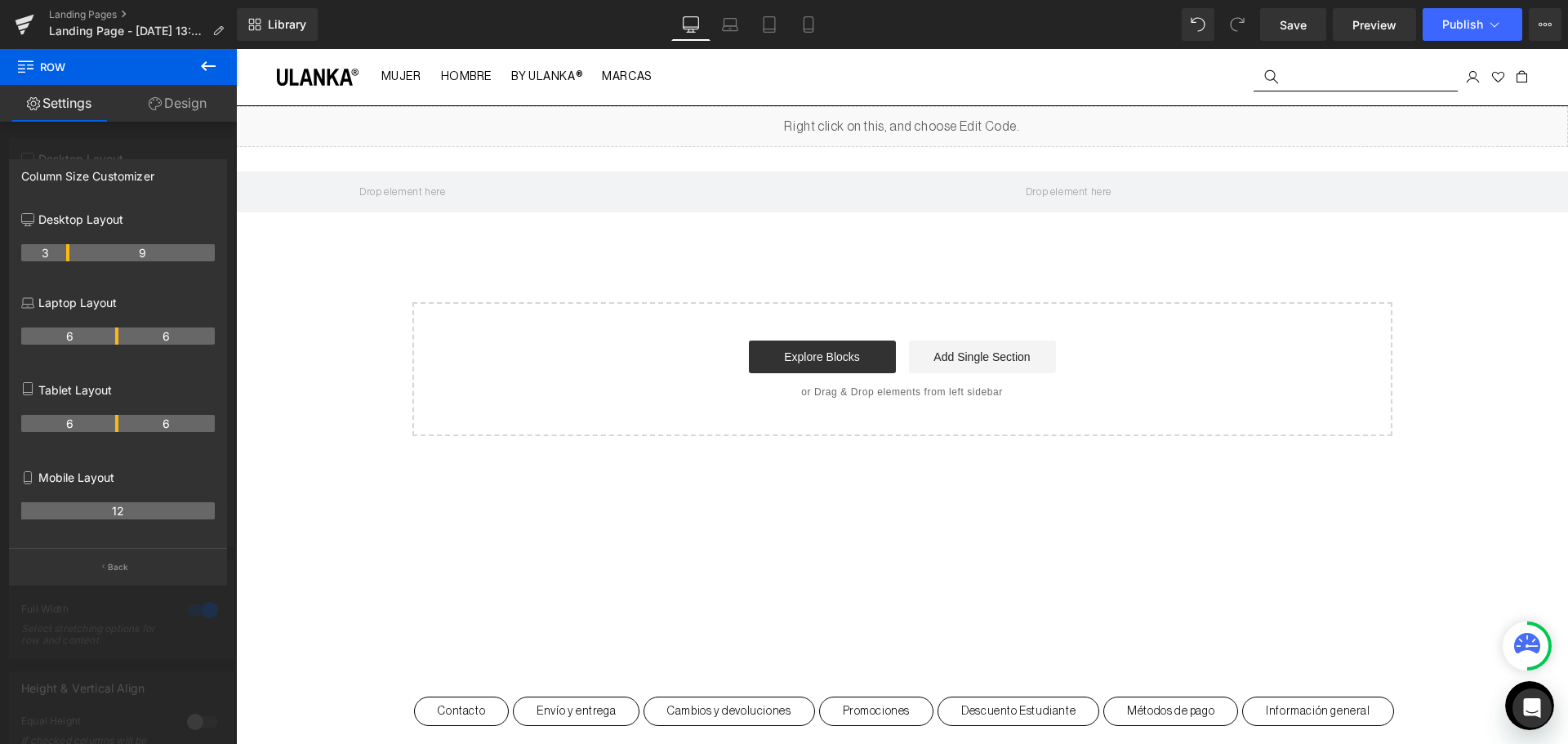
click at [216, 69] on icon at bounding box center [208, 66] width 19 height 19
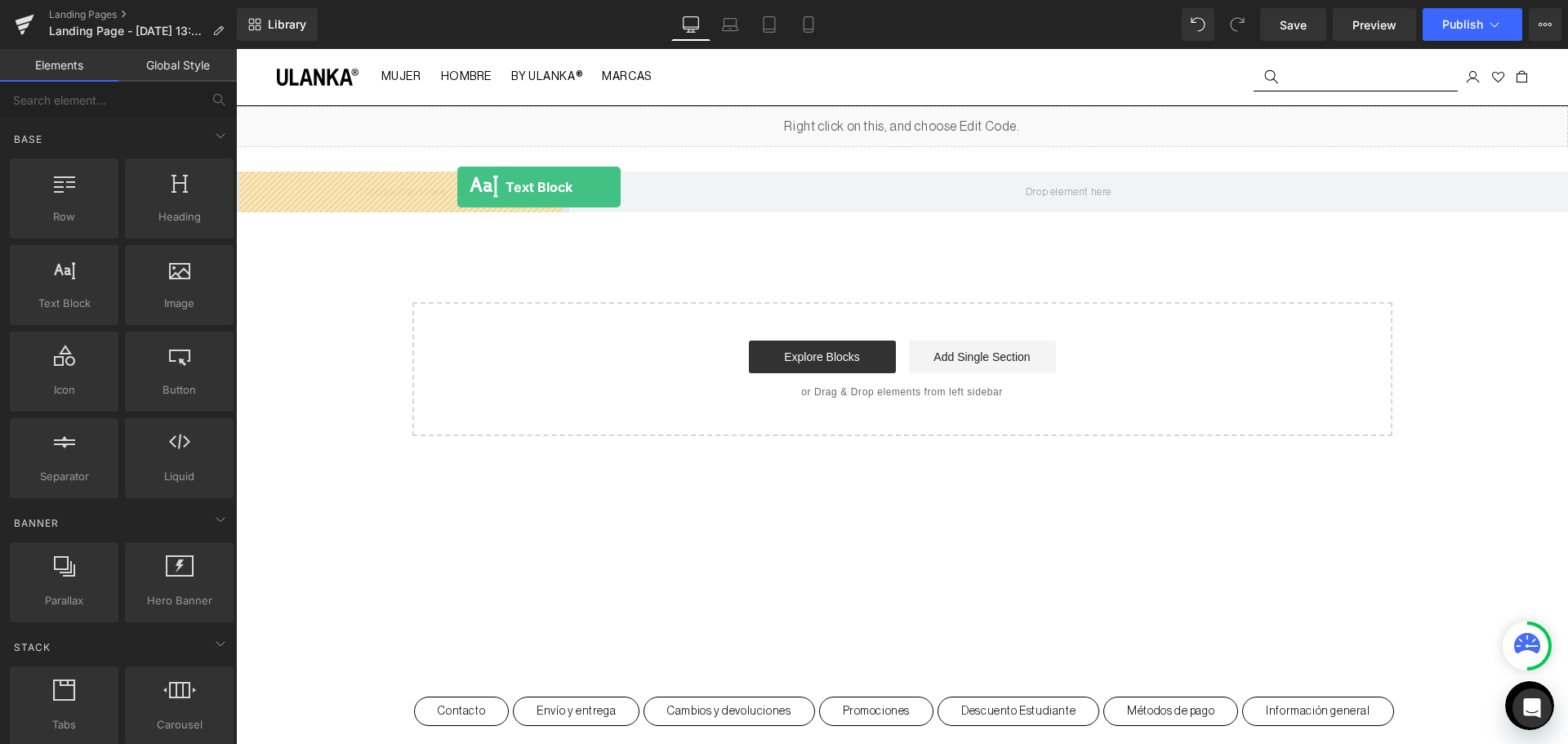
drag, startPoint x: 306, startPoint y: 342, endPoint x: 457, endPoint y: 187, distance: 216.4
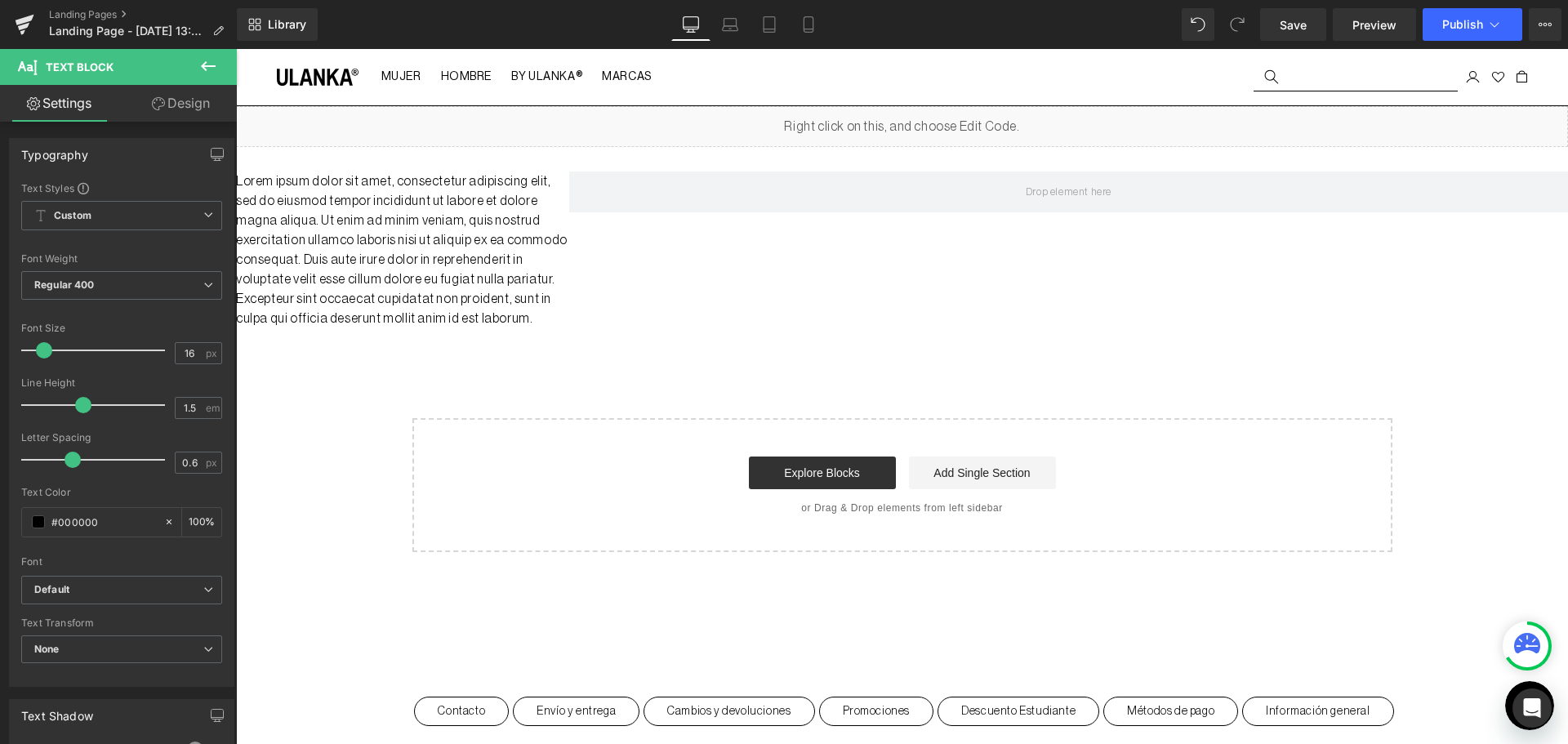
click at [197, 63] on button at bounding box center [209, 67] width 58 height 36
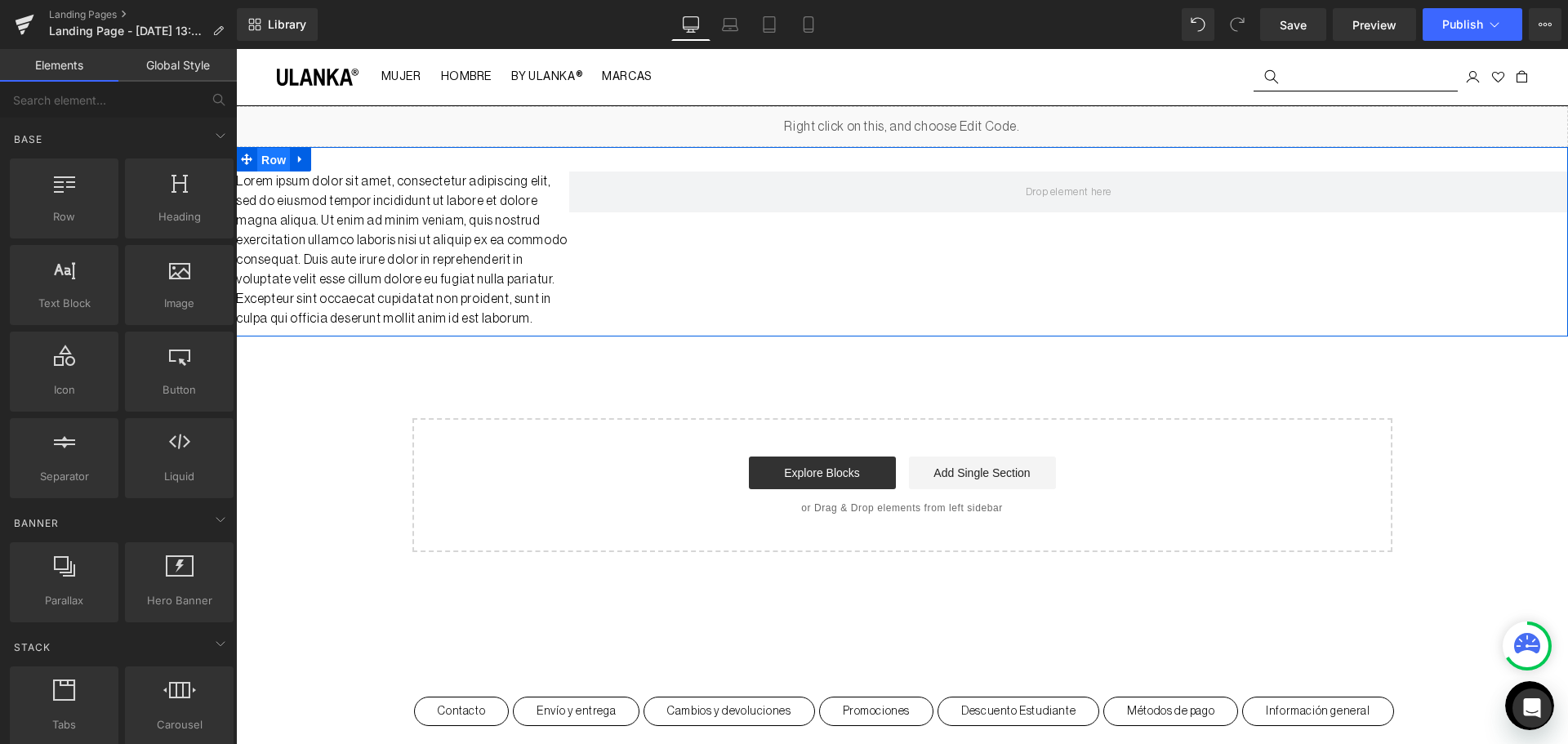
click at [260, 160] on span "Row" at bounding box center [273, 160] width 32 height 24
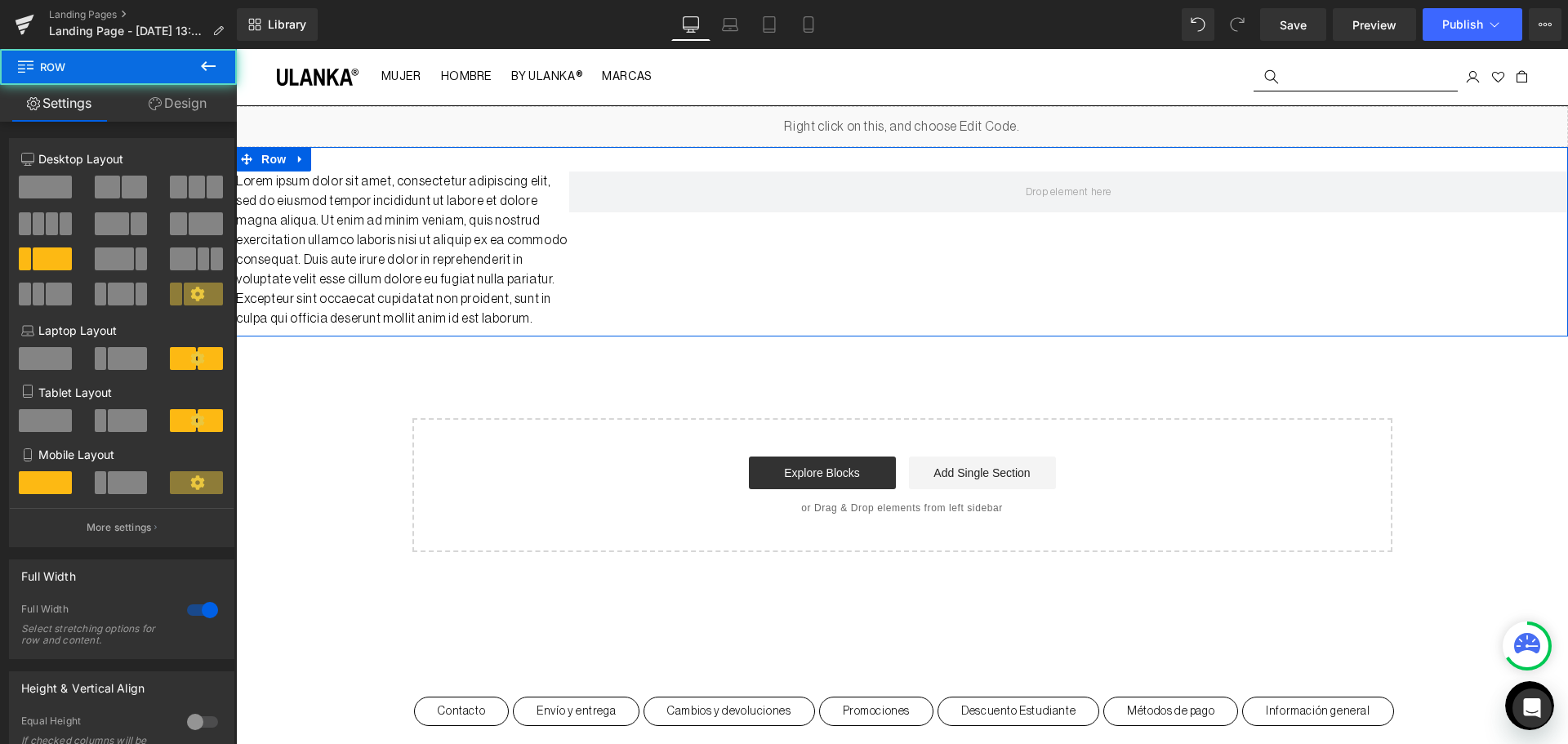
click at [187, 99] on link "Design" at bounding box center [178, 104] width 119 height 37
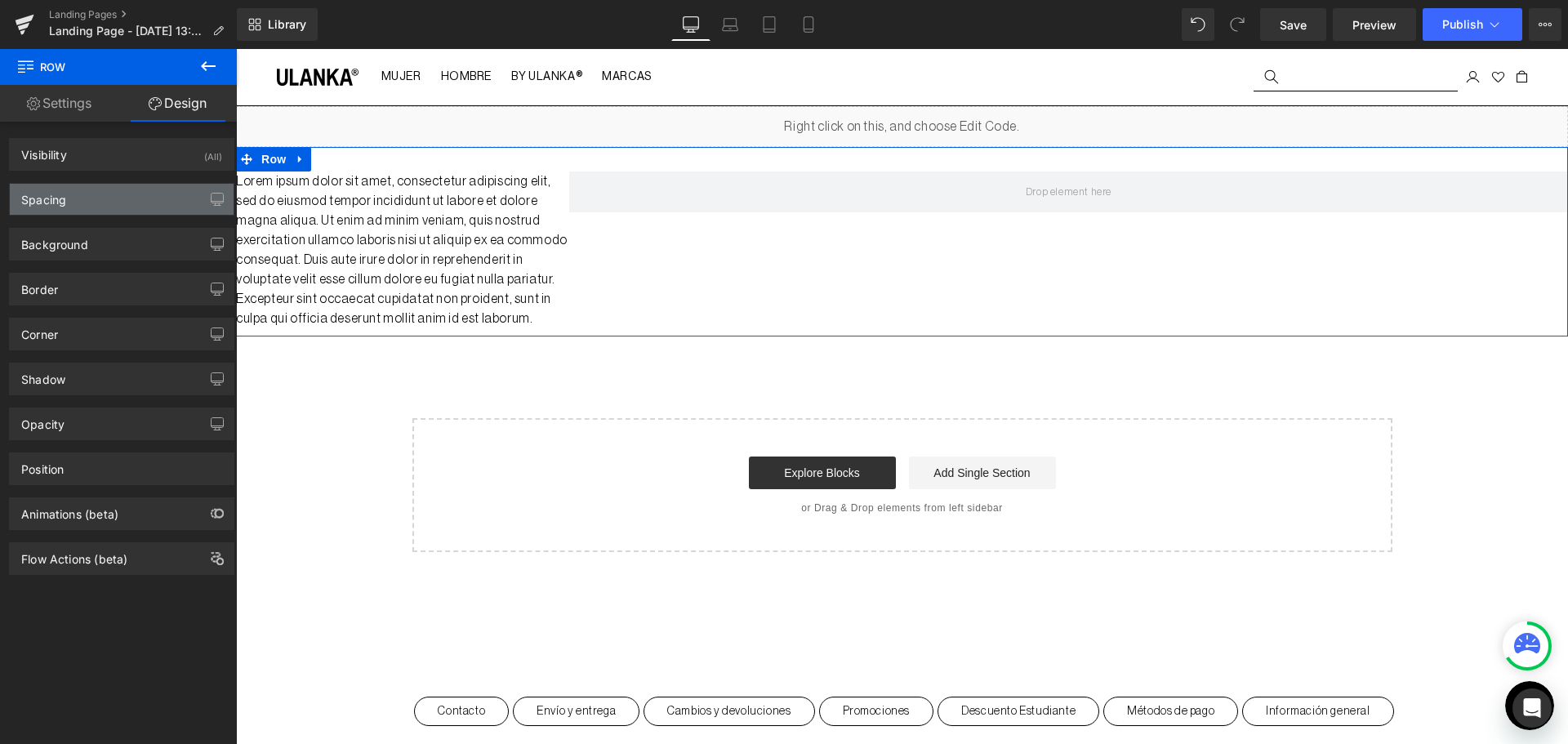
click at [160, 196] on div "Spacing" at bounding box center [122, 199] width 224 height 31
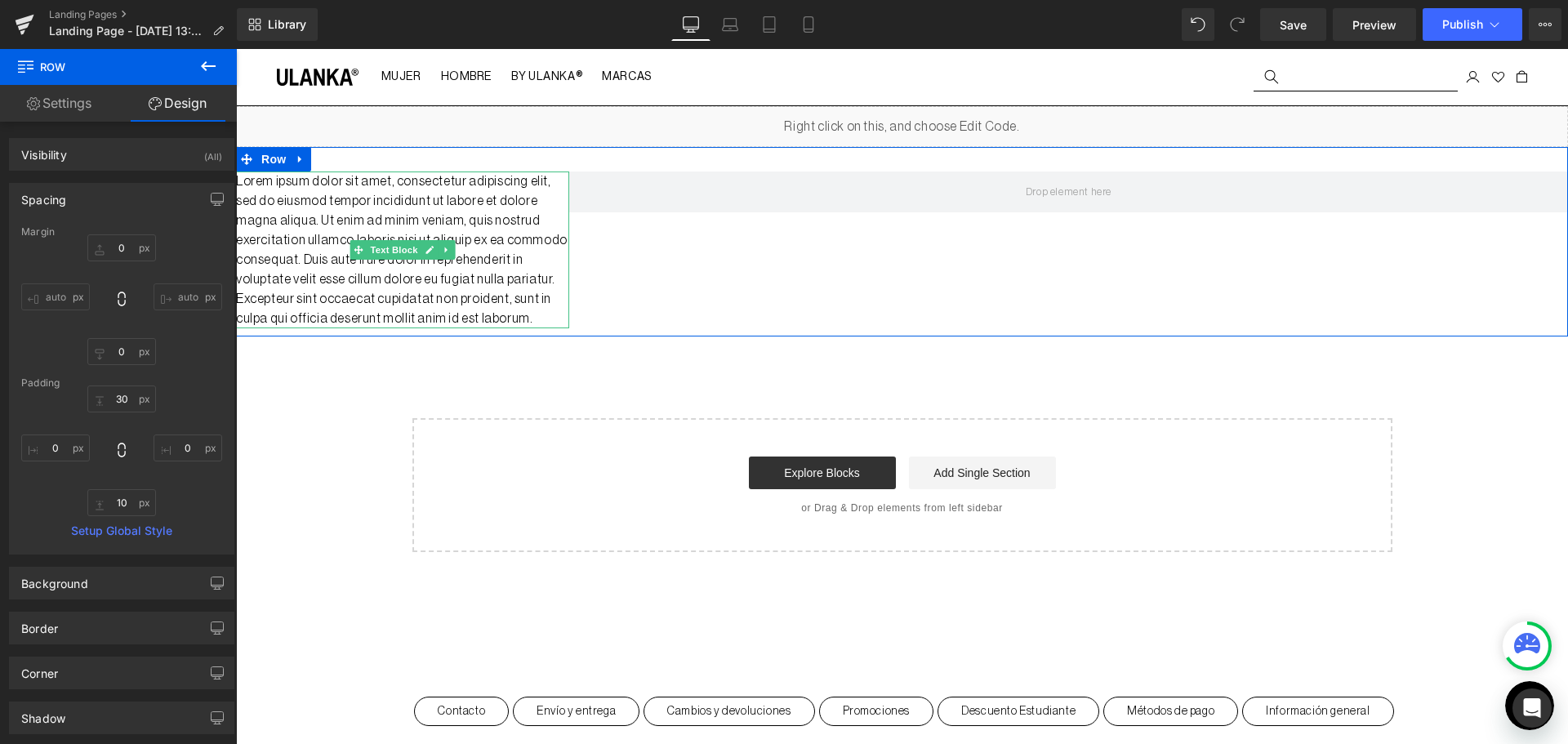
click at [387, 214] on p "Lorem ipsum dolor sit amet, consectetur adipiscing elit, sed do eiusmod tempor …" at bounding box center [402, 250] width 333 height 157
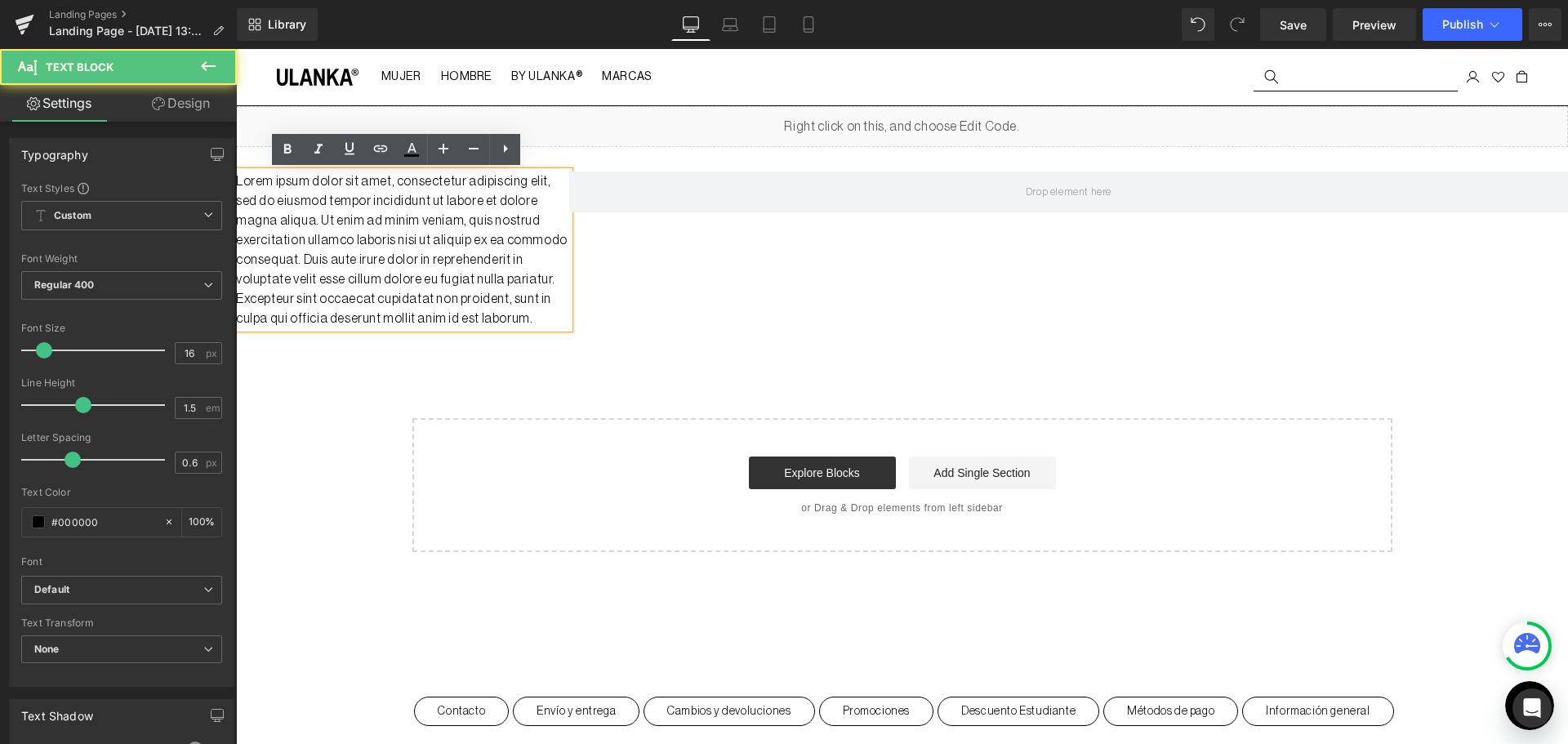
click at [437, 381] on div "Liquid Lorem ipsum dolor sit amet, consectetur adipiscing elit, sed do eiusmod …" at bounding box center [901, 328] width 1331 height 445
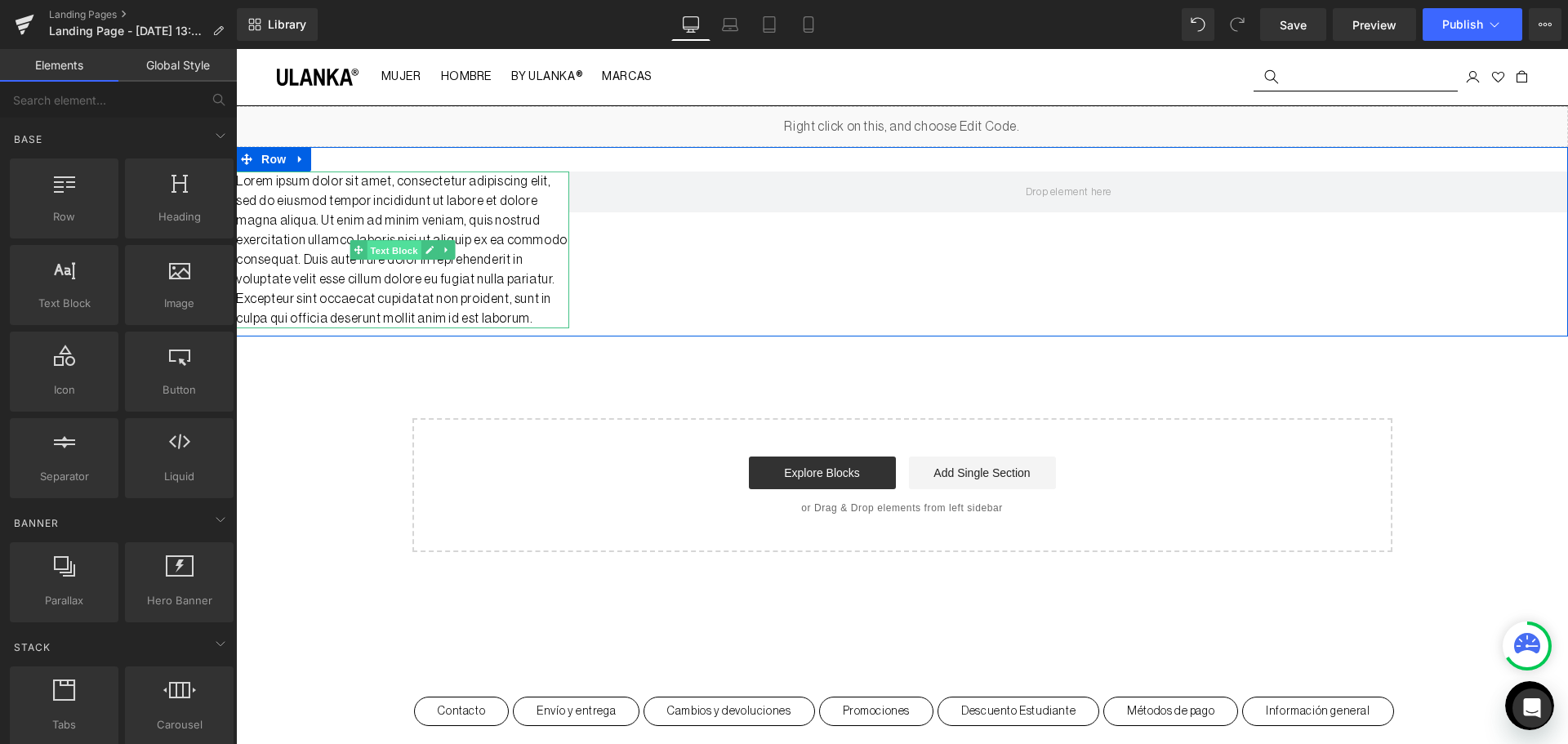
click at [393, 245] on span "Text Block" at bounding box center [393, 250] width 54 height 19
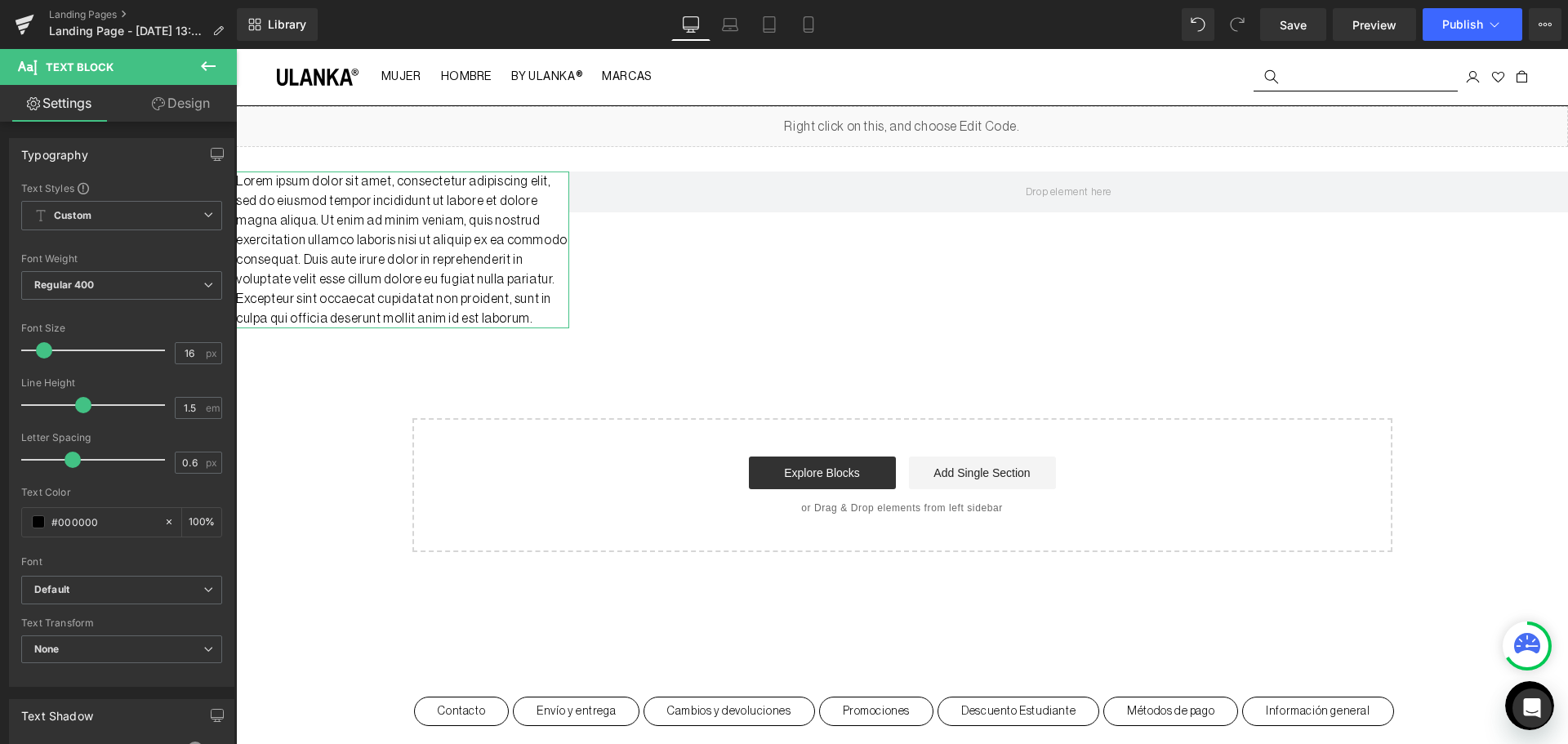
click at [184, 109] on link "Design" at bounding box center [181, 104] width 119 height 37
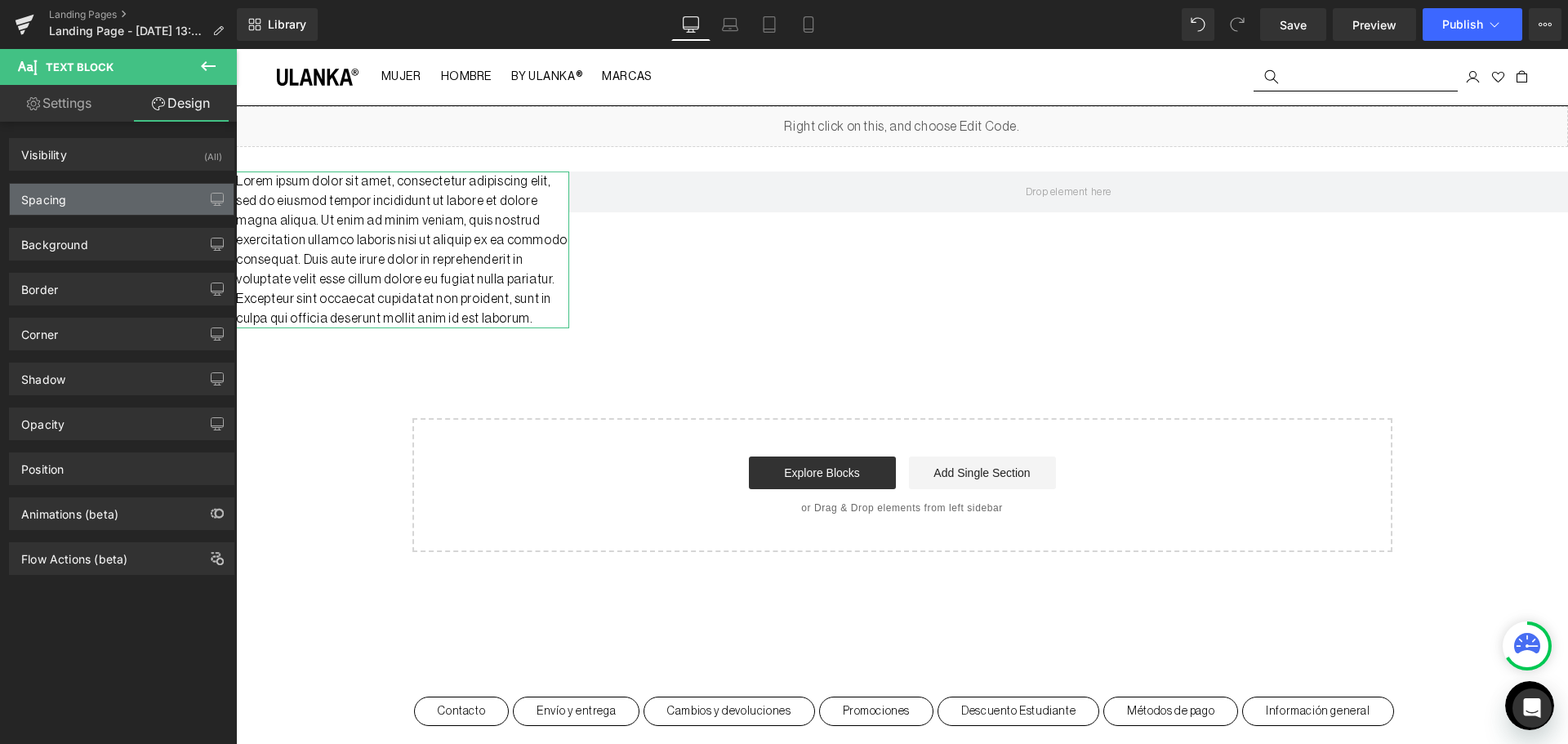
click at [75, 189] on div "Spacing" at bounding box center [122, 199] width 224 height 31
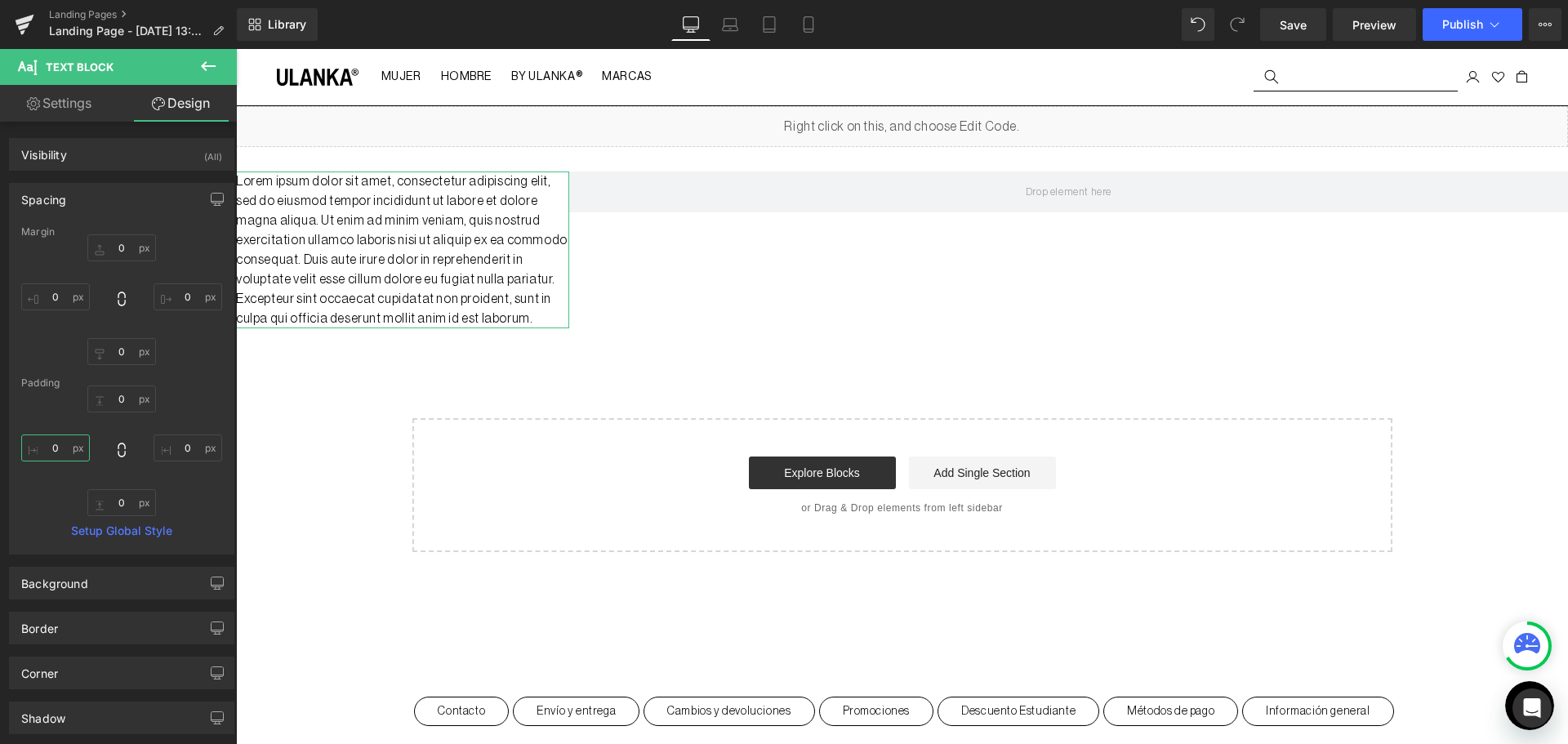
click at [50, 447] on input "0" at bounding box center [56, 447] width 69 height 27
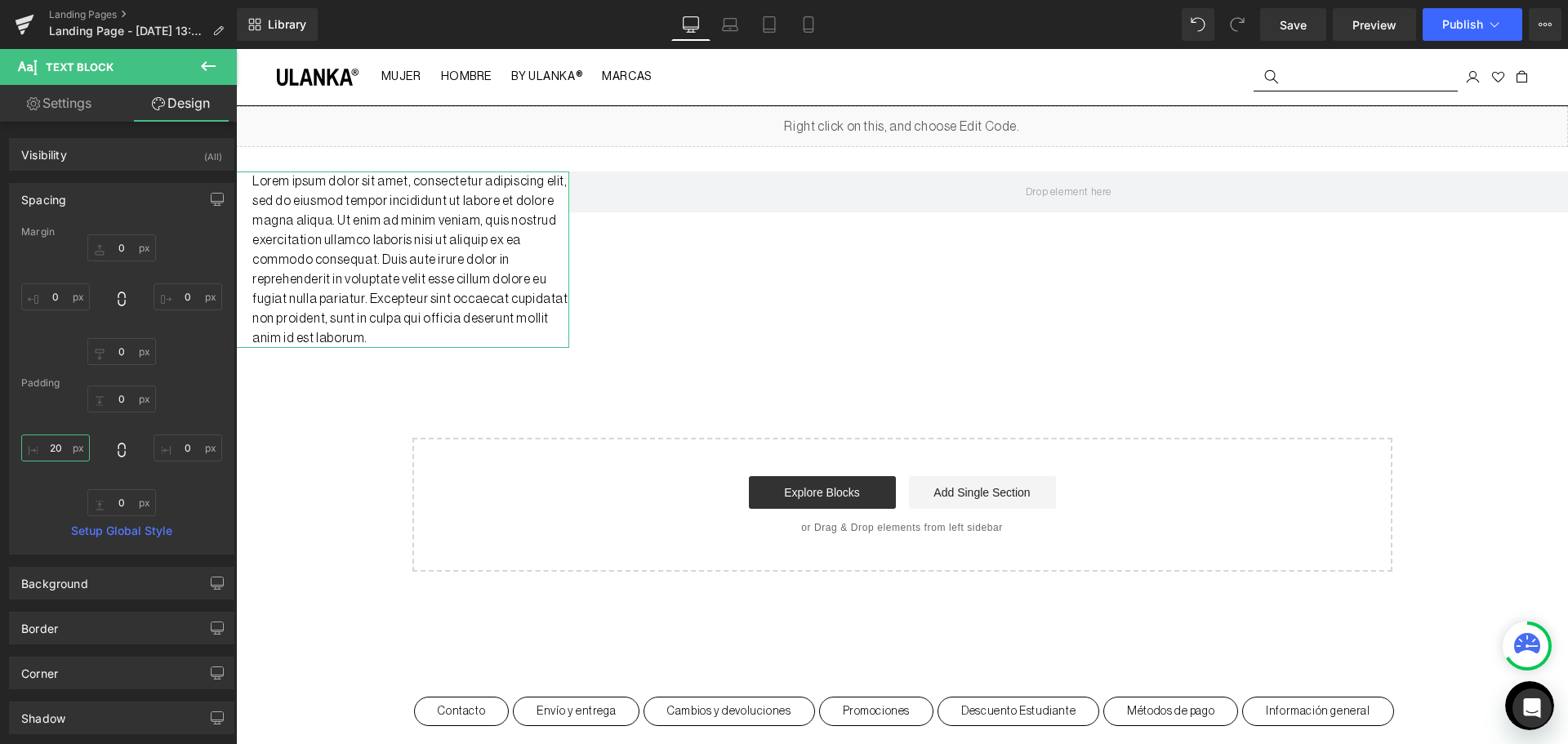
type input "2"
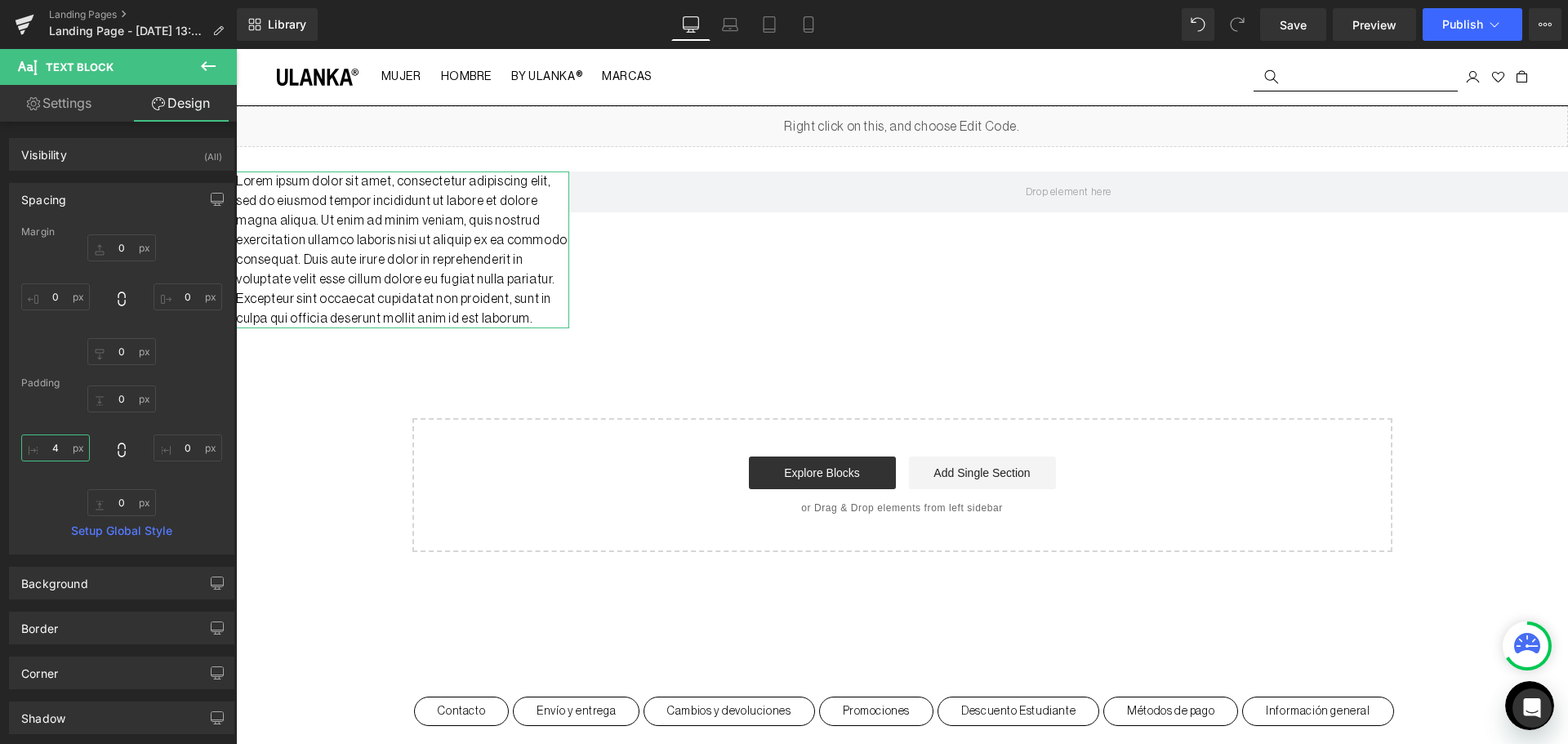
type input "40"
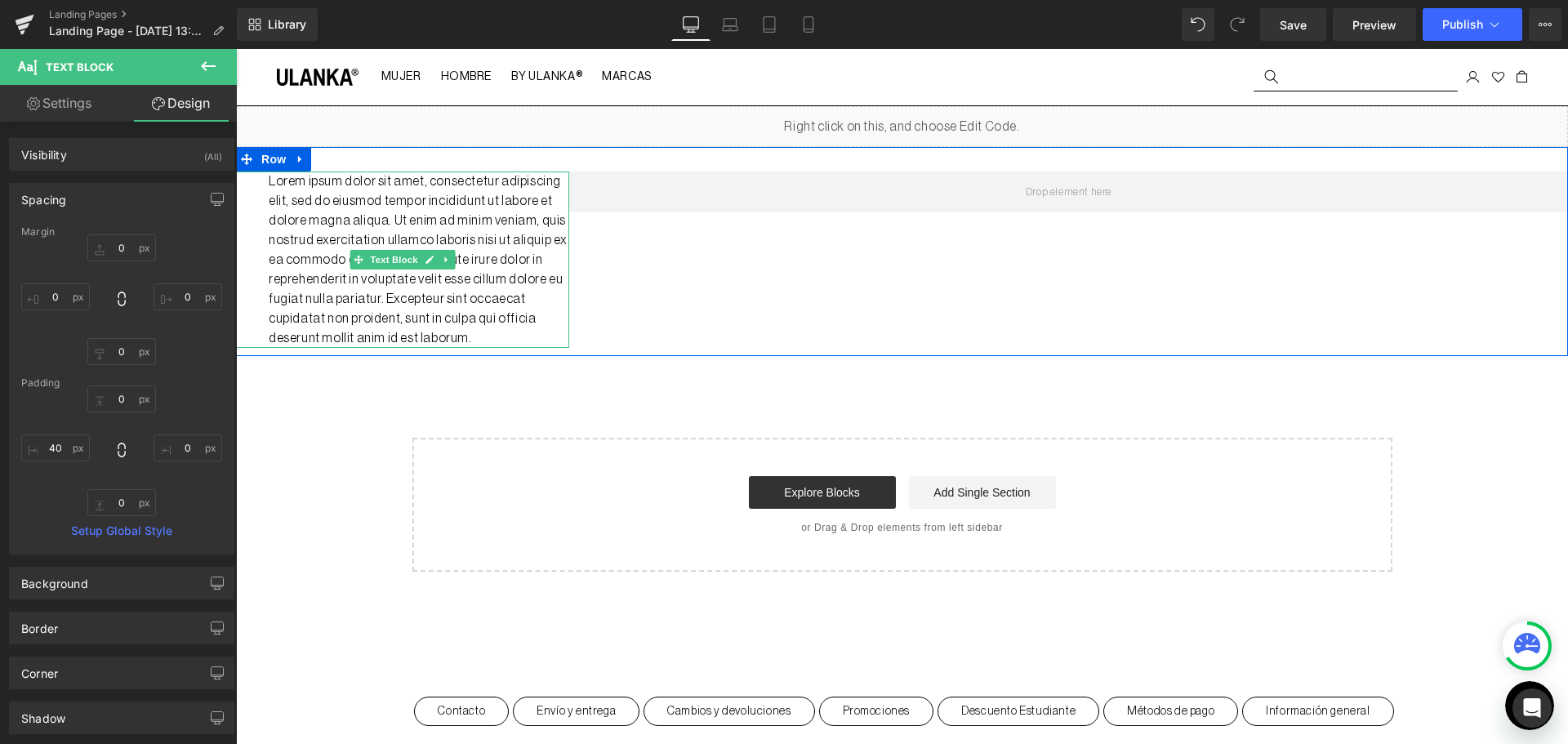
click at [534, 205] on p "Lorem ipsum dolor sit amet, consectetur adipiscing elit, sed do eiusmod tempor …" at bounding box center [419, 260] width 301 height 176
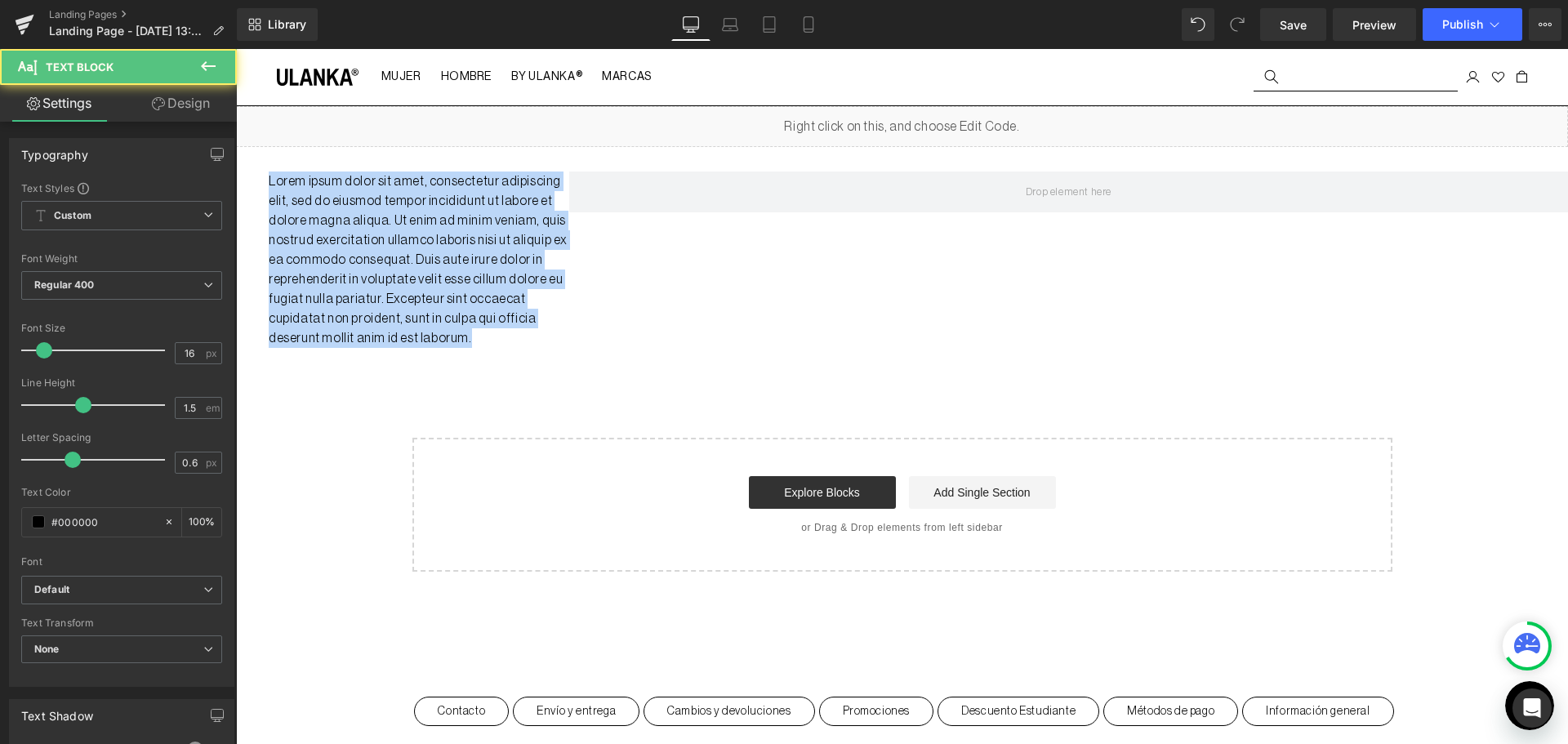
drag, startPoint x: 473, startPoint y: 339, endPoint x: 437, endPoint y: 182, distance: 161.1
click at [236, 133] on html "Ir directamente al contenido Tu carrito esta vacío Cerrar SEGUIR COMPRANDO ¿Tie…" at bounding box center [901, 396] width 1331 height 695
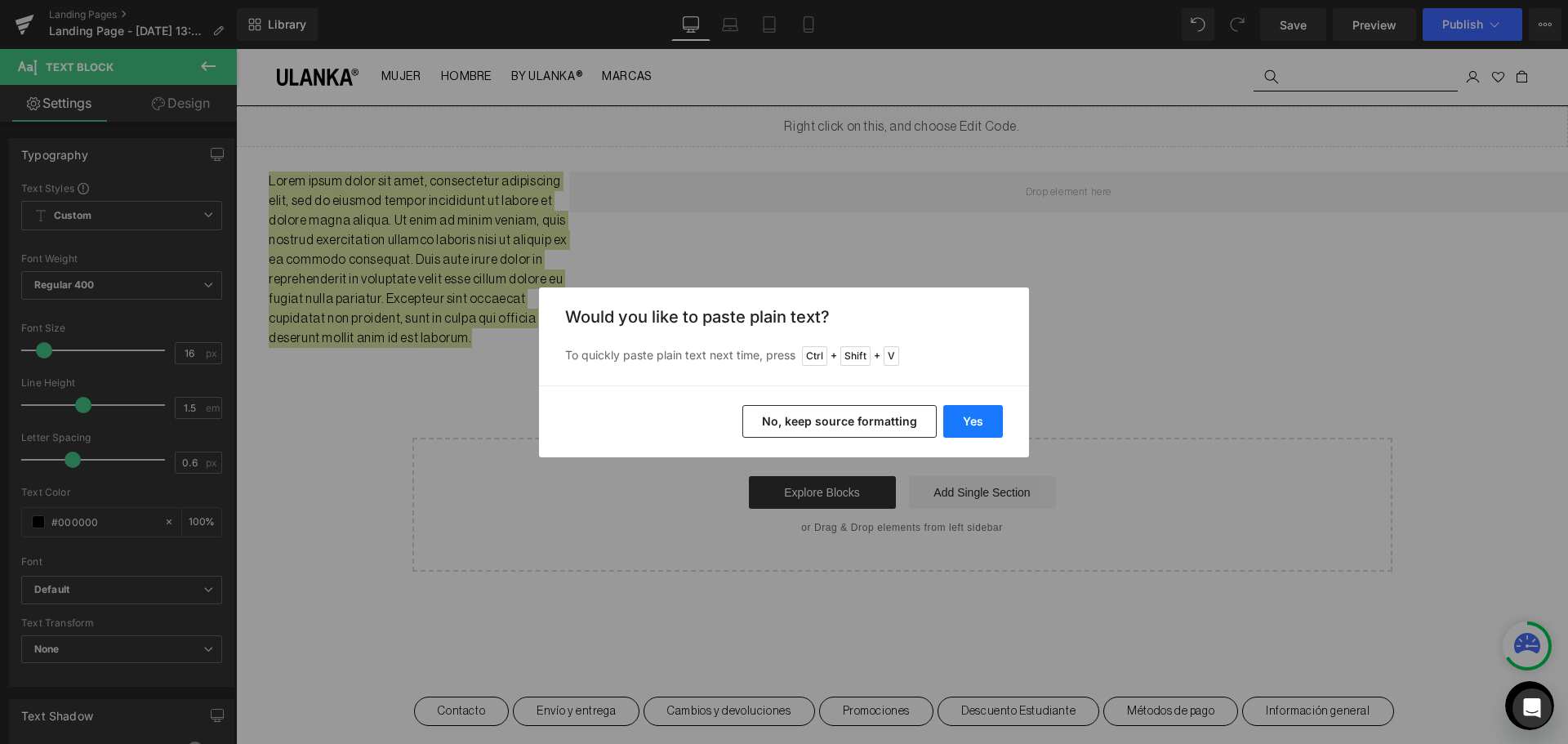
click at [970, 434] on button "Yes" at bounding box center [972, 420] width 59 height 32
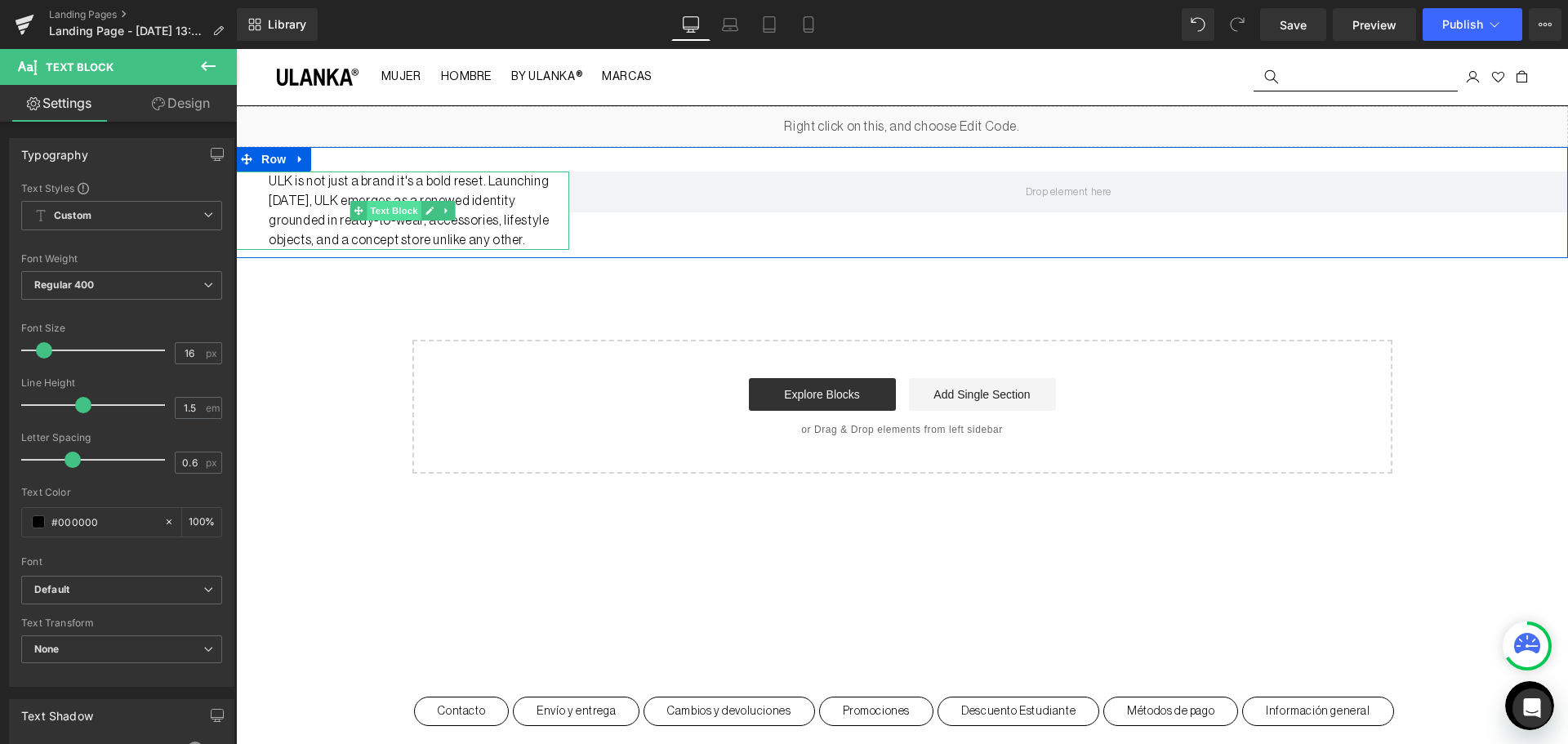
click at [393, 219] on span "Text Block" at bounding box center [393, 210] width 54 height 19
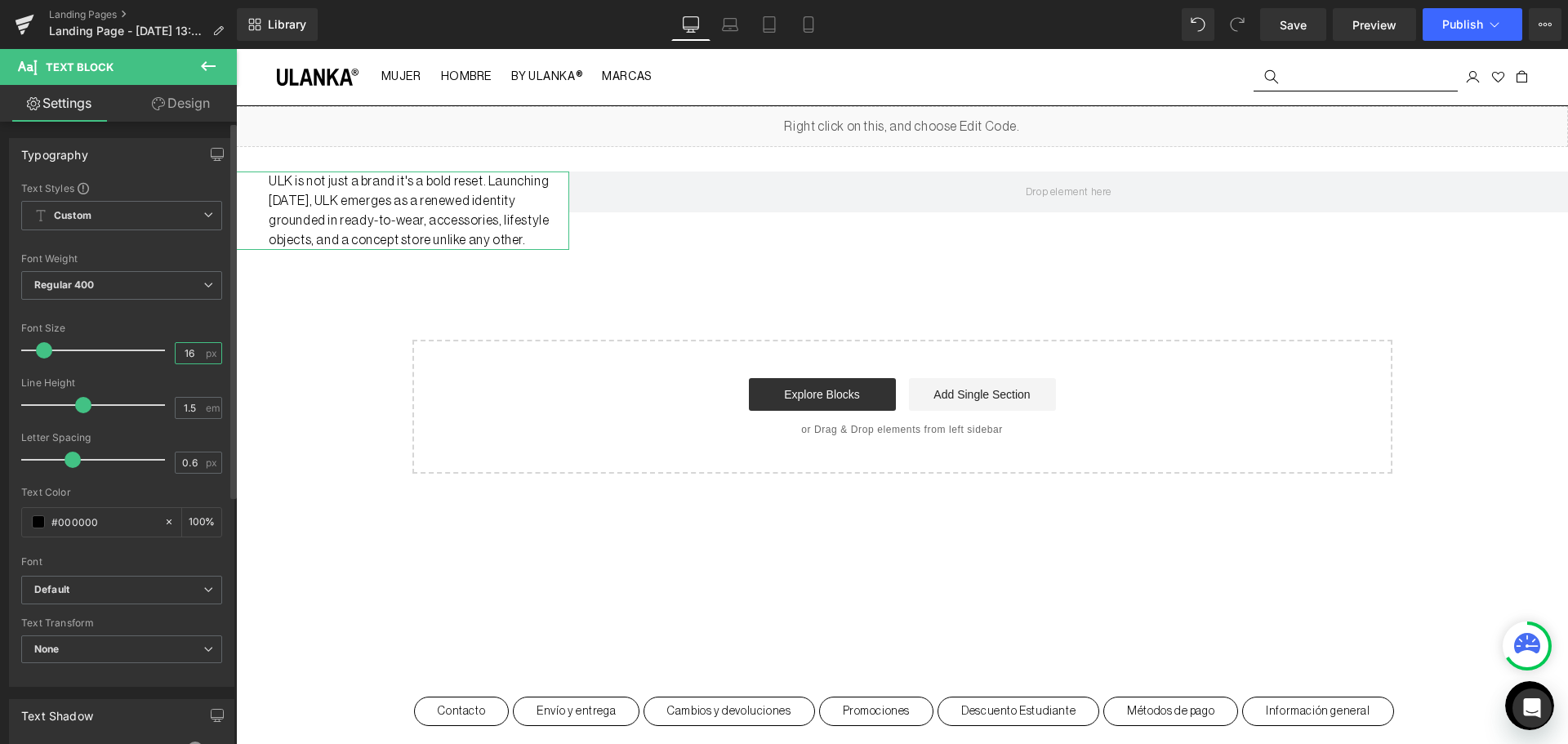
click at [180, 345] on input "16" at bounding box center [189, 353] width 29 height 20
click at [181, 353] on input "16" at bounding box center [189, 353] width 29 height 20
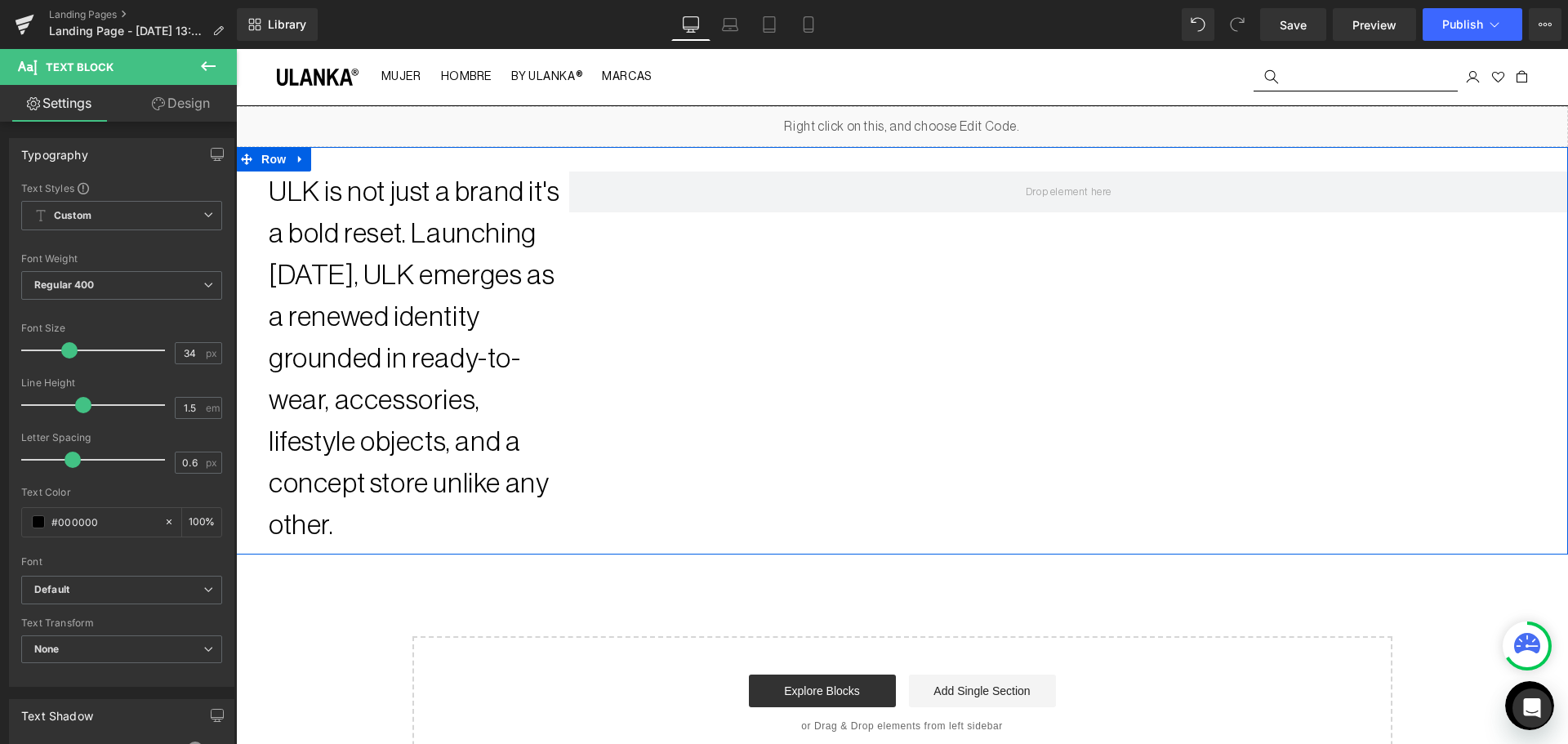
drag, startPoint x: 405, startPoint y: 229, endPoint x: 580, endPoint y: 536, distance: 353.4
click at [580, 536] on div "ULK is not just a brand it's a bold reset. Launching September 2025, ULK emerge…" at bounding box center [901, 350] width 1331 height 407
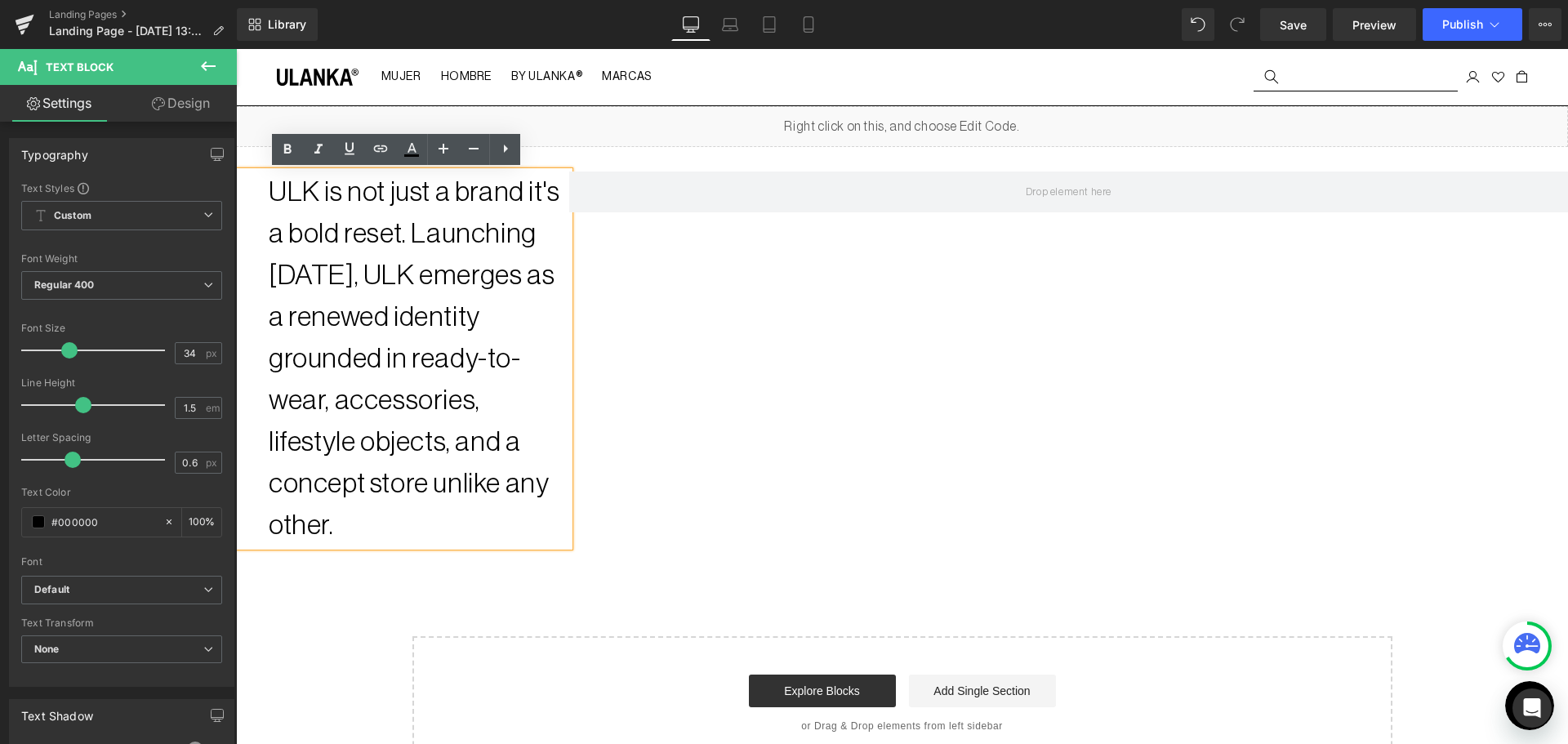
copy p "Launching September 2025, ULK emerges as a renewed identity grounded in ready-t…"
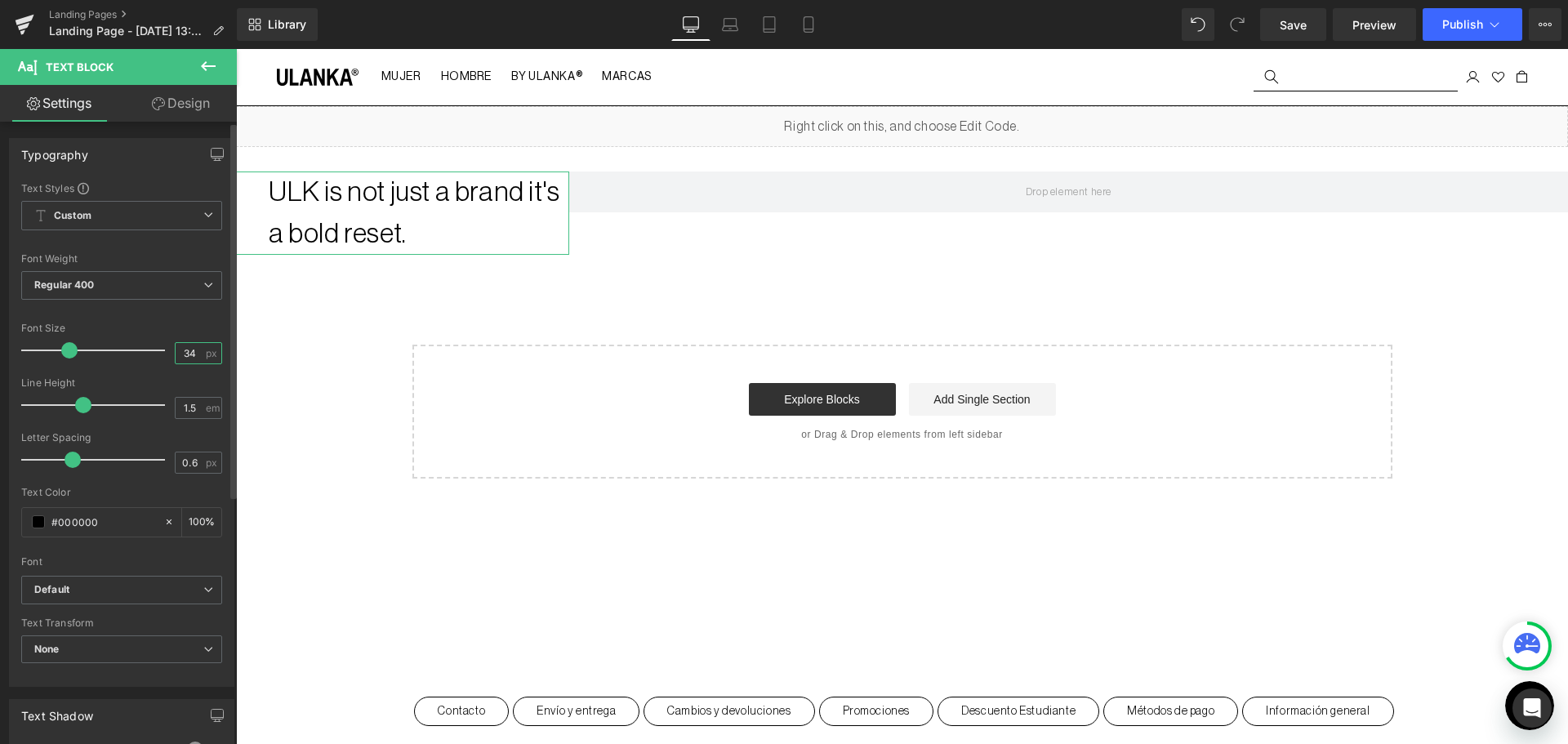
click at [175, 353] on input "34" at bounding box center [189, 353] width 29 height 20
type input "40"
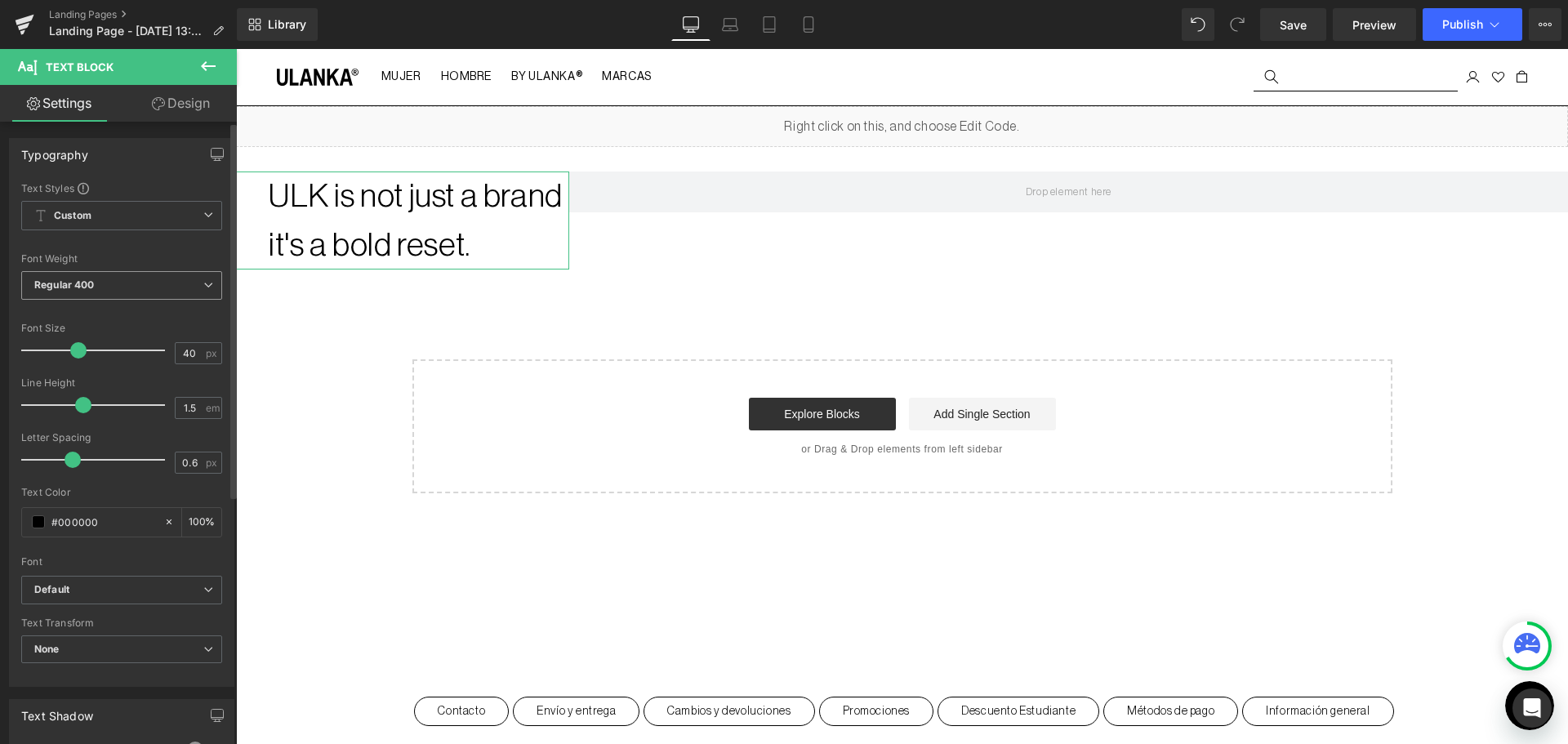
click at [149, 289] on span "Regular 400" at bounding box center [122, 285] width 200 height 29
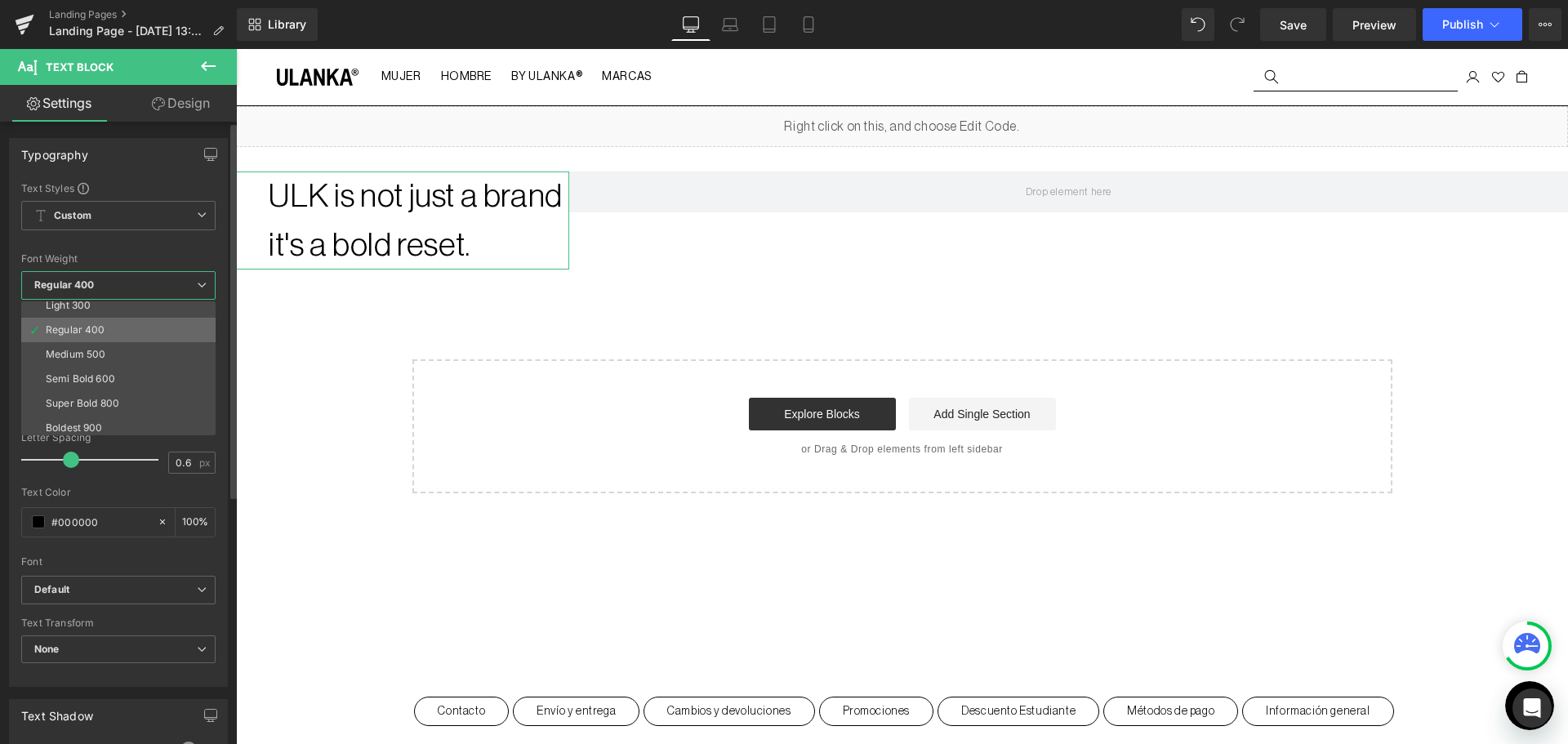
scroll to position [135, 0]
click at [88, 364] on li "Bold 700" at bounding box center [122, 374] width 201 height 24
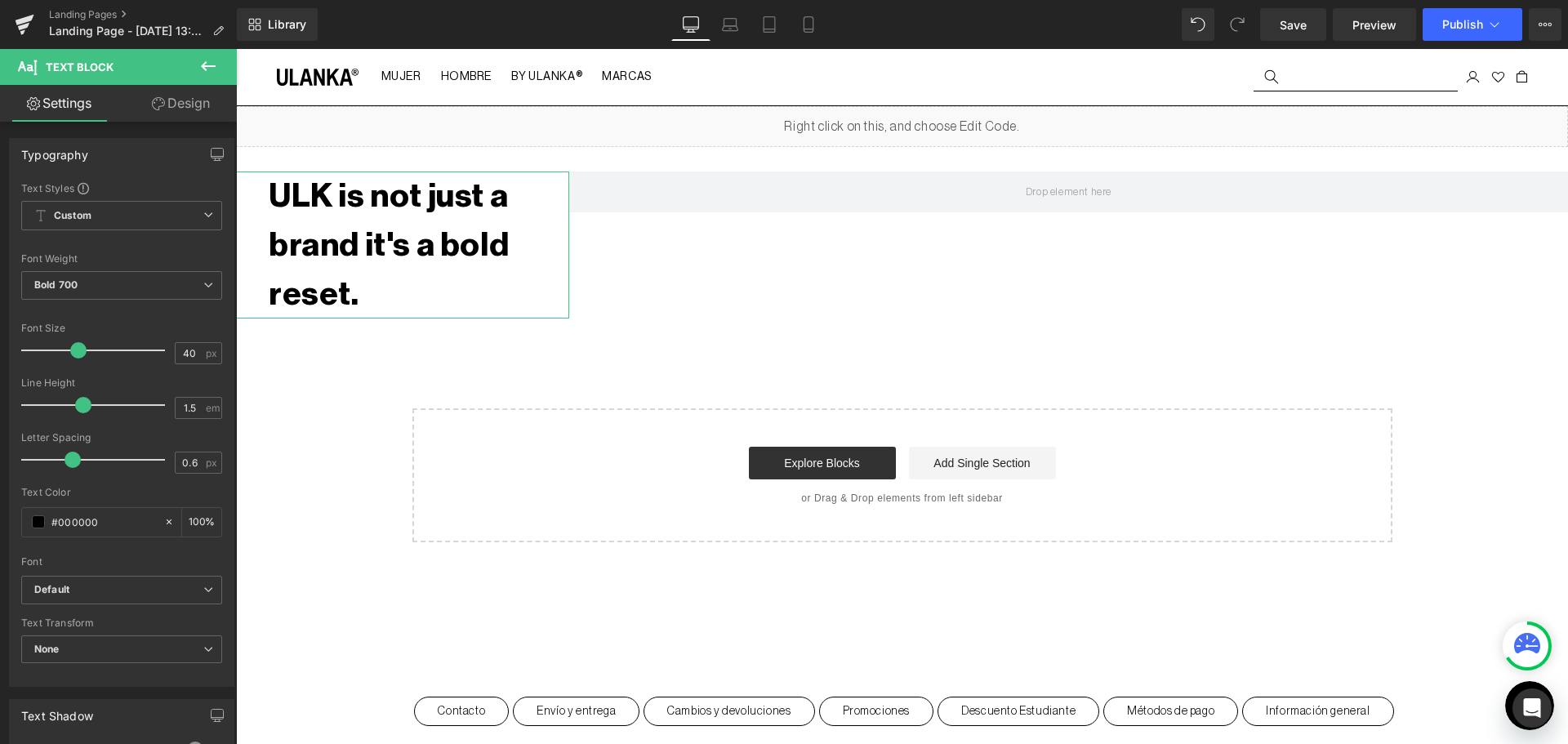
click at [166, 98] on link "Design" at bounding box center [181, 104] width 119 height 37
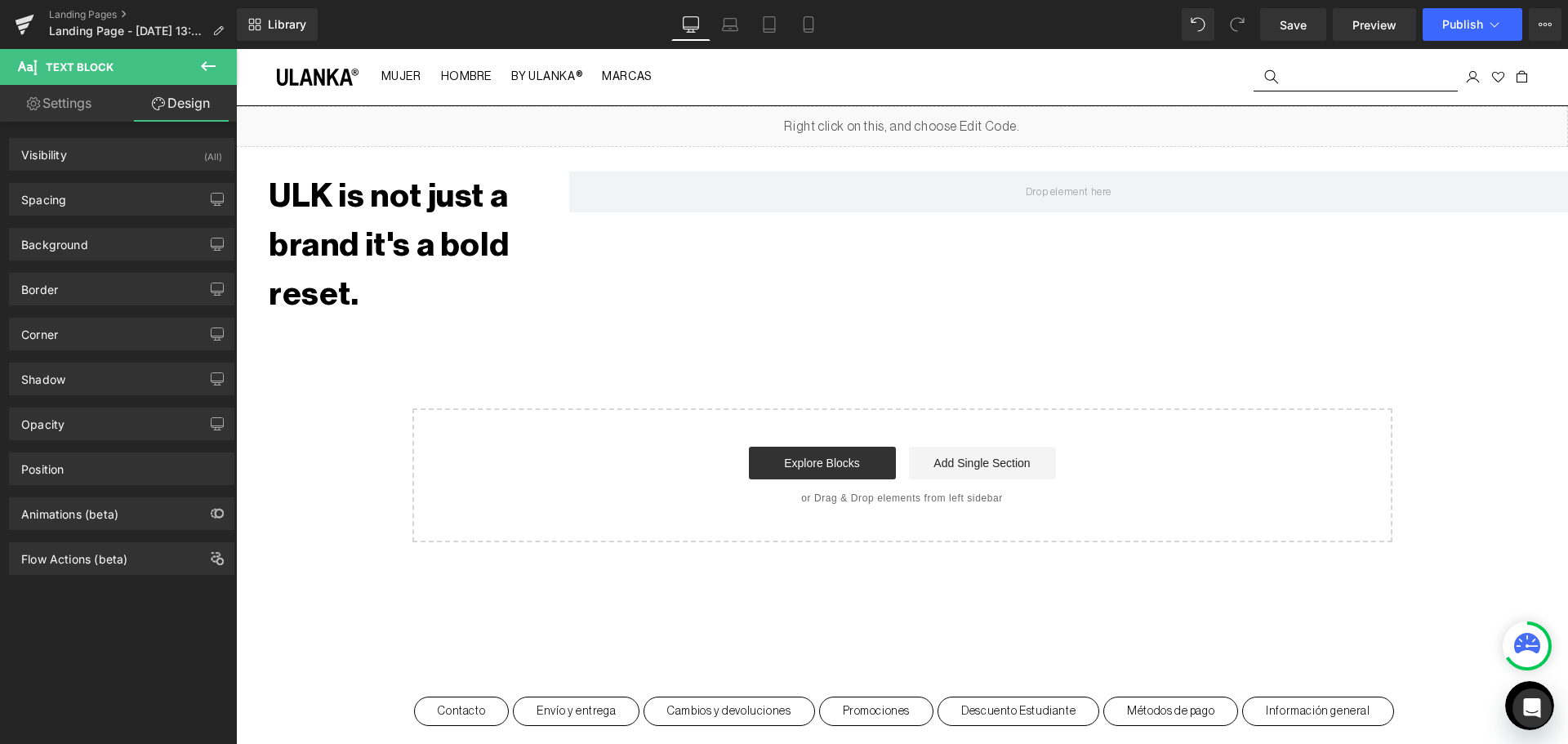
click at [215, 61] on icon at bounding box center [208, 66] width 19 height 19
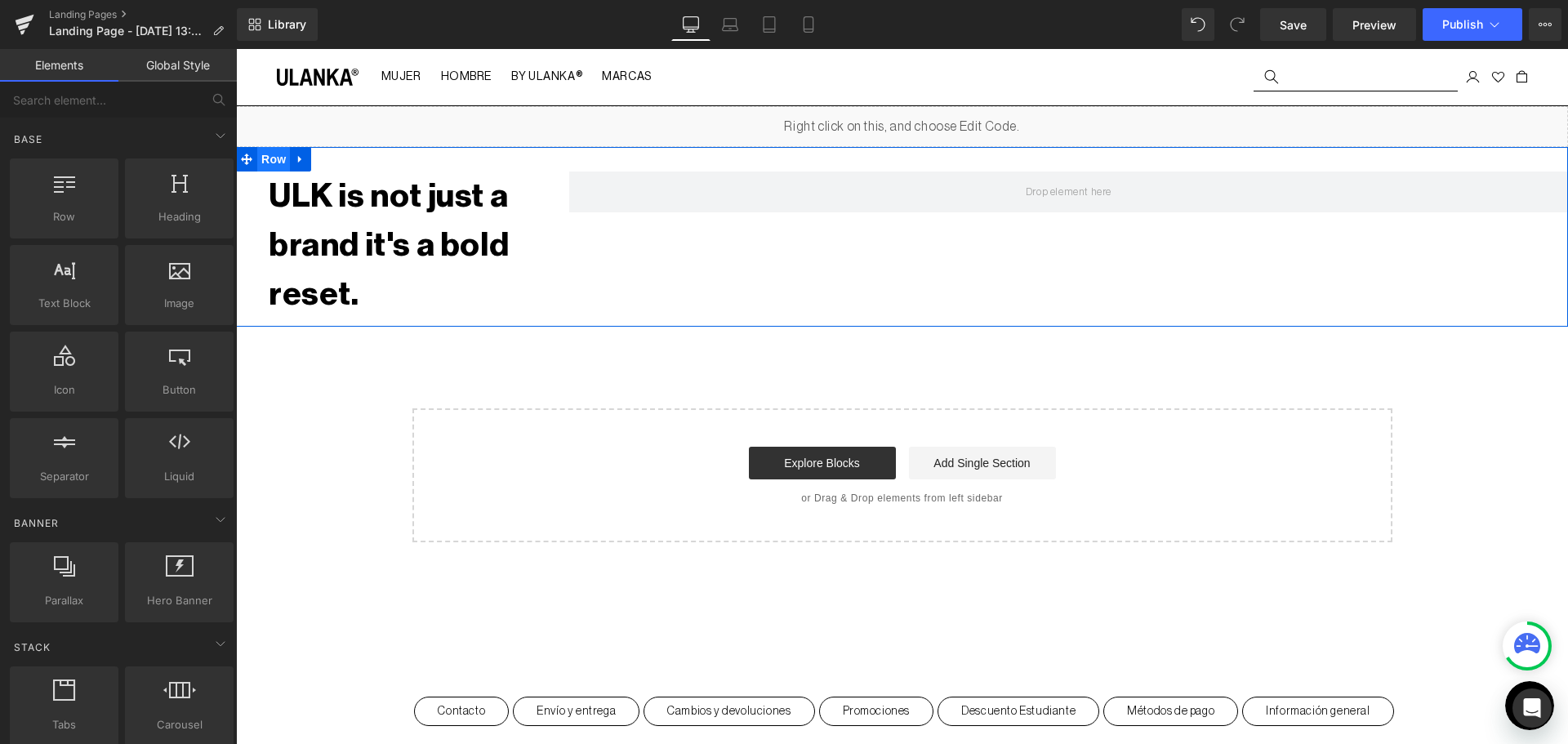
click at [269, 160] on span "Row" at bounding box center [273, 159] width 32 height 24
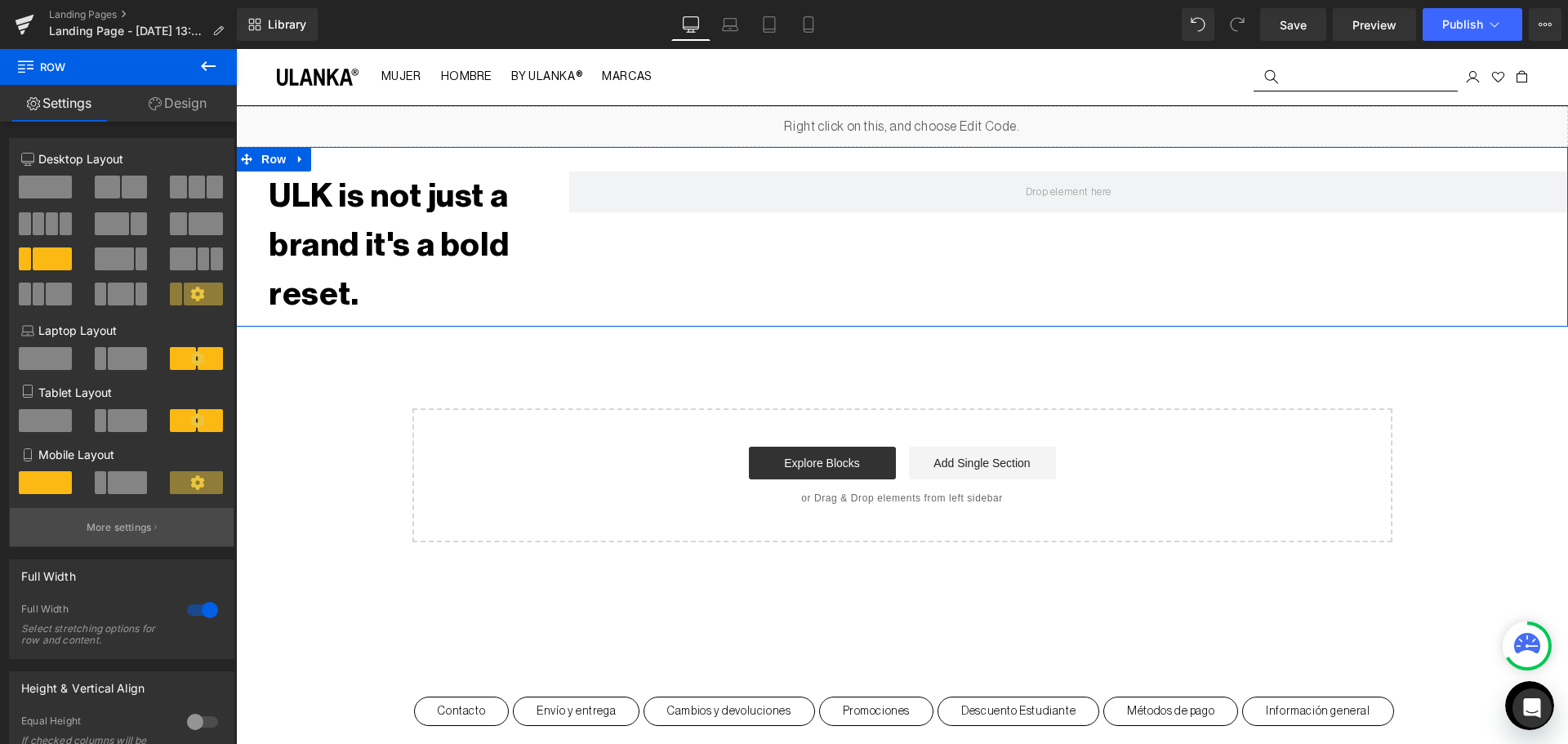
click at [140, 542] on button "More settings" at bounding box center [122, 526] width 224 height 38
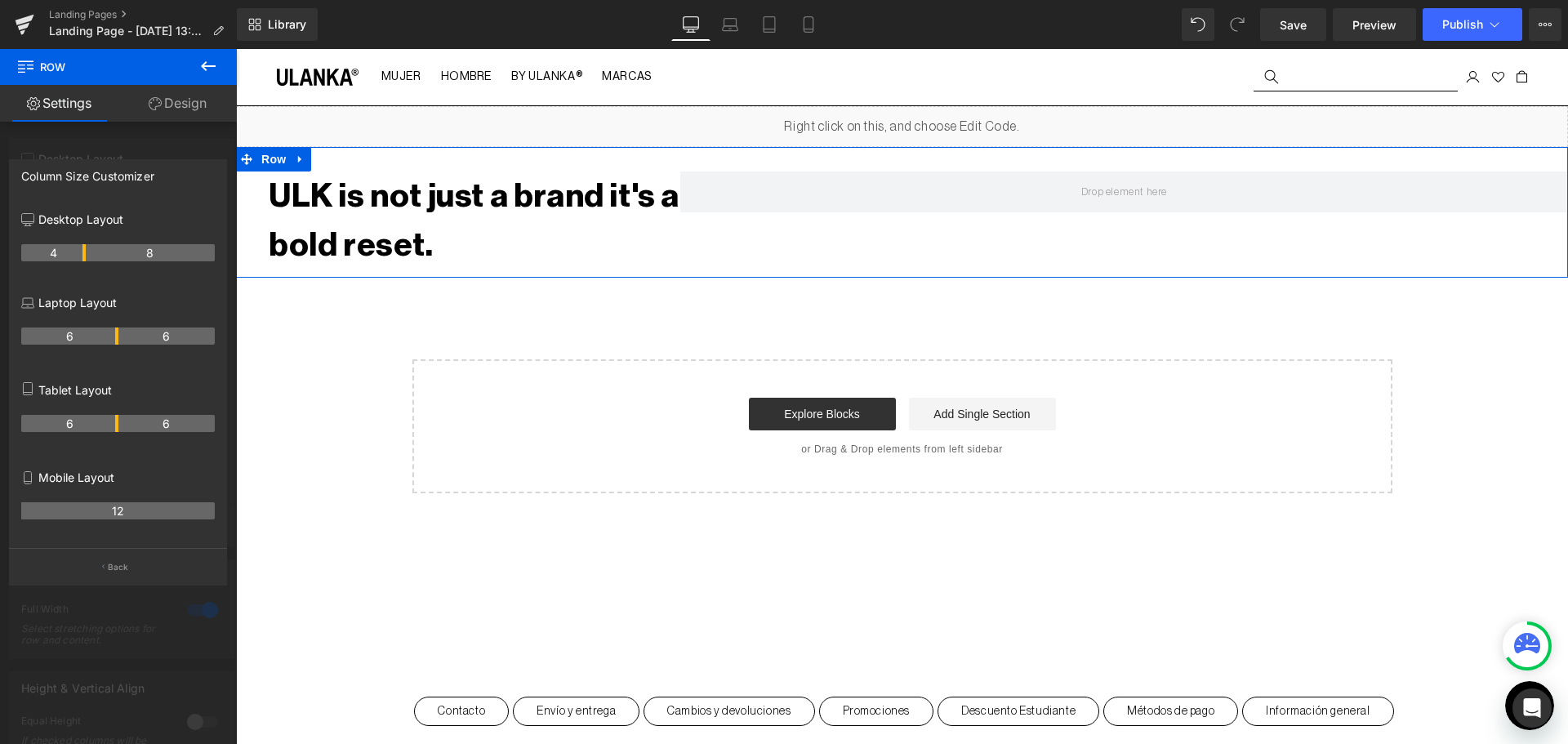
drag, startPoint x: 68, startPoint y: 253, endPoint x: 87, endPoint y: 253, distance: 19.0
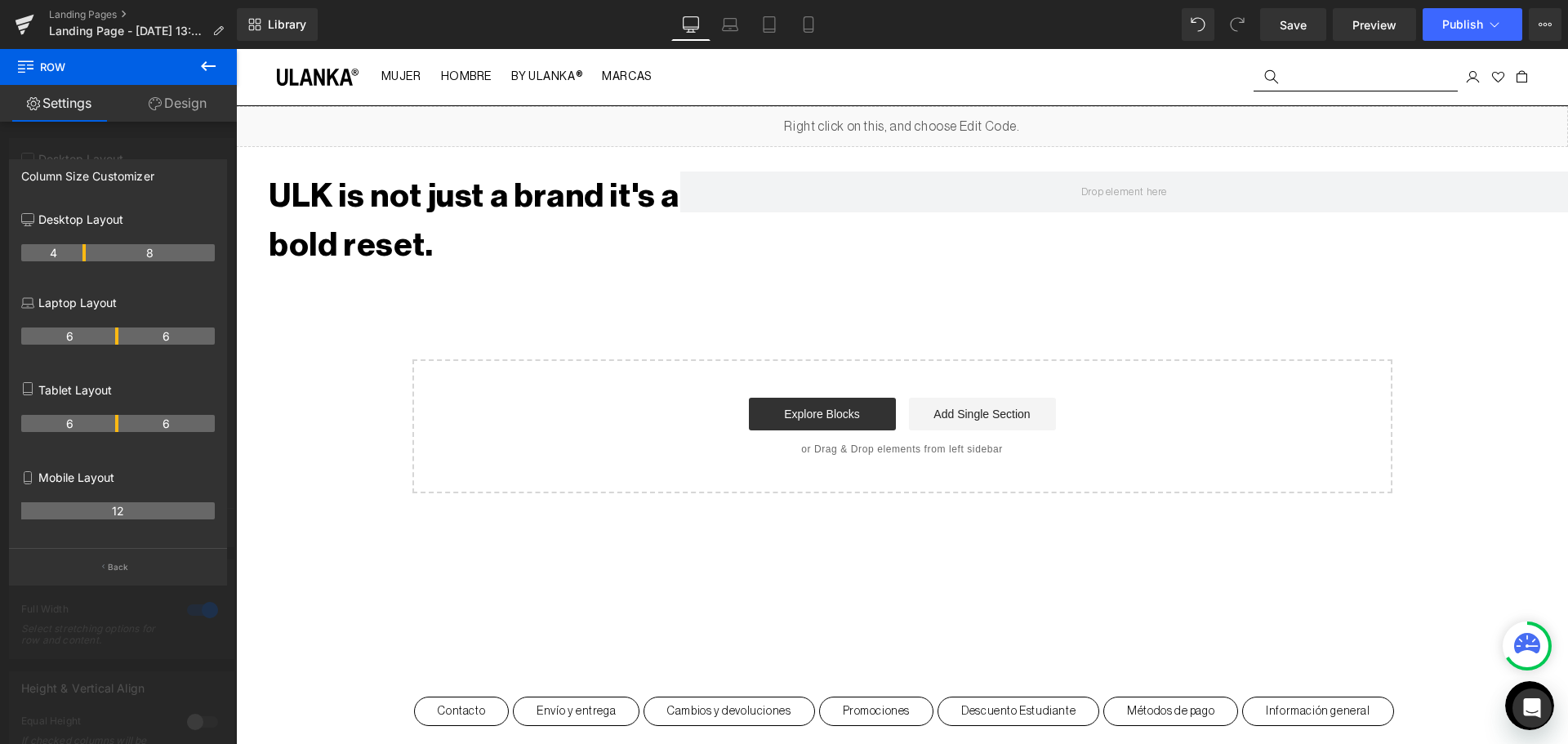
click at [218, 71] on button at bounding box center [209, 67] width 58 height 36
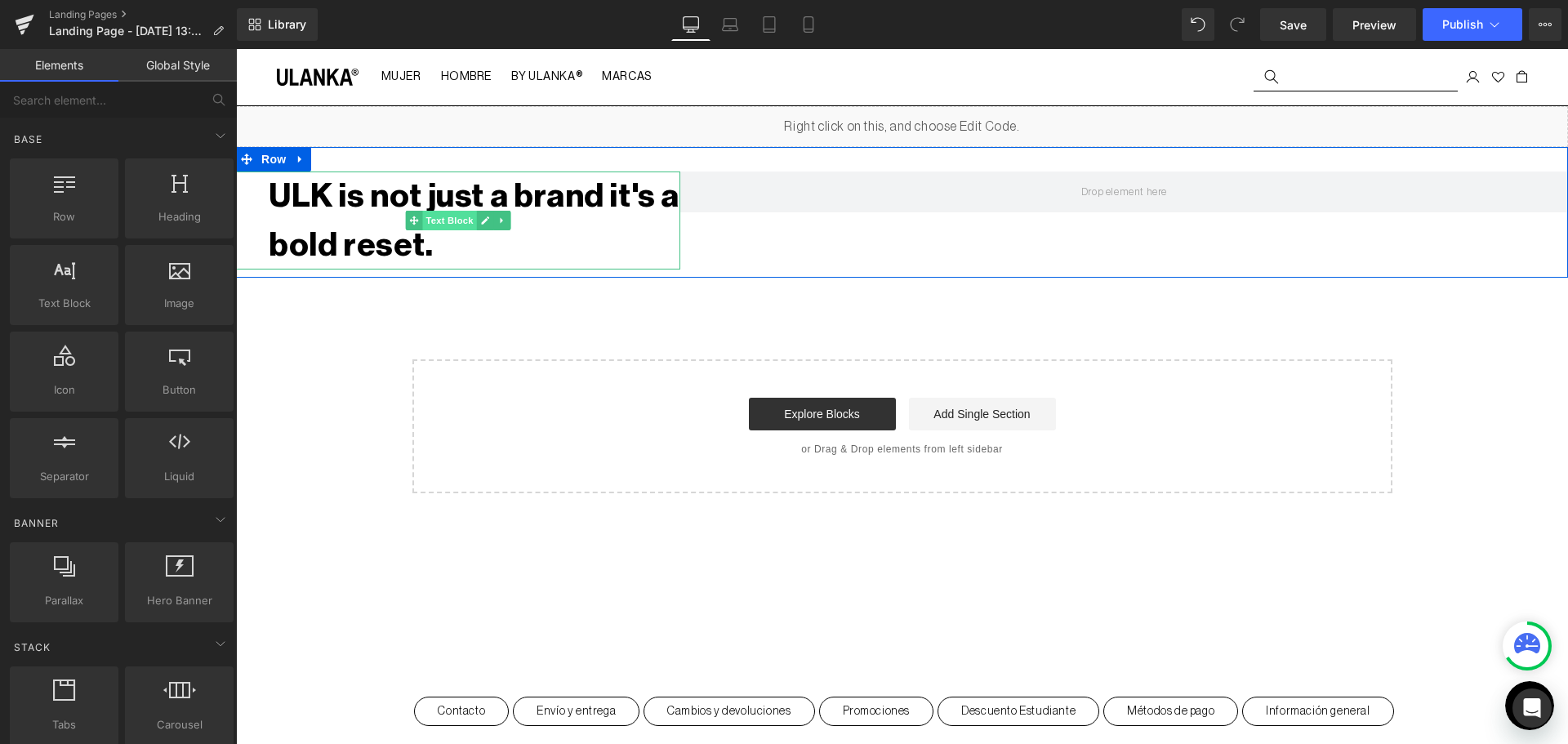
click at [454, 221] on span "Text Block" at bounding box center [449, 220] width 54 height 19
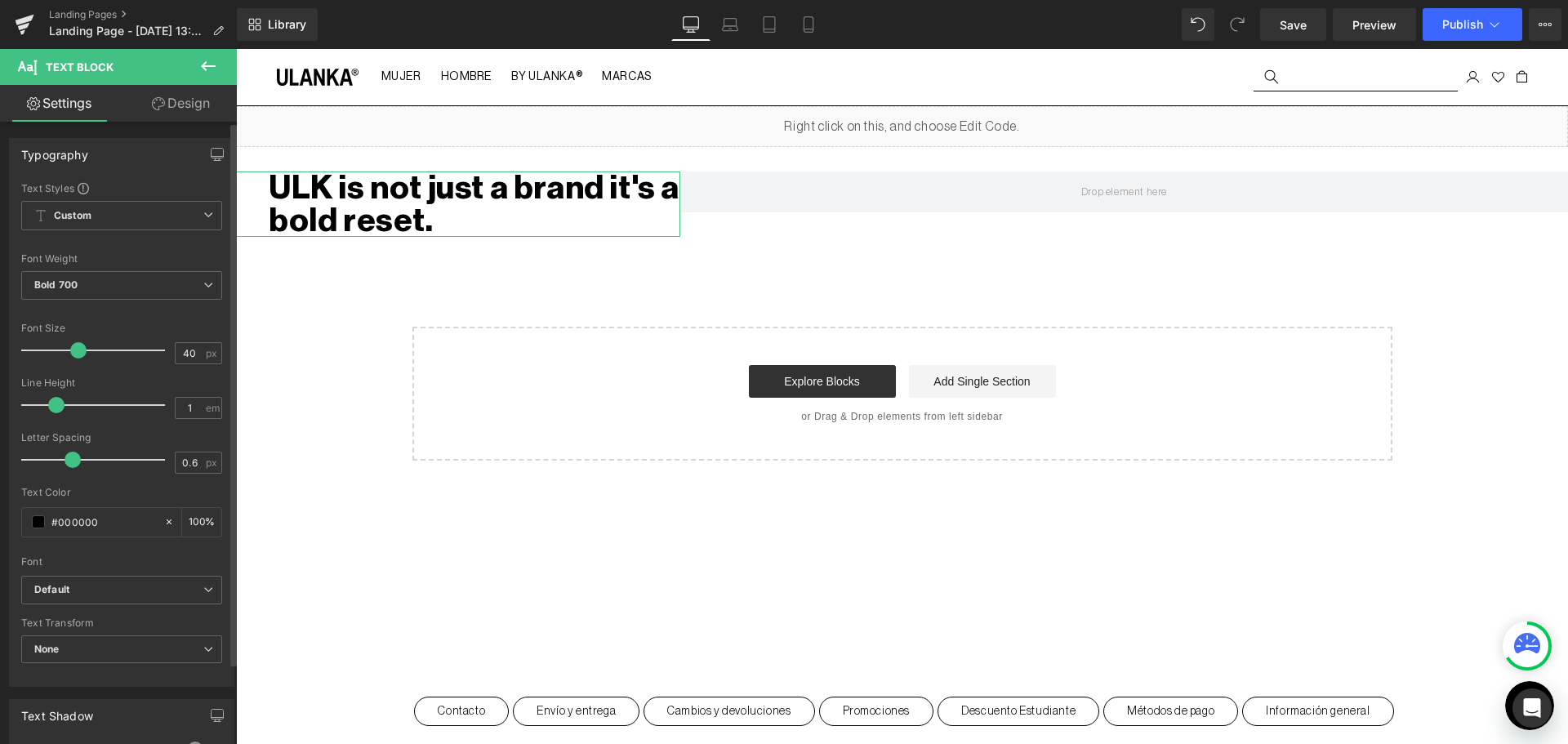
type input "1.1"
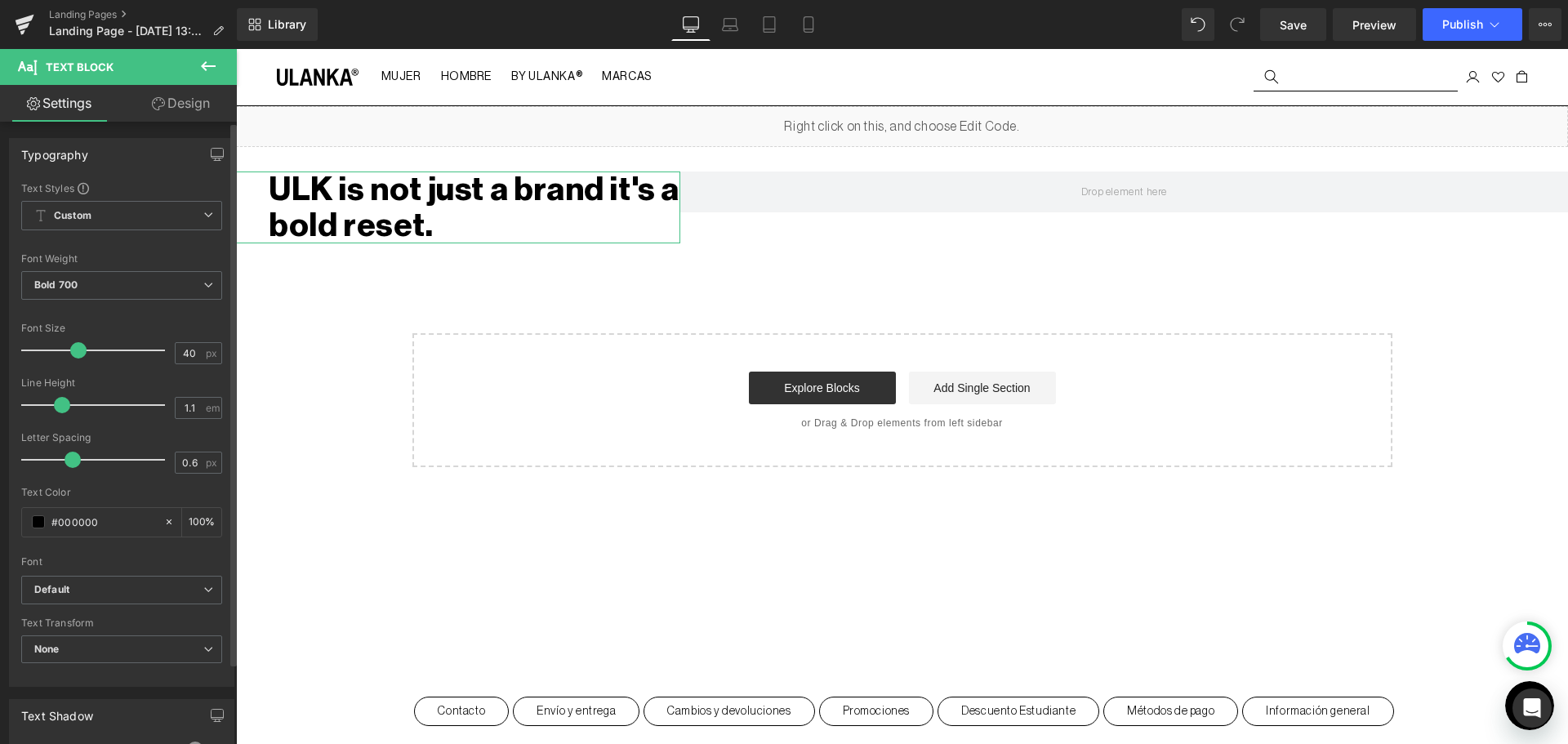
drag, startPoint x: 83, startPoint y: 407, endPoint x: 61, endPoint y: 407, distance: 22.0
click at [61, 407] on span at bounding box center [62, 405] width 17 height 17
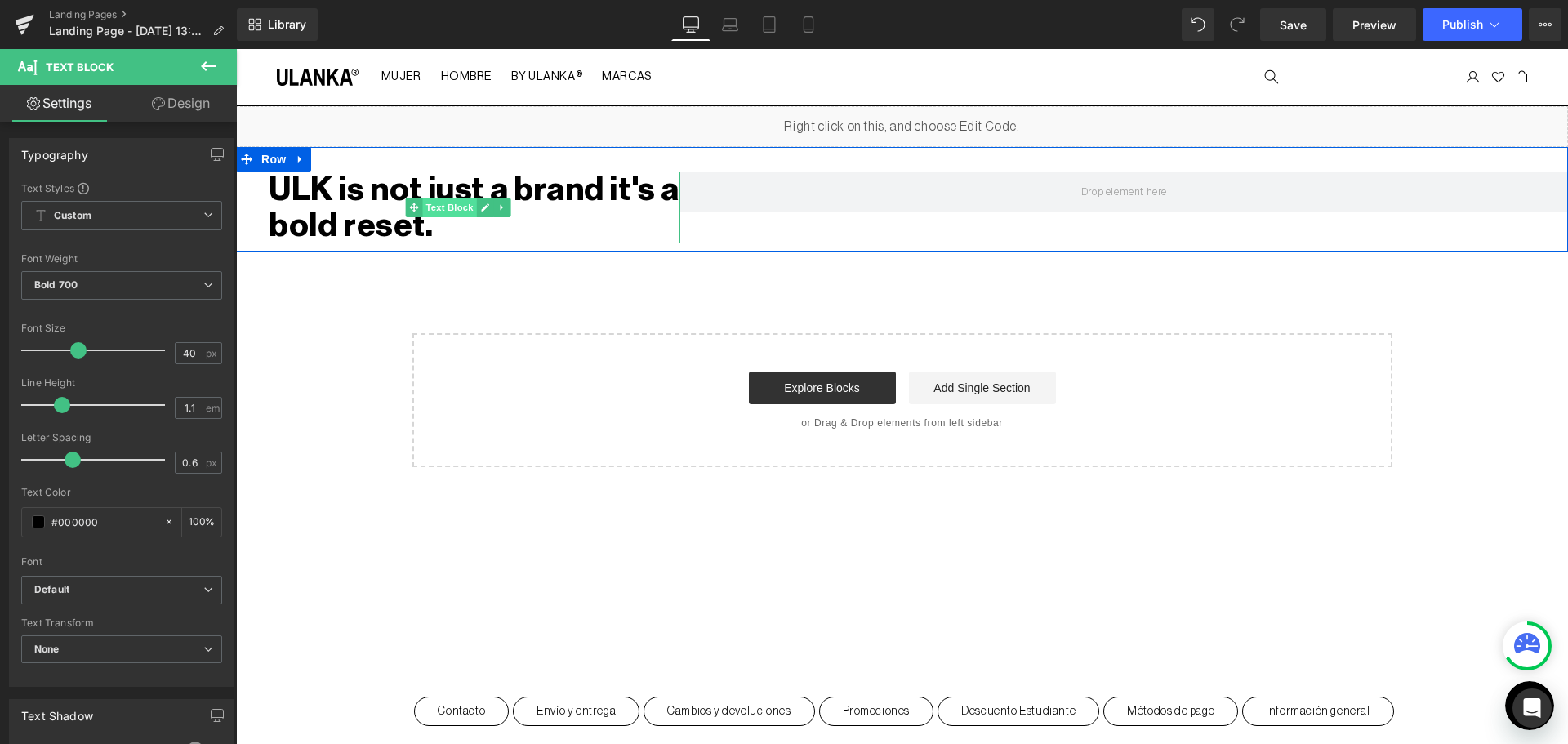
click at [449, 208] on span "Text Block" at bounding box center [449, 207] width 54 height 19
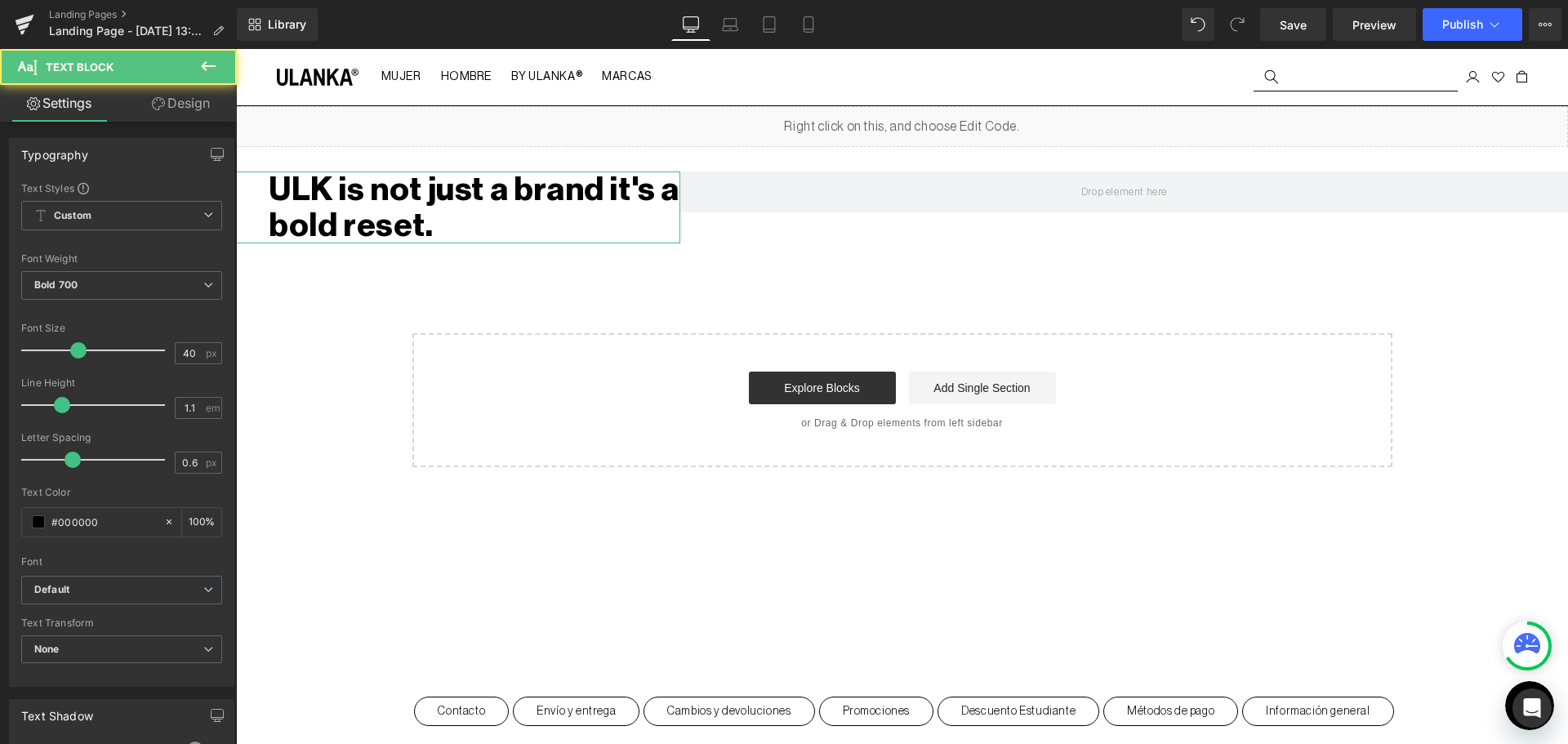
click at [179, 98] on link "Design" at bounding box center [181, 104] width 119 height 37
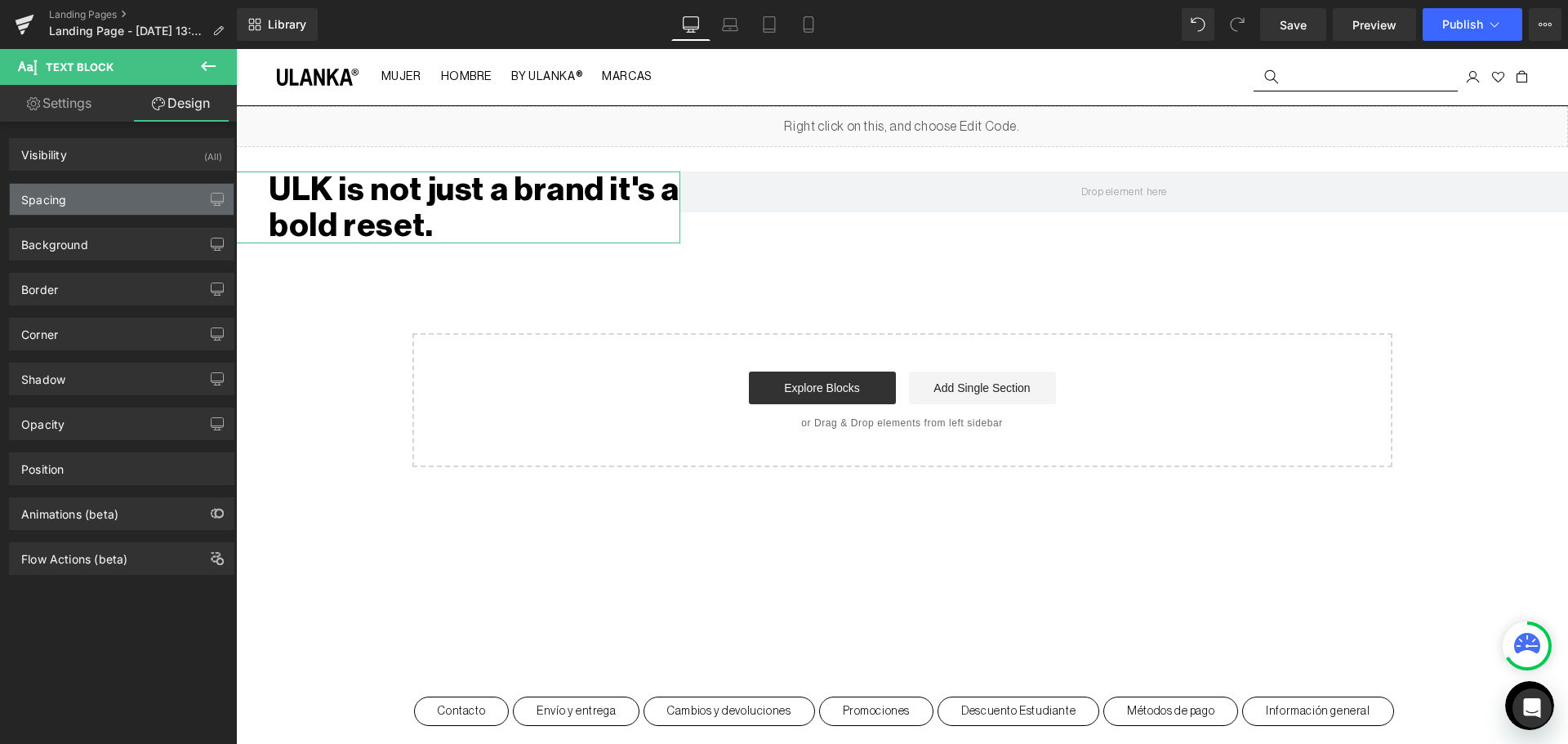
click at [90, 200] on div "Spacing" at bounding box center [122, 199] width 224 height 31
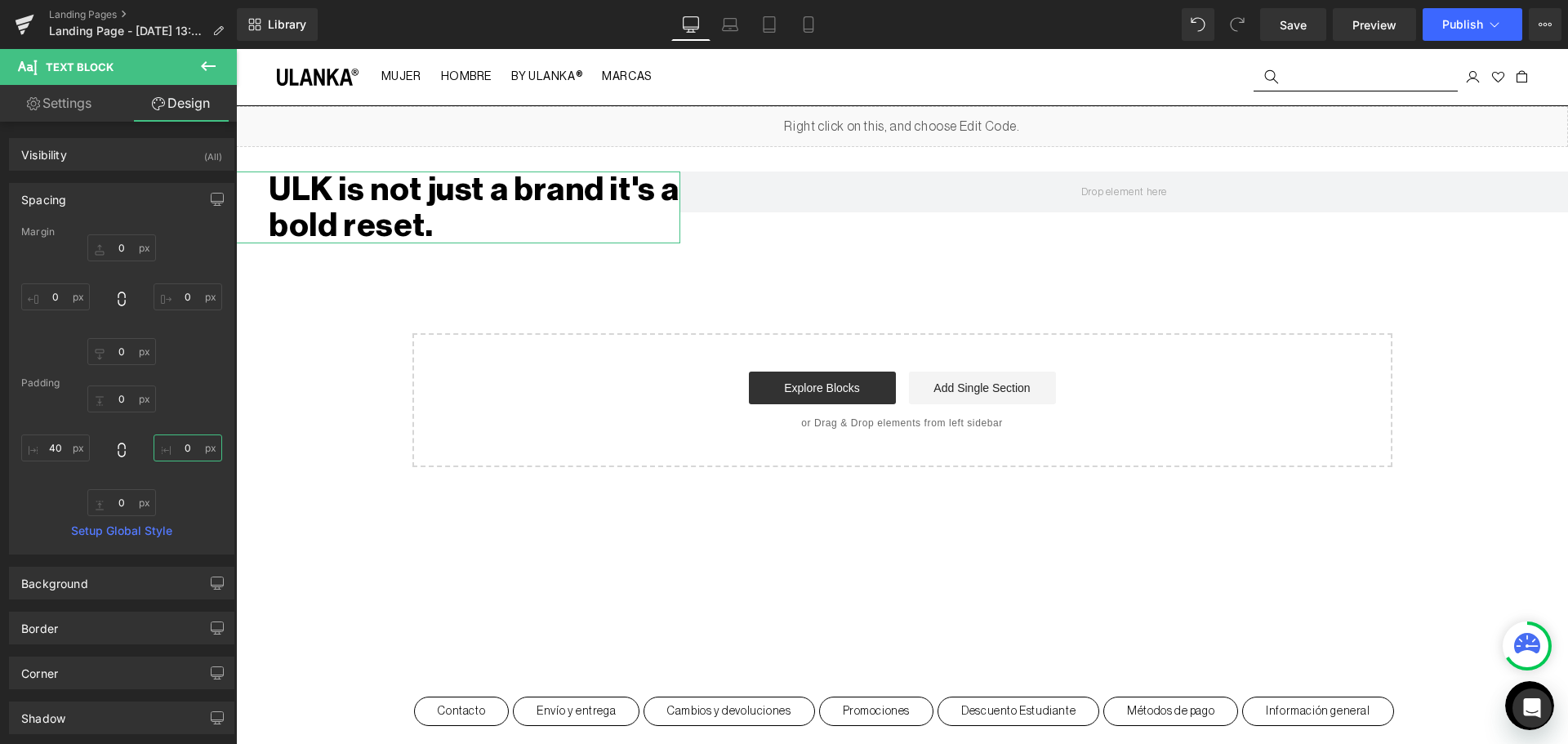
click at [187, 442] on input "0" at bounding box center [187, 447] width 69 height 27
type input "50"
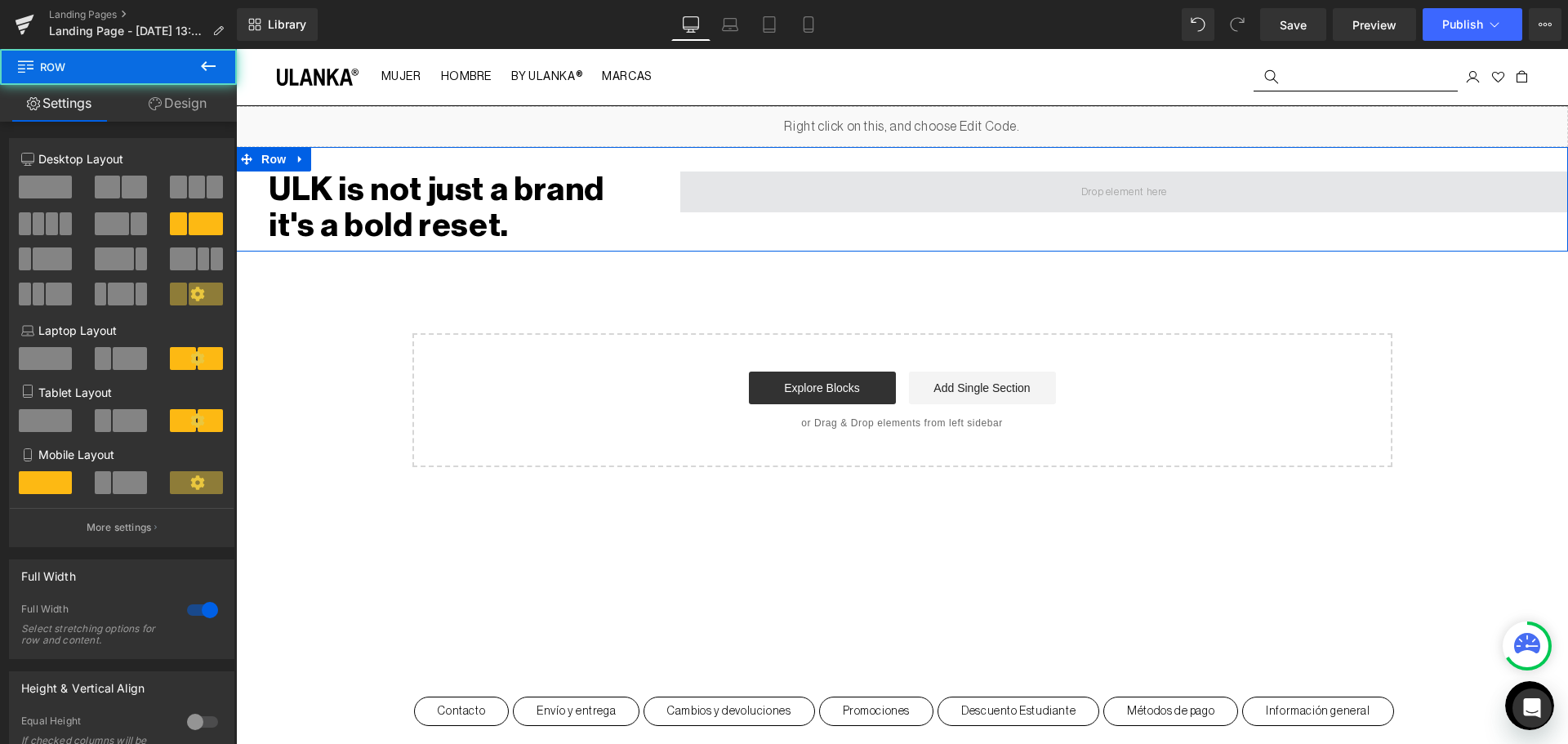
click at [761, 193] on span at bounding box center [1124, 192] width 888 height 41
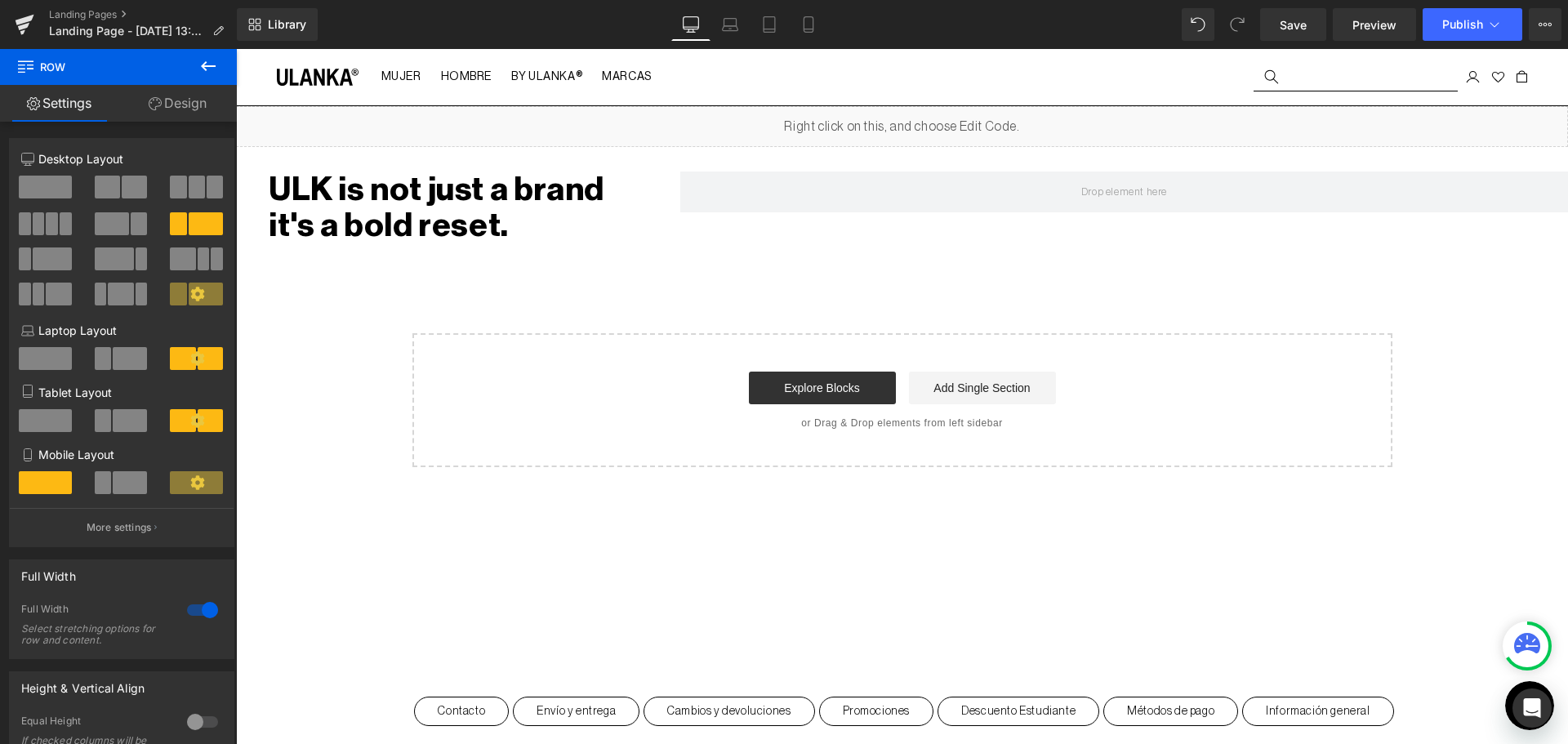
click at [219, 65] on button at bounding box center [209, 67] width 58 height 36
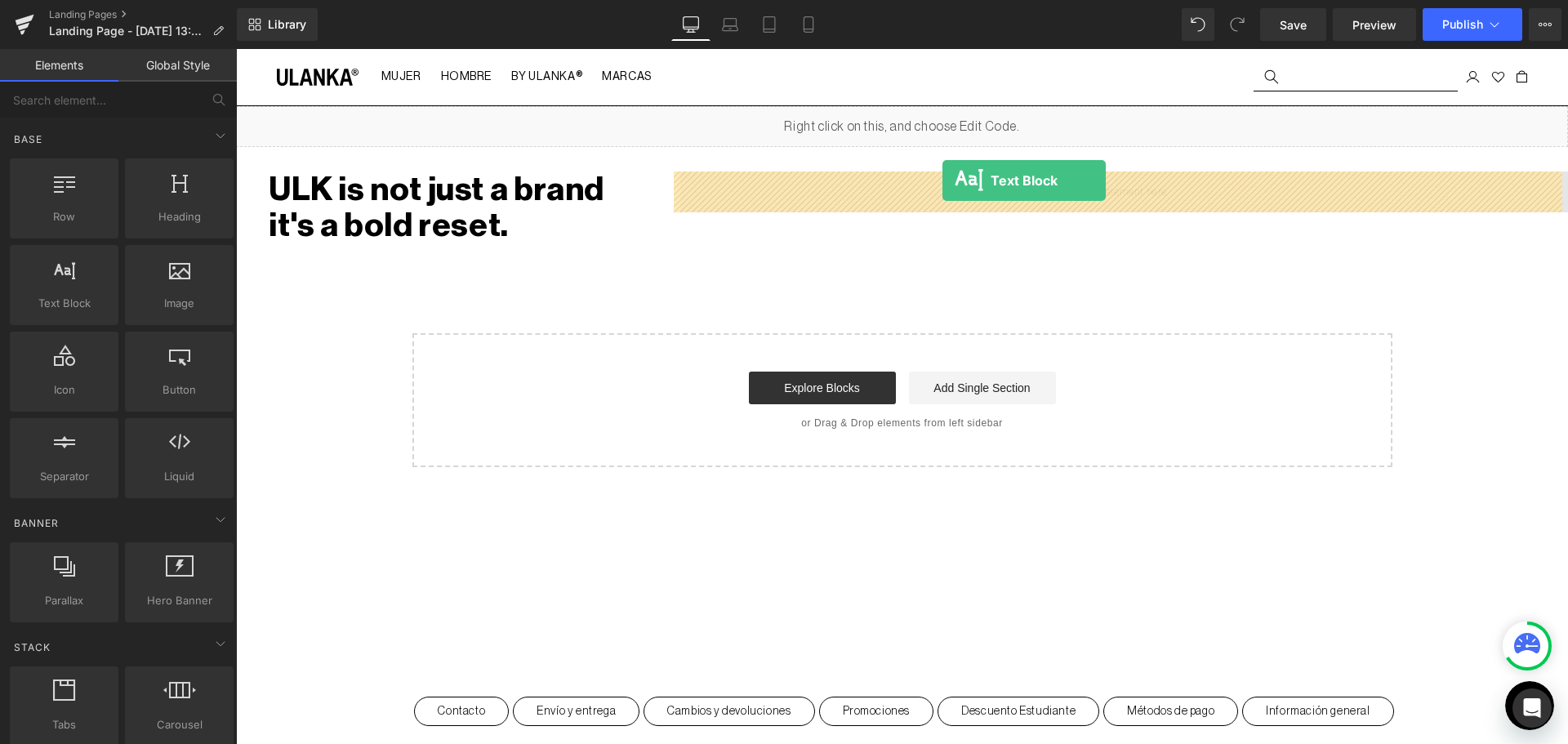
drag, startPoint x: 330, startPoint y: 340, endPoint x: 943, endPoint y: 180, distance: 633.5
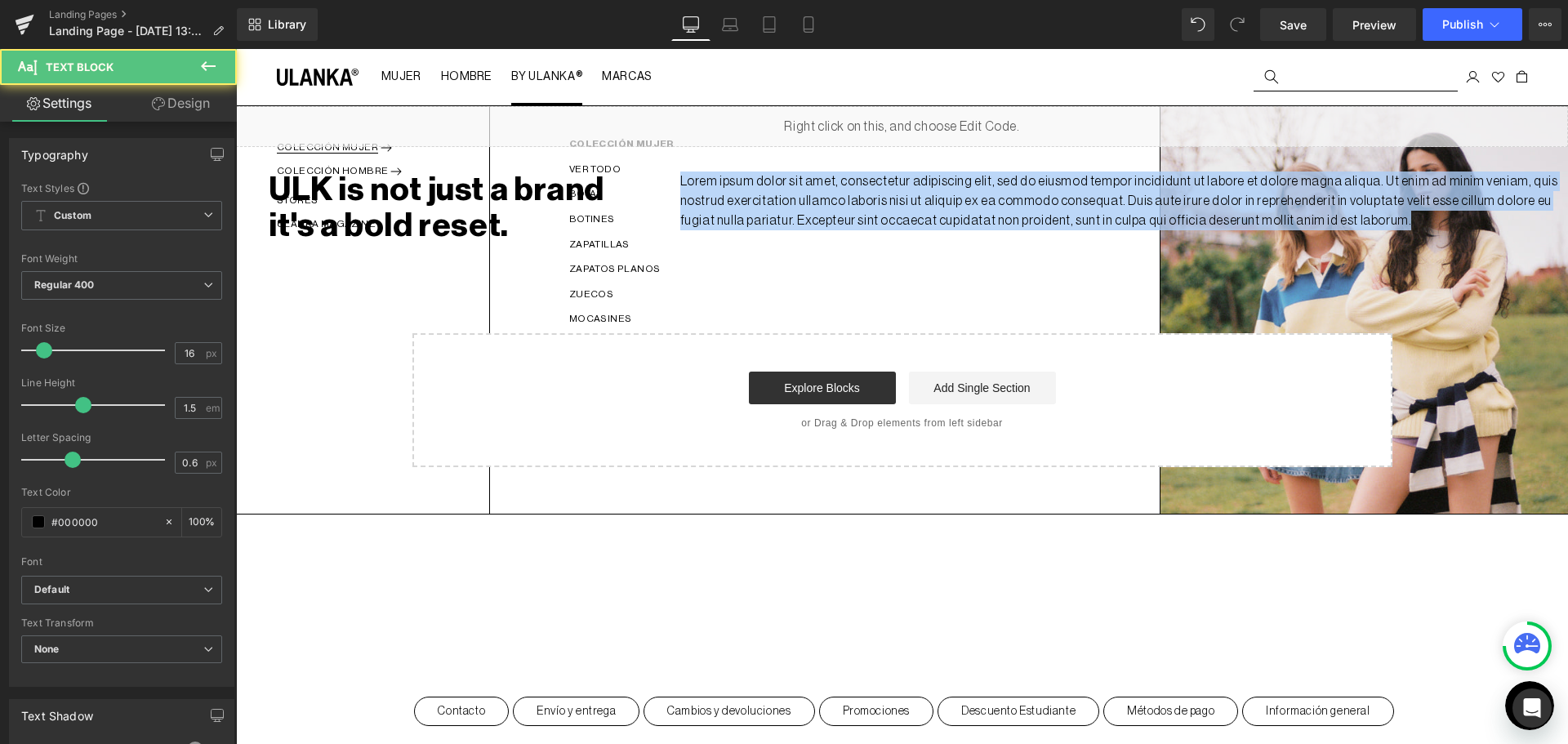
drag, startPoint x: 1401, startPoint y: 220, endPoint x: 580, endPoint y: 98, distance: 830.0
click at [580, 98] on body "Ir directamente al contenido Tu carrito esta vacío Cerrar SEGUIR COMPRANDO ¿Tie…" at bounding box center [901, 535] width 1331 height 972
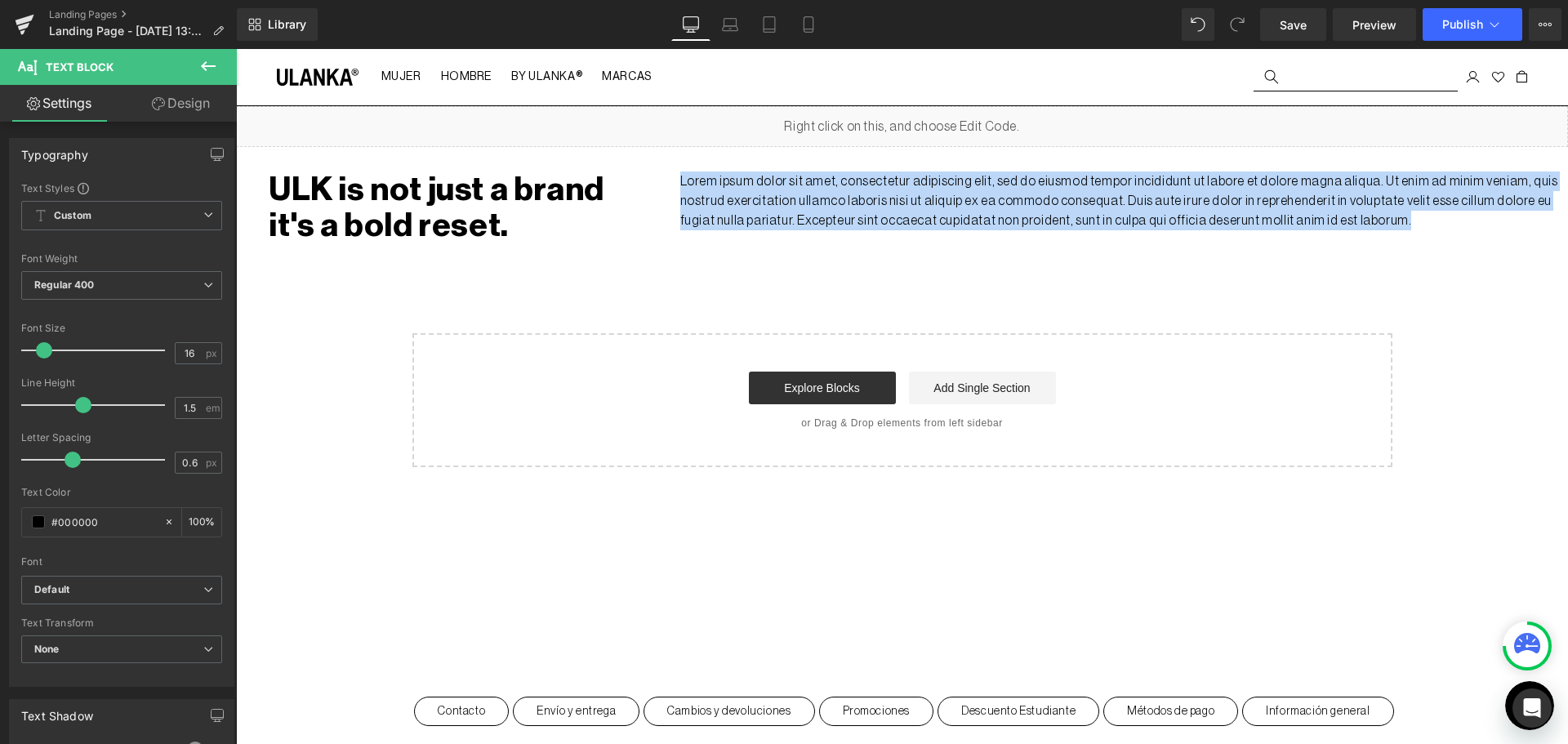
paste div
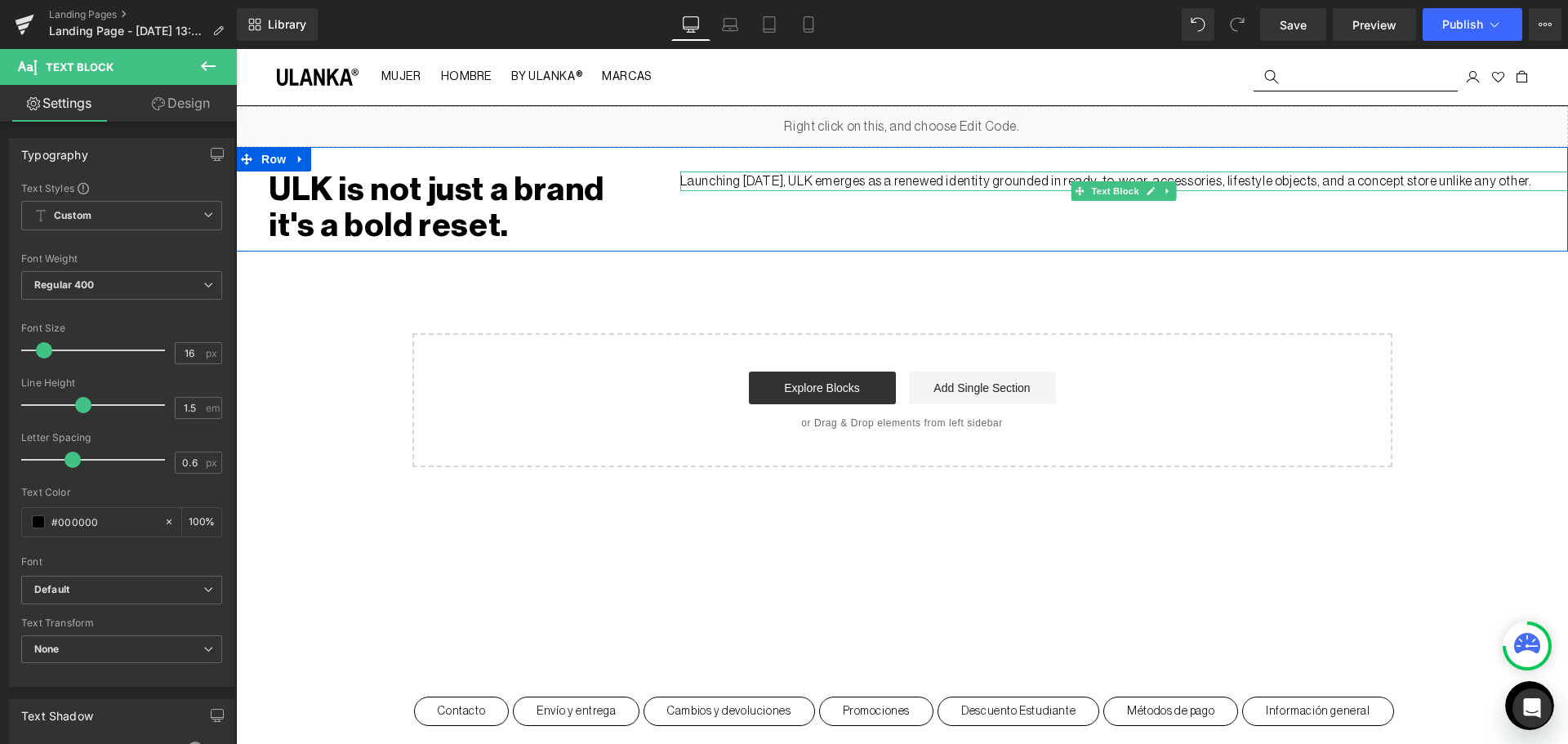
drag, startPoint x: 834, startPoint y: 180, endPoint x: 1456, endPoint y: 193, distance: 622.1
click at [1456, 191] on p "Launching September 2025, ULK emerges as a renewed identity grounded in ready-t…" at bounding box center [1124, 181] width 888 height 19
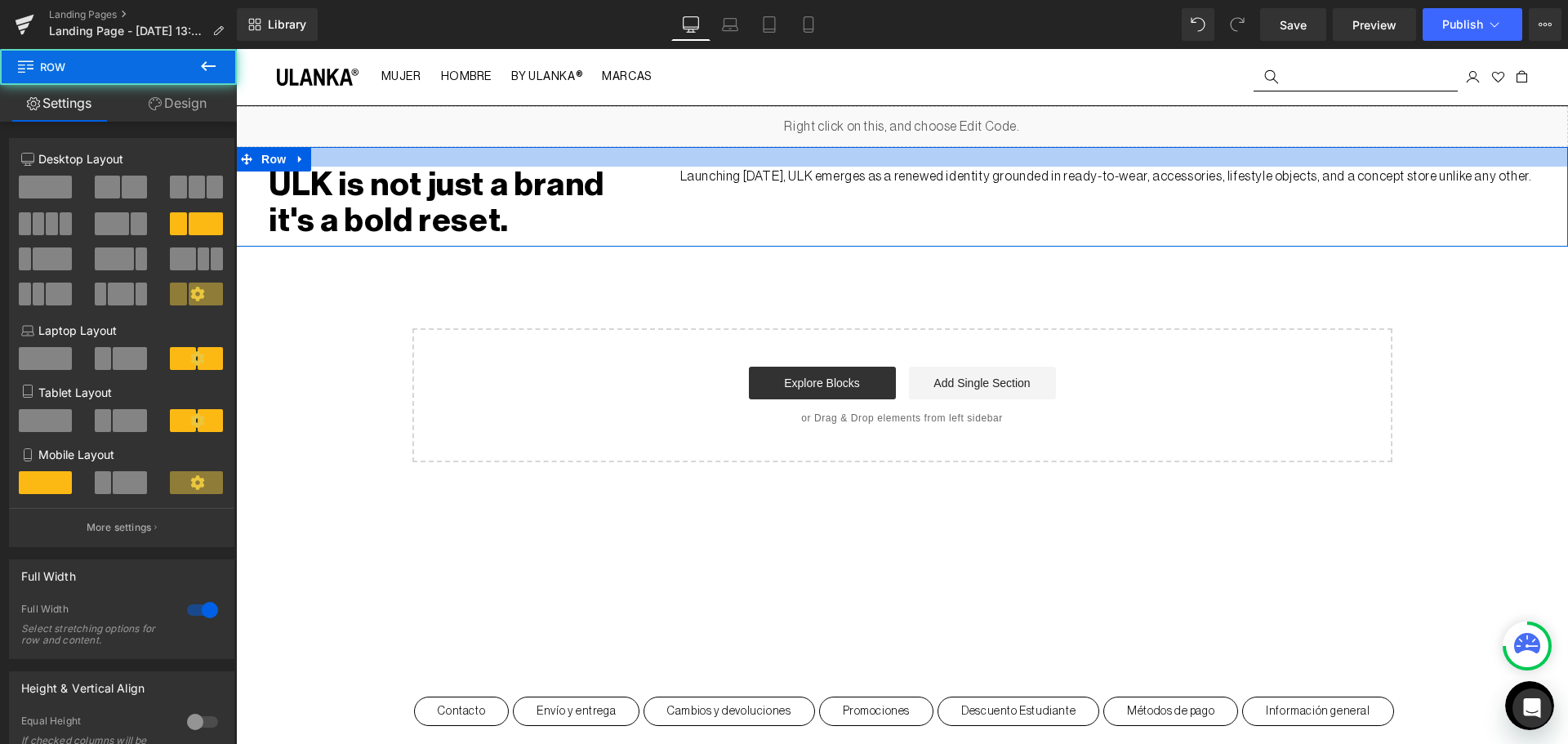
drag, startPoint x: 776, startPoint y: 172, endPoint x: 772, endPoint y: 160, distance: 12.6
click at [772, 160] on div at bounding box center [901, 156] width 1331 height 19
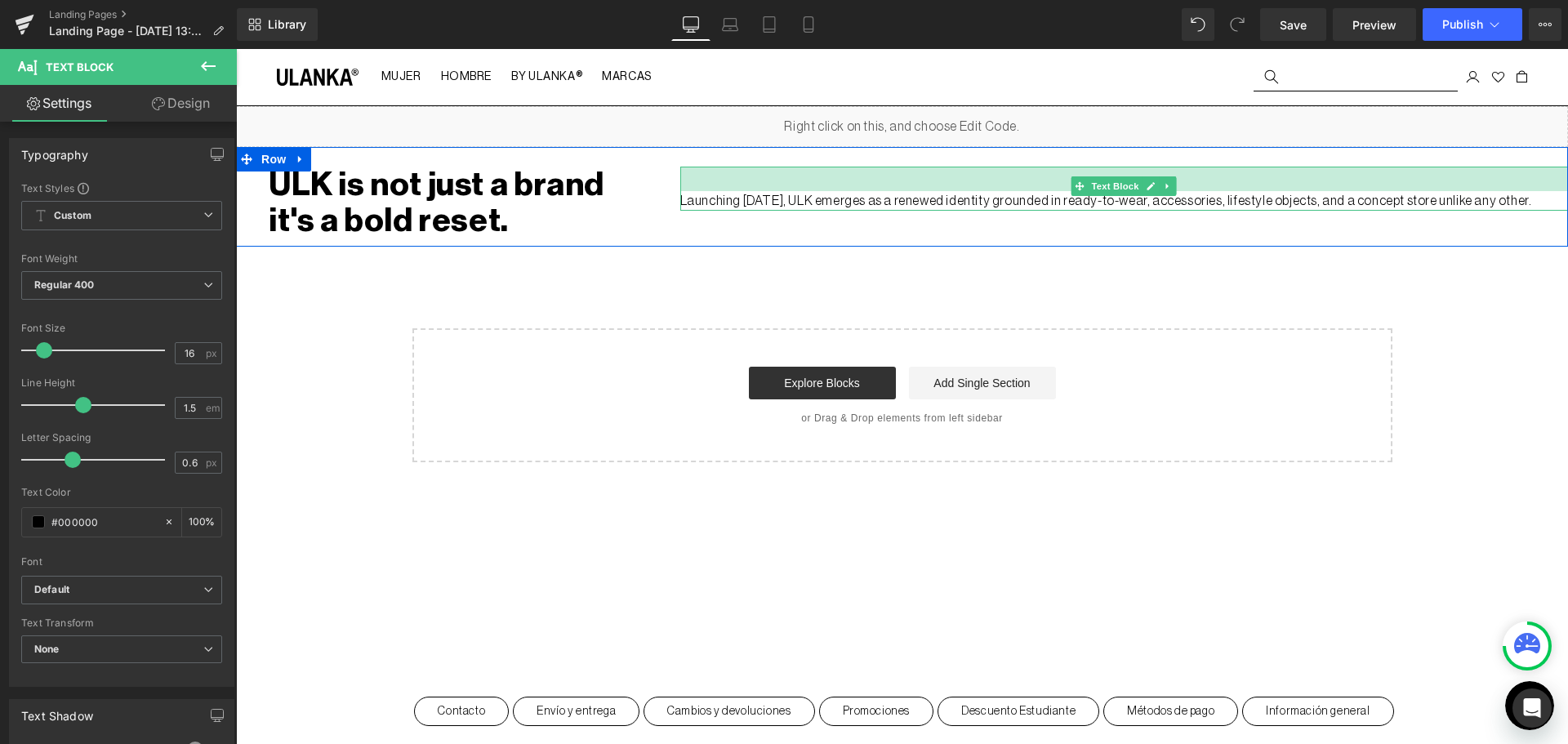
drag, startPoint x: 787, startPoint y: 170, endPoint x: 796, endPoint y: 194, distance: 25.6
click at [796, 194] on div "Launching September 2025, ULK emerges as a renewed identity grounded in ready-t…" at bounding box center [1124, 189] width 888 height 45
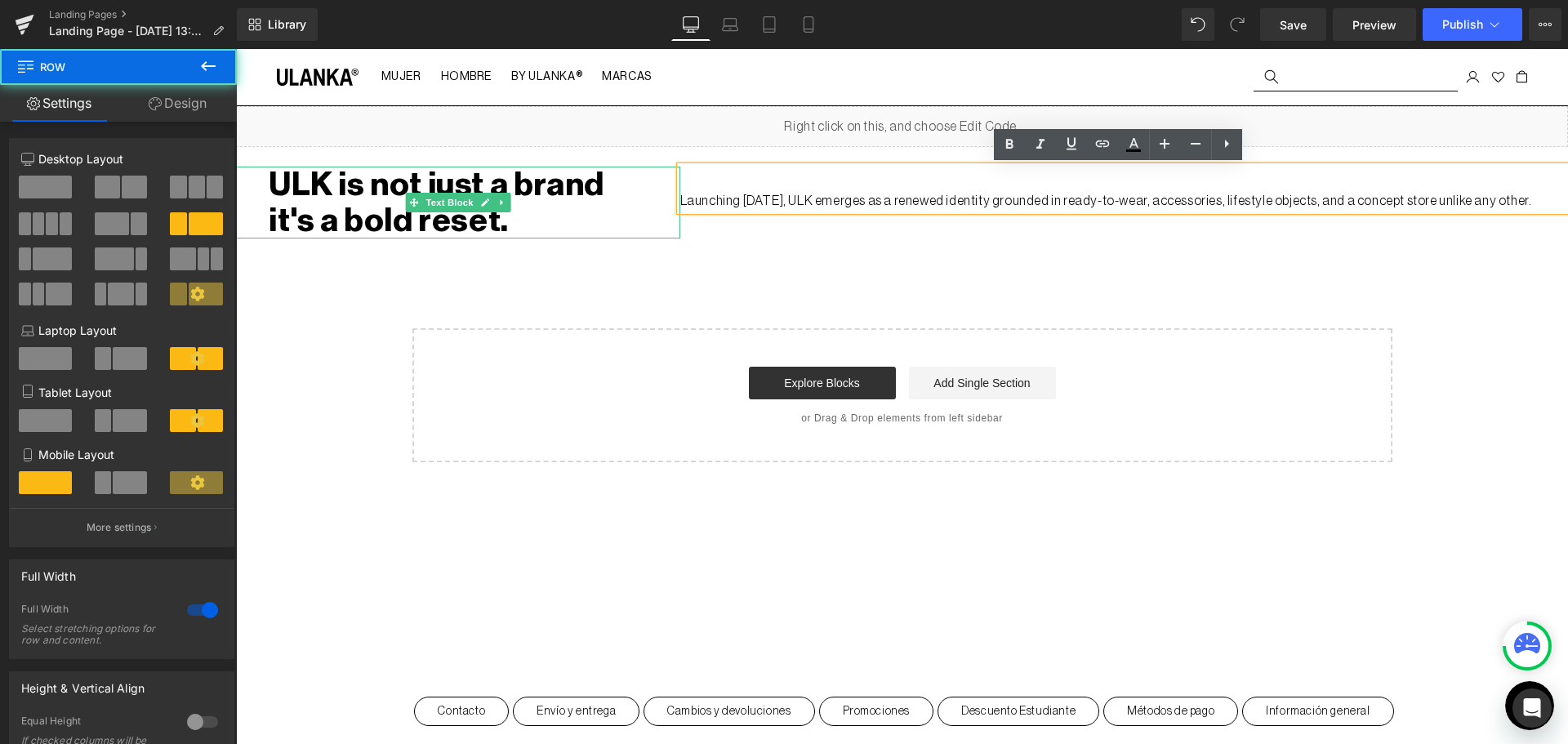
click at [557, 241] on div "ULK is not just a brand it's a bold reset. Text Block 40px 50px Launching Septe…" at bounding box center [901, 196] width 1331 height 99
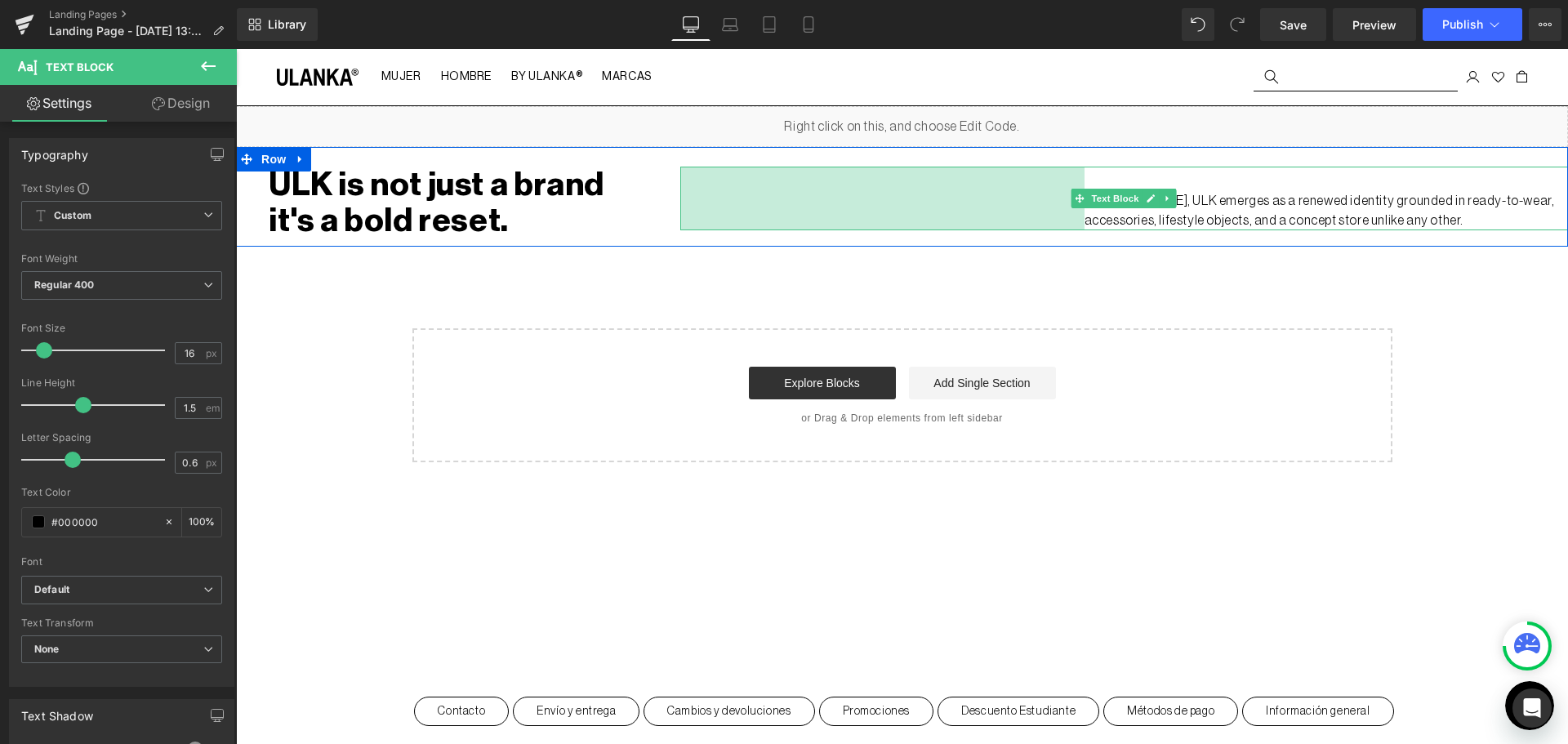
drag, startPoint x: 675, startPoint y: 200, endPoint x: 1078, endPoint y: 257, distance: 407.0
click at [1078, 257] on div "Liquid ULK is not just a brand it's a bold reset. Text Block 40px 50px Launchin…" at bounding box center [901, 284] width 1331 height 356
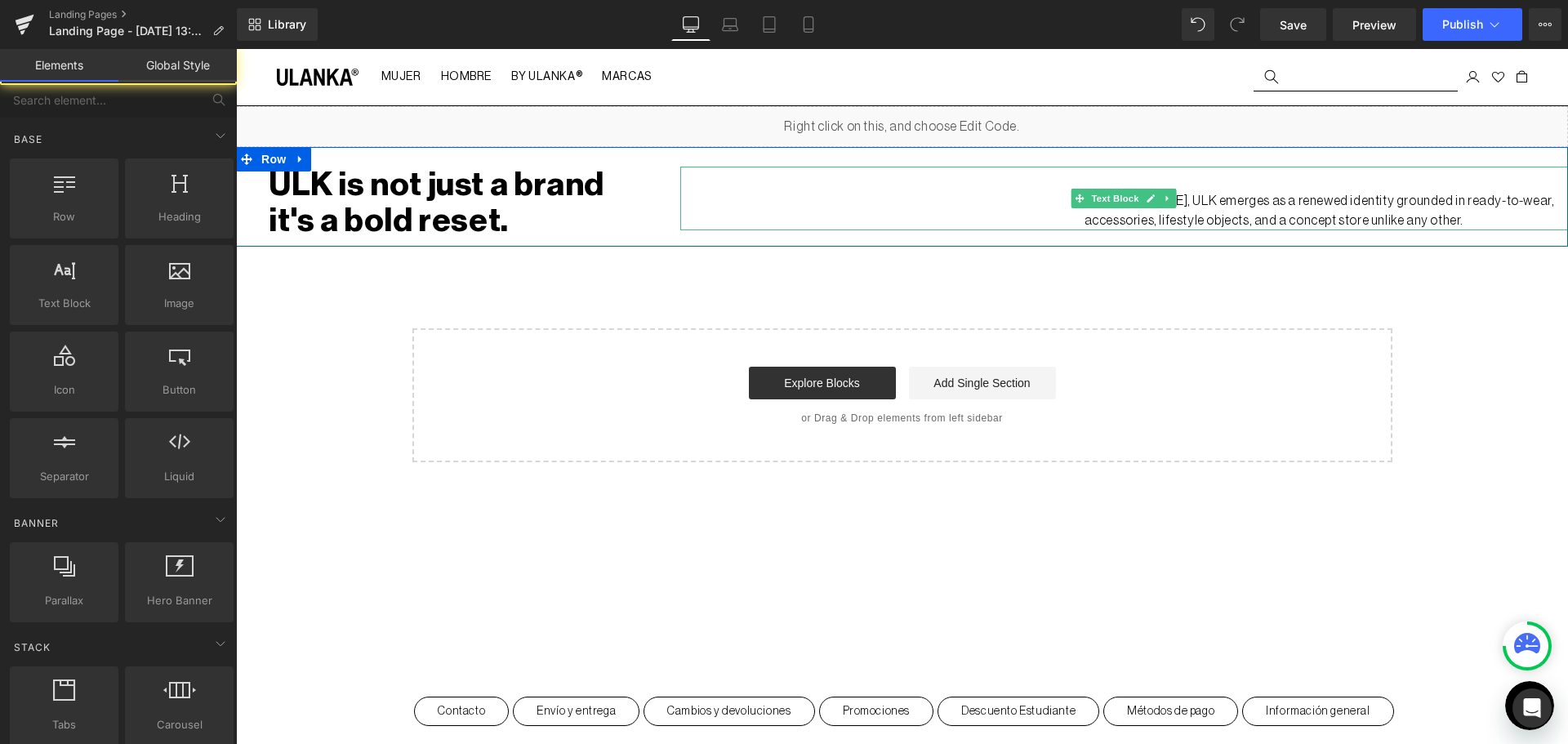
click at [699, 289] on div "Liquid ULK is not just a brand it's a bold reset. Text Block 40px 50px Launchin…" at bounding box center [901, 284] width 1331 height 356
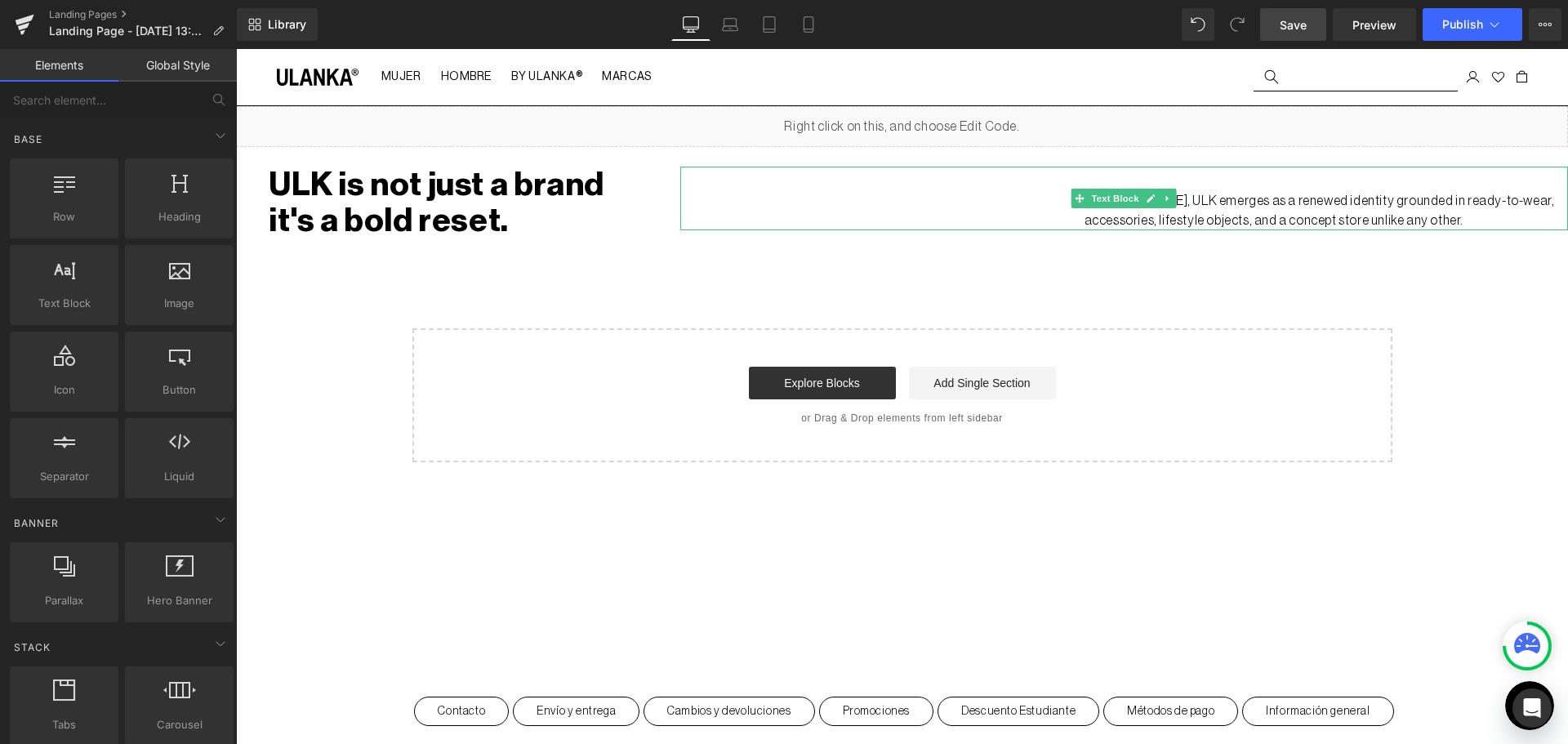
click at [1306, 27] on span "Save" at bounding box center [1292, 25] width 27 height 17
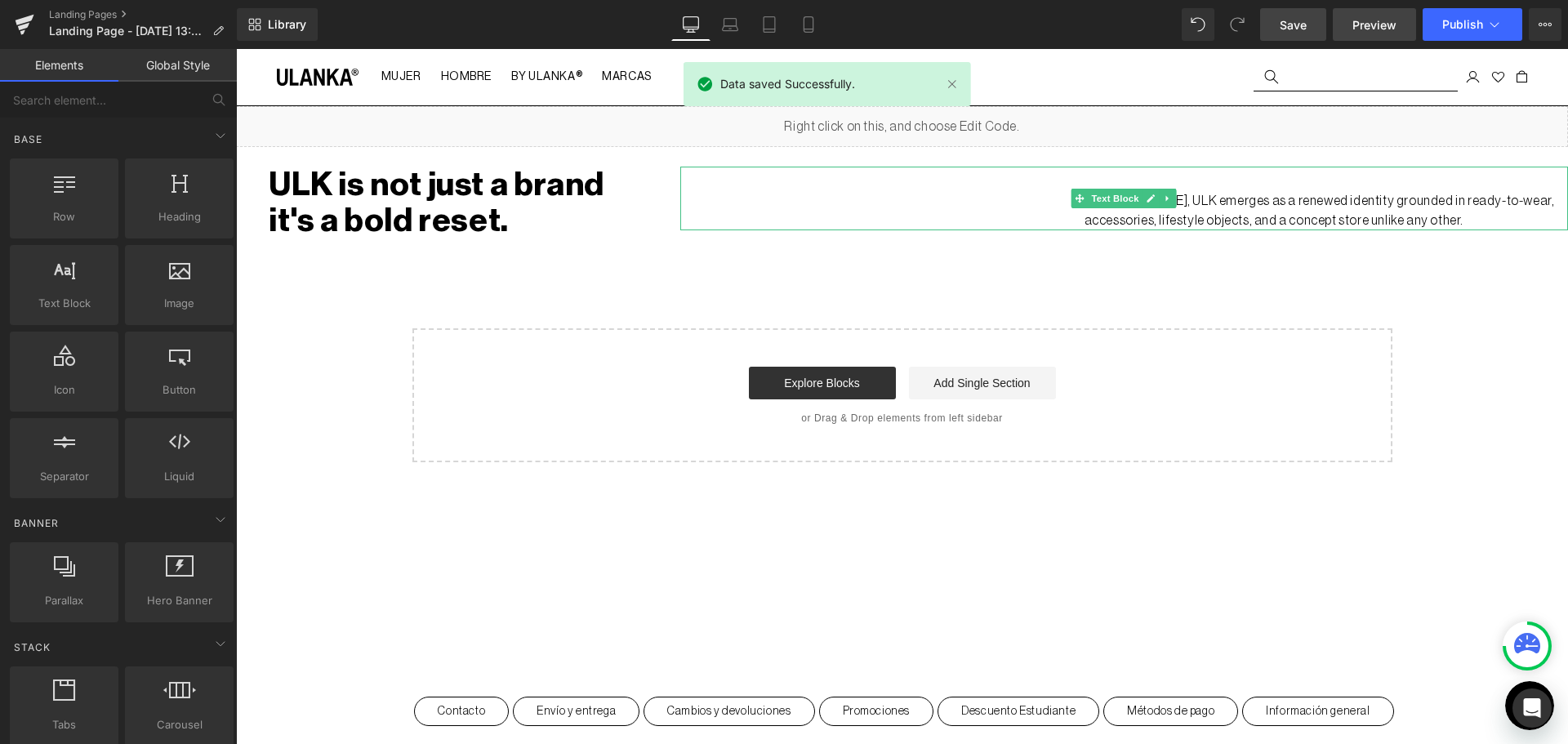
click at [1369, 17] on span "Preview" at bounding box center [1374, 25] width 45 height 17
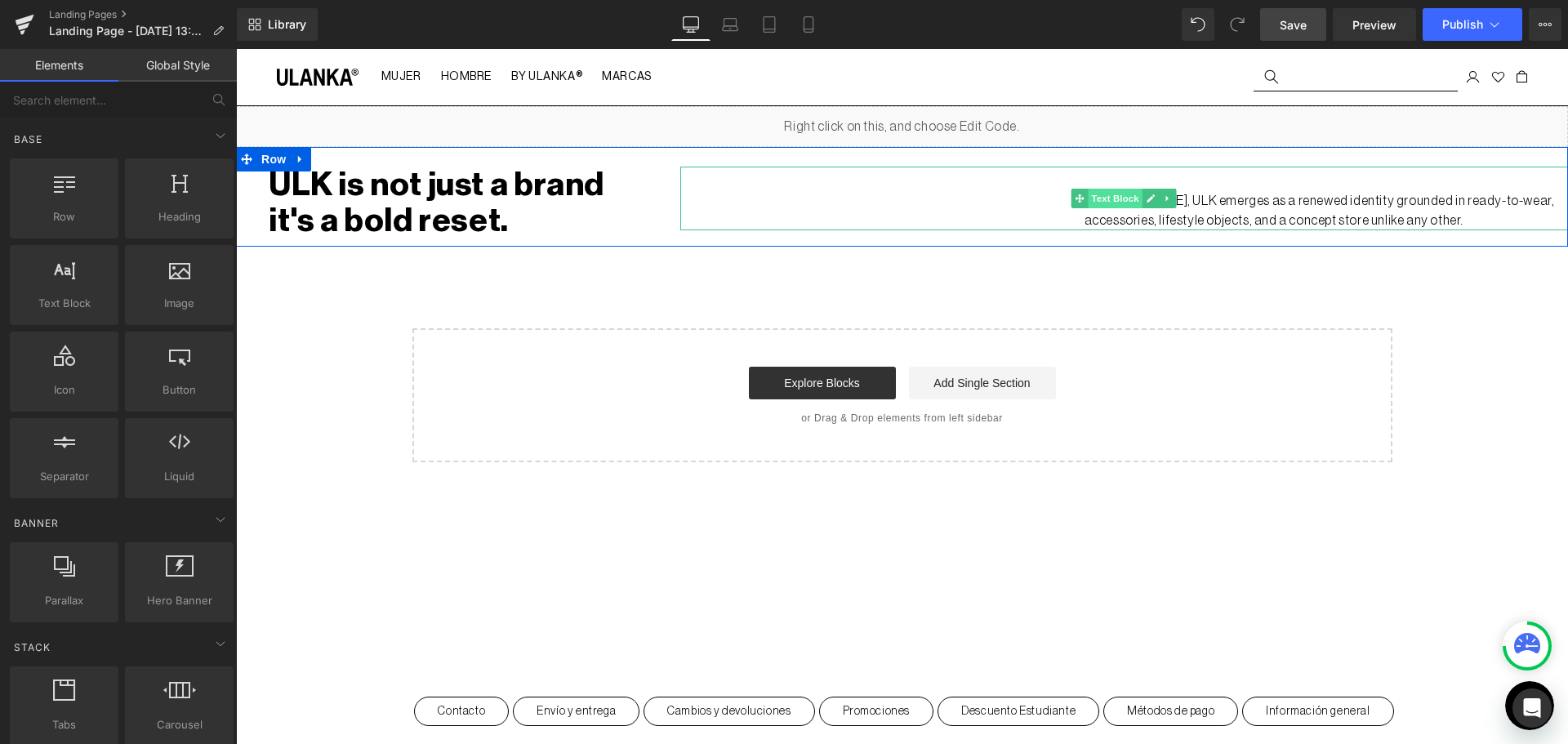
click at [1119, 201] on span "Text Block" at bounding box center [1115, 198] width 54 height 19
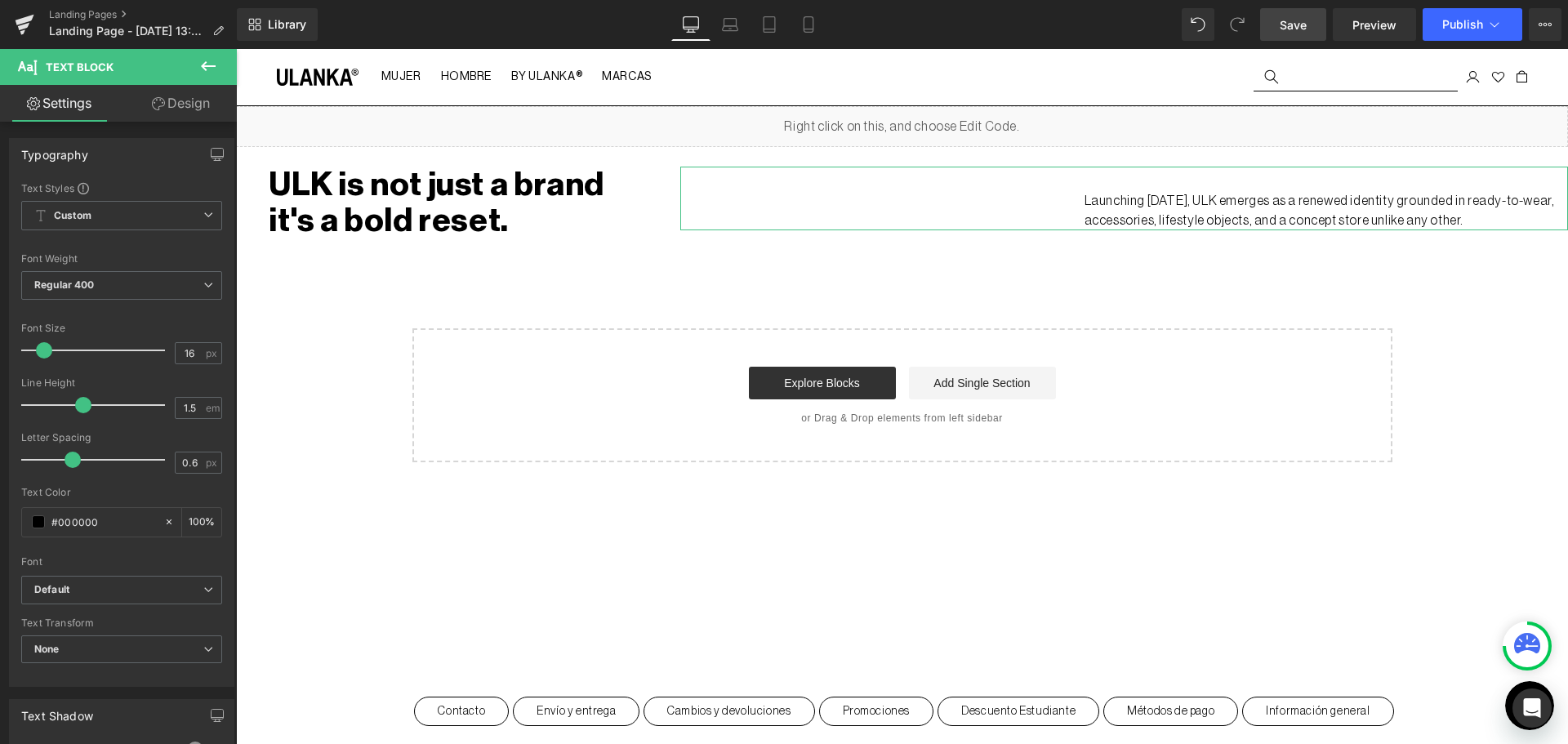
click at [190, 105] on link "Design" at bounding box center [181, 104] width 119 height 37
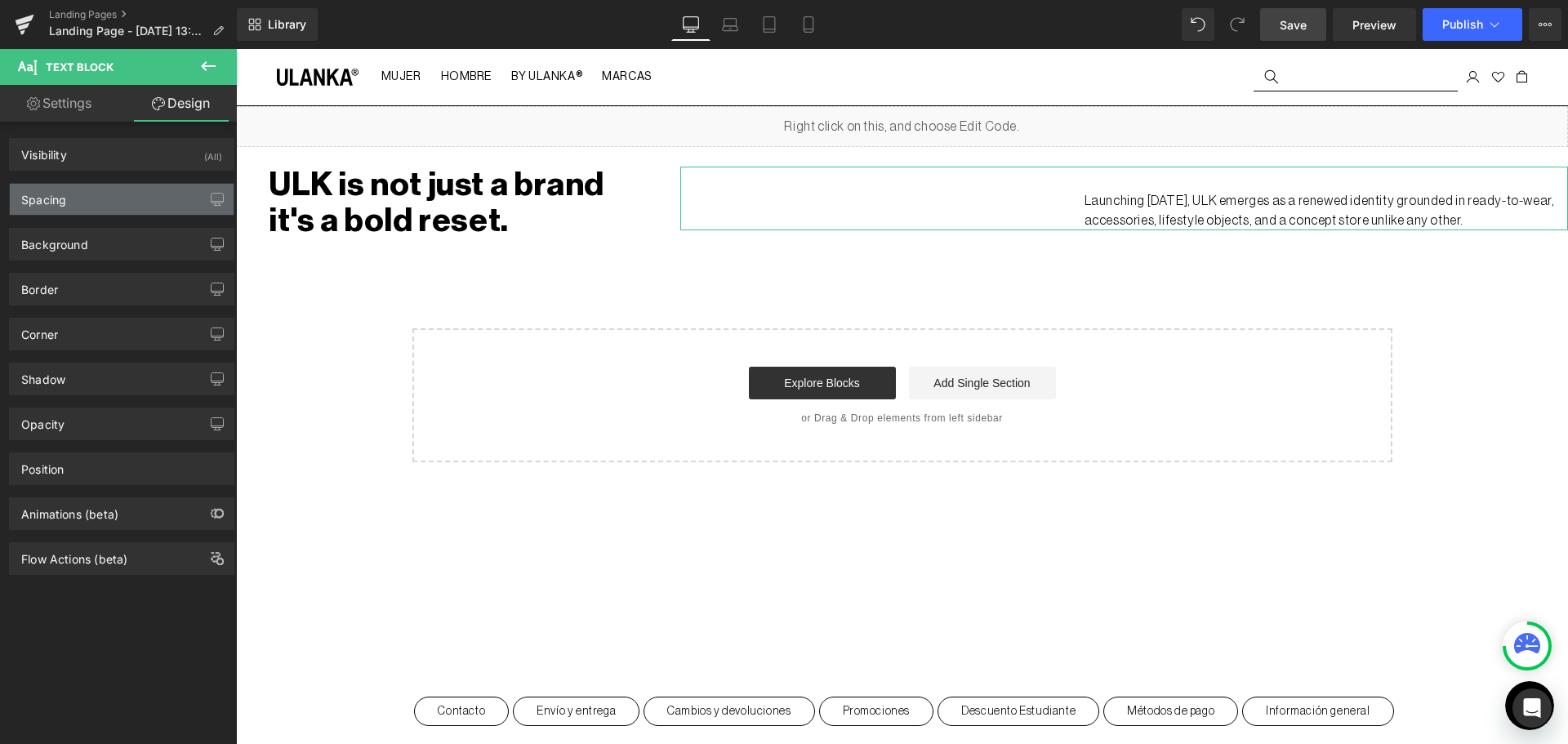
click at [132, 198] on div "Spacing" at bounding box center [122, 199] width 224 height 31
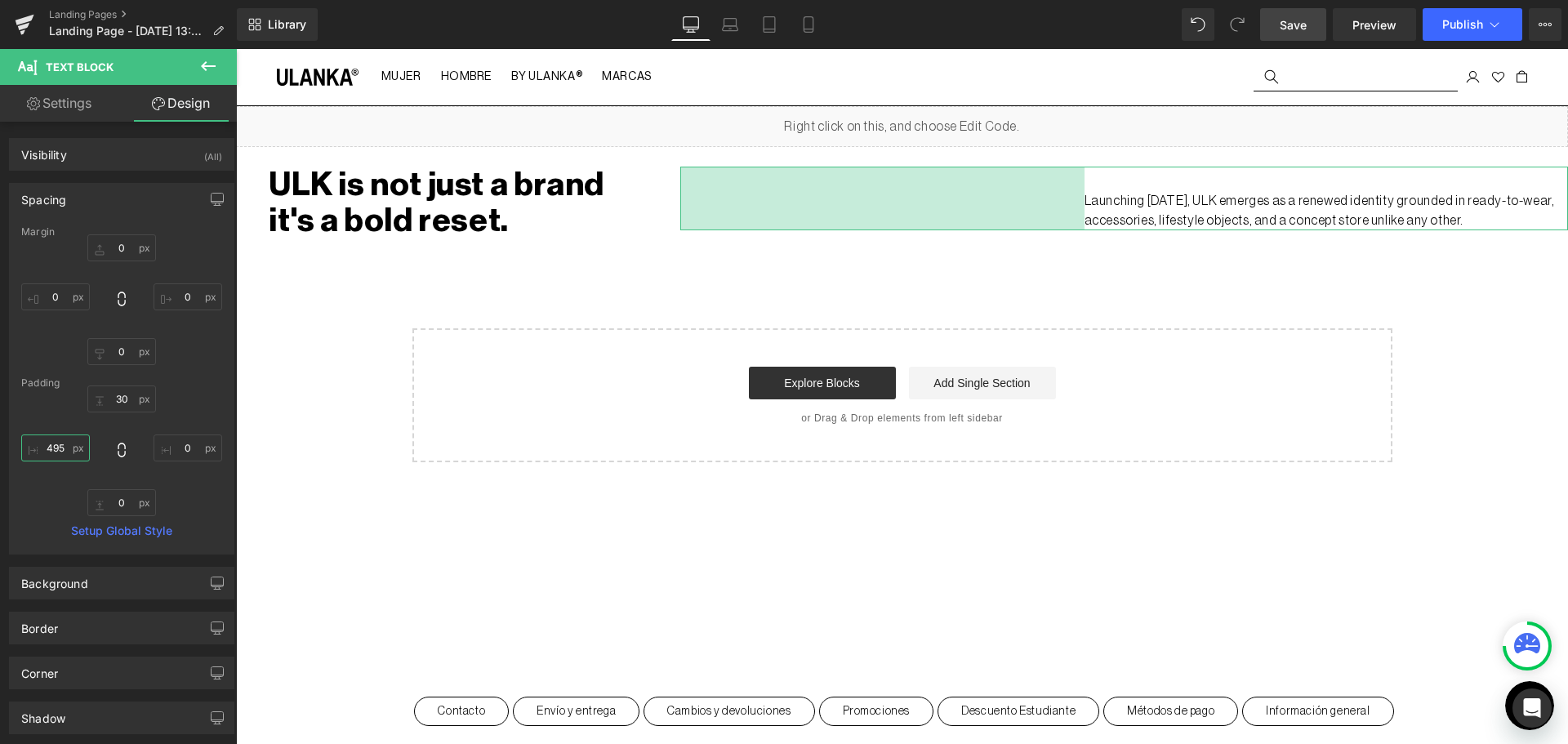
click at [53, 443] on input "495" at bounding box center [56, 447] width 69 height 27
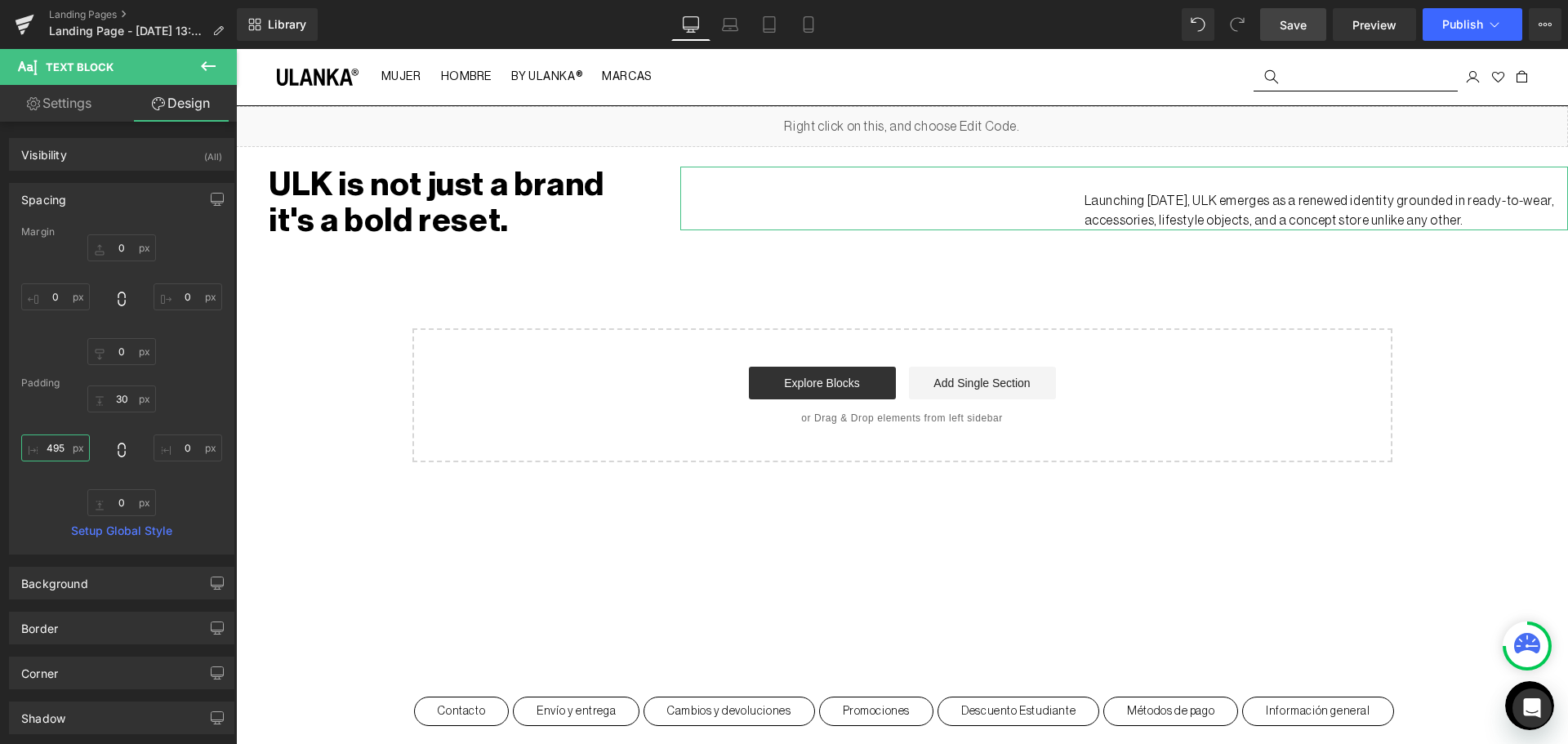
click at [53, 443] on input "495" at bounding box center [56, 447] width 69 height 27
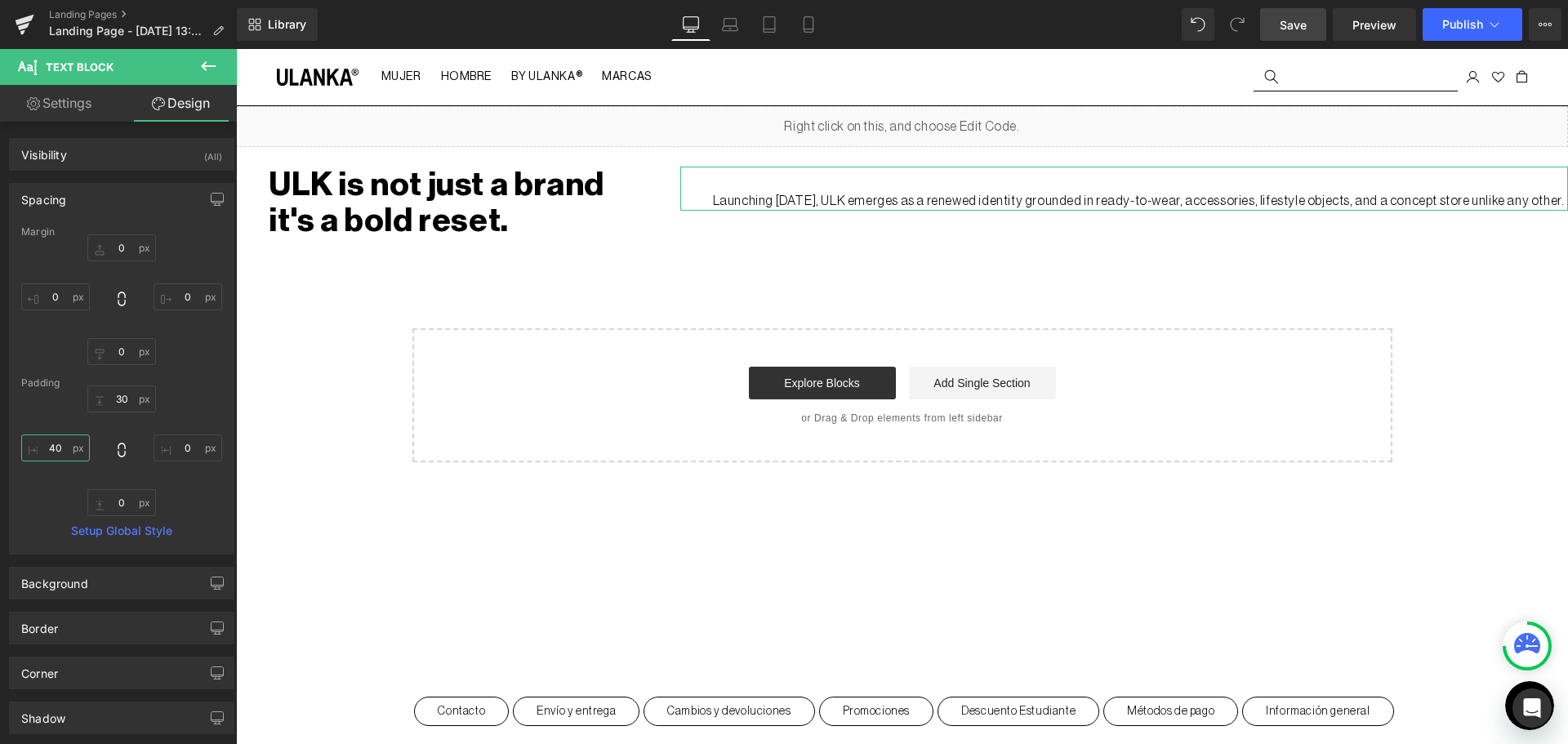
type input "4"
type input "200"
click at [175, 442] on input "0" at bounding box center [187, 447] width 69 height 27
type input "200"
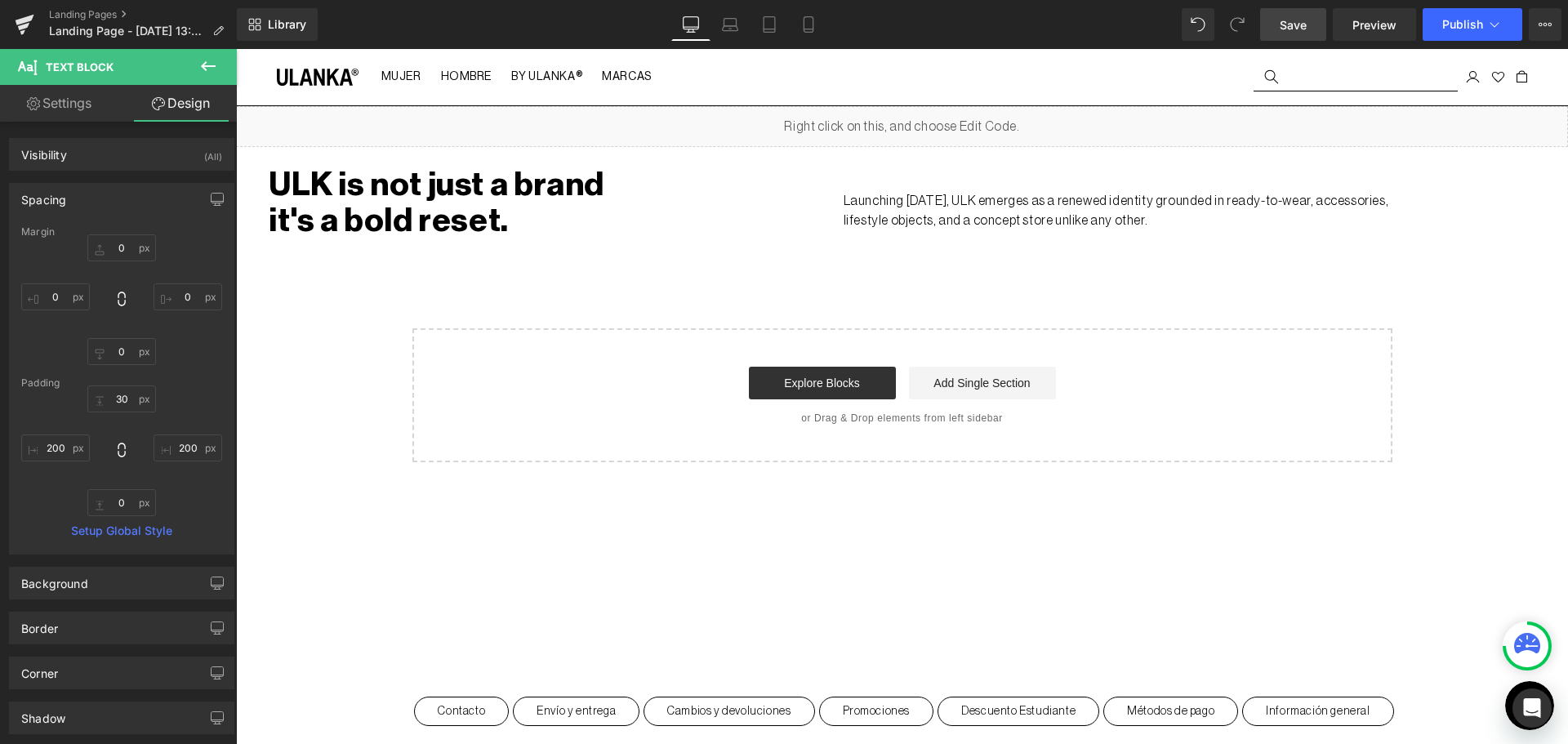
click at [1292, 33] on link "Save" at bounding box center [1292, 24] width 66 height 32
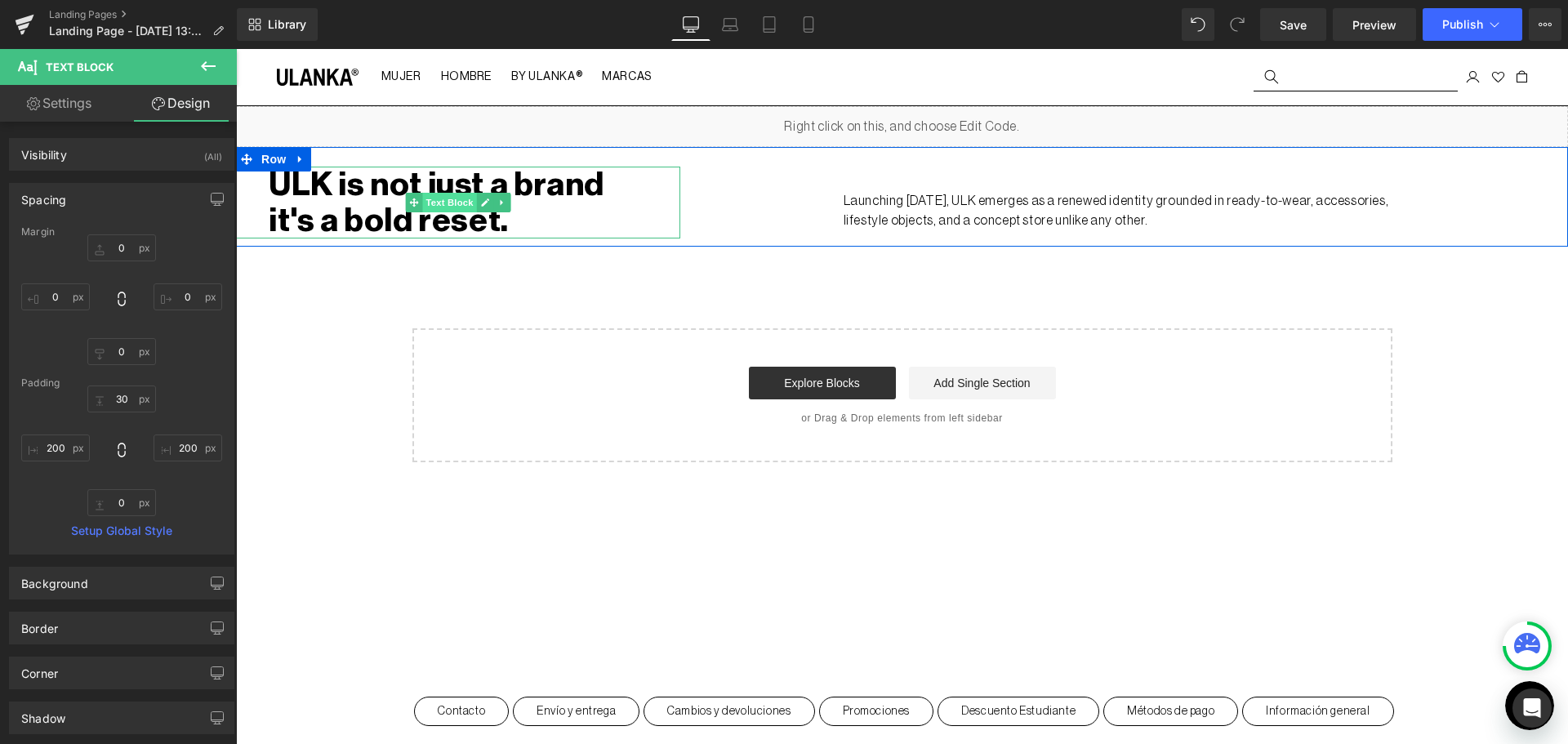
click at [439, 199] on span "Text Block" at bounding box center [449, 202] width 54 height 19
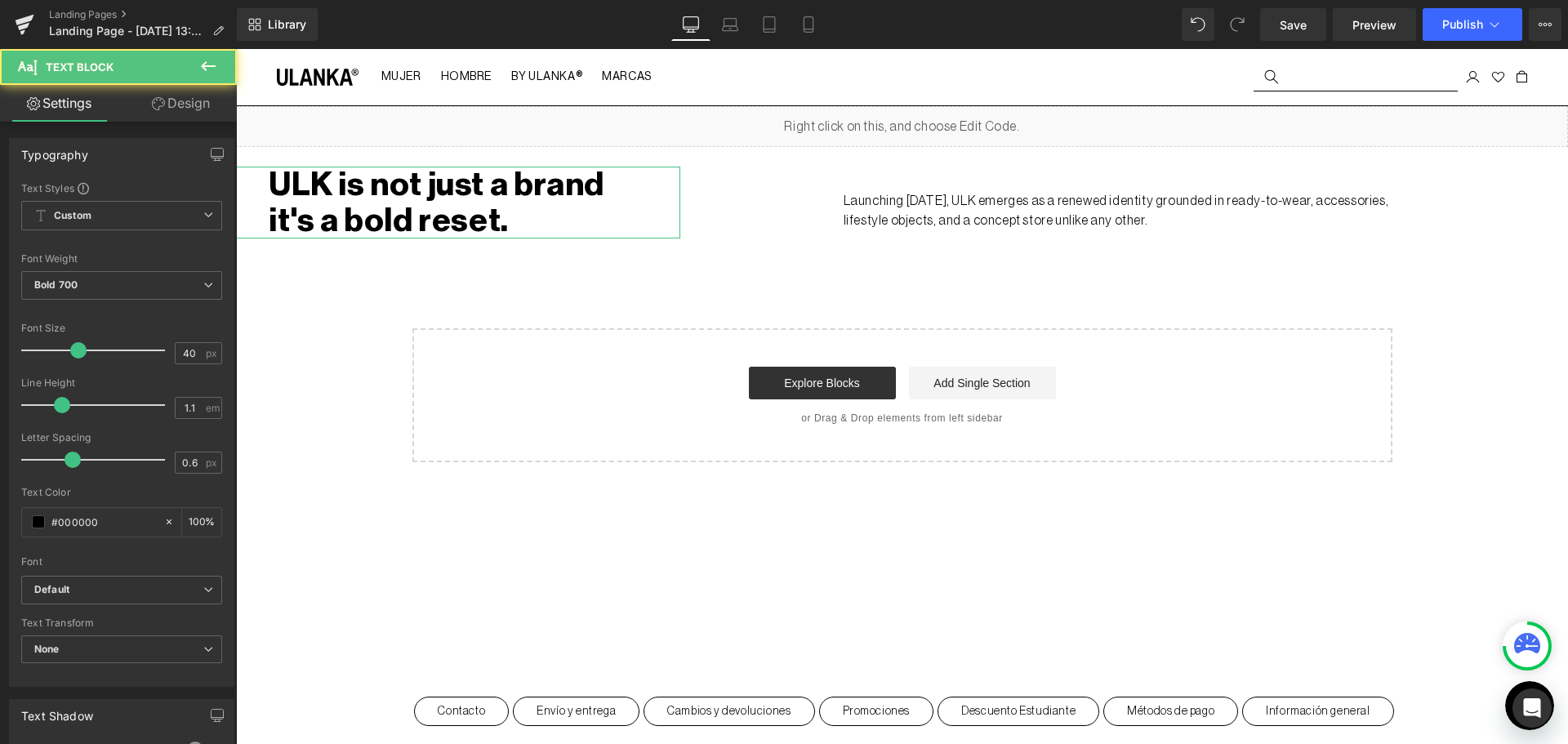
click at [157, 106] on icon at bounding box center [159, 104] width 13 height 13
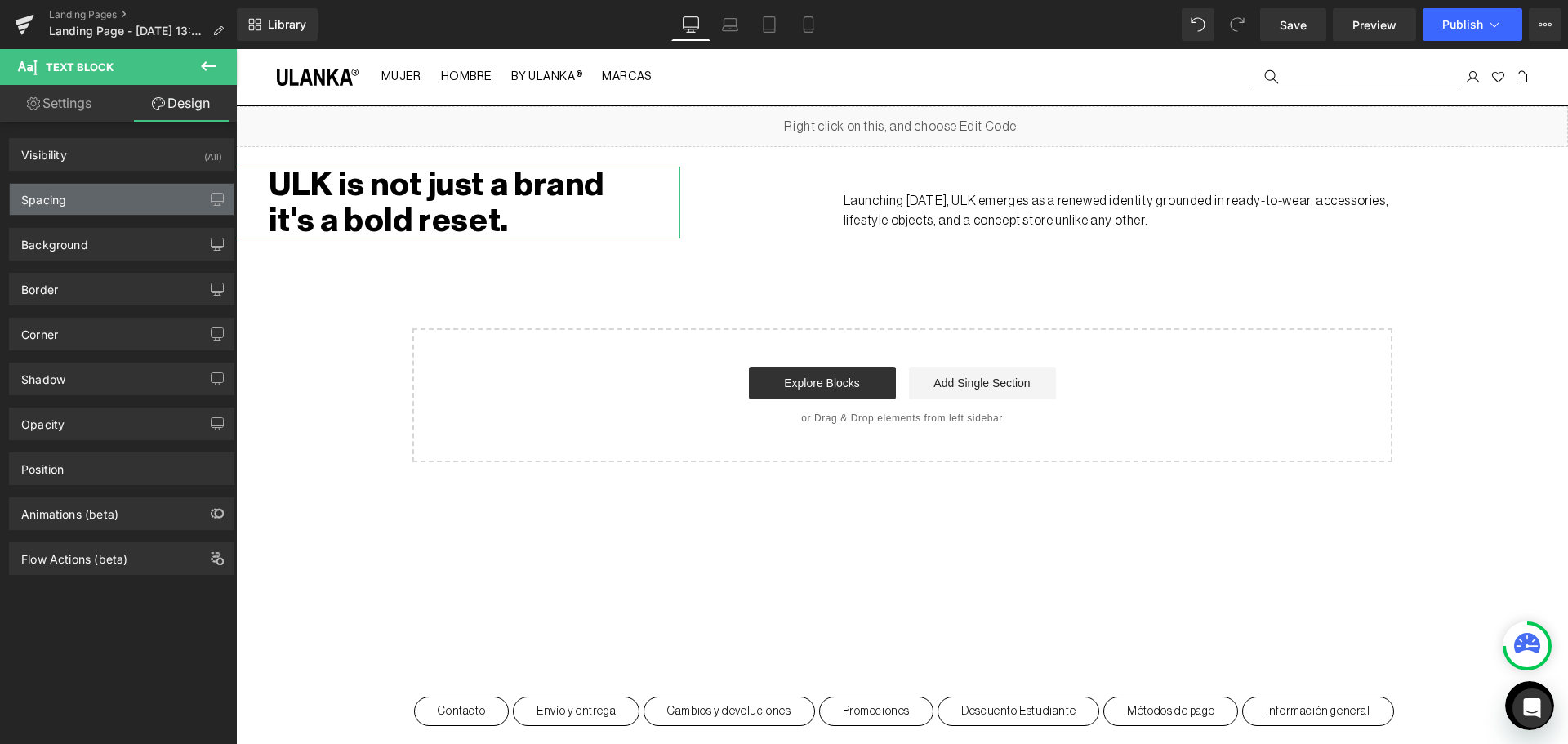
click at [87, 208] on div "Spacing" at bounding box center [122, 199] width 224 height 31
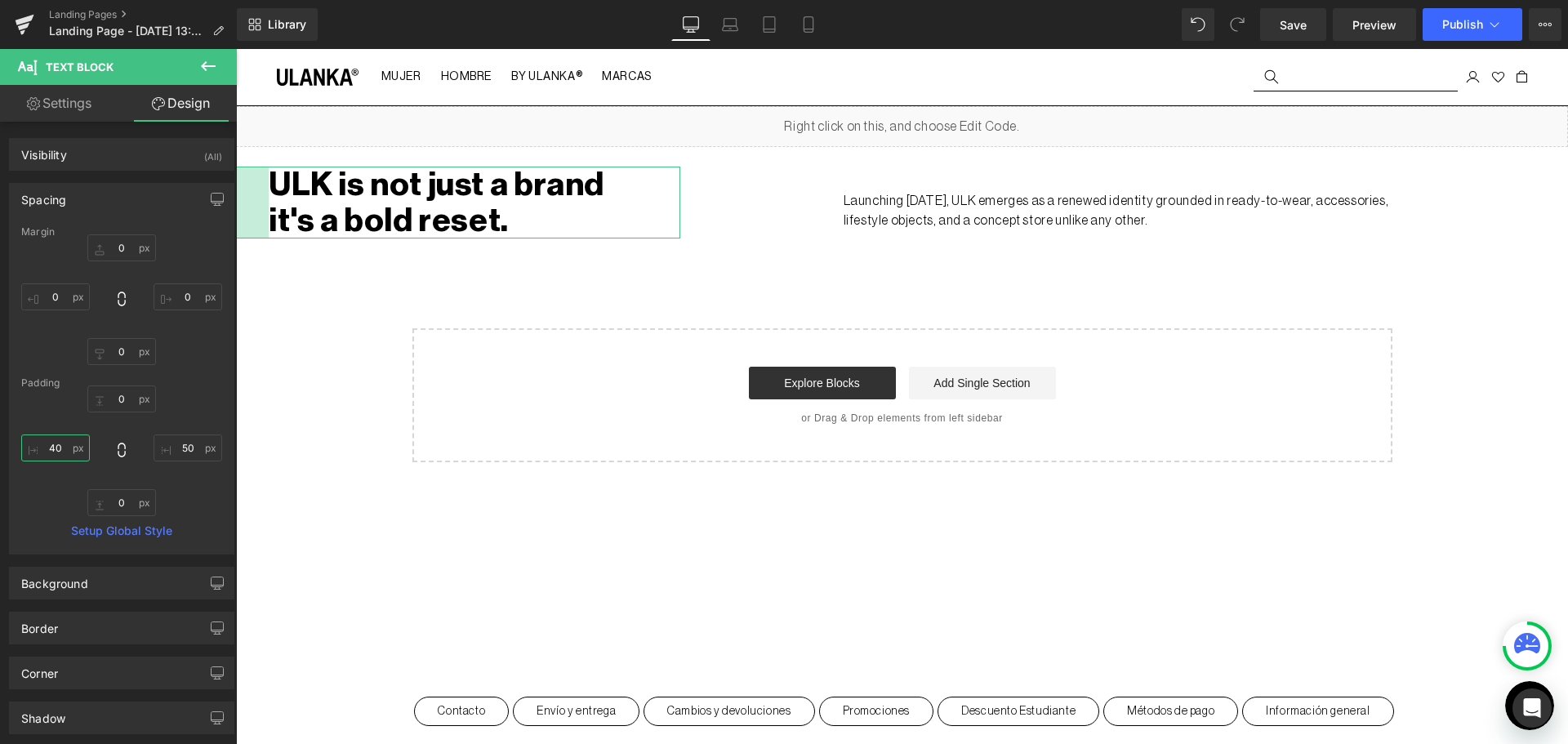
click at [58, 446] on input "40" at bounding box center [56, 447] width 69 height 27
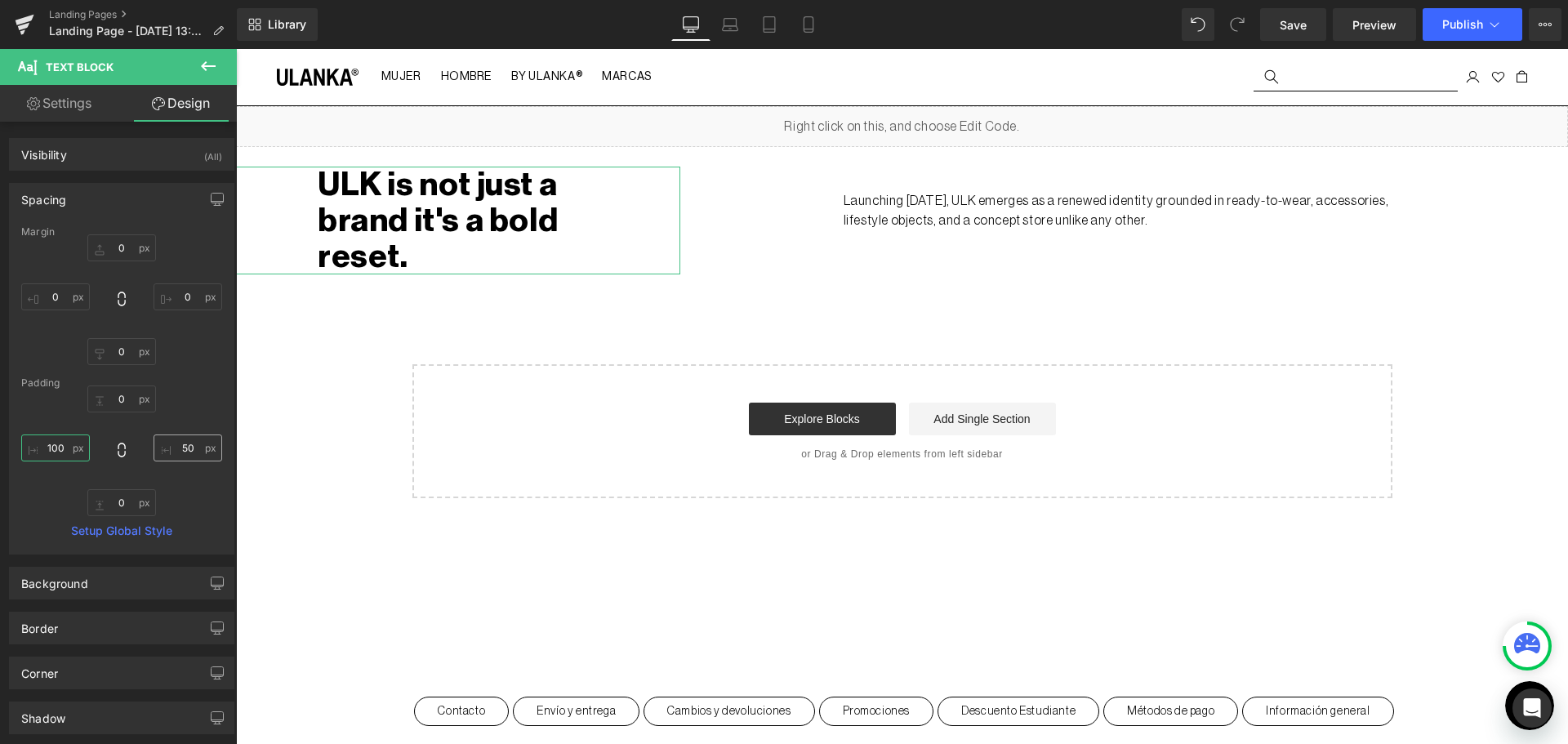
type input "100"
click at [178, 453] on input "50" at bounding box center [187, 447] width 69 height 27
type input "20"
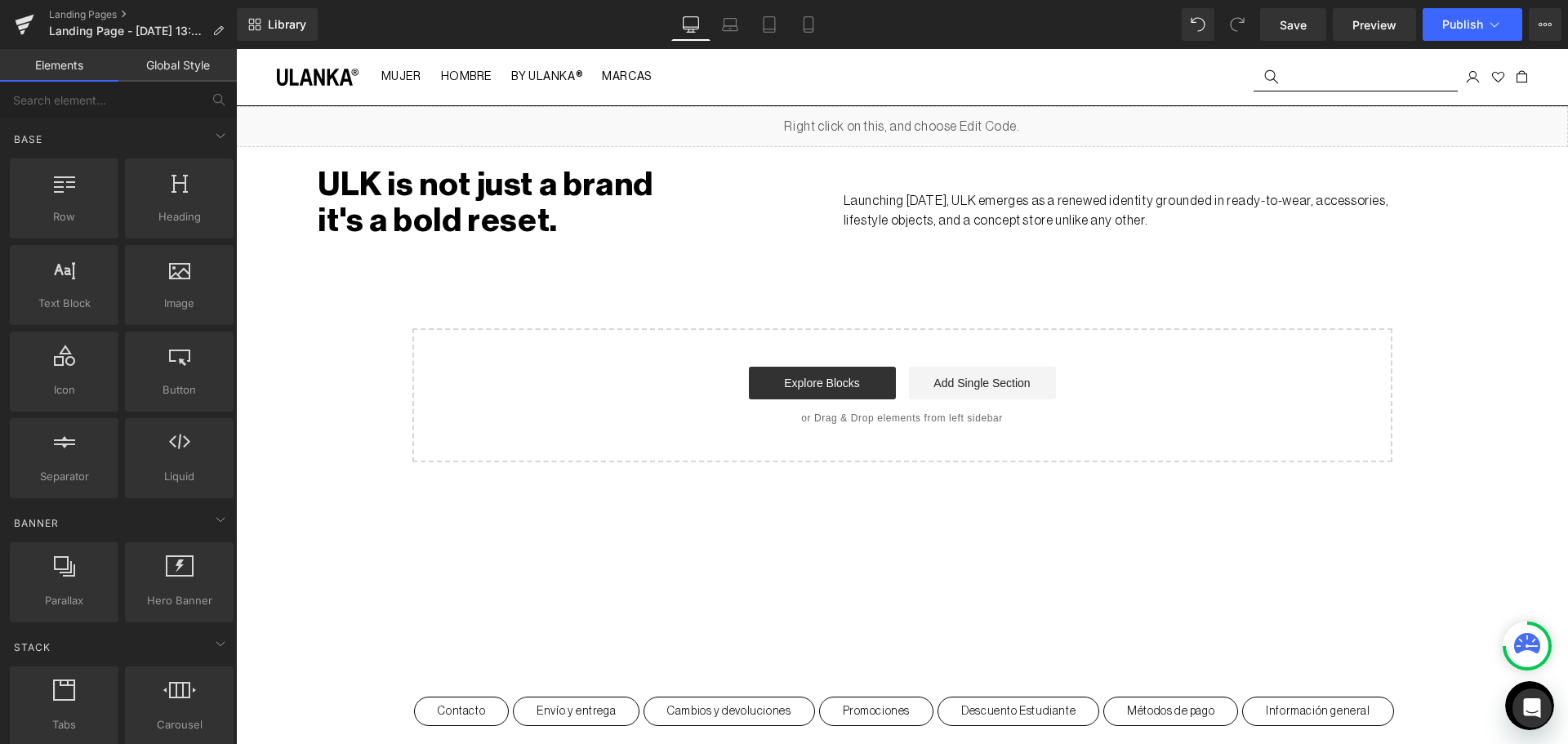
click at [440, 273] on div "Liquid ULK is not just a brand it's a bold reset. Text Block 100px Launching Se…" at bounding box center [901, 284] width 1331 height 356
click at [1279, 19] on link "Save" at bounding box center [1292, 24] width 66 height 32
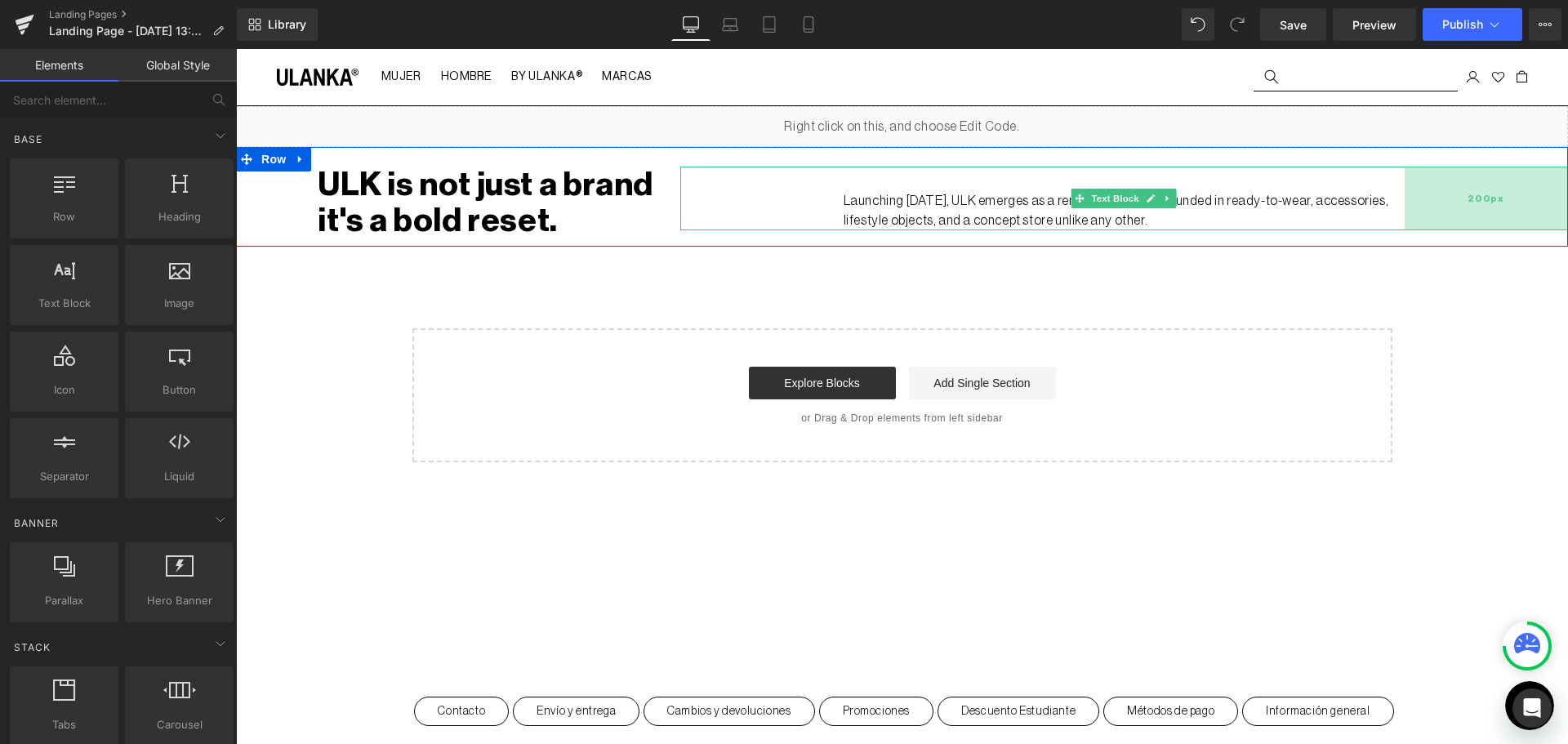
click at [1486, 182] on div "200px" at bounding box center [1486, 199] width 163 height 64
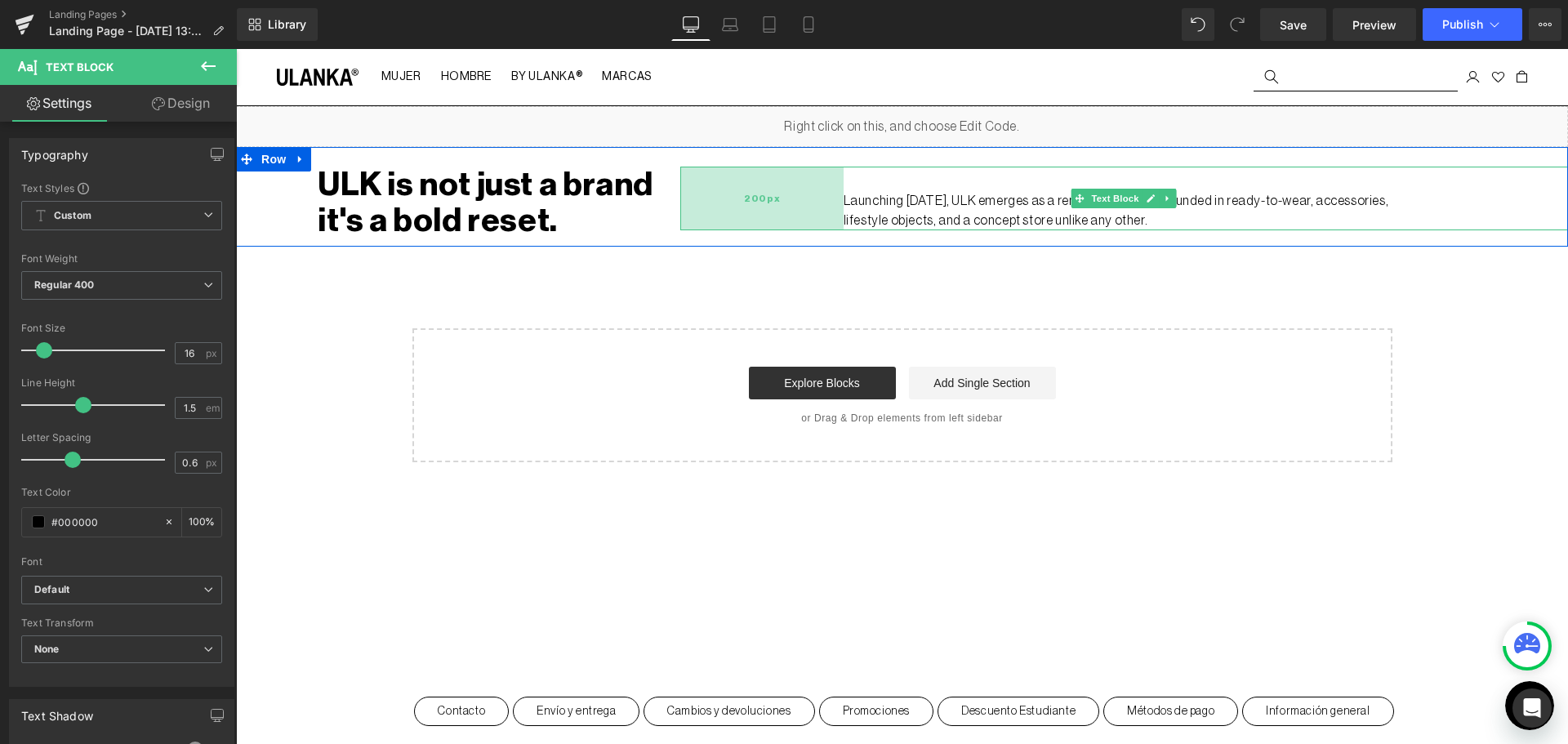
click at [786, 204] on div "200px" at bounding box center [762, 199] width 163 height 64
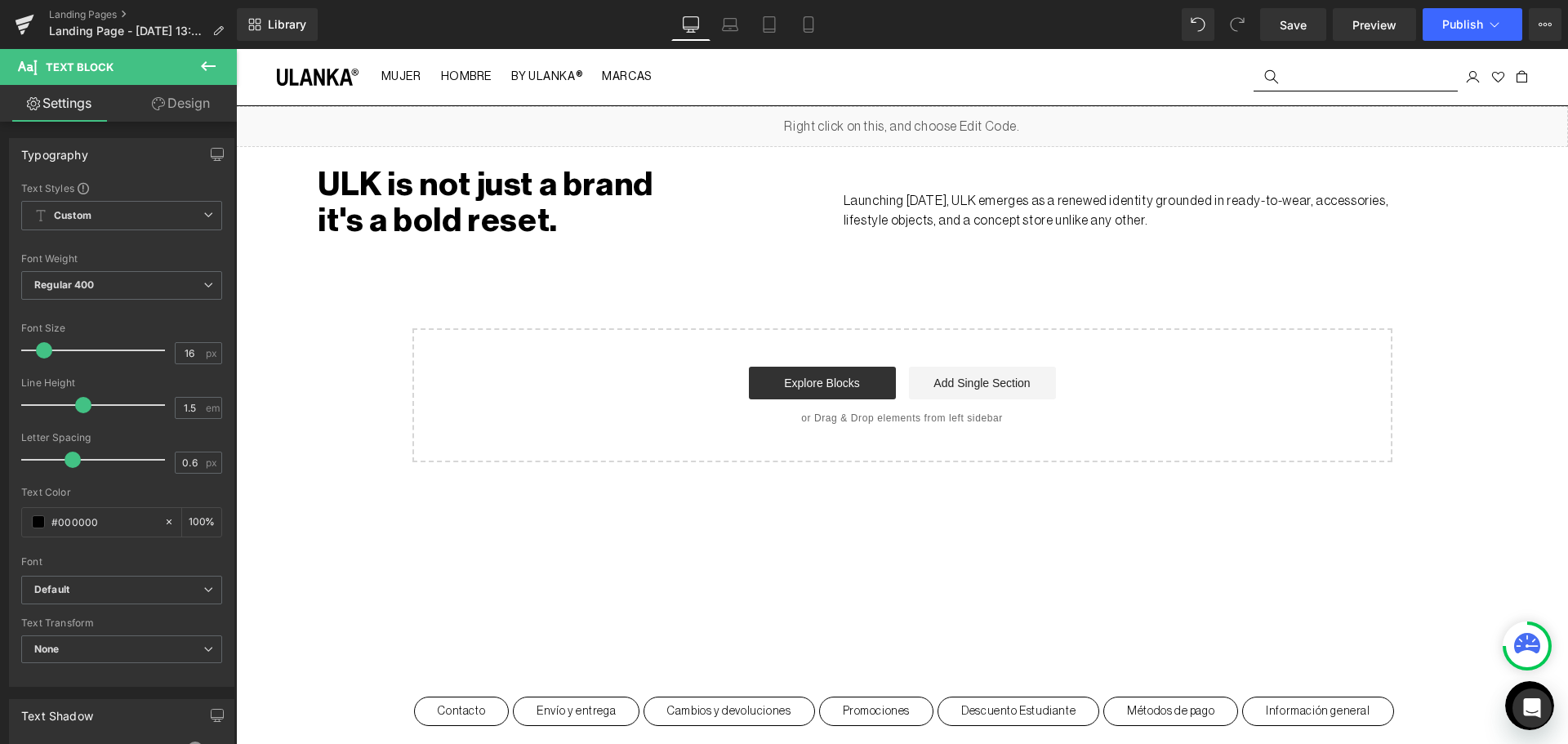
click at [185, 98] on link "Design" at bounding box center [181, 104] width 119 height 37
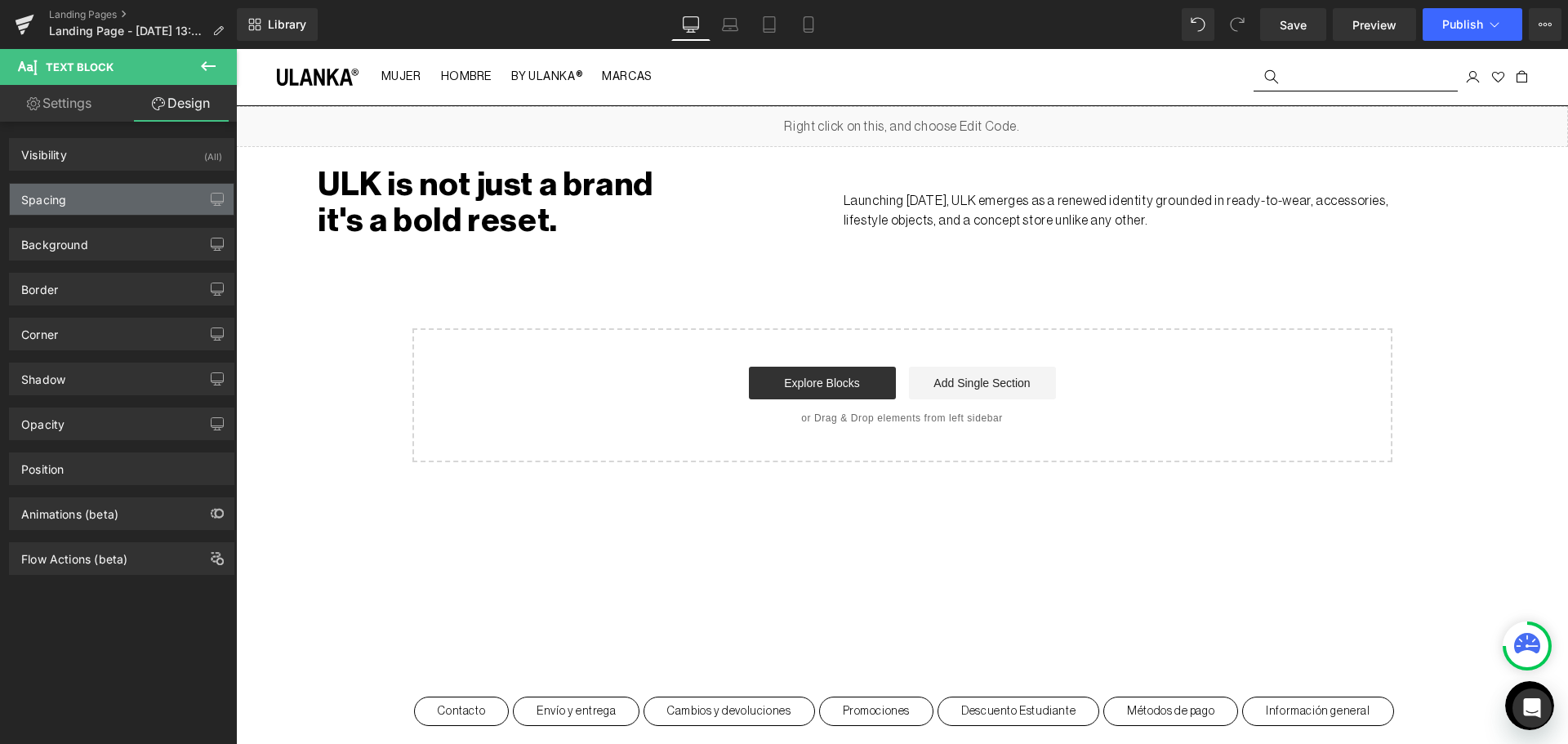
click at [78, 200] on div "Spacing" at bounding box center [122, 199] width 224 height 31
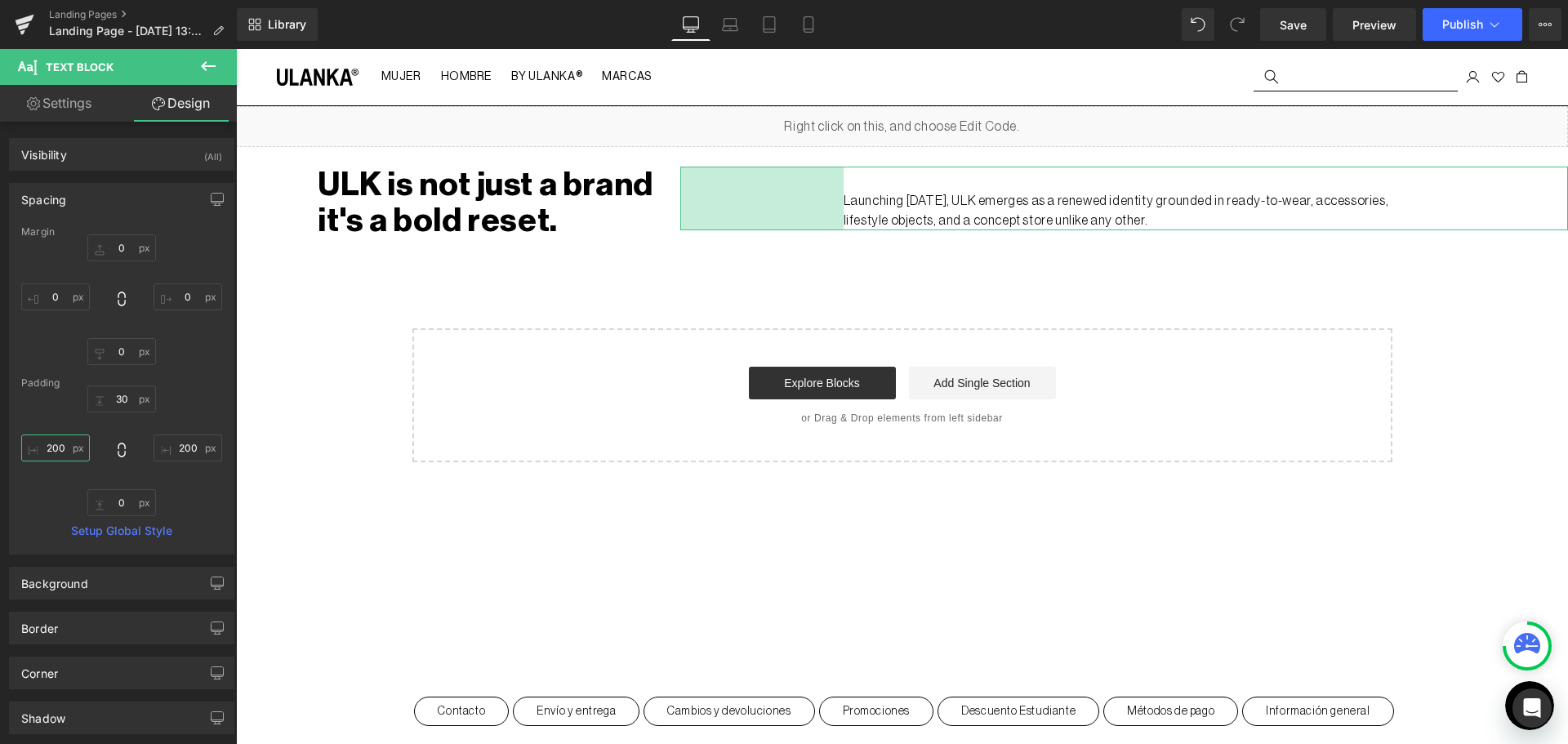
click at [46, 443] on input "200" at bounding box center [56, 447] width 69 height 27
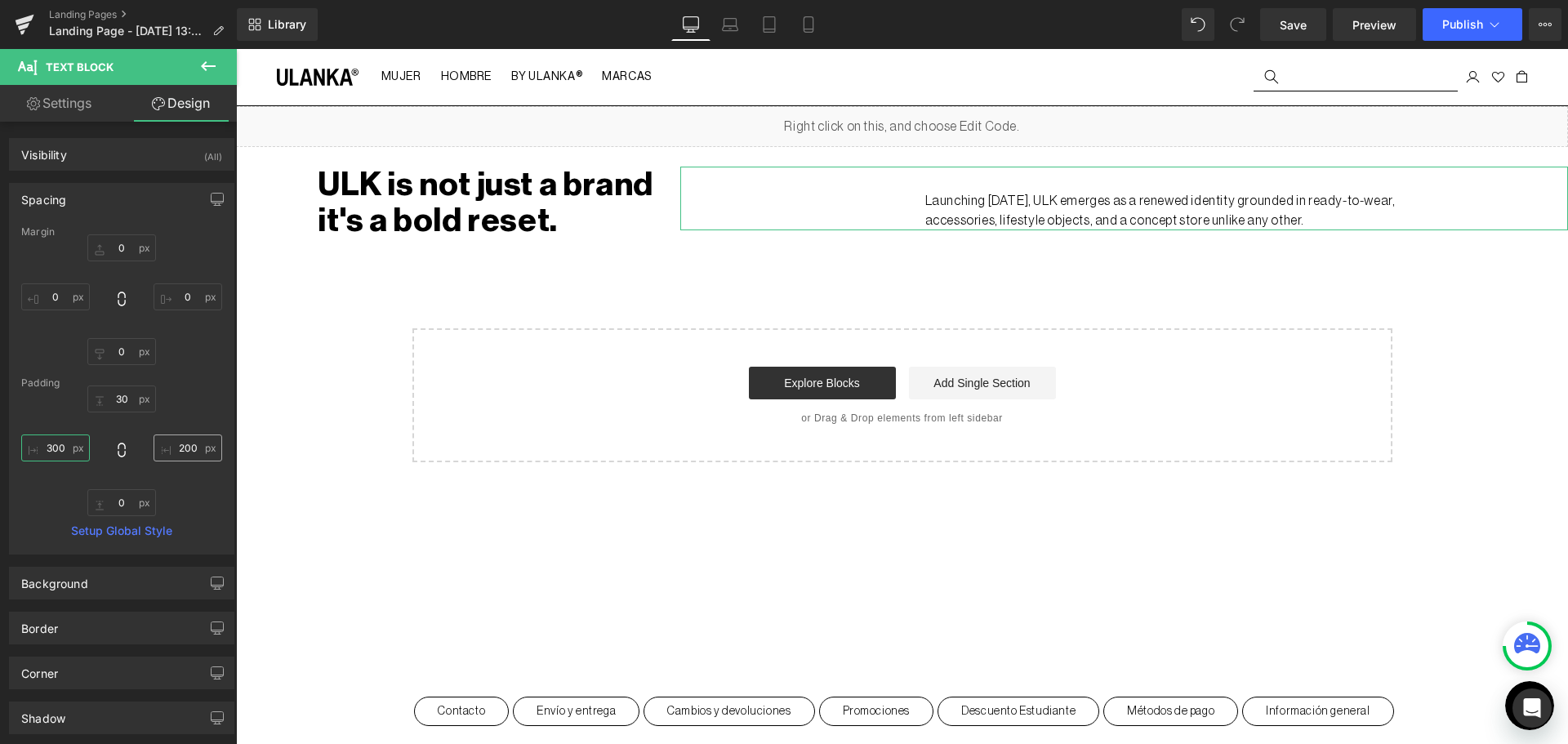
type input "300"
click at [180, 449] on input "200" at bounding box center [187, 447] width 69 height 27
click at [176, 451] on input "150" at bounding box center [187, 447] width 69 height 27
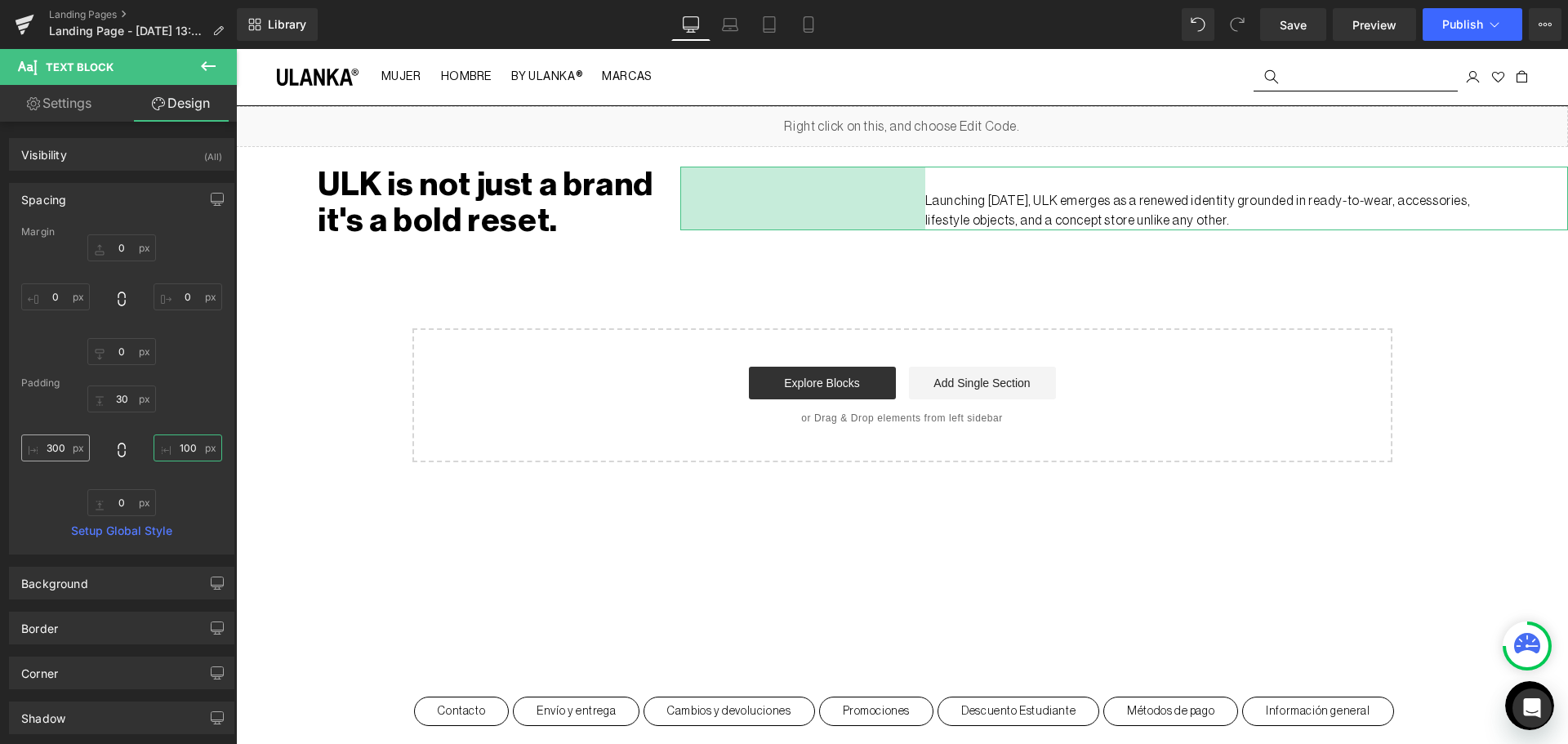
type input "100"
click at [53, 444] on input "300" at bounding box center [56, 447] width 69 height 27
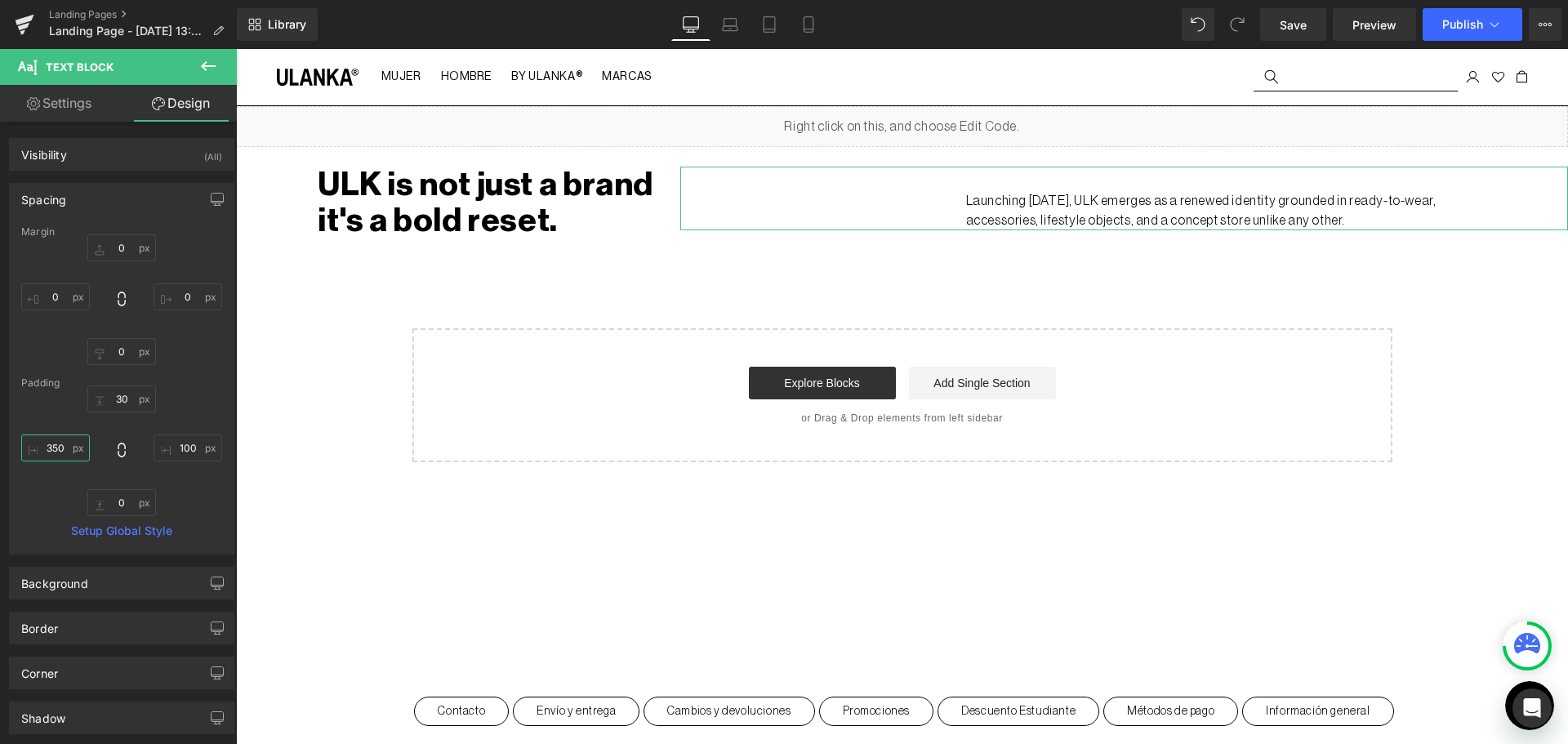
type input "350"
click at [1291, 21] on span "Save" at bounding box center [1292, 25] width 27 height 17
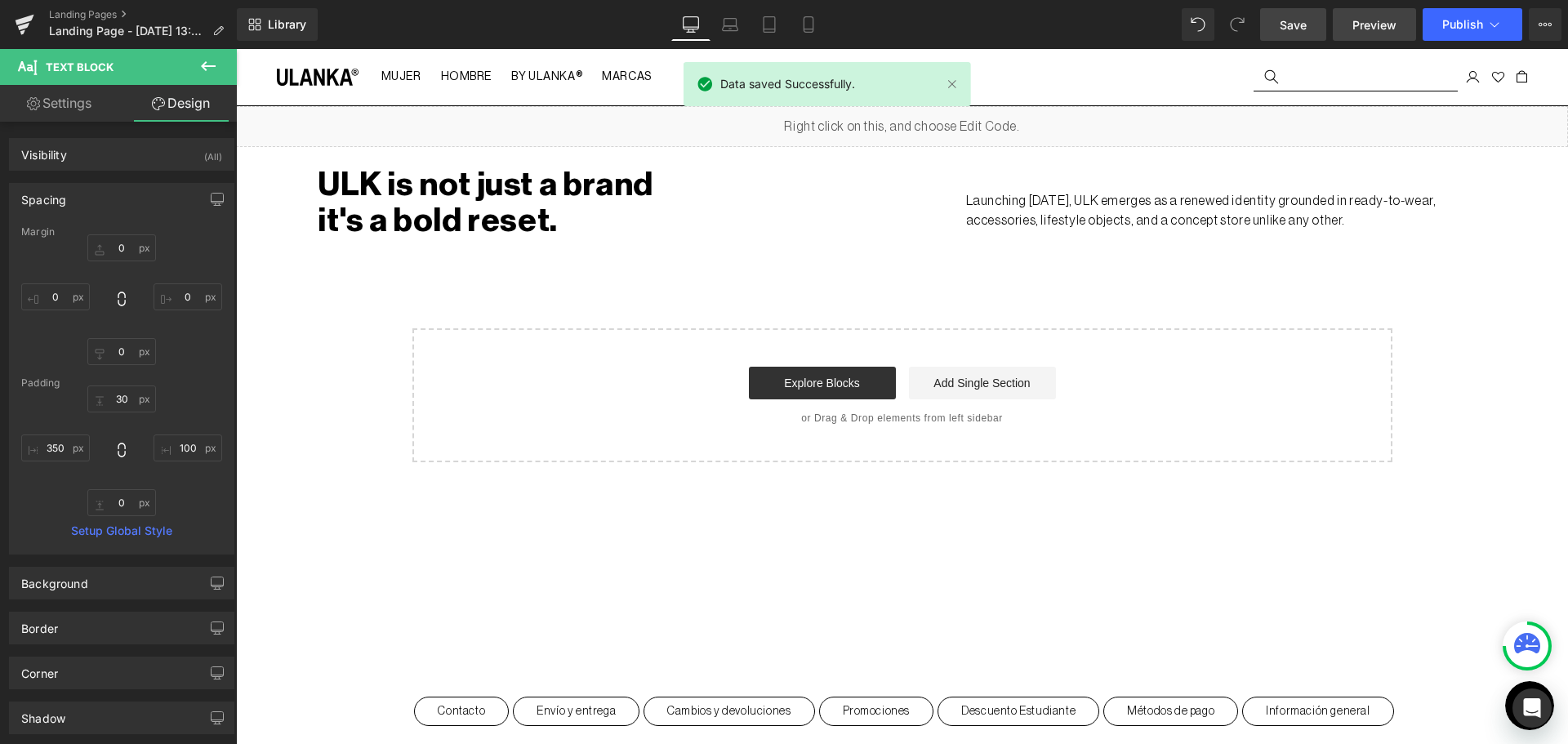
click at [1342, 20] on link "Preview" at bounding box center [1374, 24] width 84 height 32
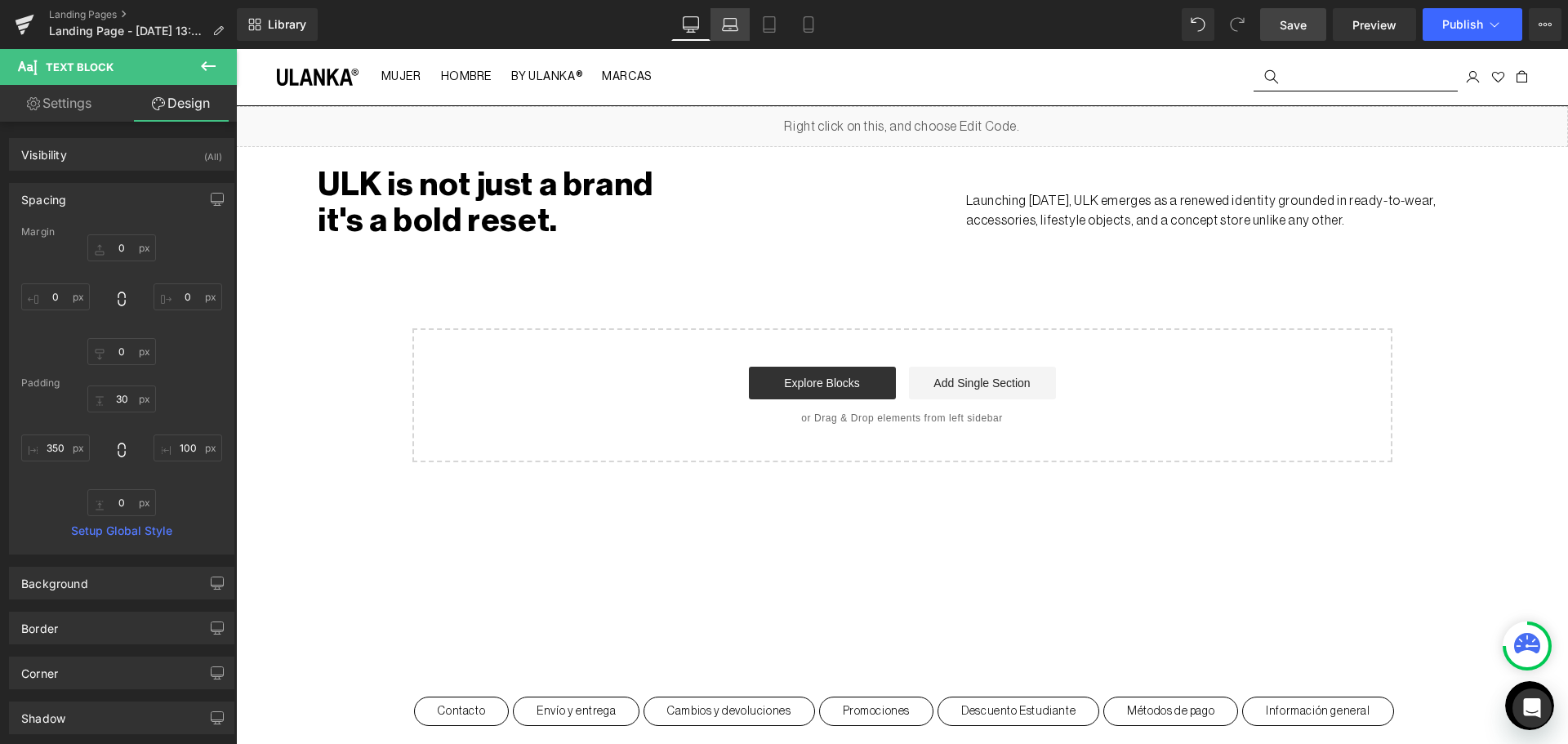
click at [731, 32] on link "Laptop" at bounding box center [730, 24] width 39 height 32
type input "0"
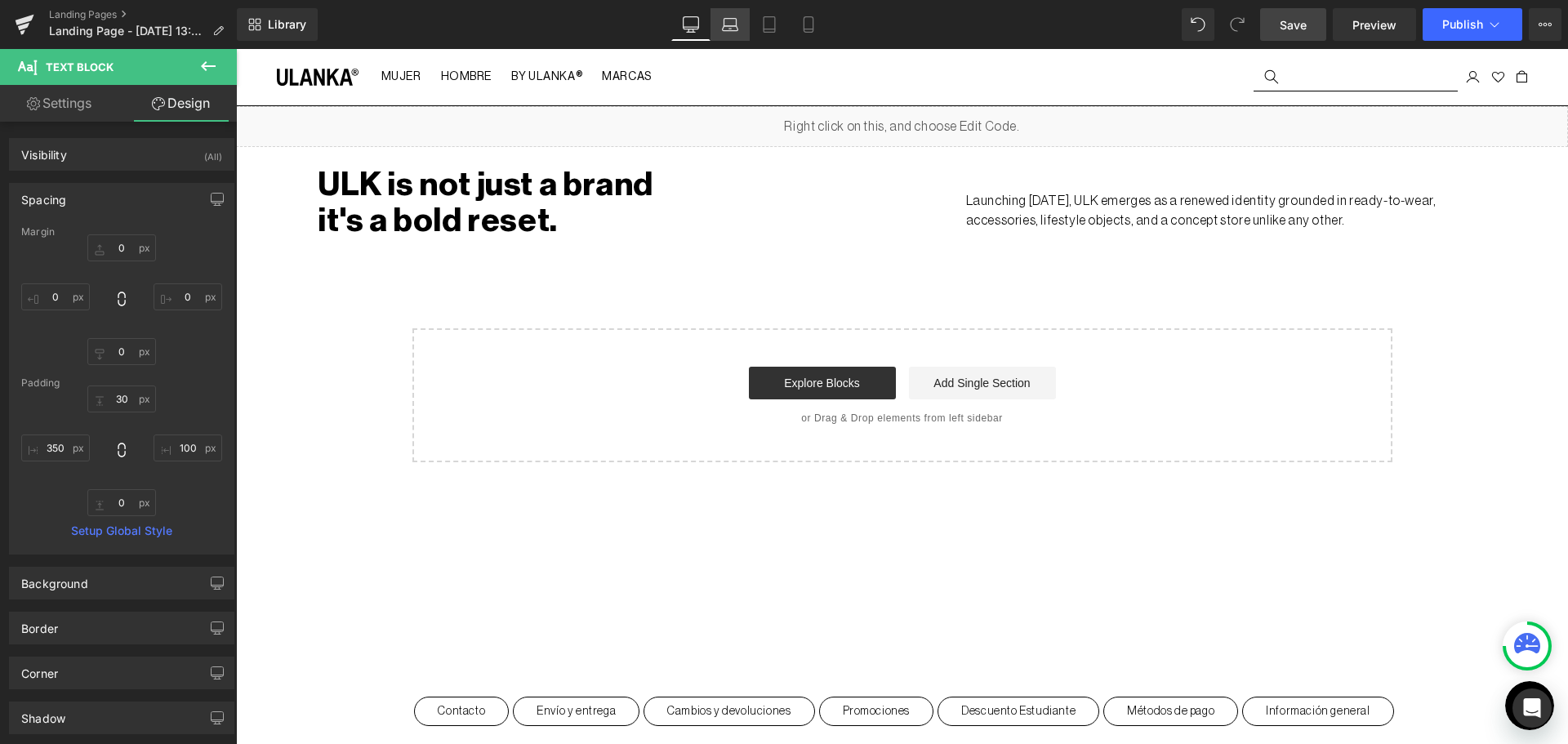
type input "30"
type input "100"
type input "0"
type input "350"
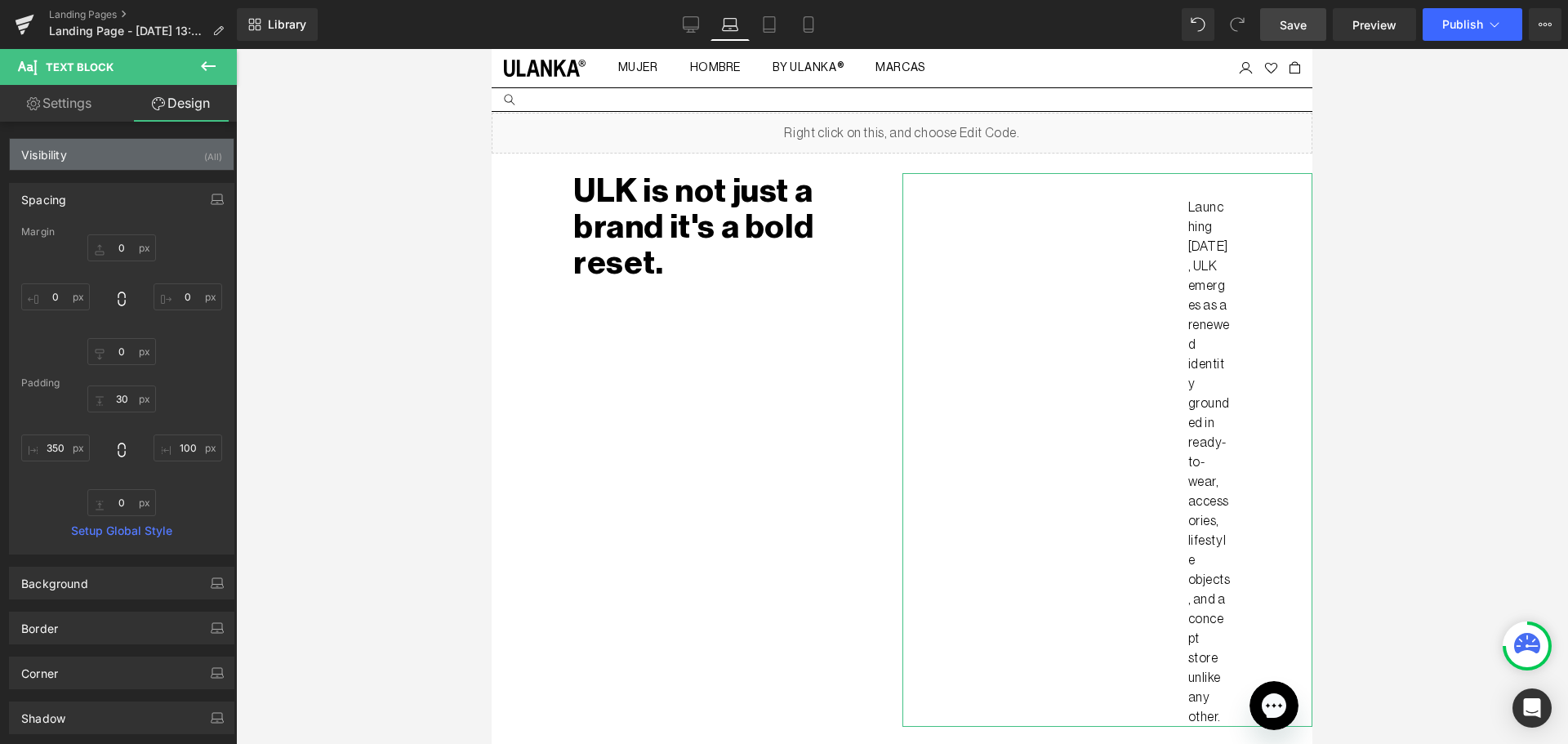
click at [206, 145] on div "(All)" at bounding box center [212, 152] width 18 height 27
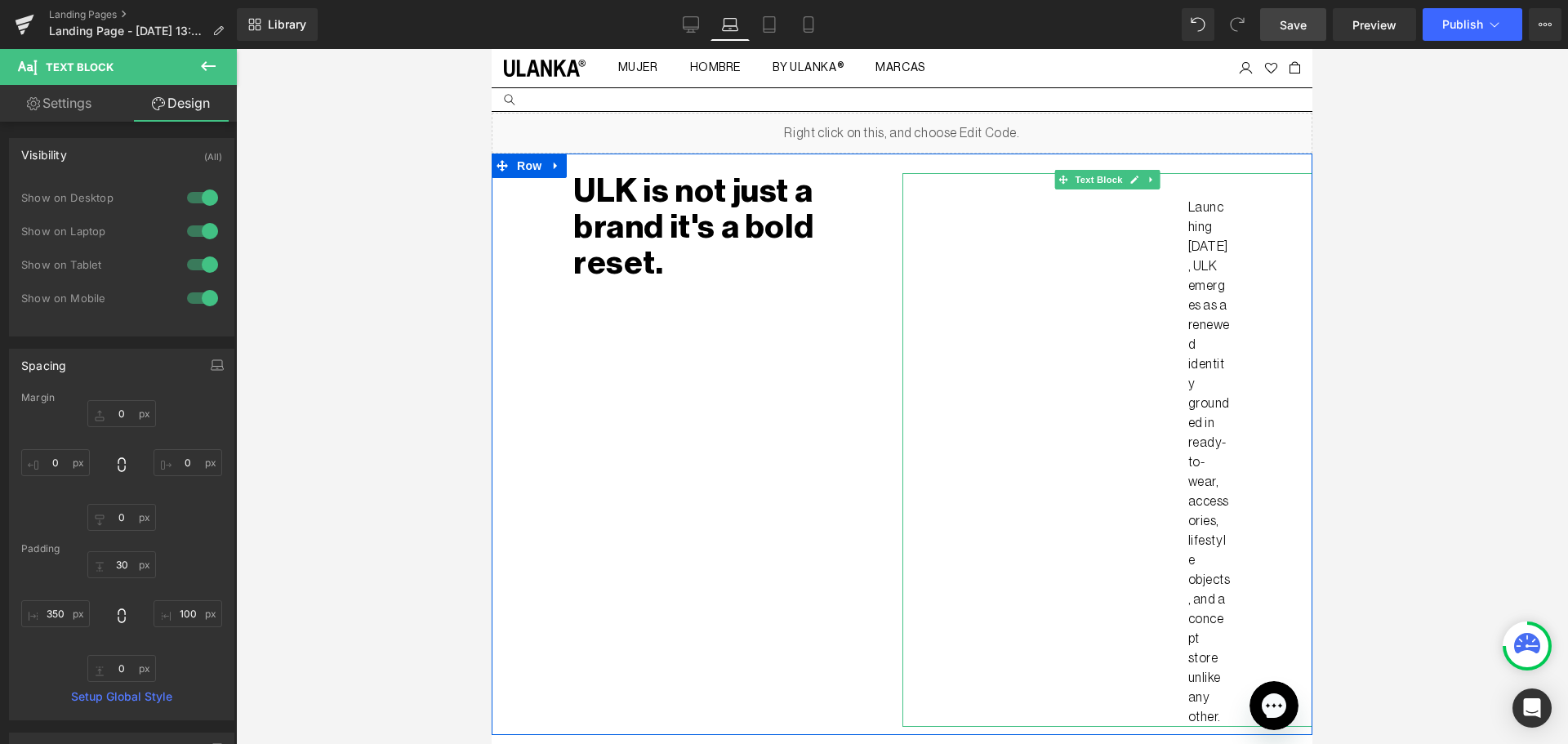
click at [1137, 279] on div "Launching September 2025, ULK emerges as a renewed identity grounded in ready-t…" at bounding box center [1107, 450] width 411 height 554
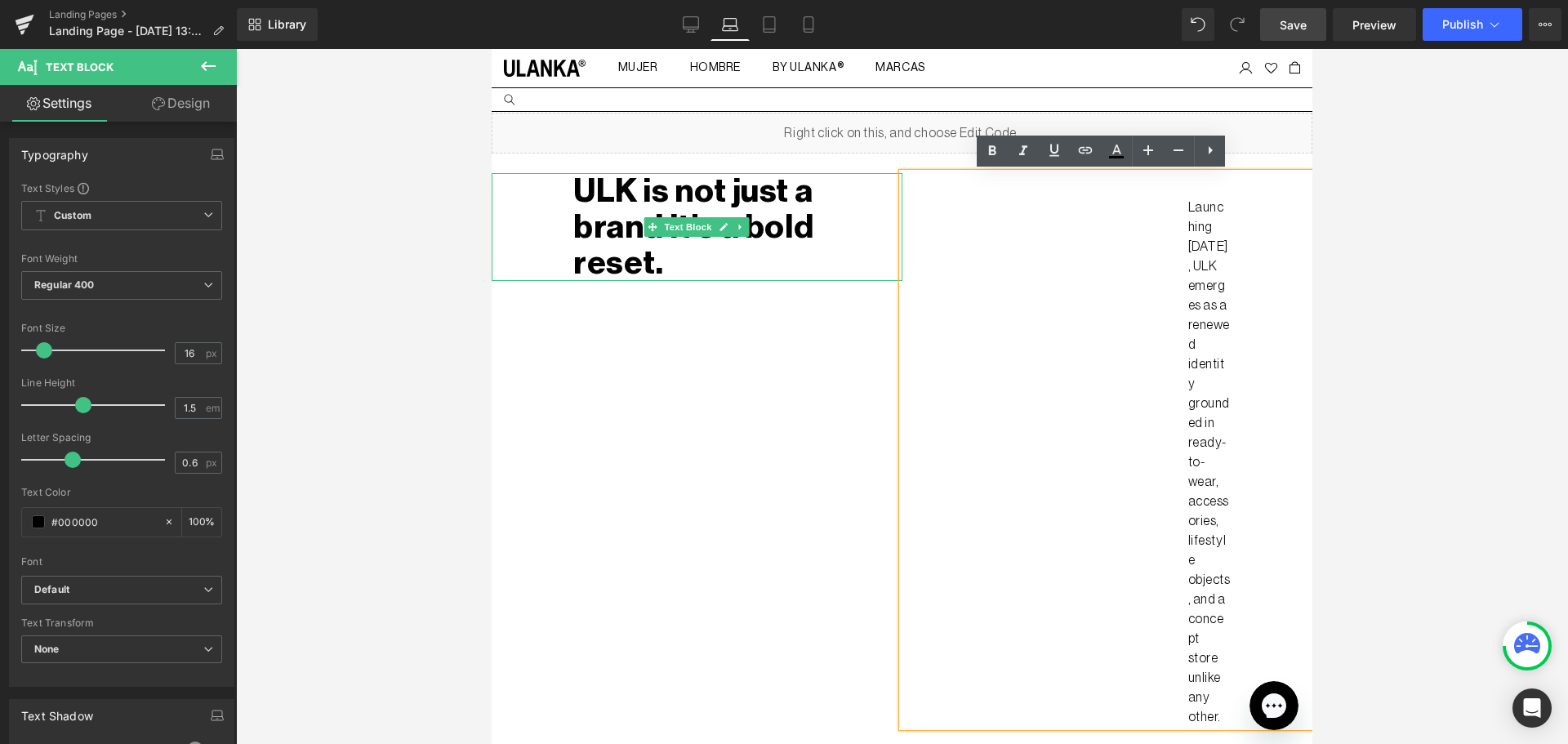
click at [869, 202] on p "ULK is not just a brand it's a bold reset." at bounding box center [729, 227] width 313 height 108
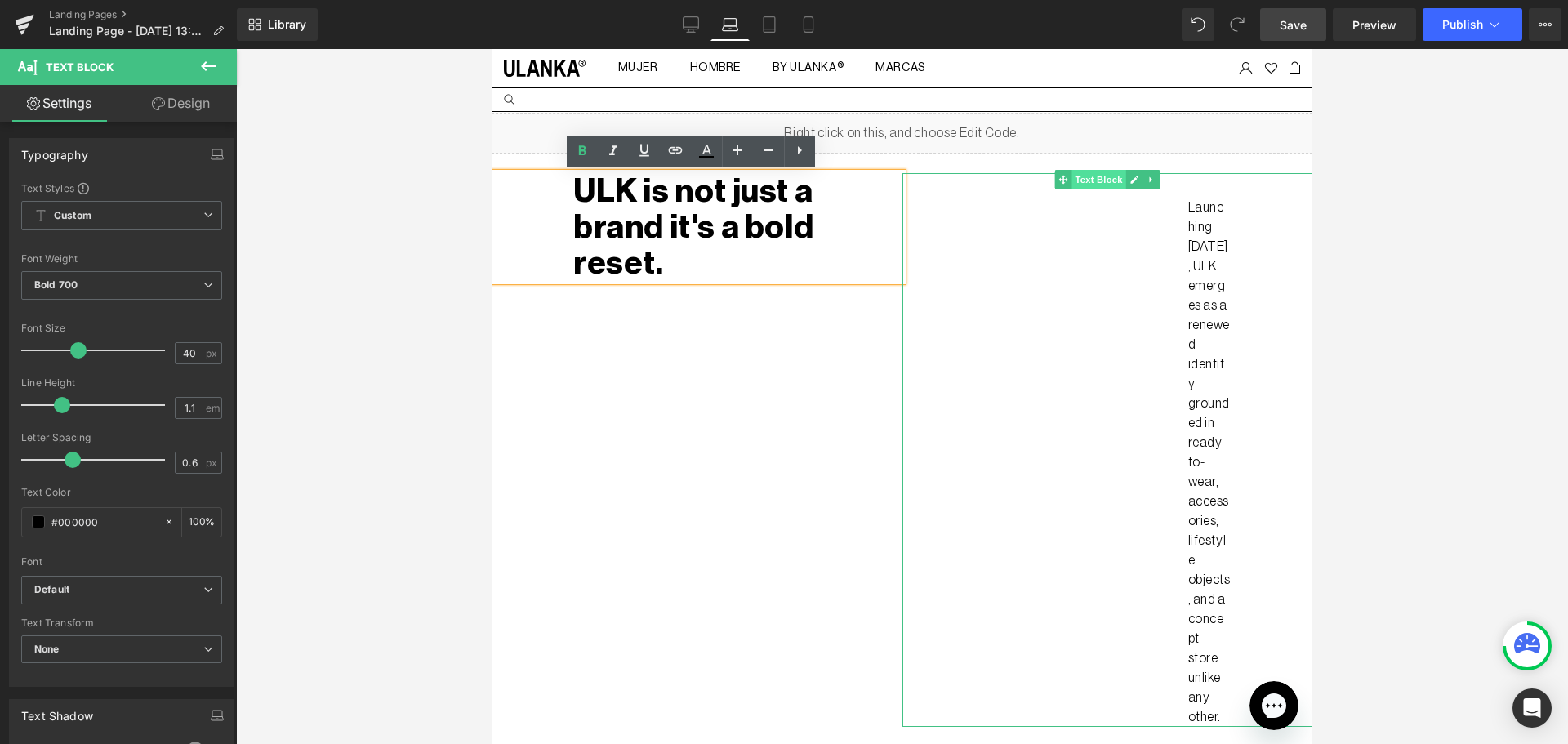
click at [1080, 178] on span "Text Block" at bounding box center [1099, 179] width 54 height 19
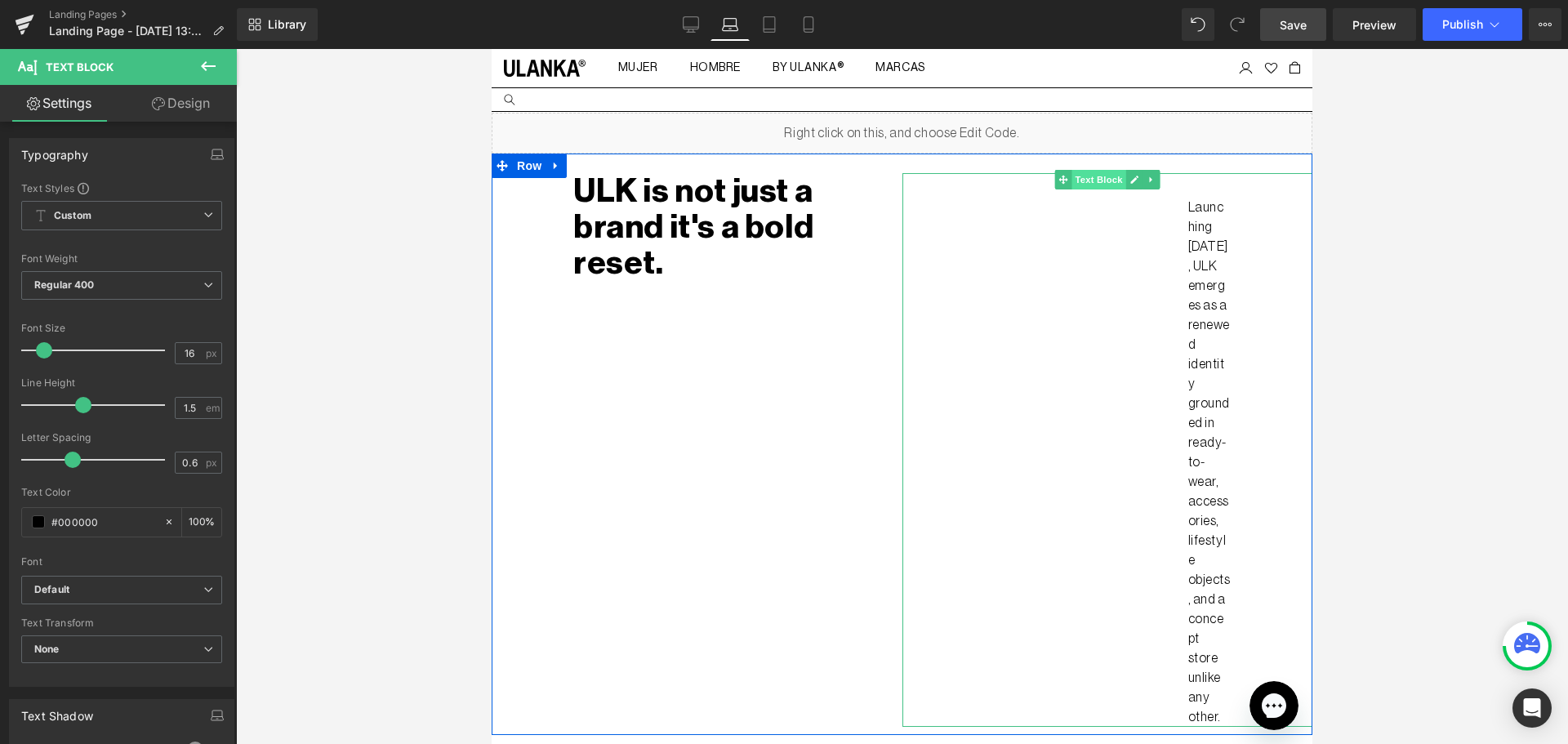
click at [1097, 180] on span "Text Block" at bounding box center [1099, 179] width 54 height 19
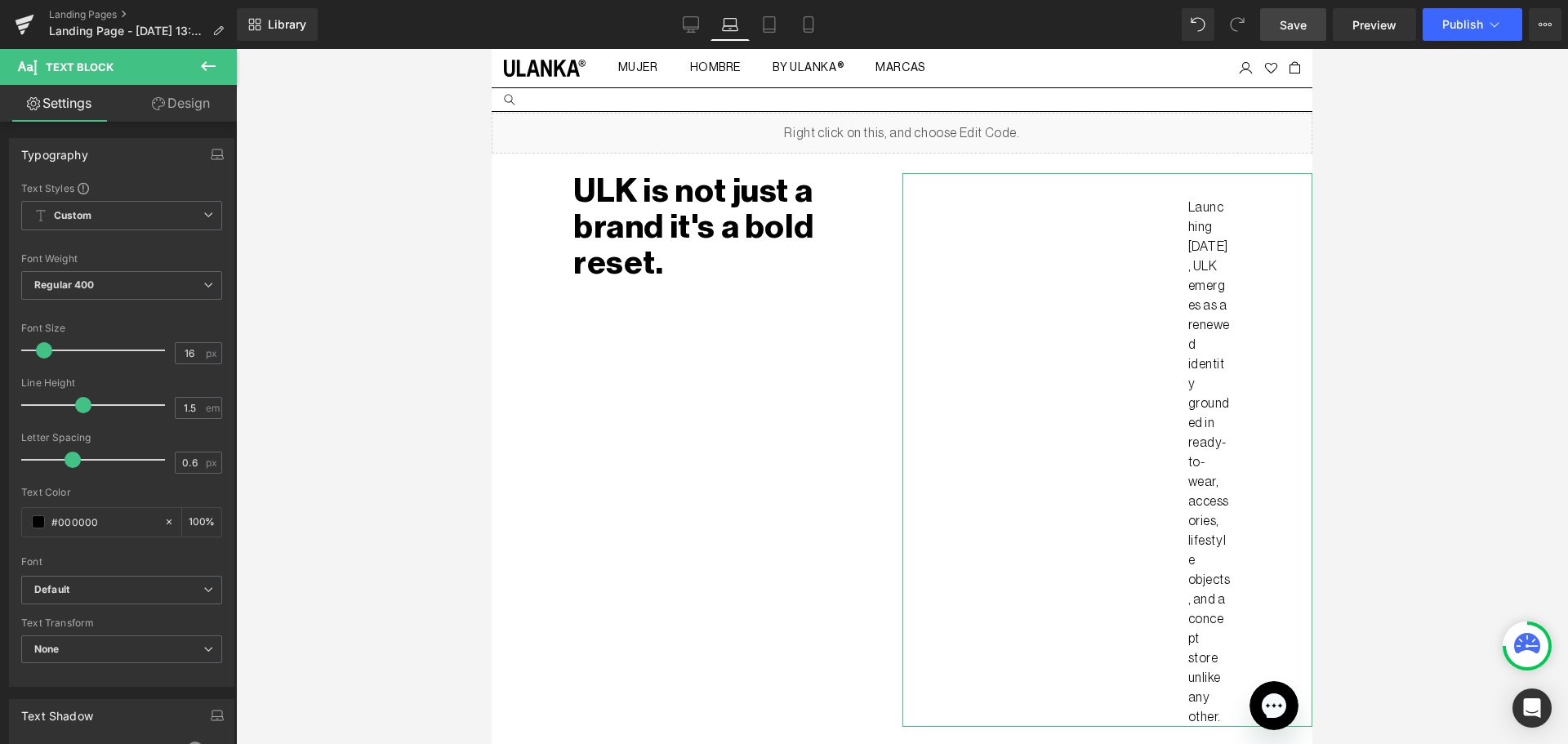
click at [195, 104] on link "Design" at bounding box center [181, 104] width 119 height 37
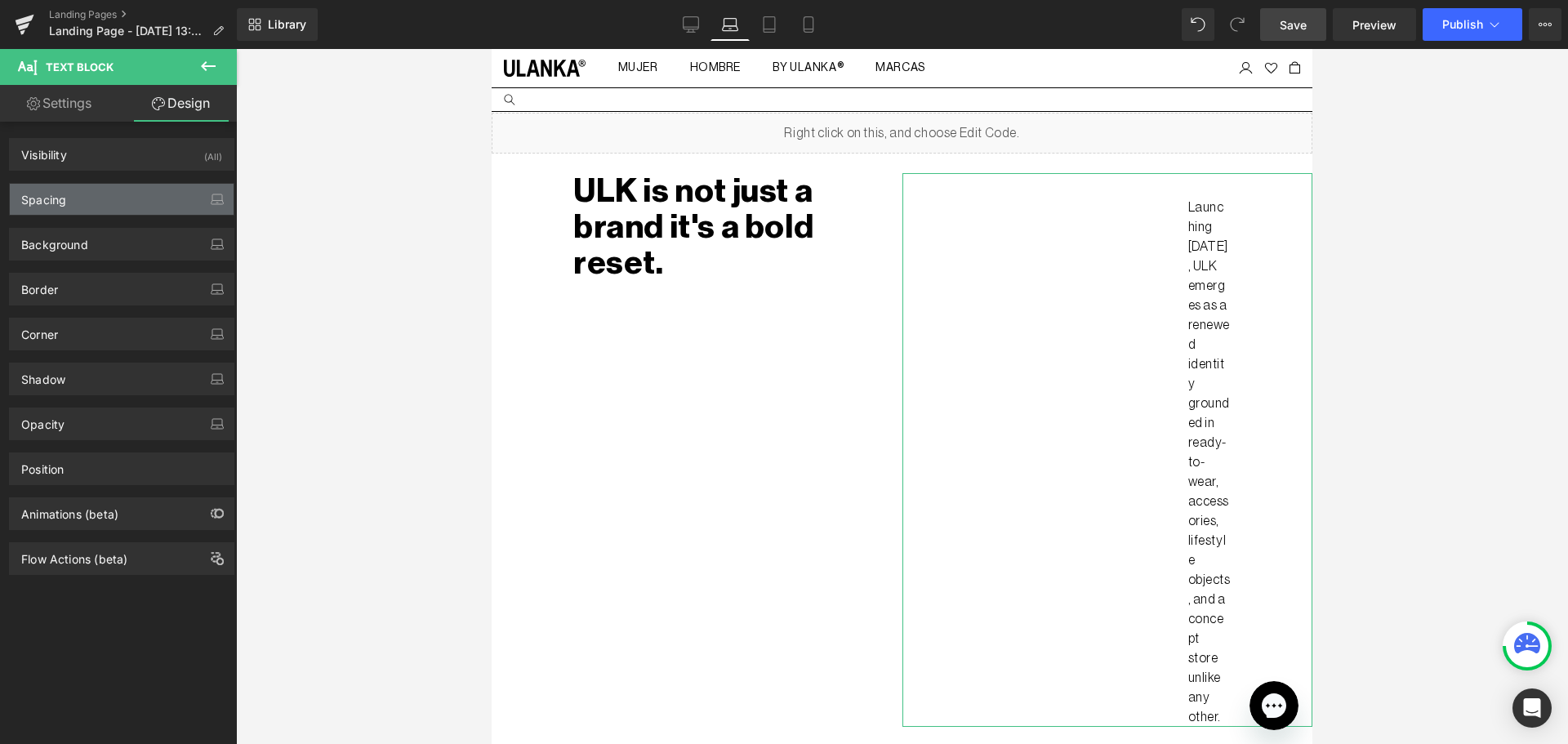
click at [100, 214] on div "Spacing" at bounding box center [122, 199] width 224 height 31
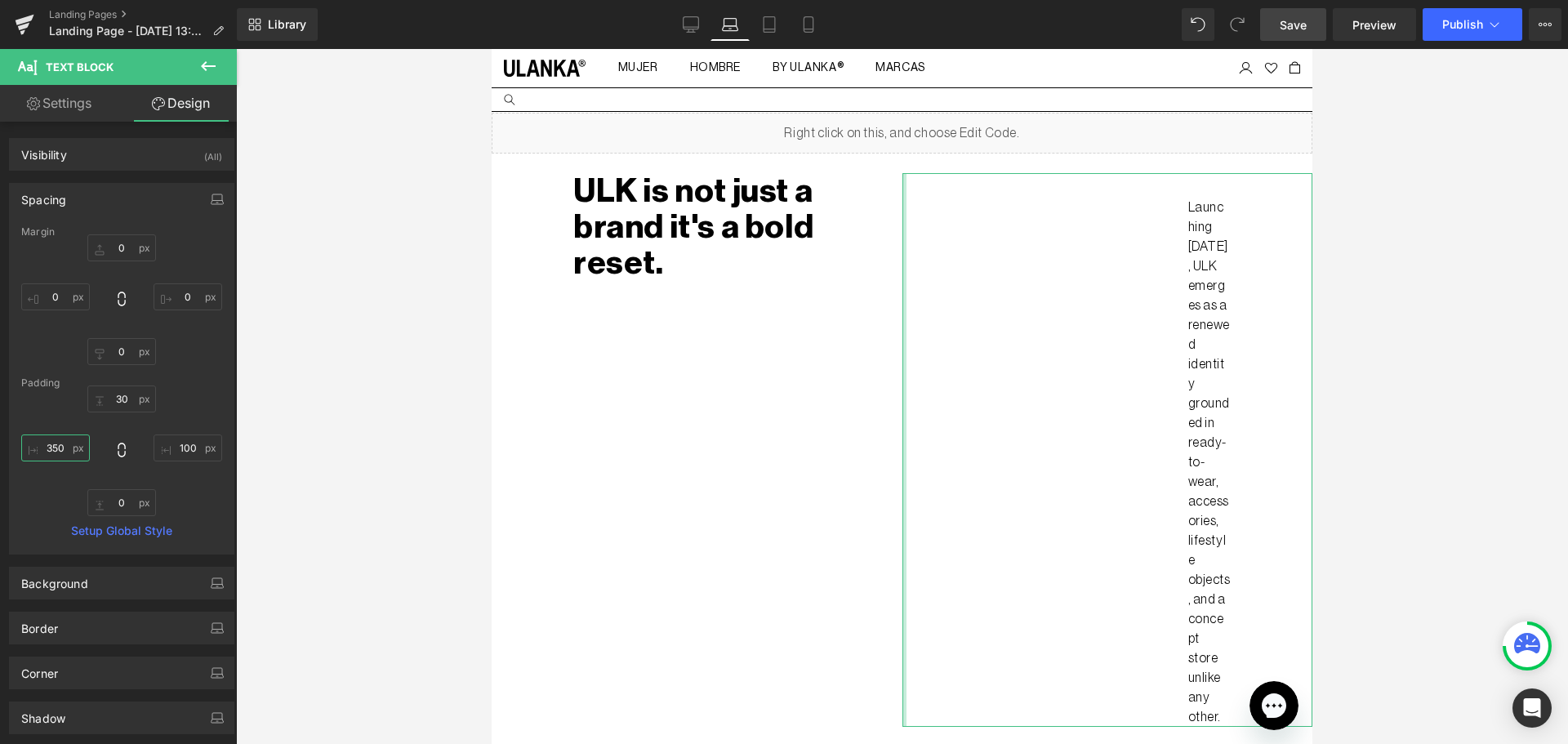
click at [47, 448] on input "350" at bounding box center [56, 447] width 69 height 27
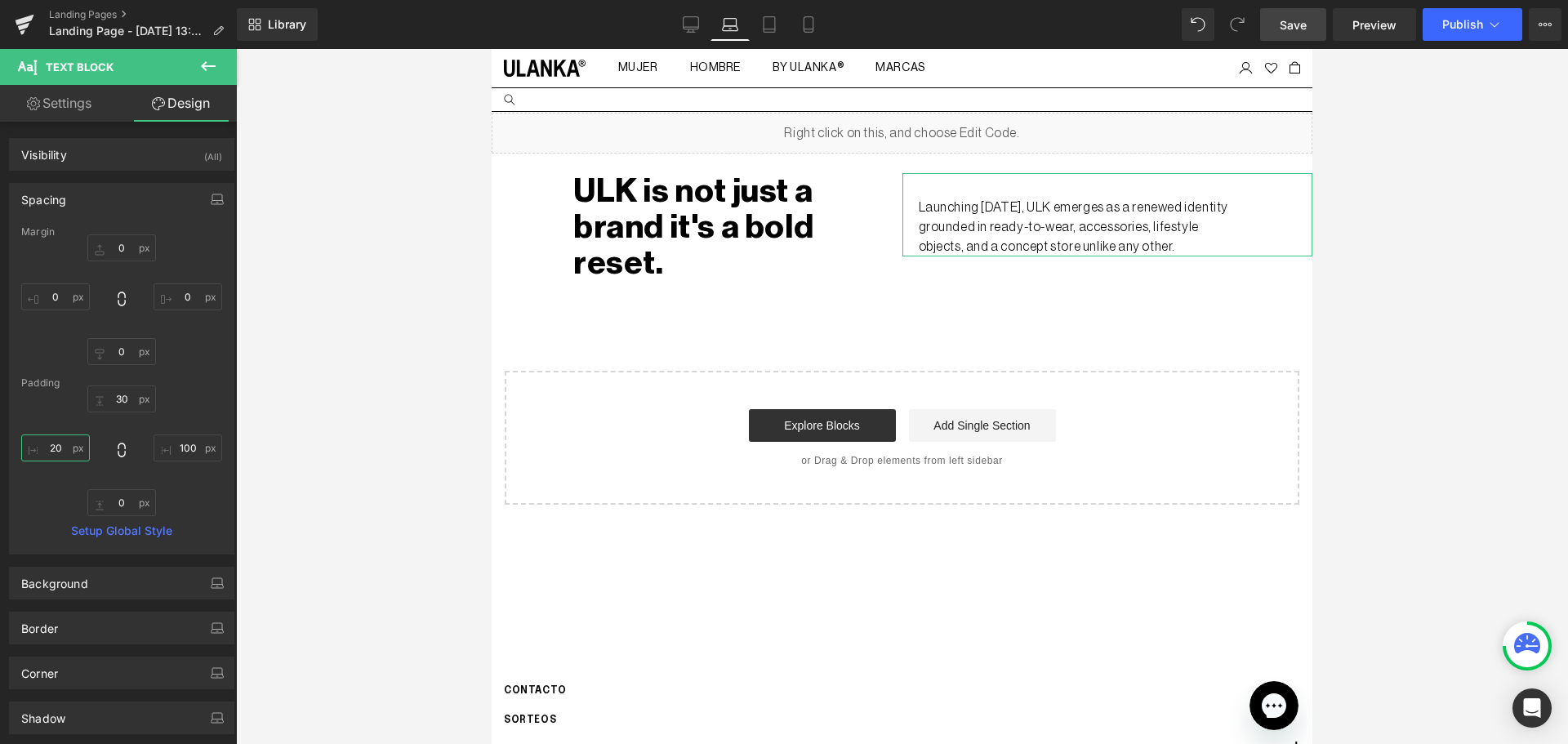
type input "2"
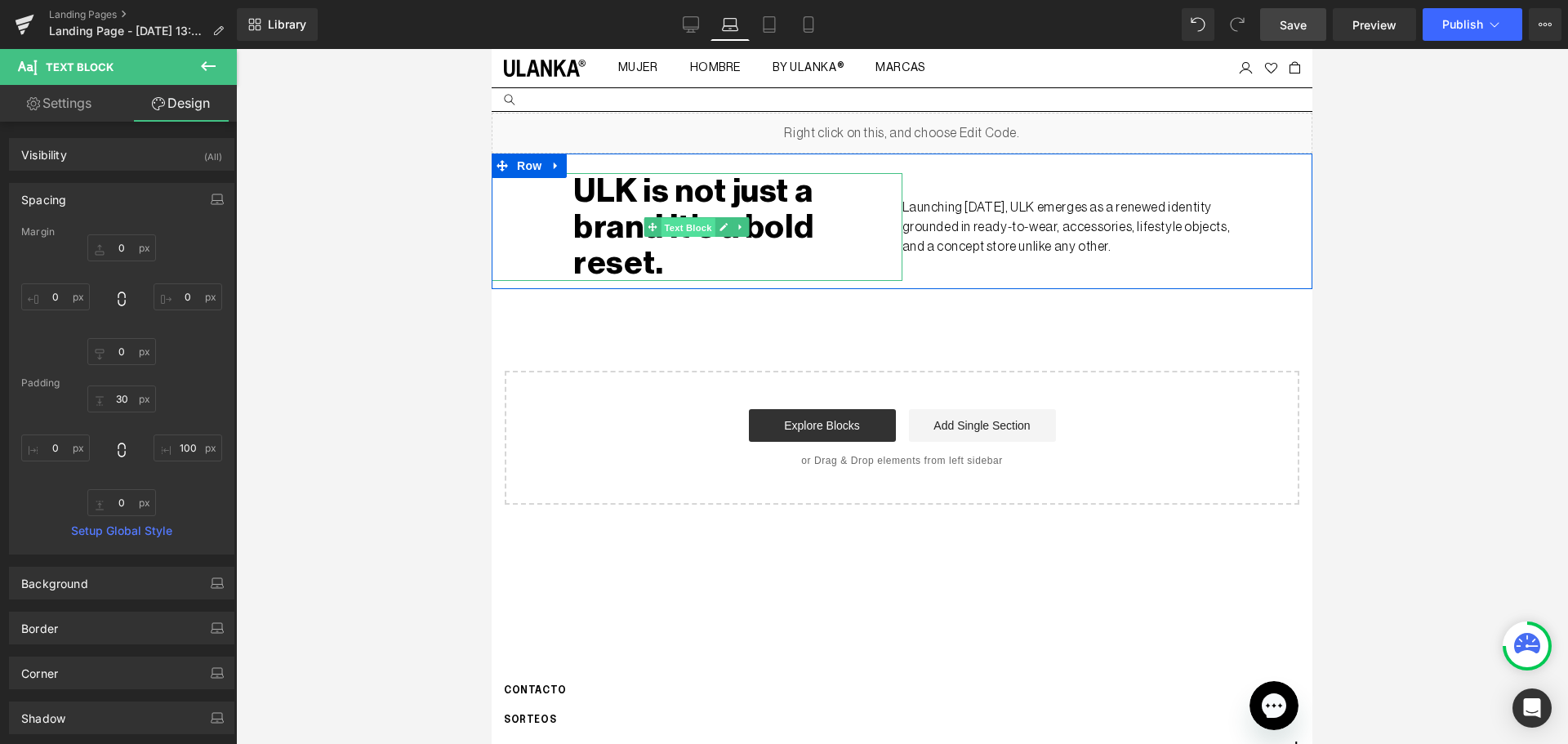
click at [682, 221] on span "Text Block" at bounding box center [688, 227] width 54 height 19
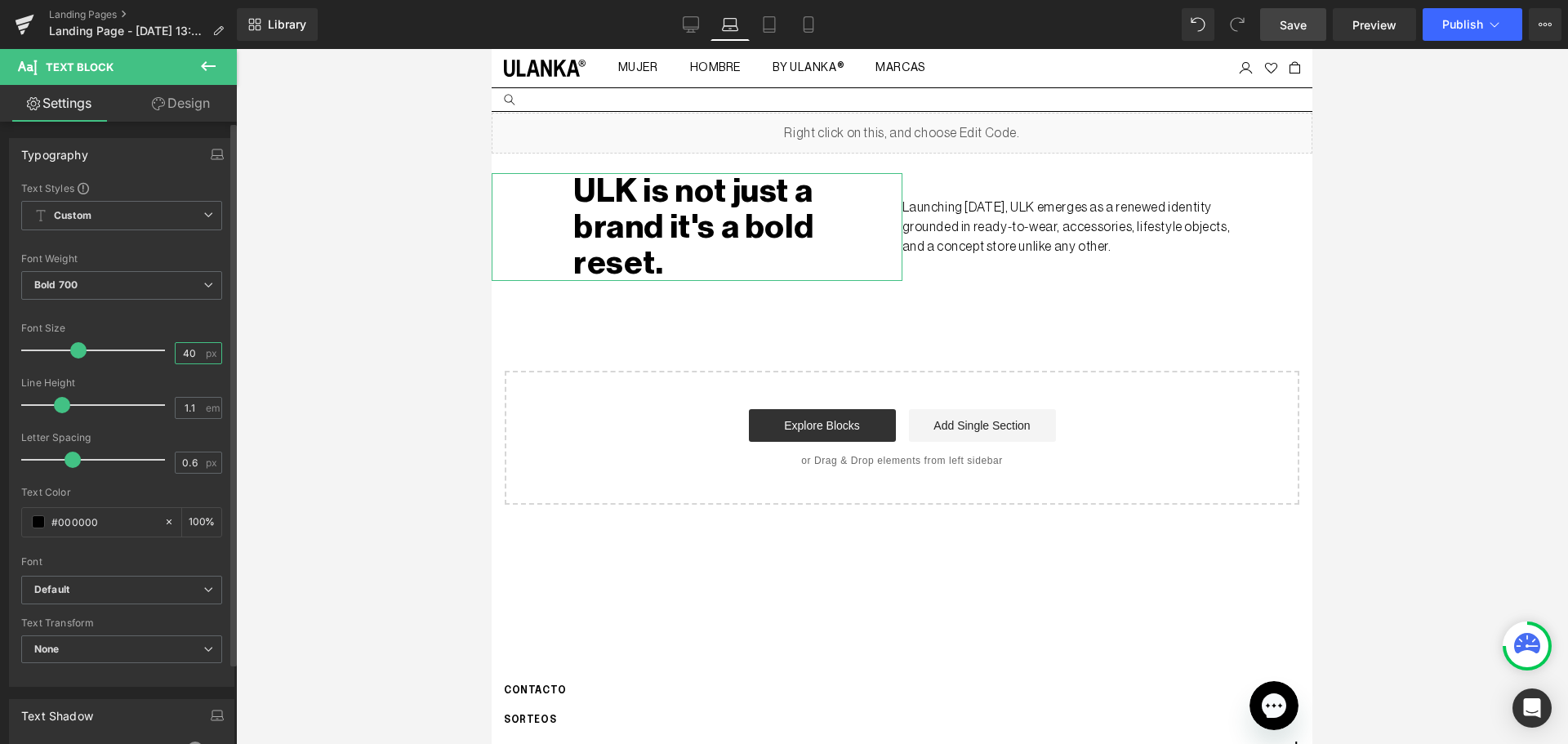
click at [182, 358] on input "40" at bounding box center [189, 353] width 29 height 20
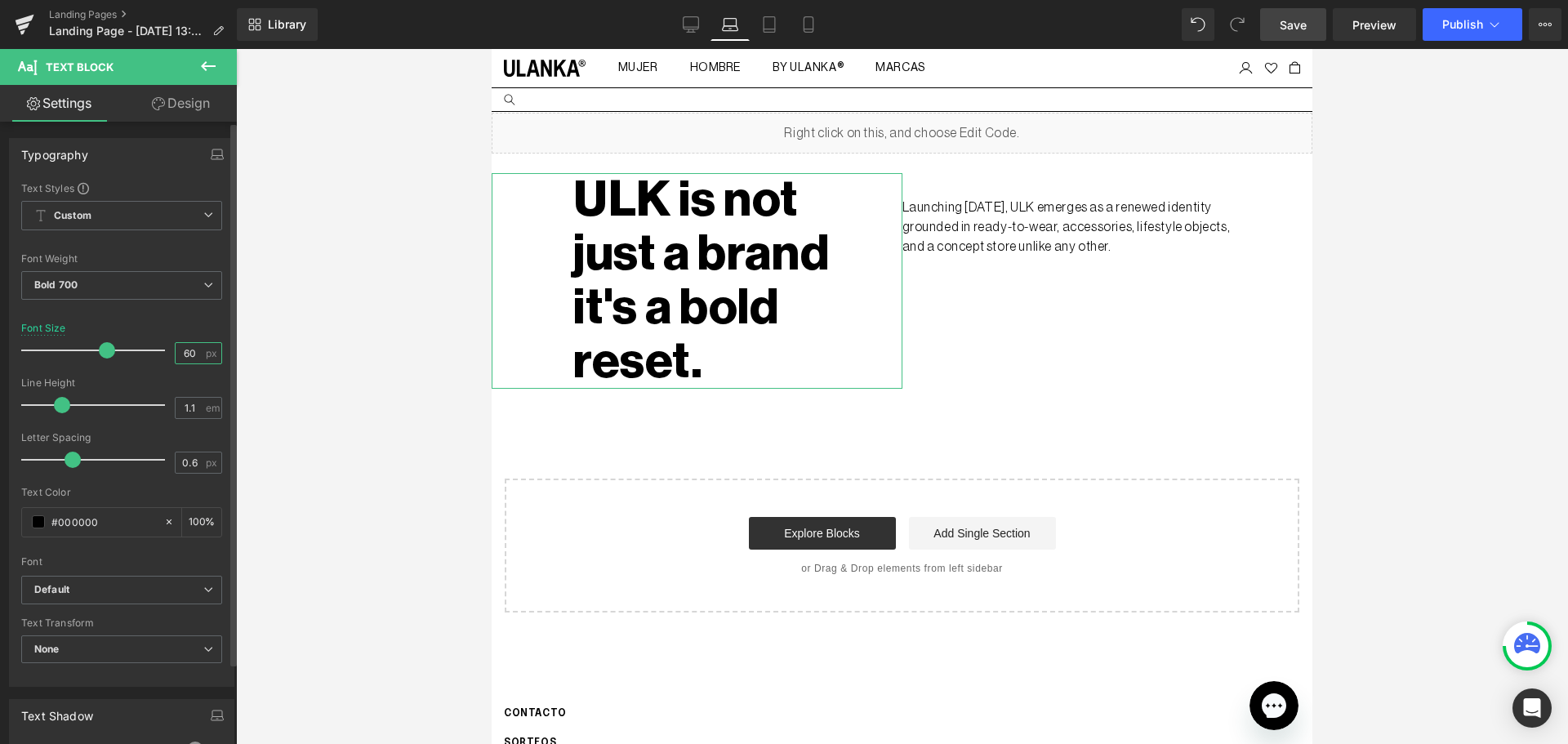
click at [175, 353] on input "60" at bounding box center [189, 353] width 29 height 20
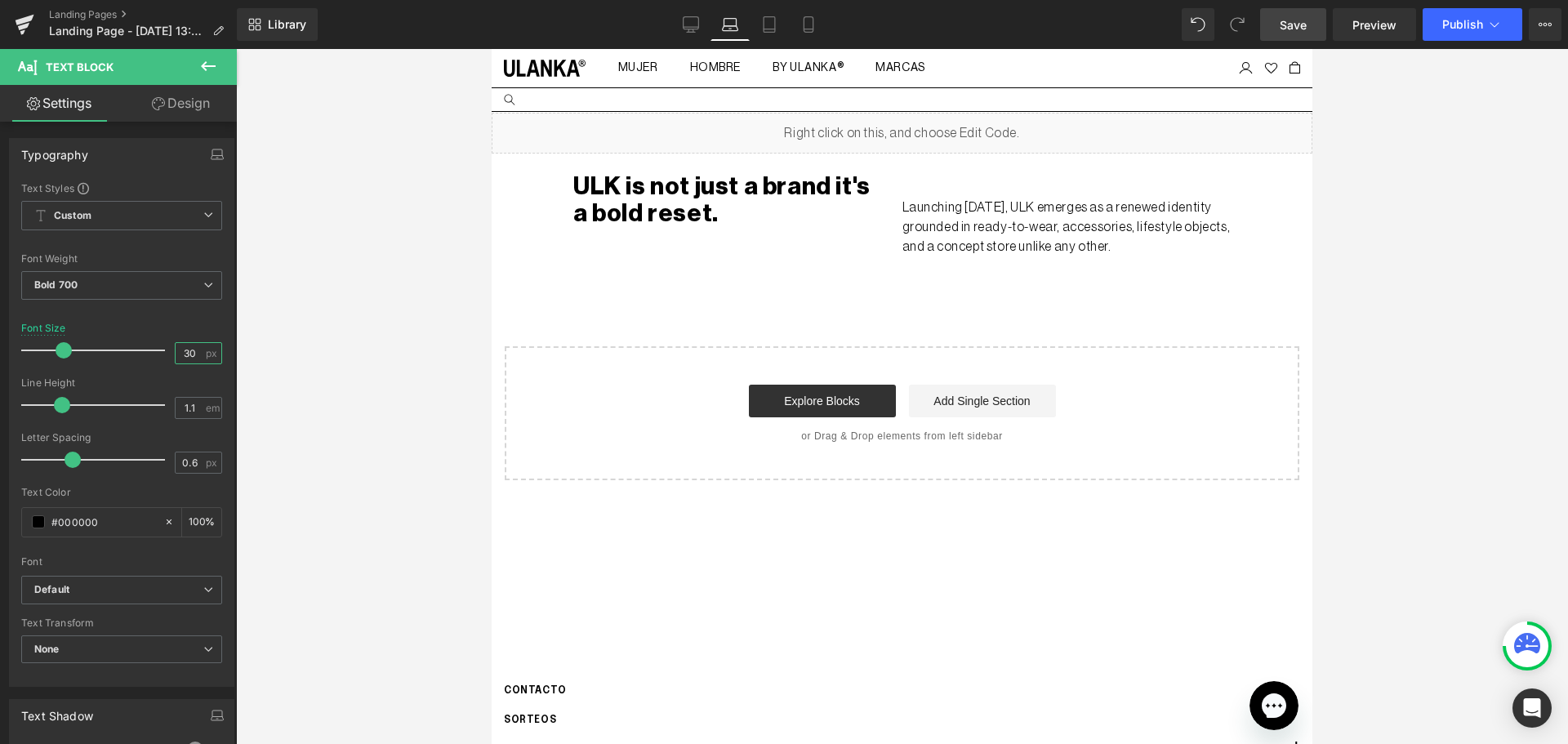
type input "30"
click at [180, 111] on link "Design" at bounding box center [181, 104] width 119 height 37
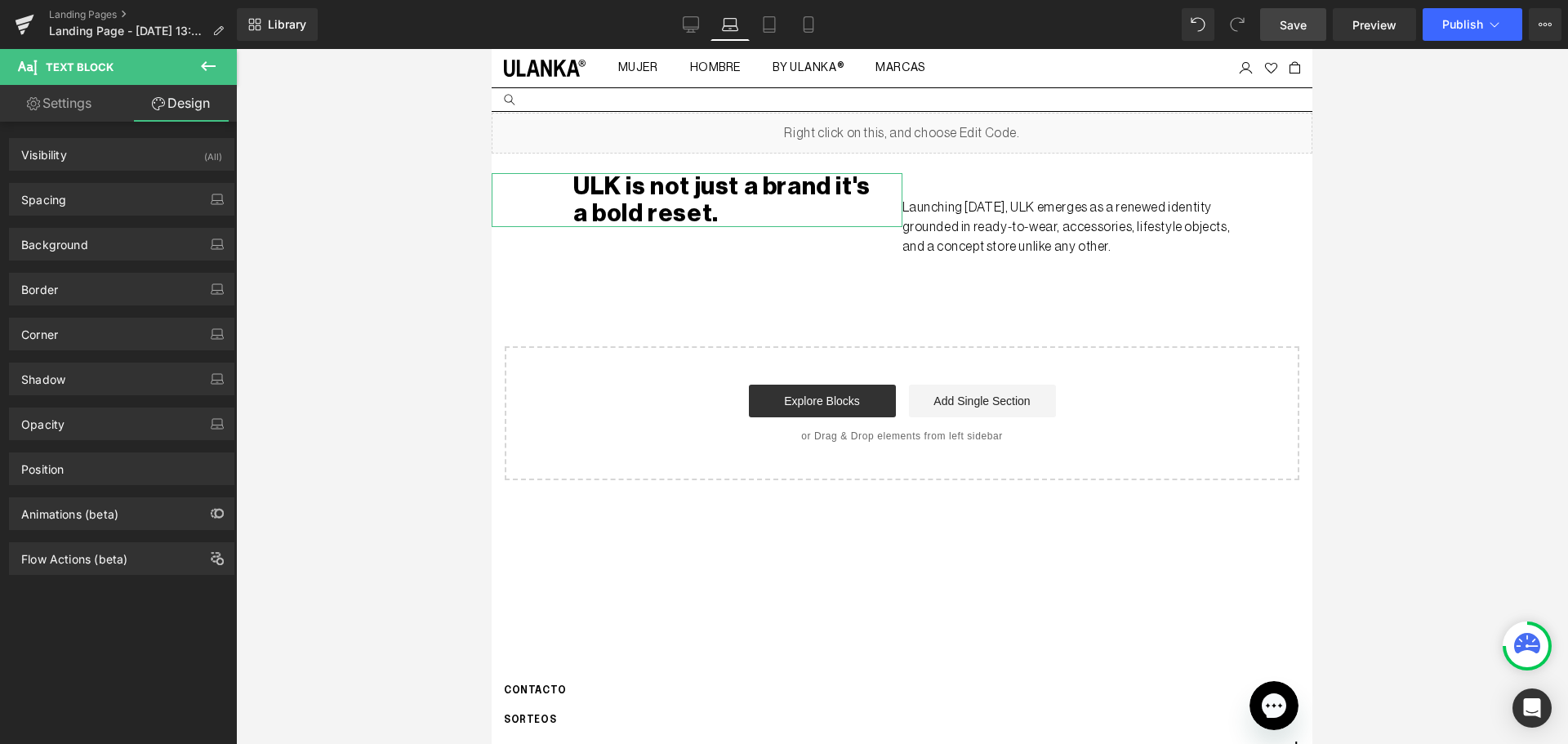
click at [80, 177] on div "Spacing Margin 0px 0 0px 0 0px 0 0px 0 Padding 0px 0 20px 20 0px 0 100px 100 Se…" at bounding box center [122, 193] width 244 height 45
click at [96, 193] on div "Spacing" at bounding box center [122, 199] width 224 height 31
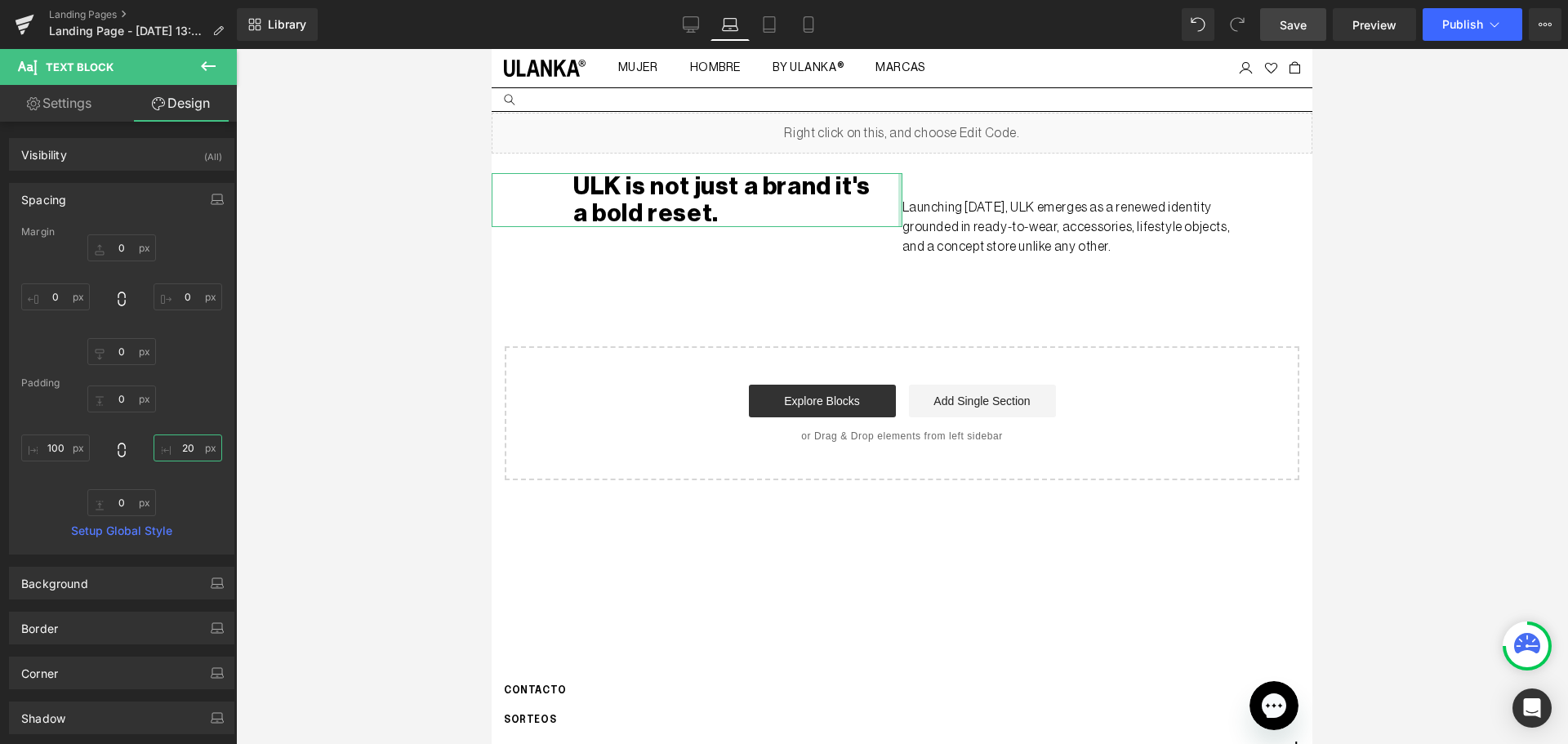
click at [186, 439] on input "20" at bounding box center [187, 447] width 69 height 27
drag, startPoint x: 180, startPoint y: 443, endPoint x: 170, endPoint y: 443, distance: 10.0
click at [170, 443] on input "40" at bounding box center [187, 447] width 69 height 27
type input "50"
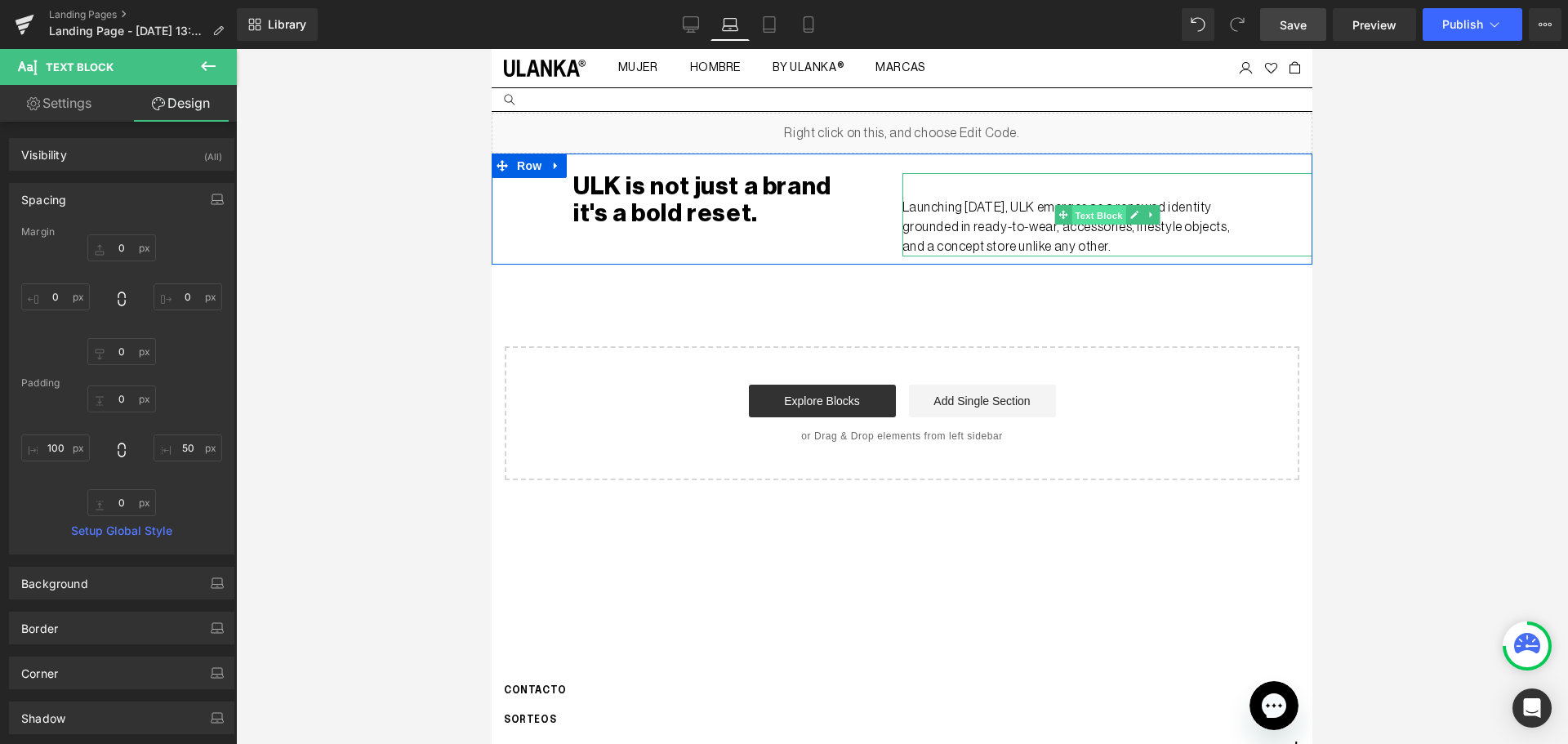
click at [1091, 206] on span "Text Block" at bounding box center [1099, 215] width 54 height 19
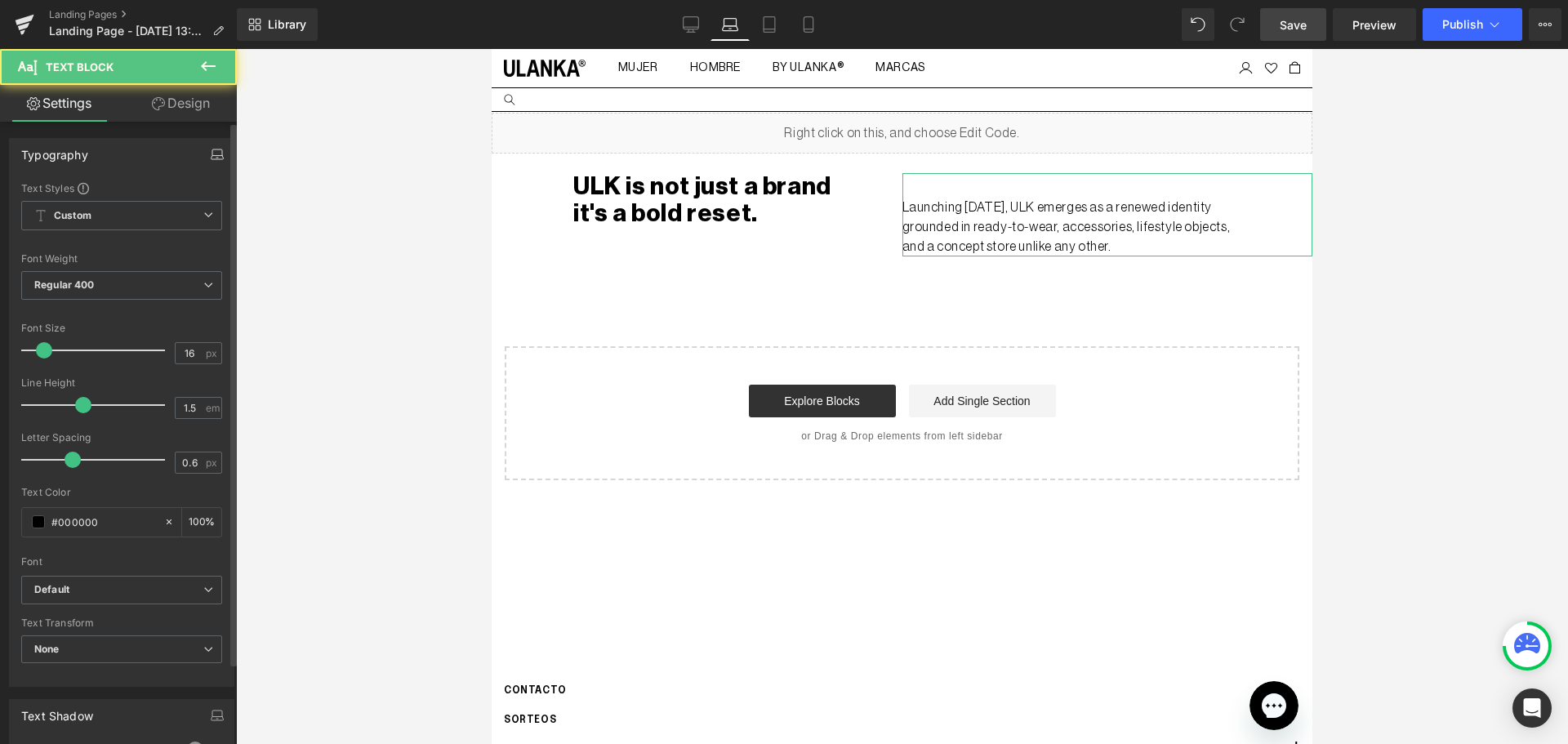
click at [211, 152] on icon "button" at bounding box center [217, 154] width 13 height 13
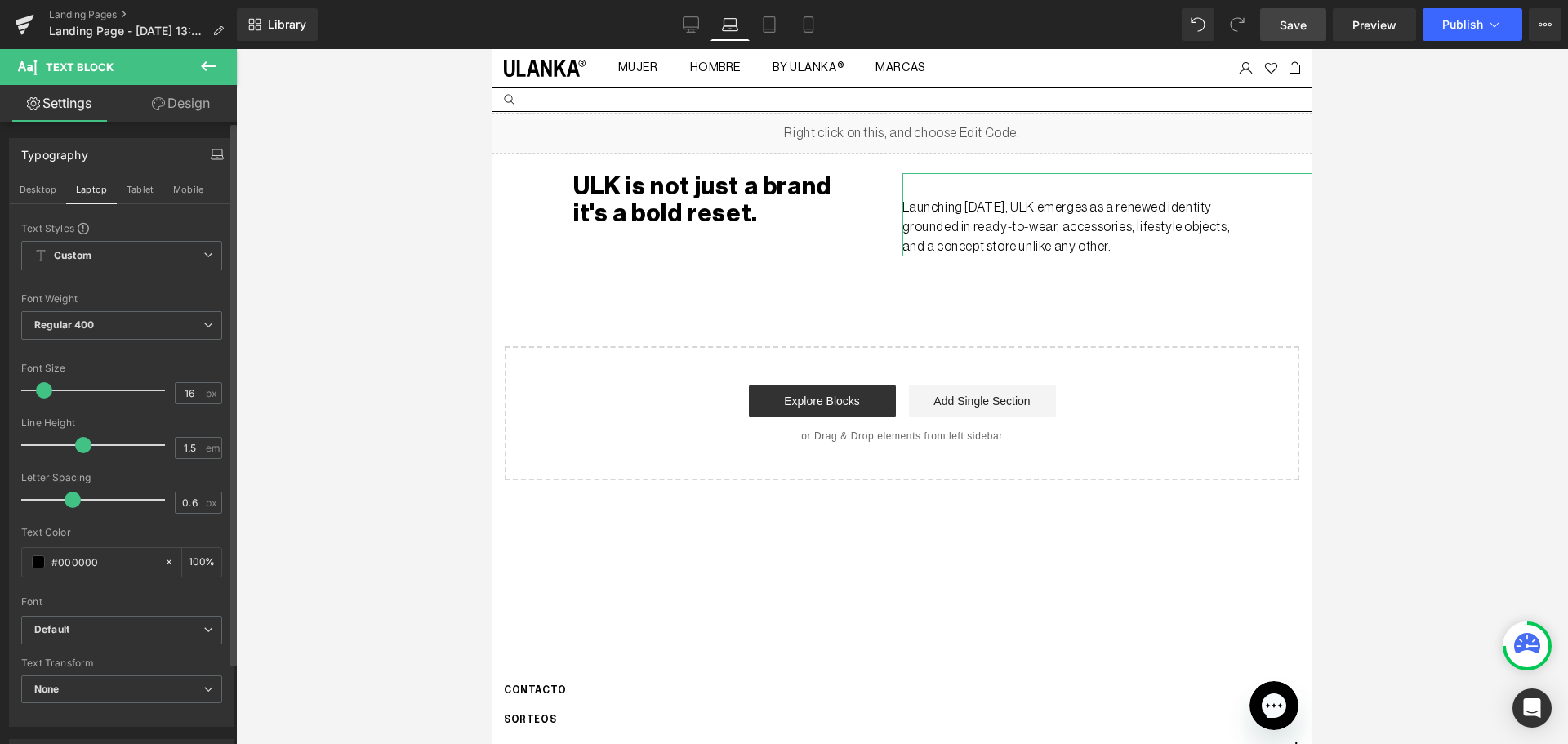
click at [185, 98] on link "Design" at bounding box center [181, 104] width 119 height 37
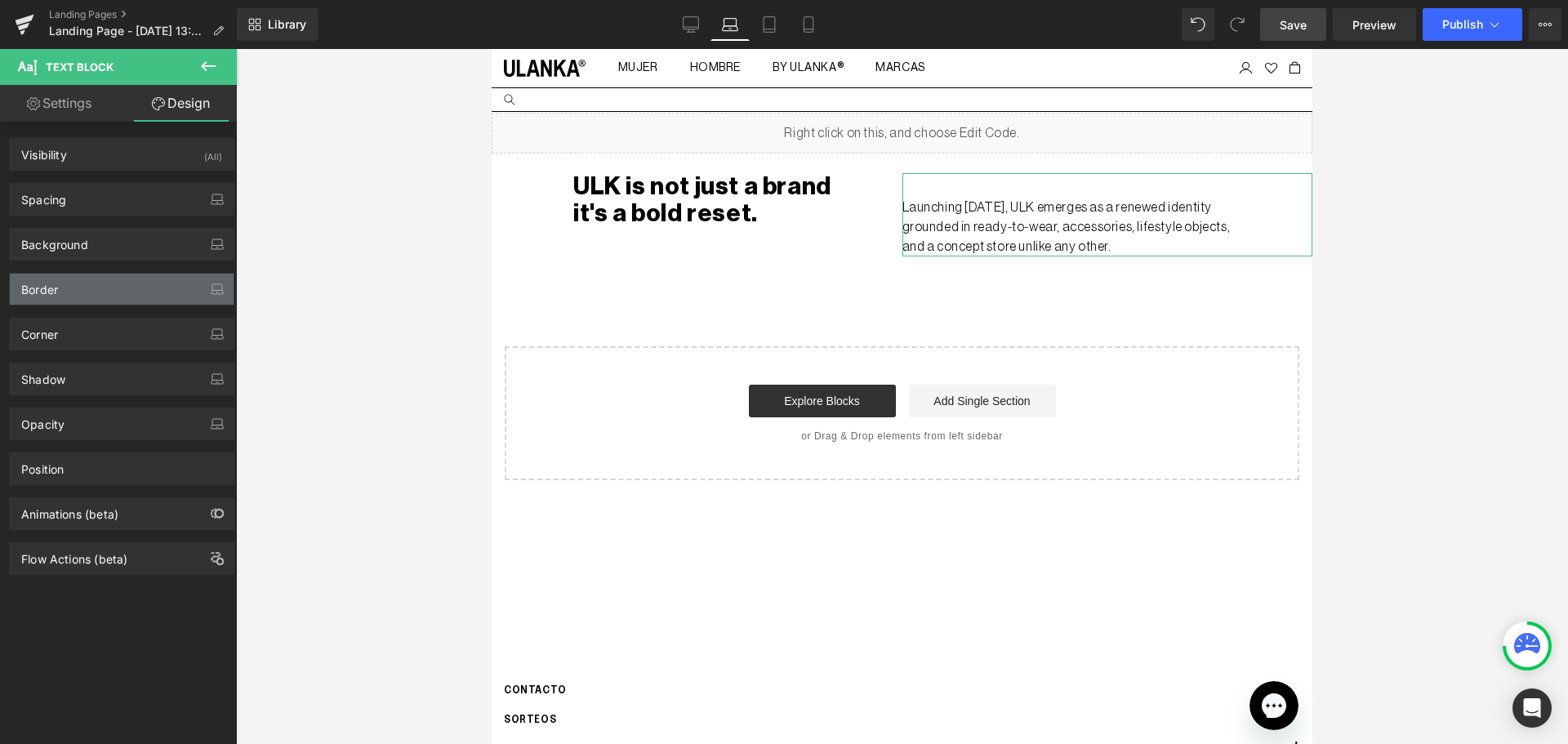
type input "0"
type input "30"
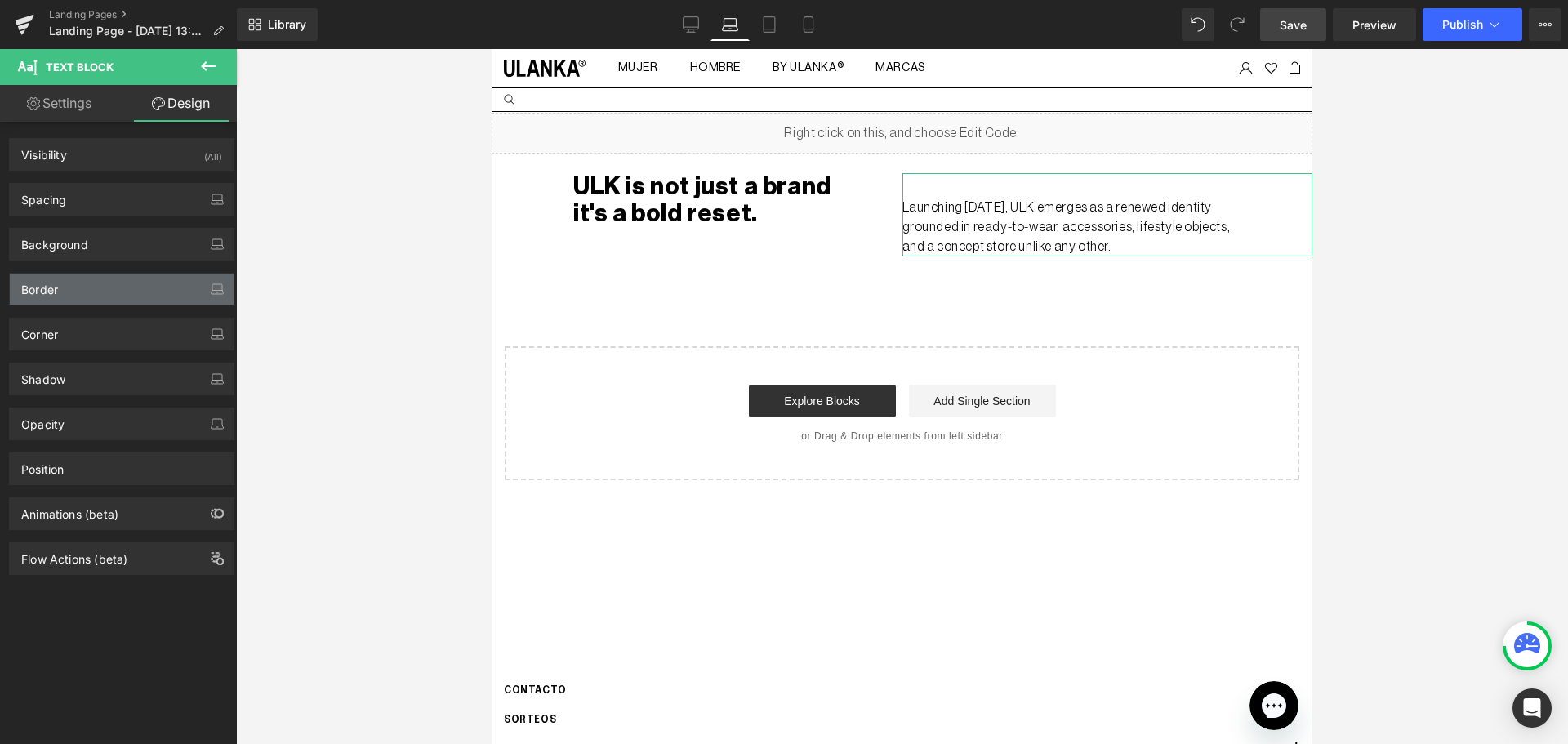
type input "100"
type input "0"
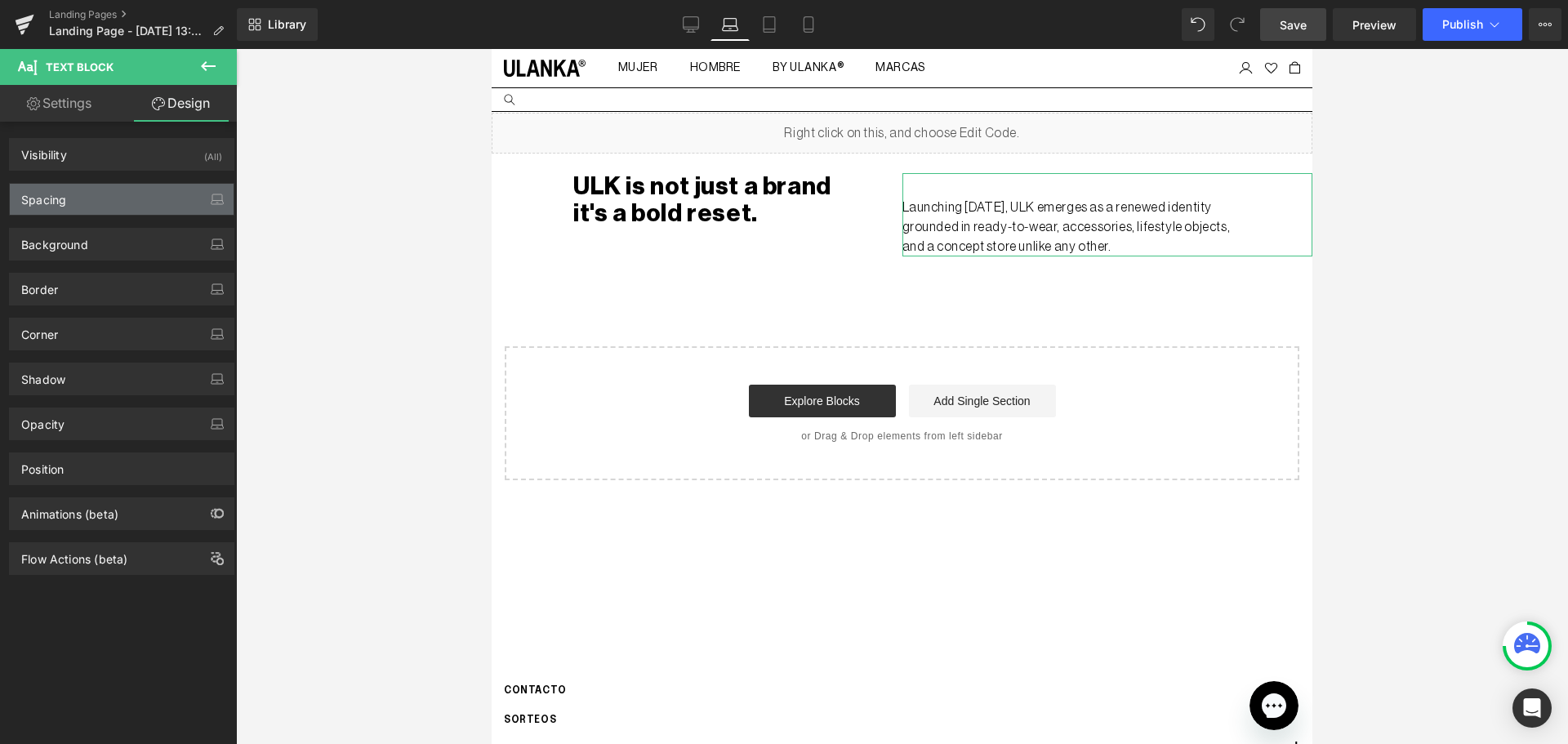
click at [125, 200] on div "Spacing" at bounding box center [122, 199] width 224 height 31
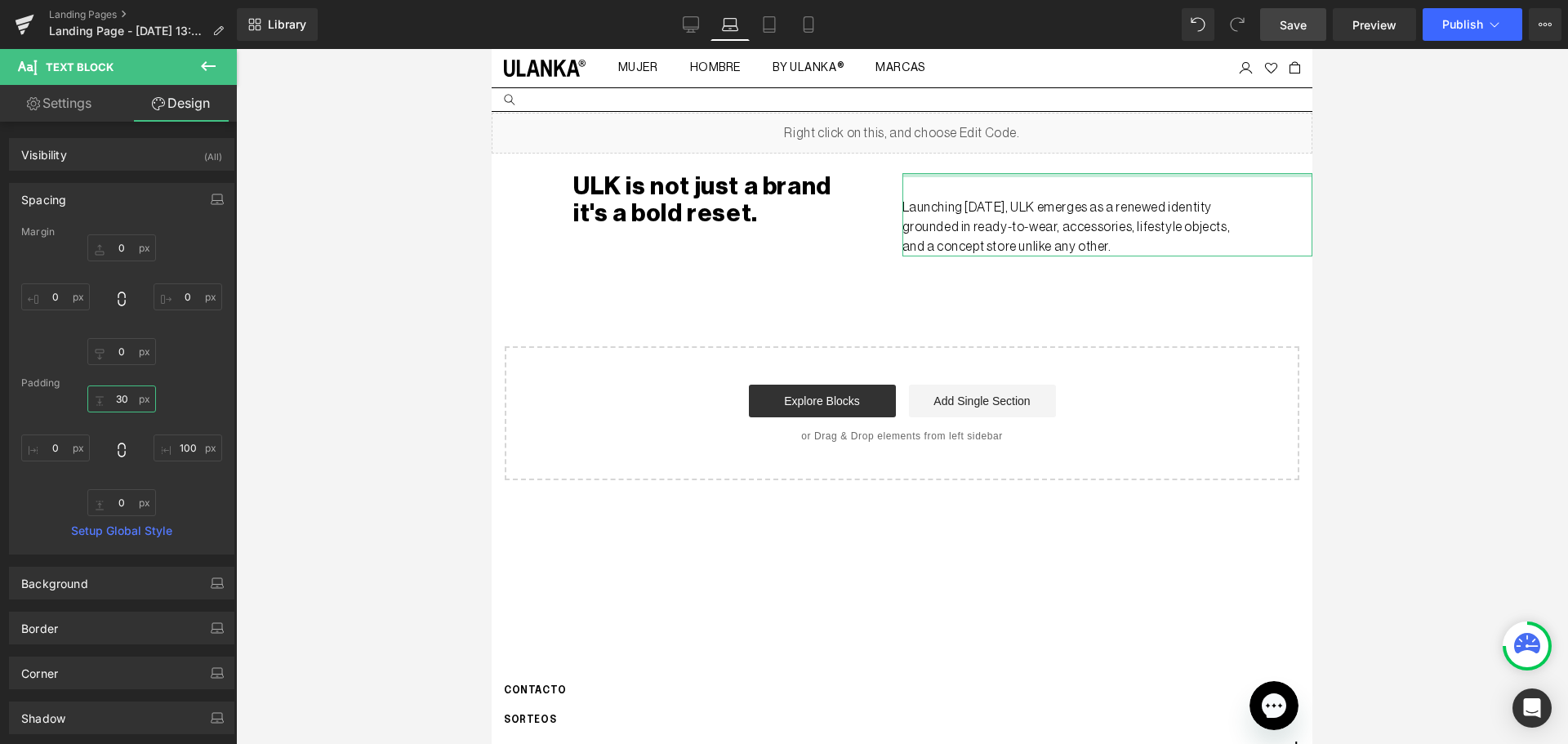
click at [119, 404] on input "30" at bounding box center [122, 398] width 69 height 27
type input "0"
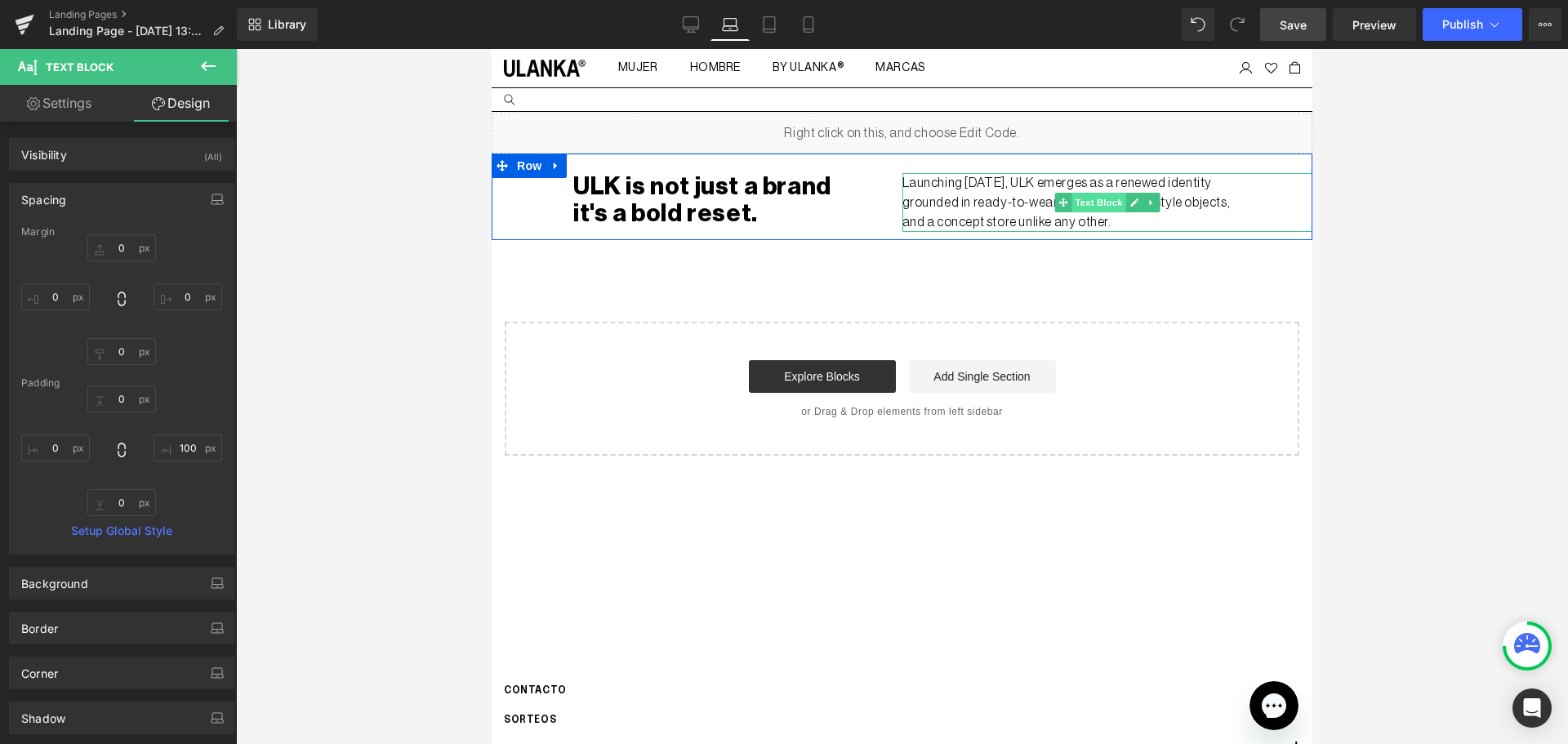
click at [1099, 197] on span "Text Block" at bounding box center [1099, 202] width 54 height 19
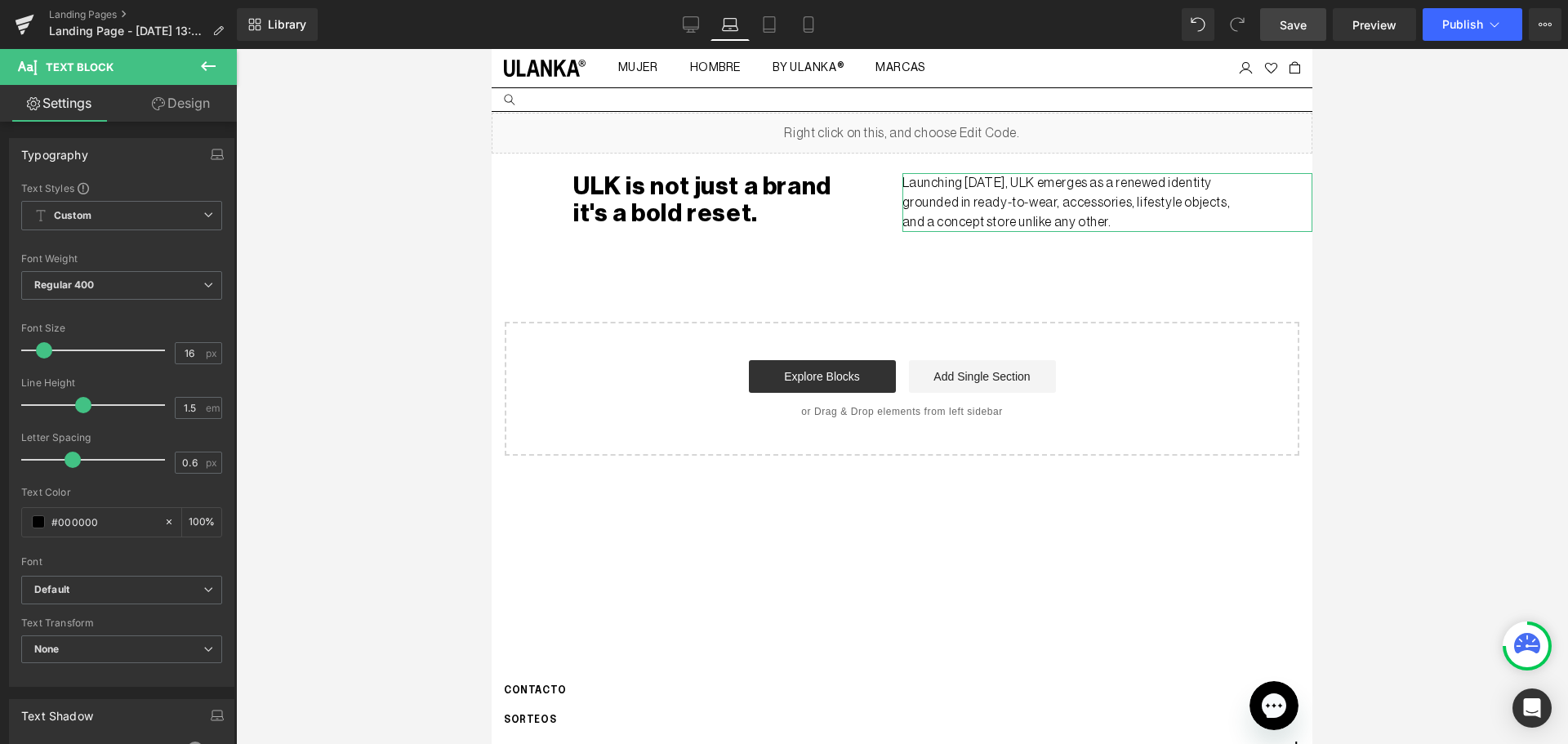
click at [186, 94] on link "Design" at bounding box center [181, 104] width 119 height 37
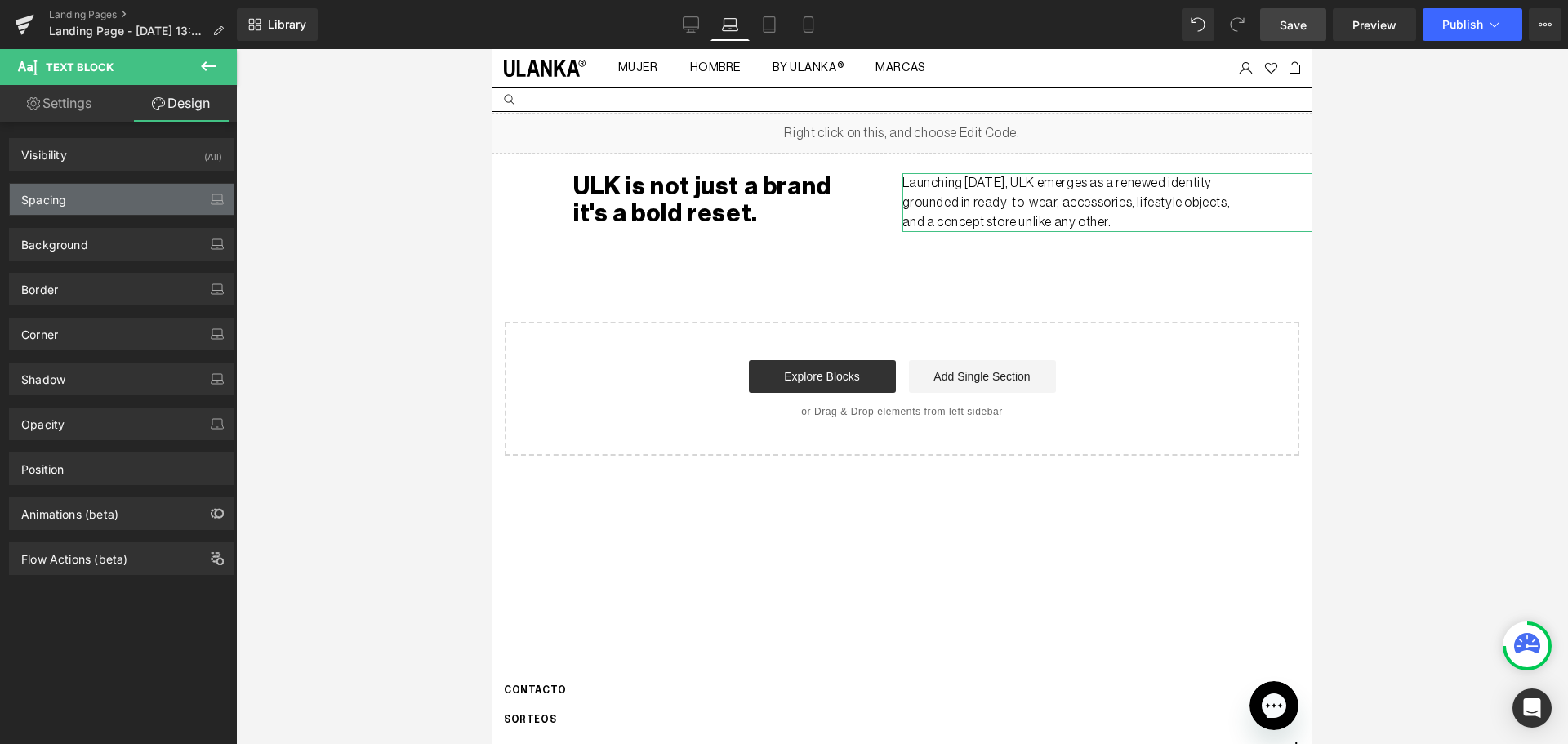
click at [154, 196] on div "Spacing" at bounding box center [122, 199] width 224 height 31
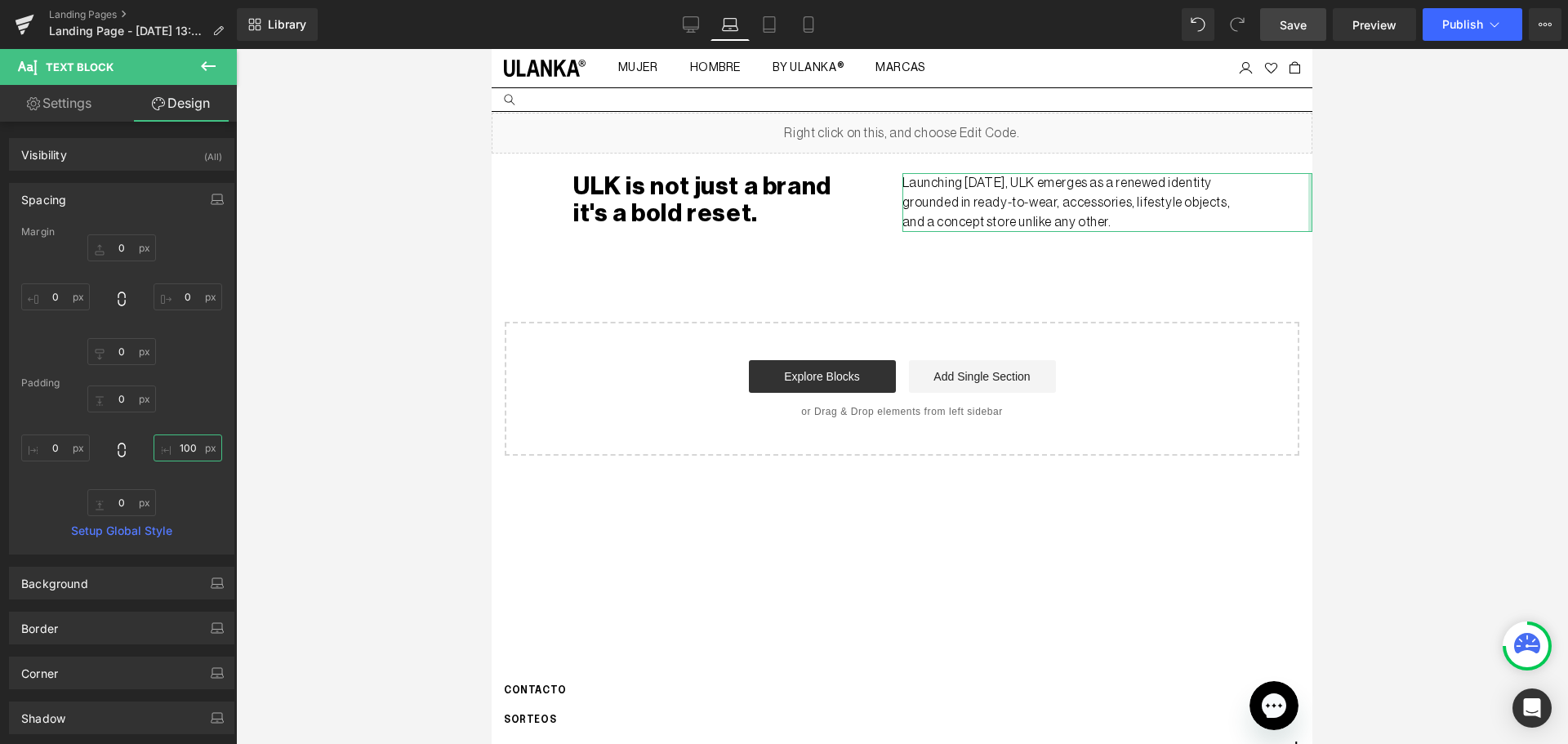
click at [188, 452] on input "100" at bounding box center [187, 447] width 69 height 27
click at [1253, 269] on div "Liquid ULK is not just a brand it's a bold reset. Text Block 50px Launching Sep…" at bounding box center [902, 284] width 820 height 343
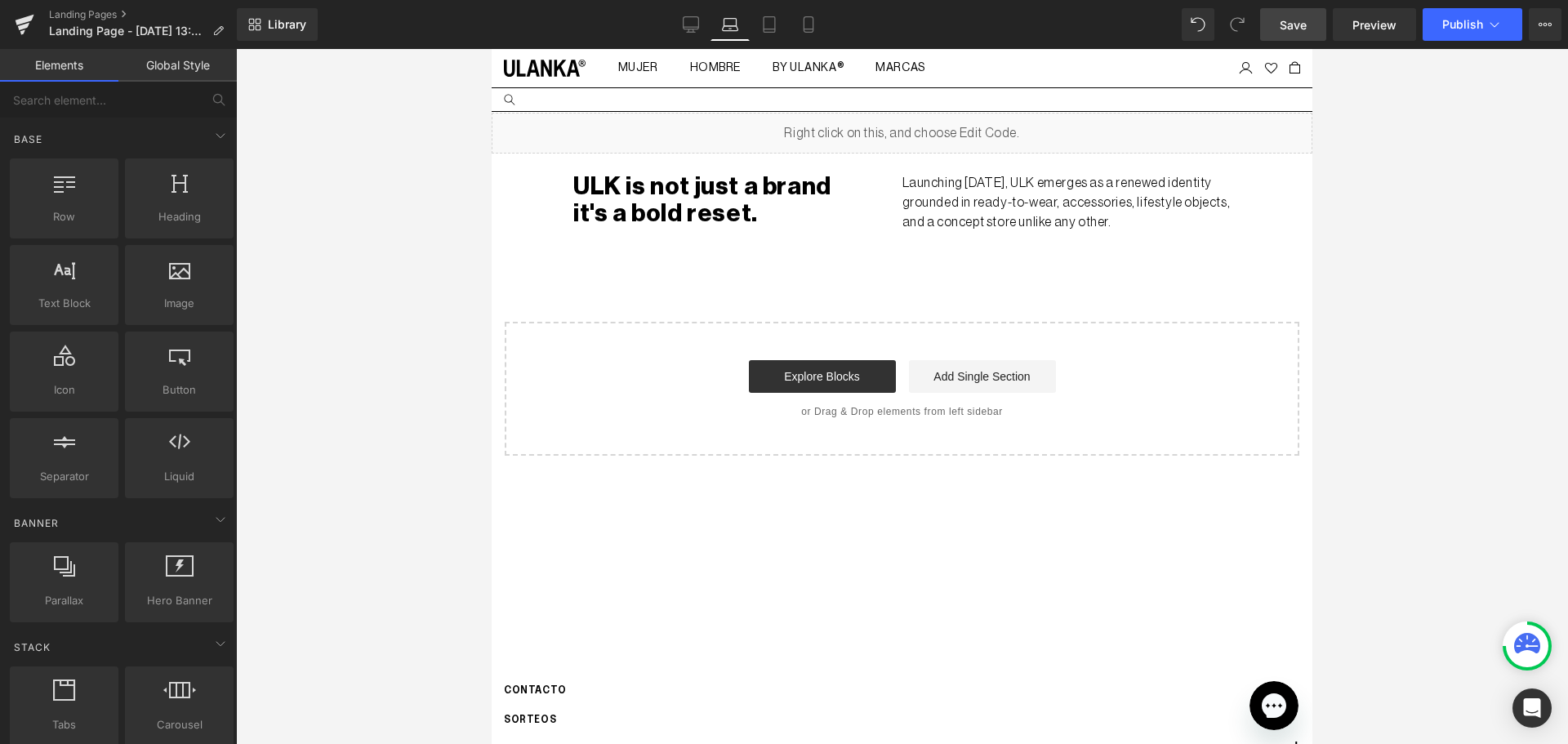
click at [1277, 22] on link "Save" at bounding box center [1292, 24] width 66 height 32
click at [701, 22] on link "Desktop" at bounding box center [690, 24] width 39 height 32
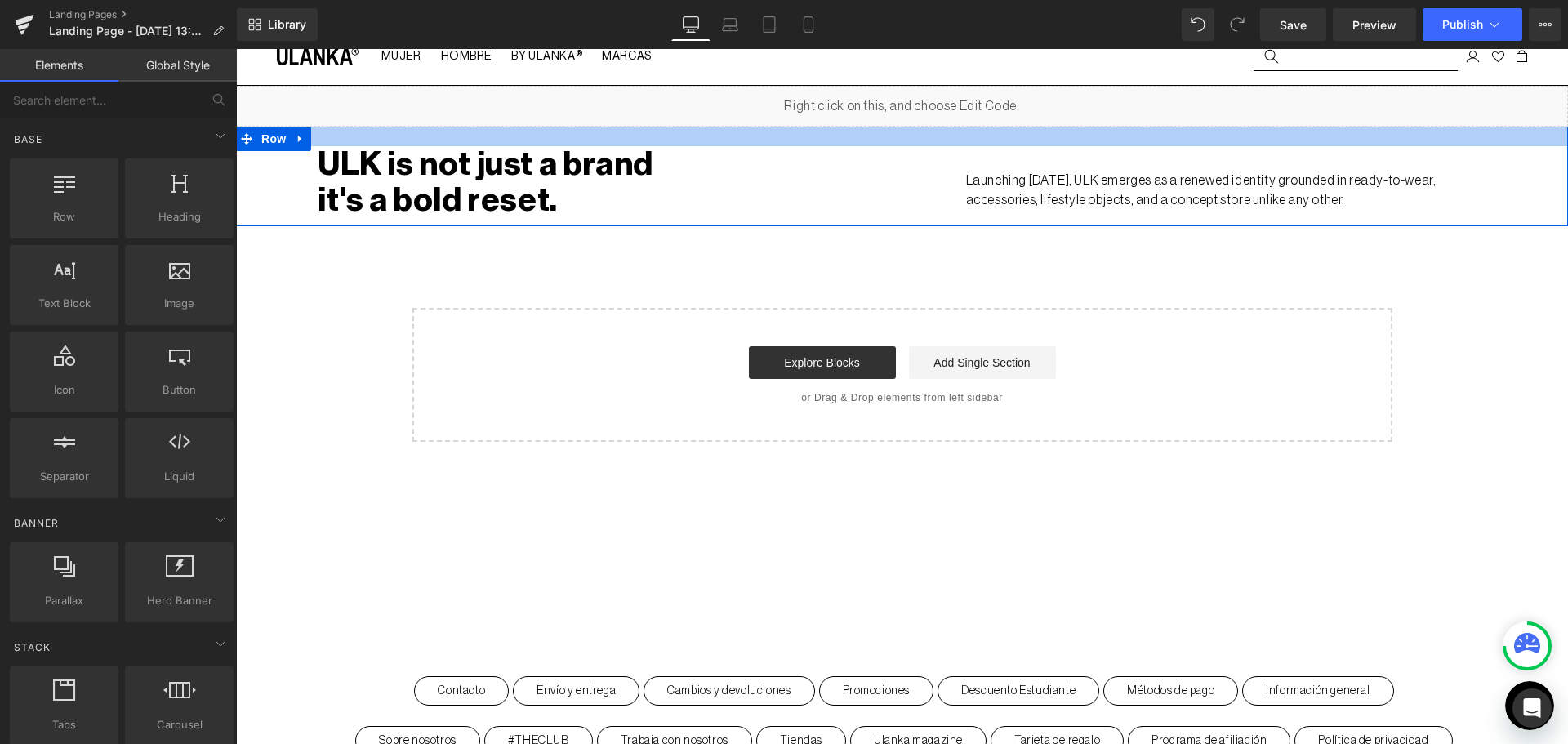
scroll to position [0, 0]
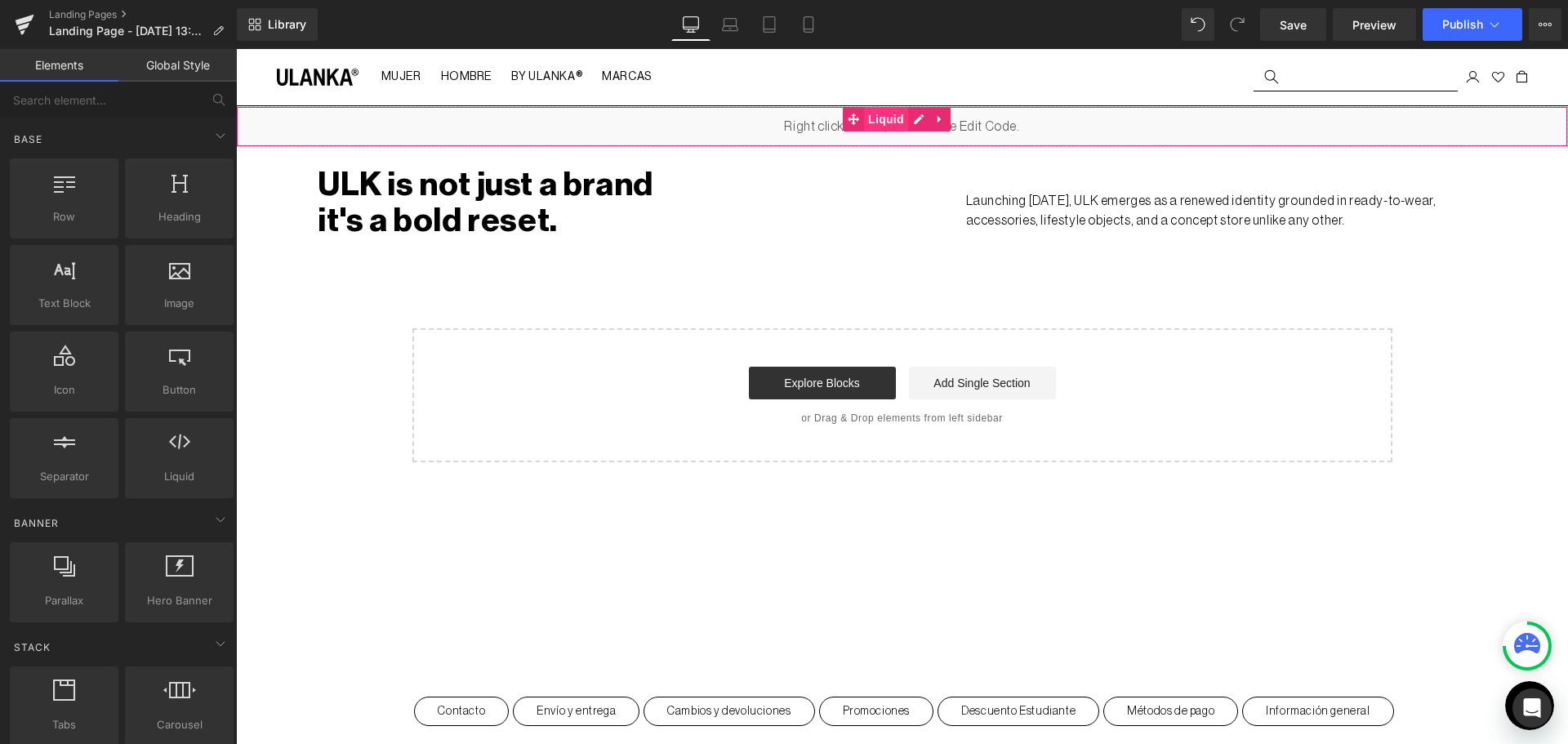
click at [891, 122] on span "Liquid" at bounding box center [886, 119] width 45 height 24
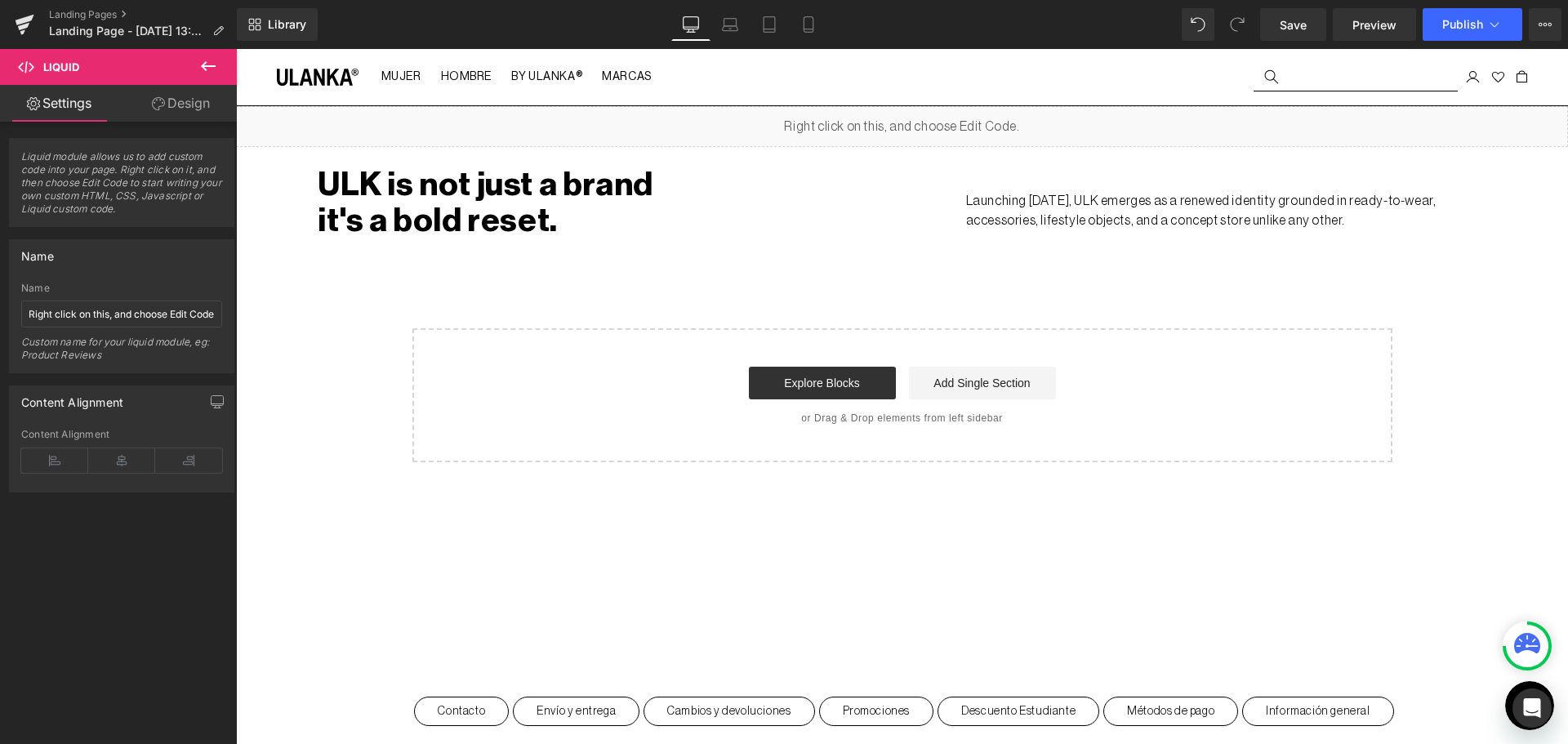
click at [922, 122] on div "Liquid" at bounding box center [901, 126] width 1331 height 41
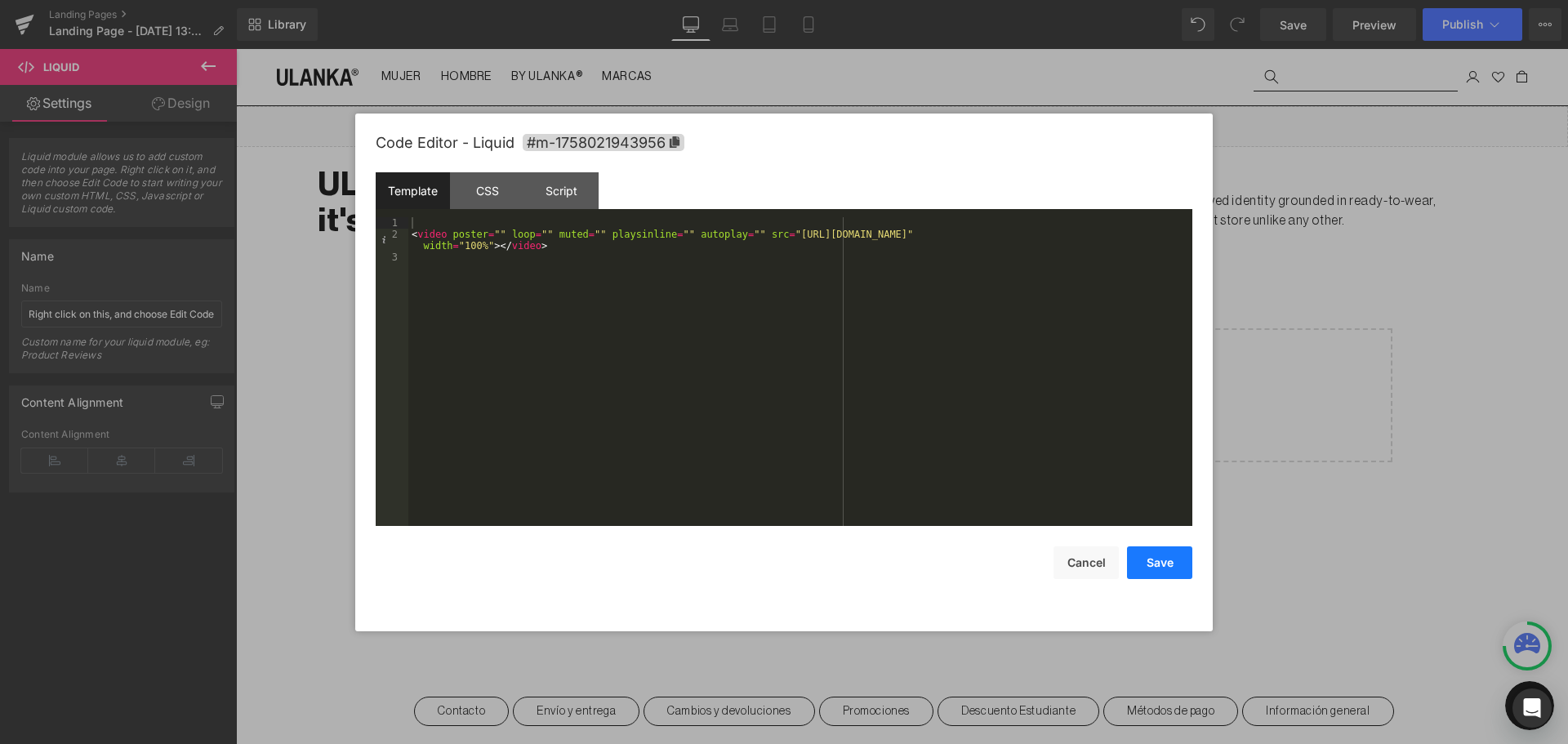
click at [1167, 568] on button "Save" at bounding box center [1159, 562] width 65 height 32
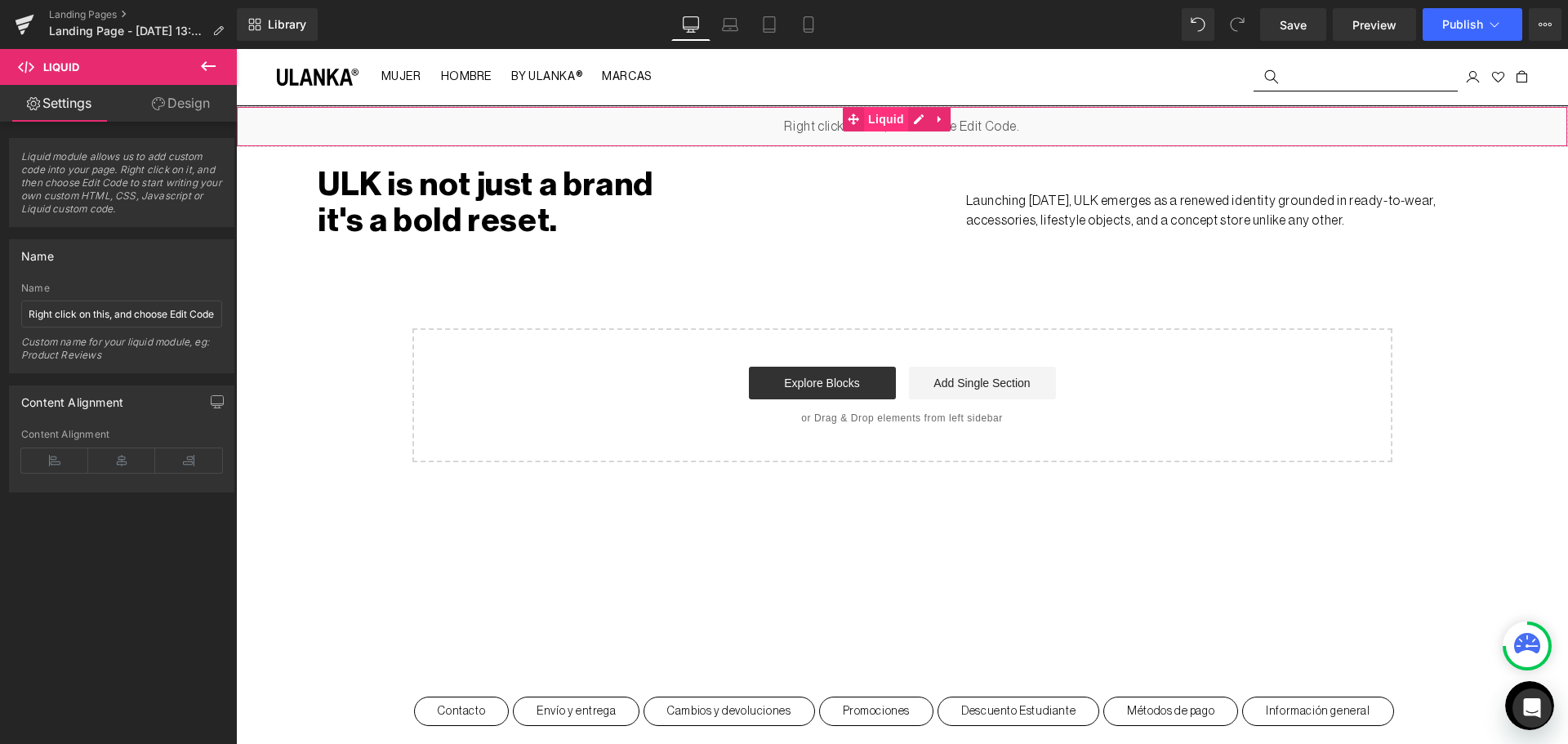
click at [880, 110] on span "Liquid" at bounding box center [886, 119] width 45 height 24
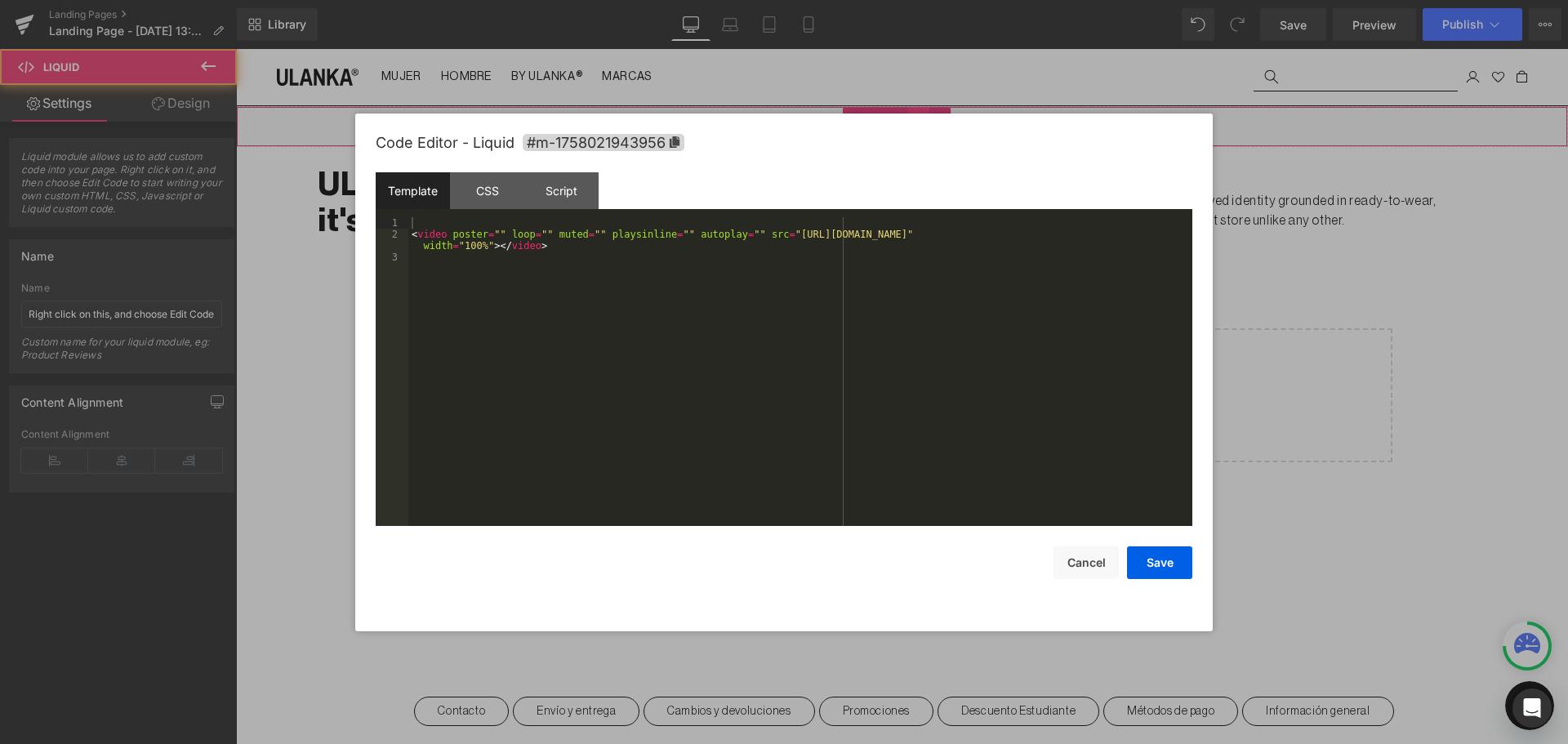
click at [922, 119] on div "Liquid" at bounding box center [901, 126] width 1331 height 41
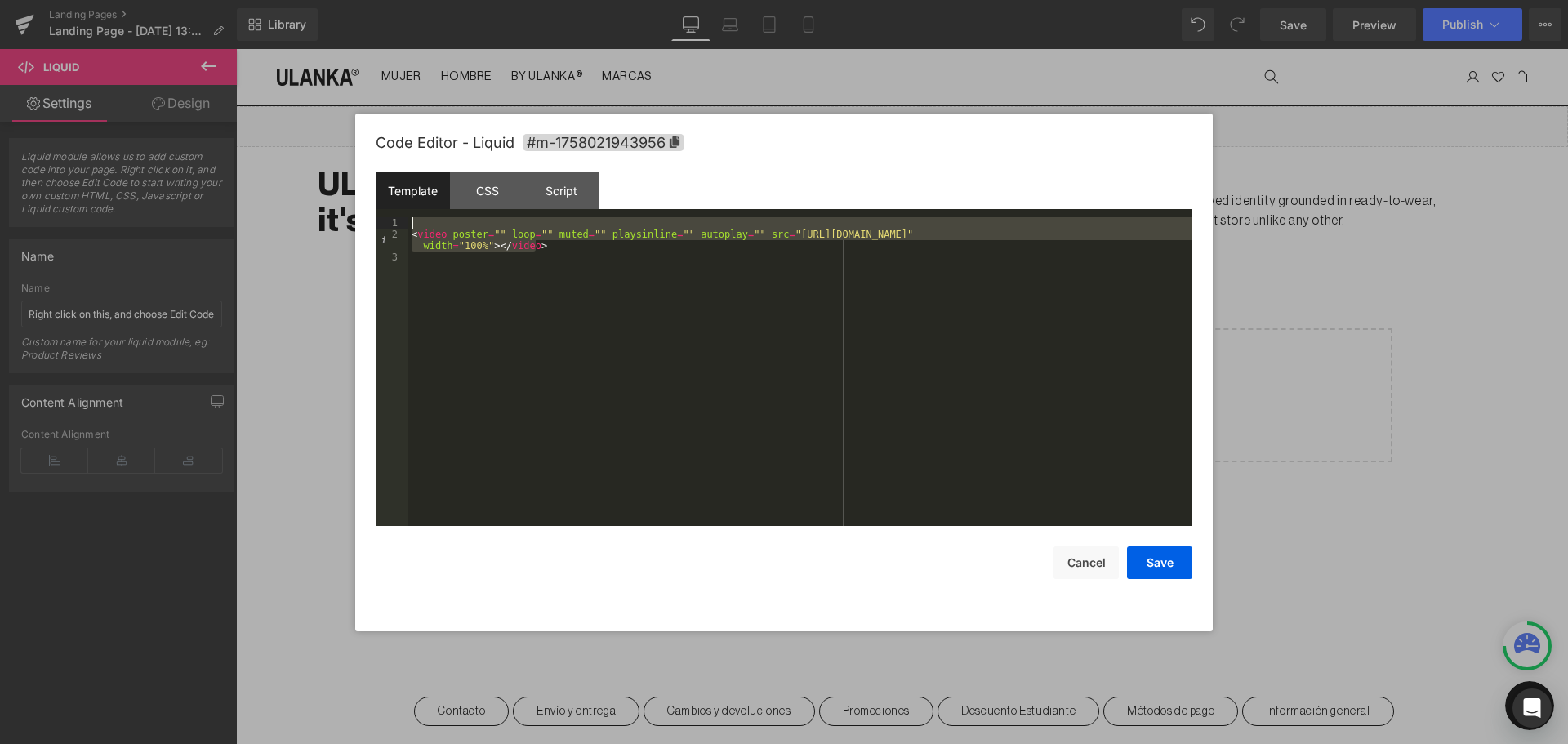
drag, startPoint x: 553, startPoint y: 249, endPoint x: 364, endPoint y: 217, distance: 191.7
click at [364, 217] on div "Code Editor - Liquid #m-1758021943956 Template CSS Script Data 1 2 3 < video po…" at bounding box center [784, 372] width 857 height 518
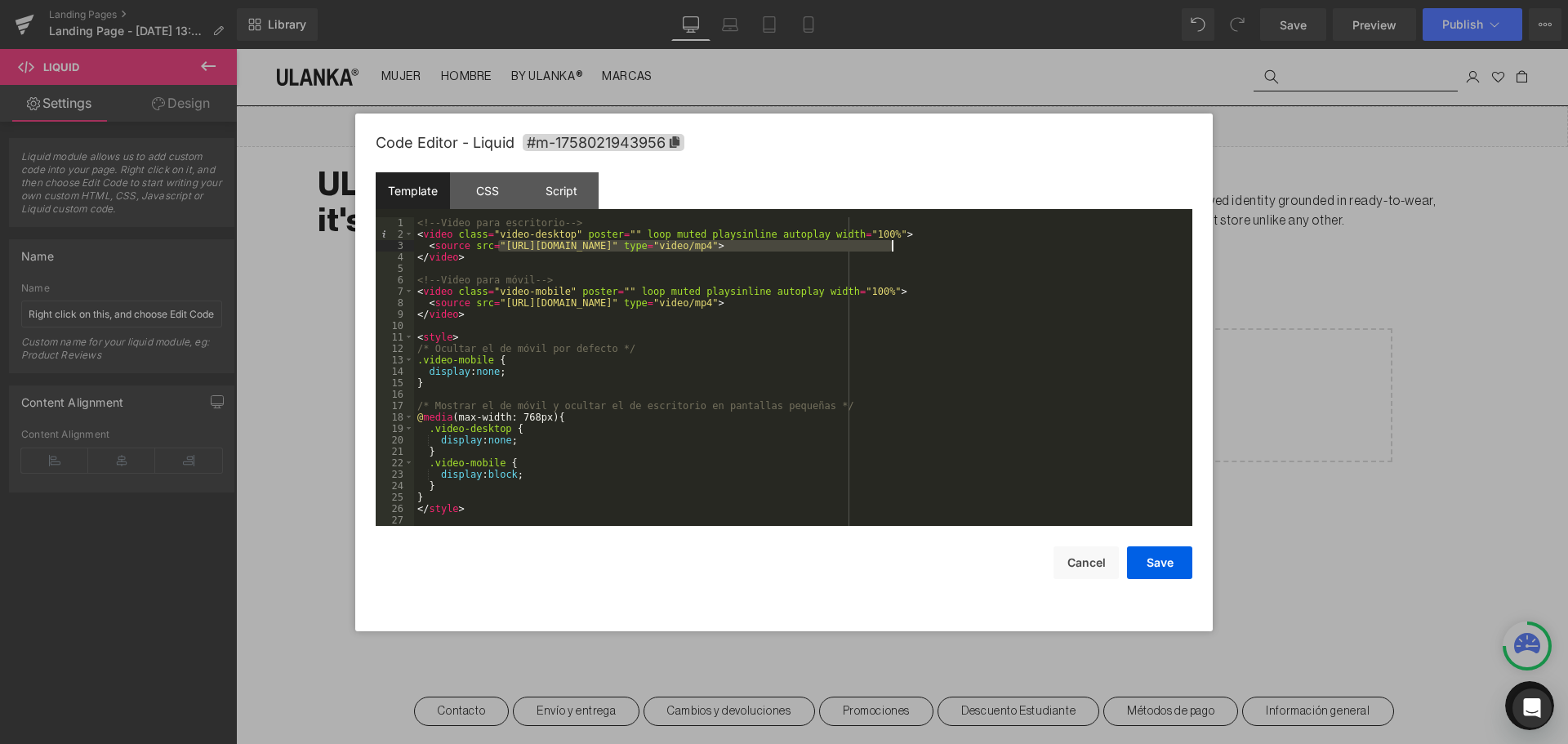
drag, startPoint x: 498, startPoint y: 243, endPoint x: 891, endPoint y: 245, distance: 393.0
click at [891, 245] on div "<!-- Video para escritorio --> < video class = "video-desktop" poster = "" loop…" at bounding box center [803, 382] width 778 height 331
drag, startPoint x: 498, startPoint y: 302, endPoint x: 879, endPoint y: 306, distance: 381.0
click at [879, 306] on div "<!-- Video para escritorio --> < video class = "video-desktop" poster = "" loop…" at bounding box center [803, 382] width 778 height 331
click at [1160, 566] on button "Save" at bounding box center [1159, 562] width 65 height 32
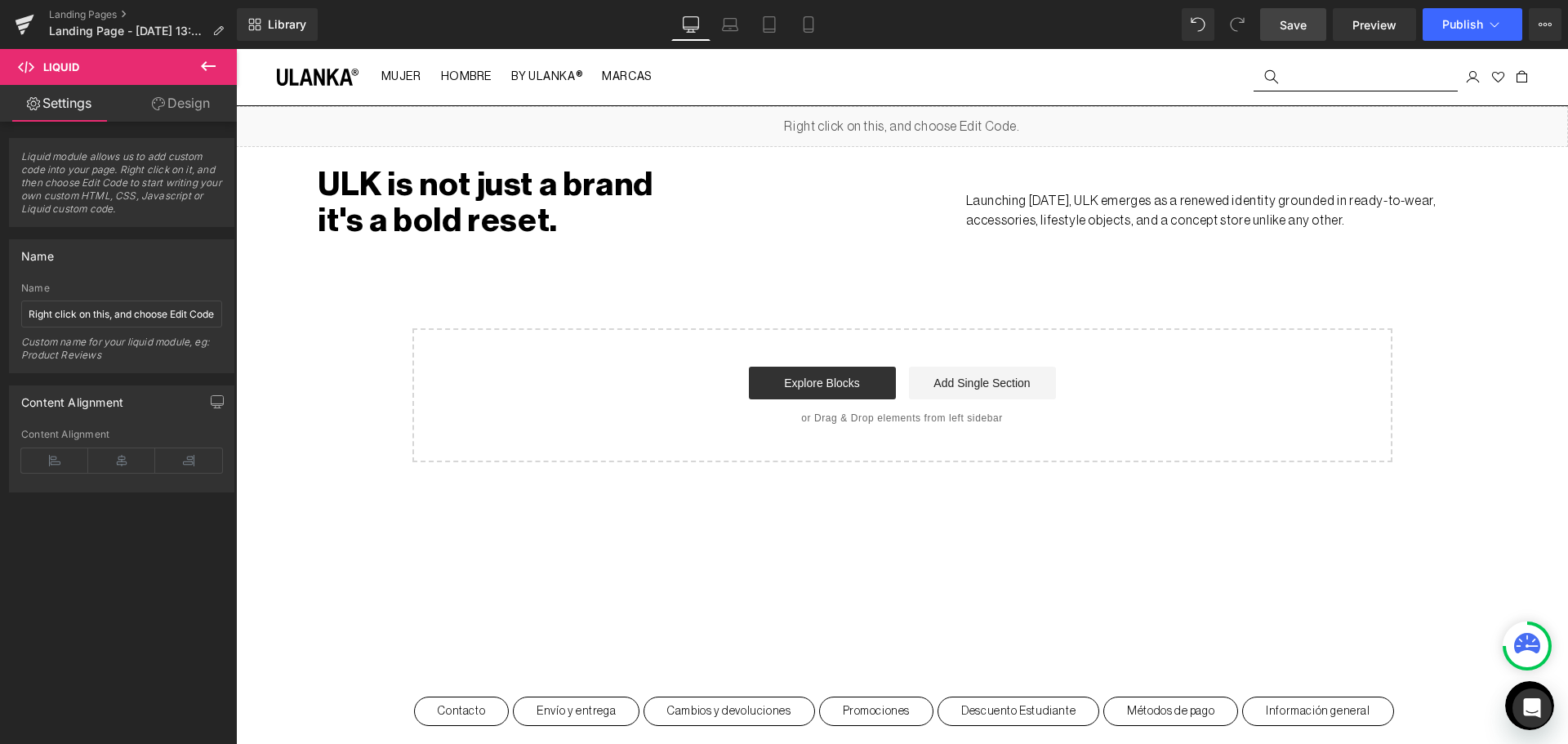
click at [1313, 27] on link "Save" at bounding box center [1292, 24] width 66 height 32
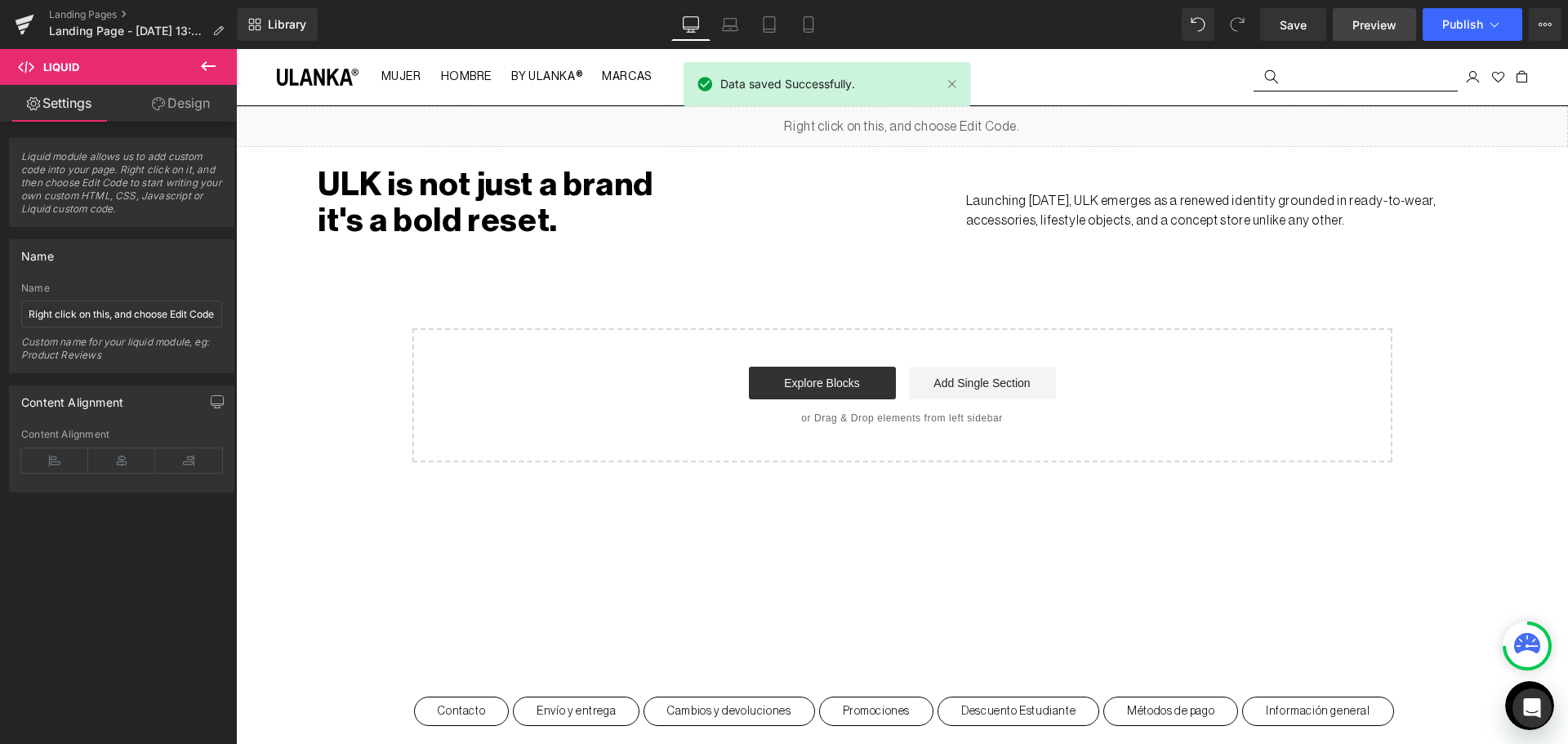
click at [1365, 32] on span "Preview" at bounding box center [1374, 25] width 45 height 17
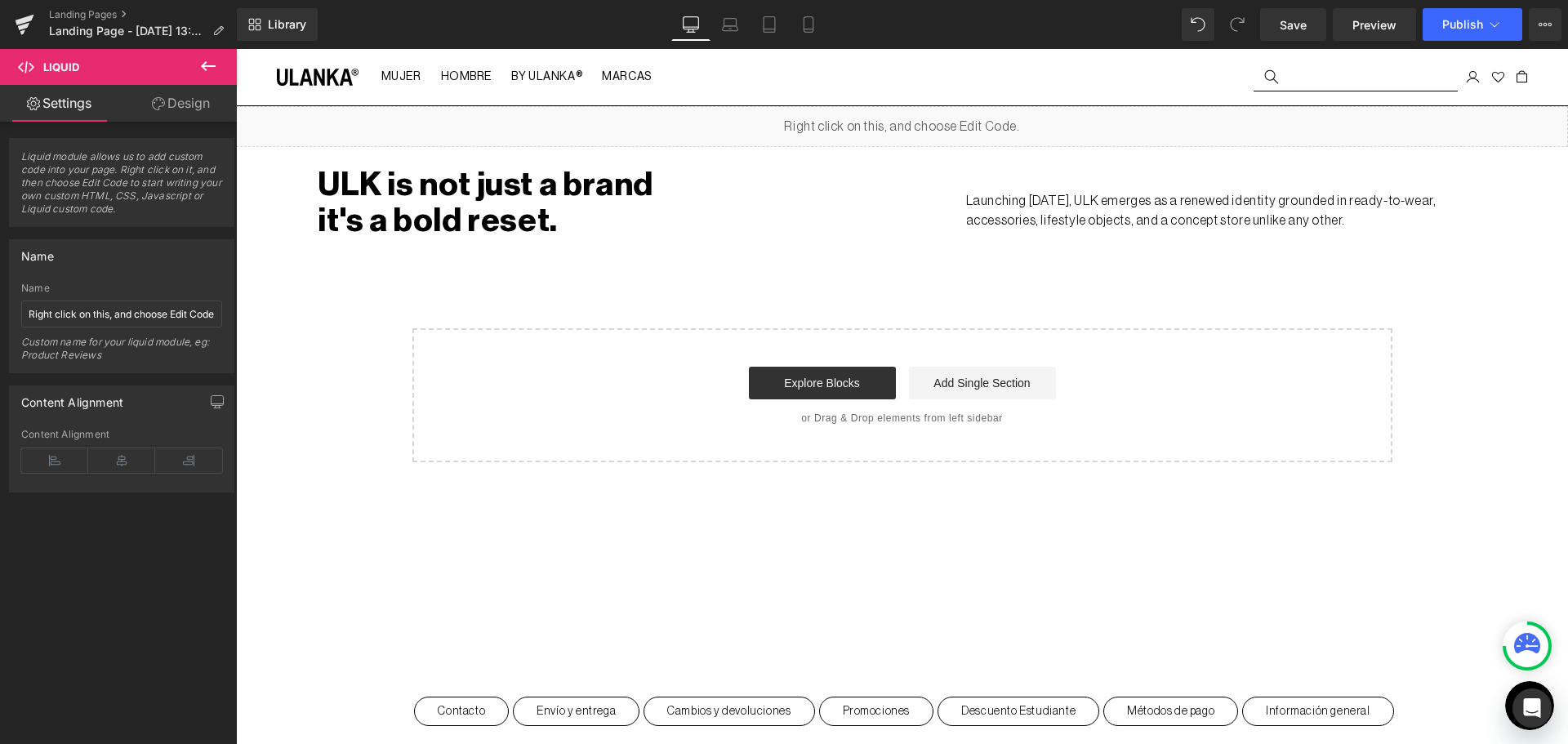
click at [925, 110] on div "Liquid" at bounding box center [901, 126] width 1331 height 41
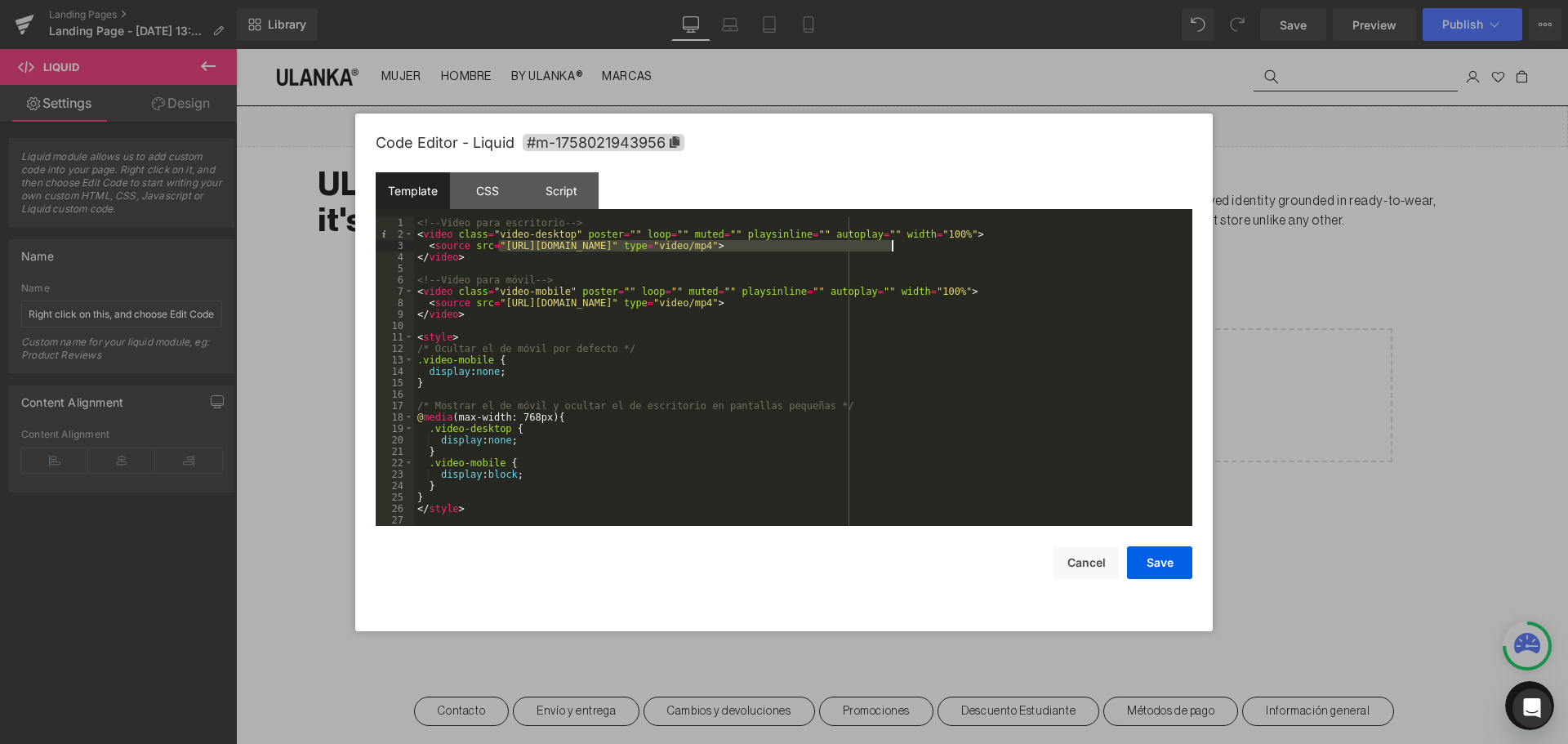
drag, startPoint x: 497, startPoint y: 246, endPoint x: 893, endPoint y: 242, distance: 396.0
click at [893, 242] on div "<!-- Video para escritorio --> < video class = "video-desktop" poster = "" loop…" at bounding box center [803, 382] width 778 height 331
click at [1149, 558] on button "Save" at bounding box center [1159, 562] width 65 height 32
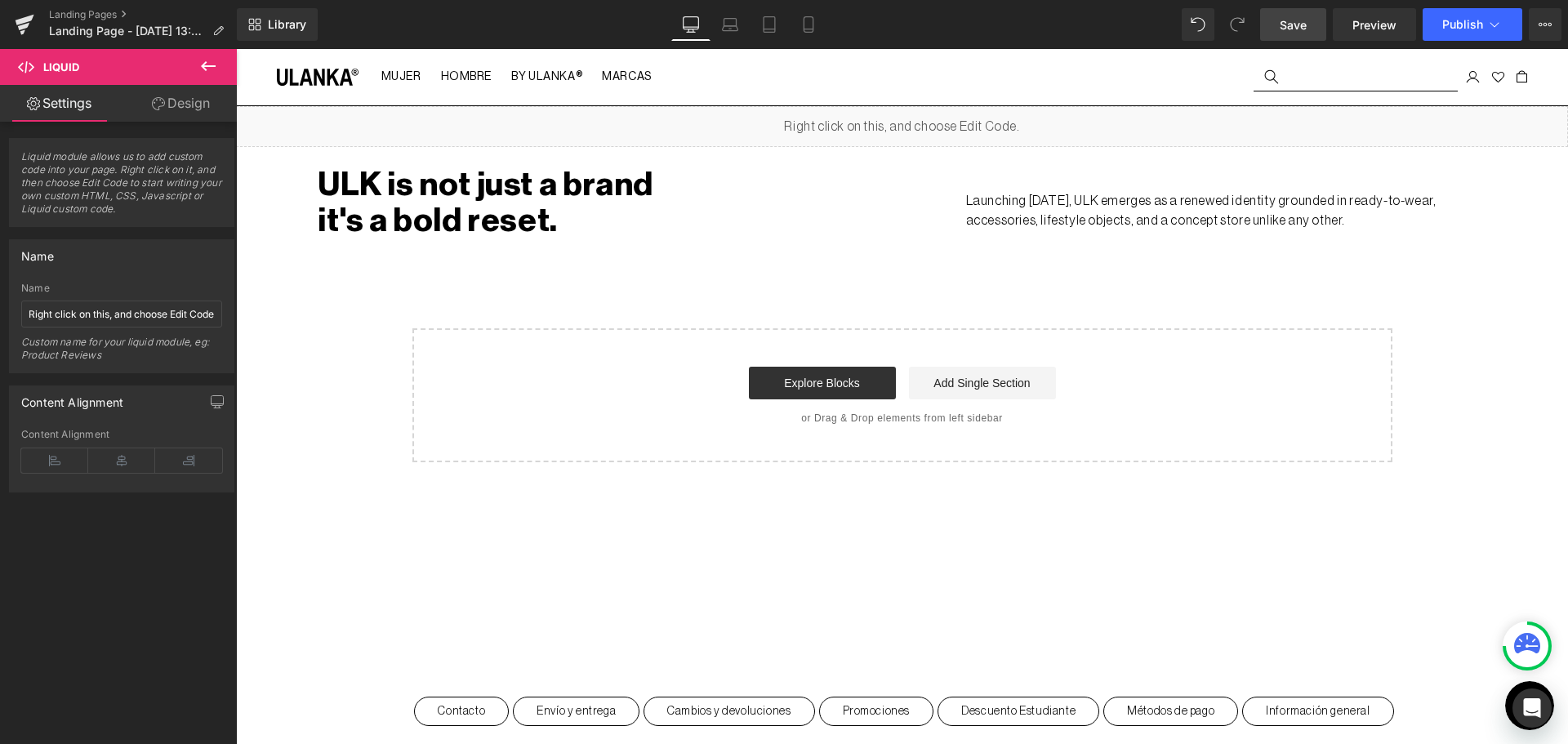
click at [1320, 24] on link "Save" at bounding box center [1292, 24] width 66 height 32
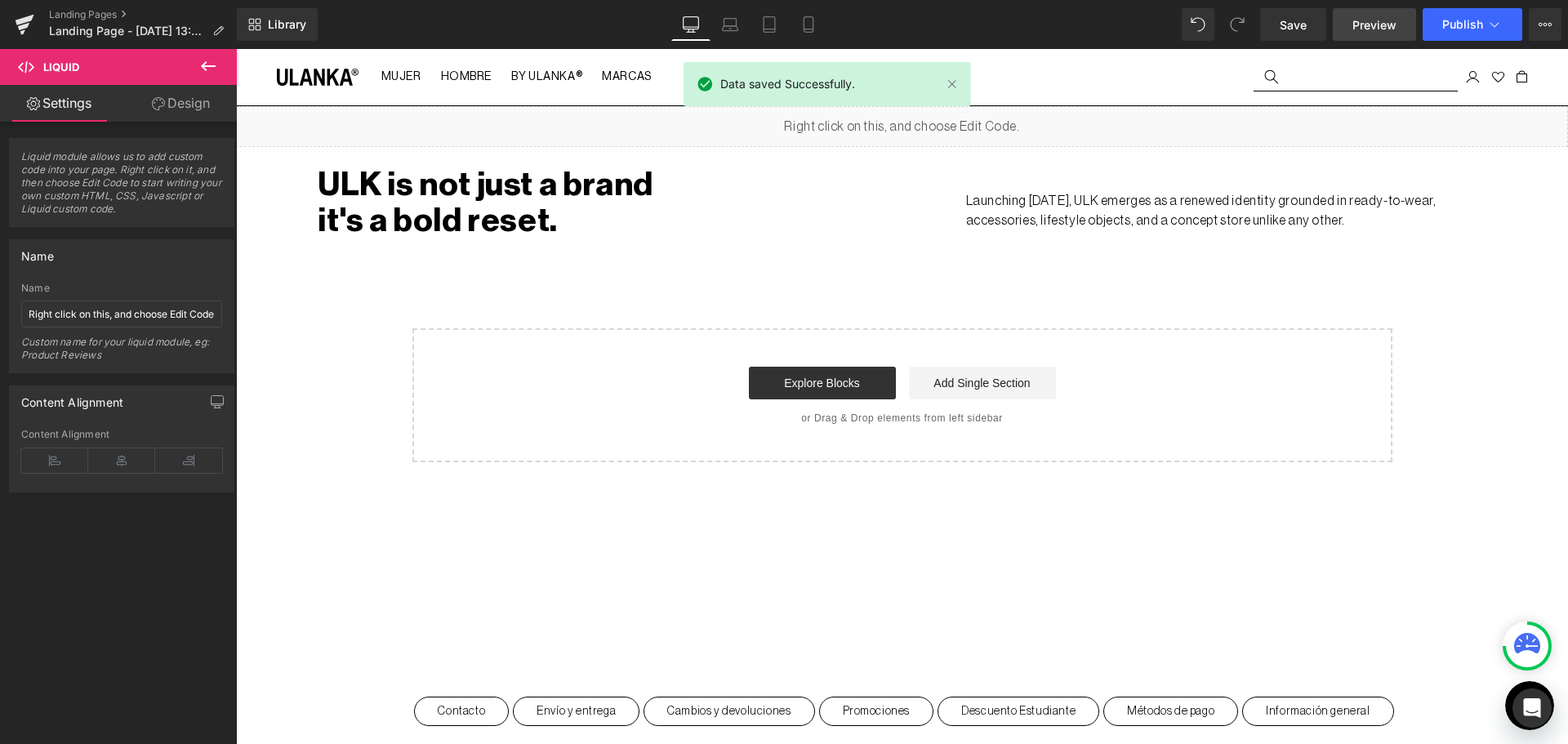
click at [1367, 28] on span "Preview" at bounding box center [1374, 25] width 45 height 17
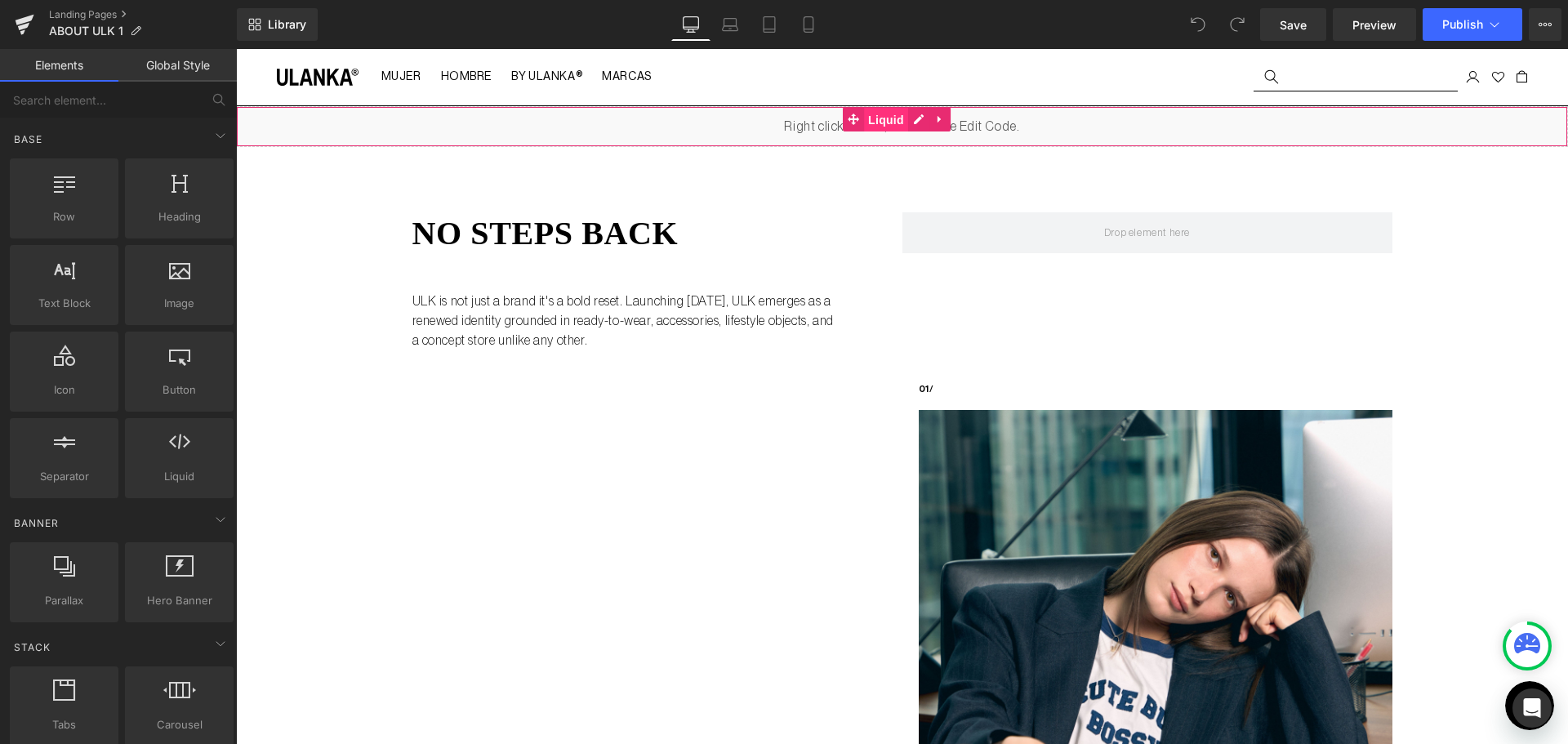
click at [884, 118] on span "Liquid" at bounding box center [886, 120] width 45 height 24
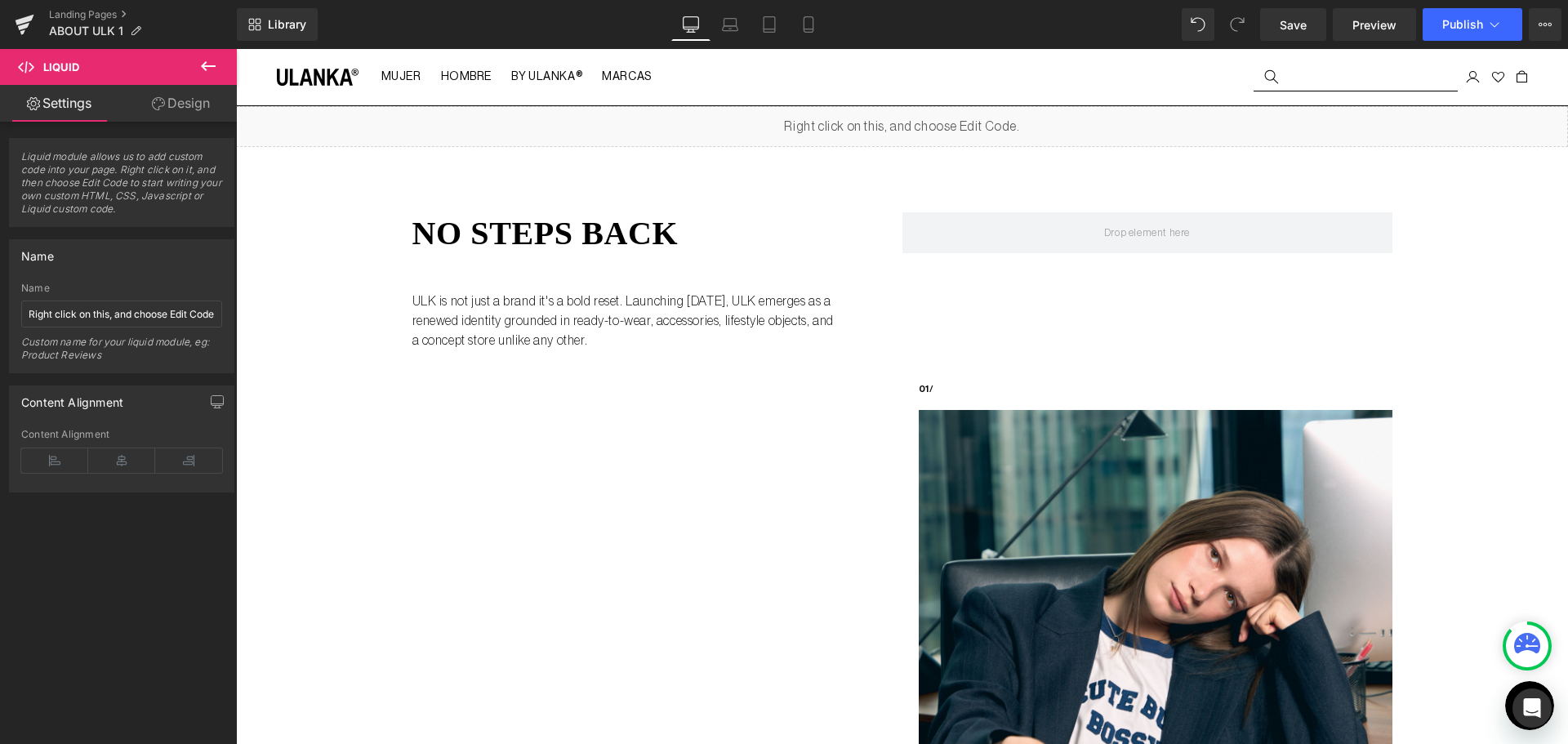
click at [923, 113] on div "Liquid" at bounding box center [901, 126] width 1331 height 41
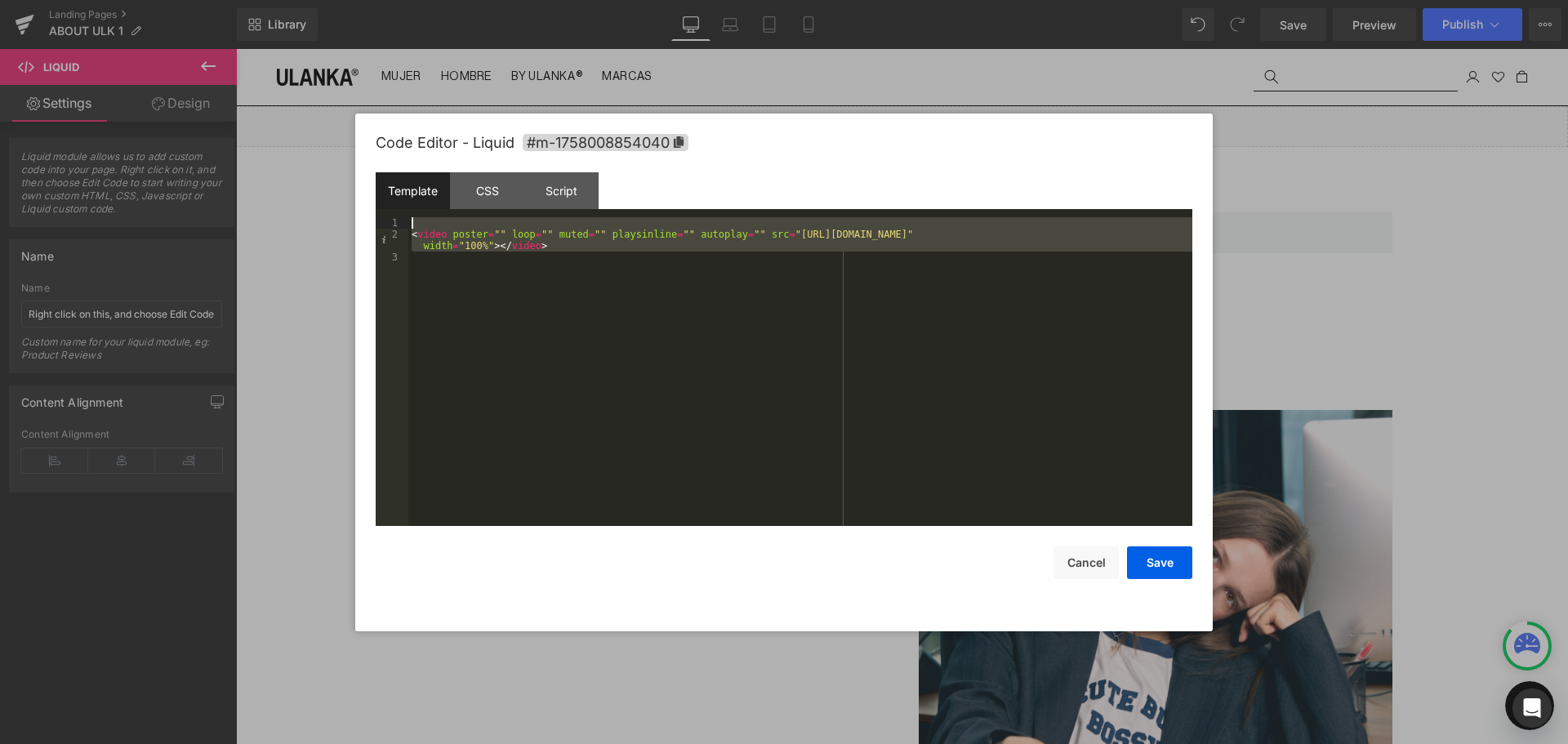
drag, startPoint x: 671, startPoint y: 276, endPoint x: 296, endPoint y: 183, distance: 386.4
click at [296, 183] on body "Liquid You are previewing how the will restyle your page. You can not edit Elem…" at bounding box center [784, 372] width 1568 height 744
click at [1151, 565] on button "Save" at bounding box center [1159, 562] width 65 height 32
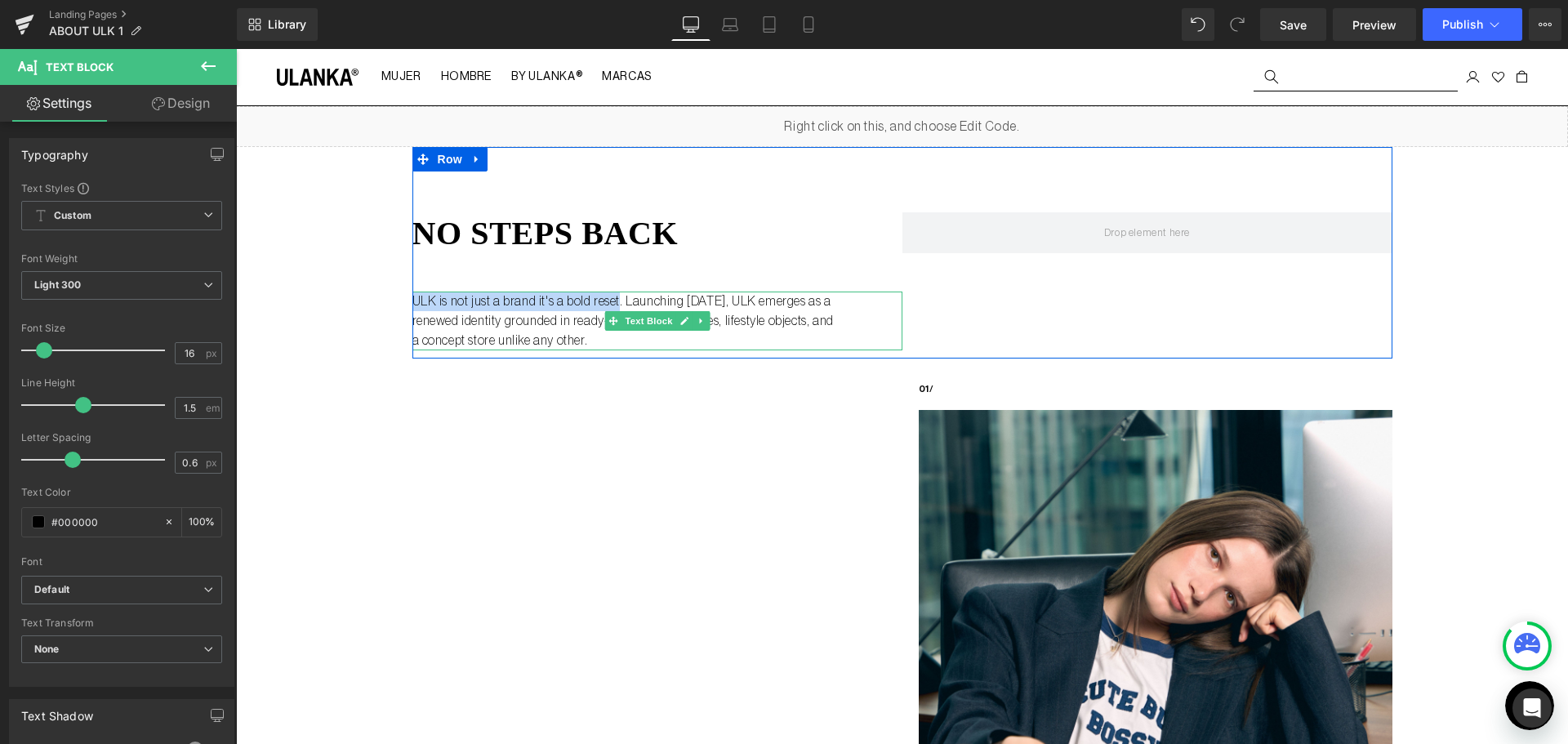
drag, startPoint x: 612, startPoint y: 300, endPoint x: 410, endPoint y: 300, distance: 202.0
click at [412, 300] on p "ULK is not just a brand it's a bold reset. Launching [DATE], ULK emerges as a r…" at bounding box center [623, 320] width 422 height 58
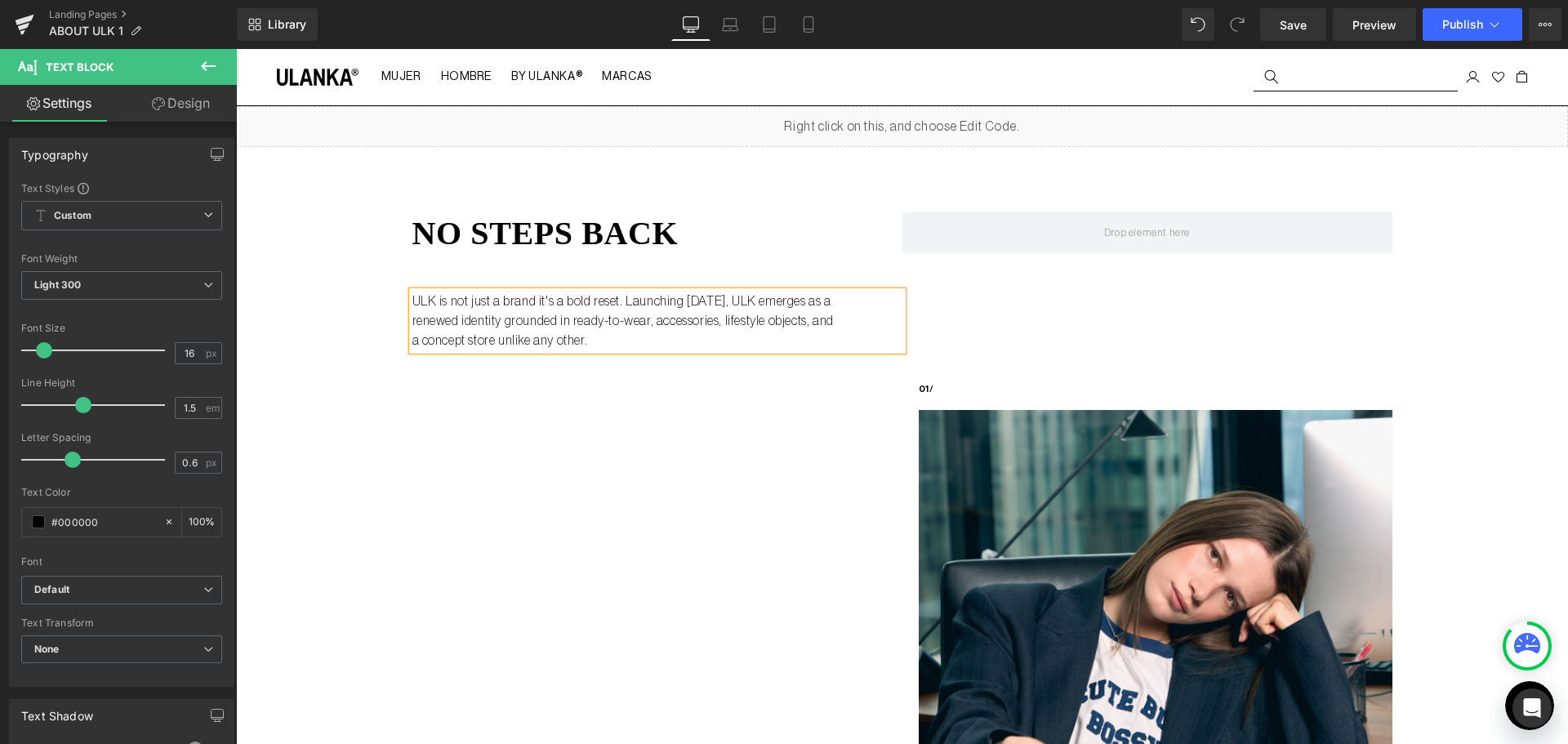
click at [717, 333] on p "ULK is not just a brand it's a bold reset. Launching [DATE], ULK emerges as a r…" at bounding box center [623, 320] width 422 height 58
drag, startPoint x: 718, startPoint y: 338, endPoint x: 279, endPoint y: 249, distance: 447.9
copy p "ULK is not just a brand it's a bold reset. Launching [DATE], ULK emerges as a r…"
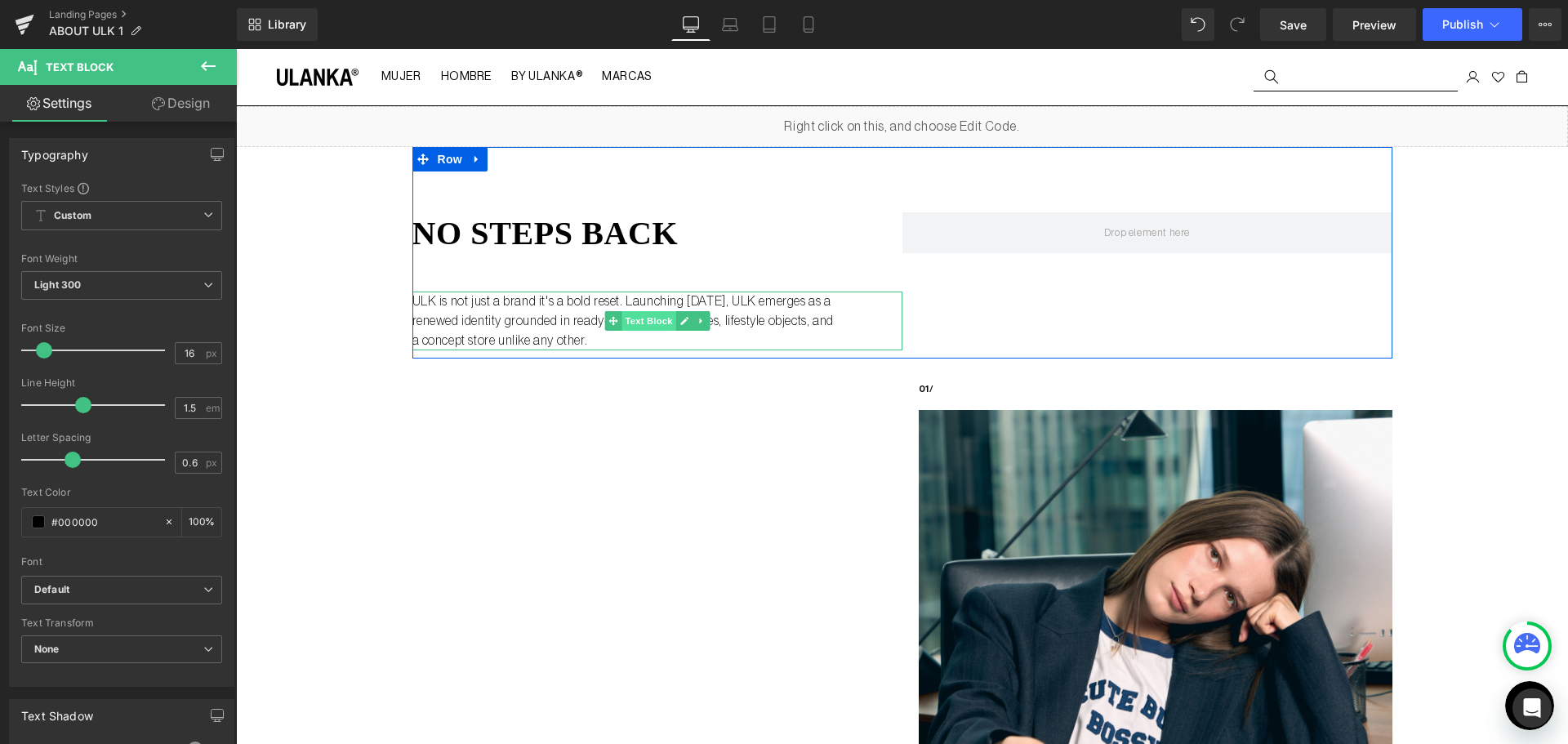
click at [648, 316] on span "Text Block" at bounding box center [649, 320] width 54 height 19
click at [612, 301] on p "ULK is not just a brand it's a bold reset. Launching [DATE], ULK emerges as a r…" at bounding box center [623, 320] width 422 height 58
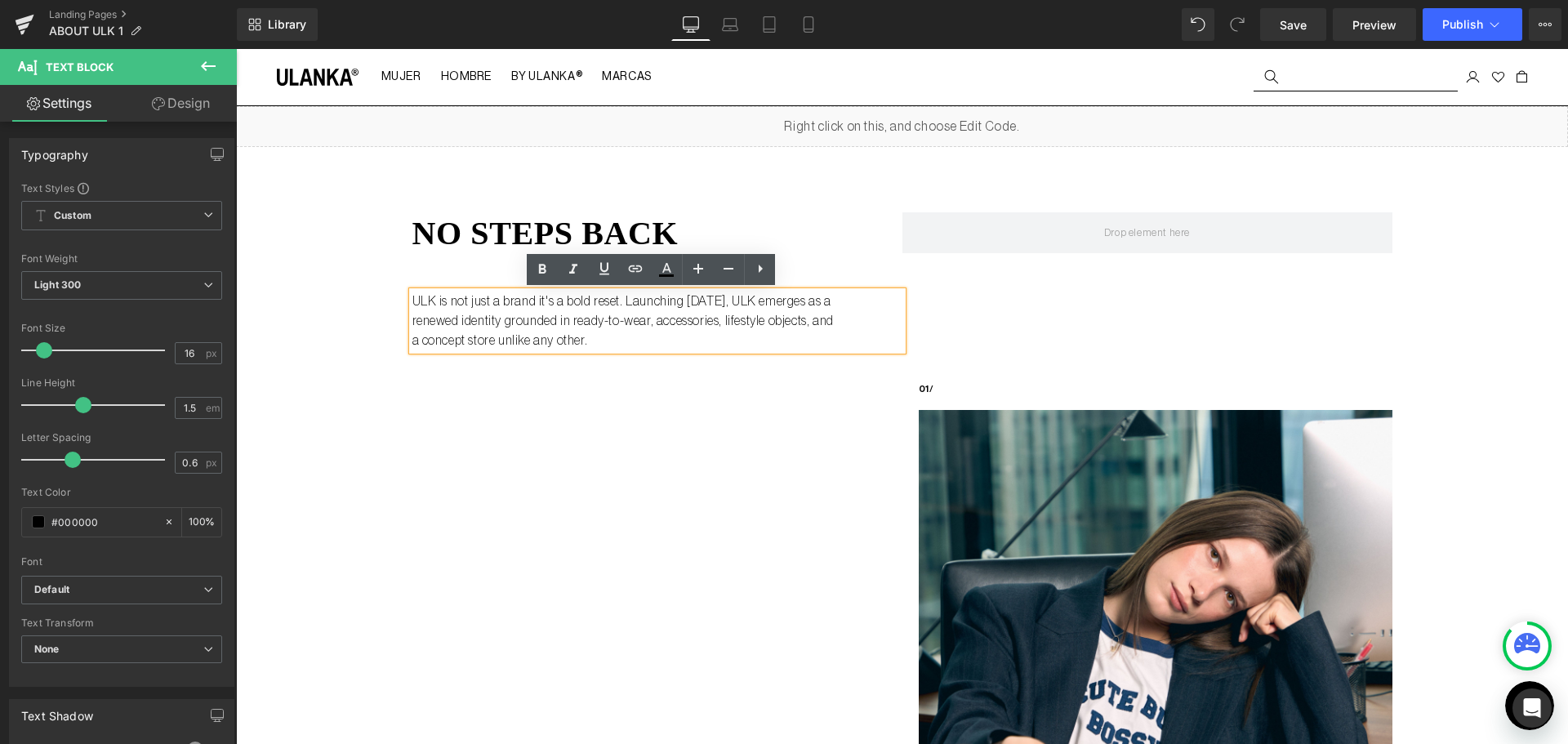
drag, startPoint x: 618, startPoint y: 299, endPoint x: 757, endPoint y: 355, distance: 149.9
click at [757, 355] on div "no steps back Heading ULK is not just a brand it's a bold reset. Launching Sept…" at bounding box center [902, 252] width 980 height 212
copy p "Launching [DATE], ULK emerges as a renewed identity grounded in ready-to-wear, …"
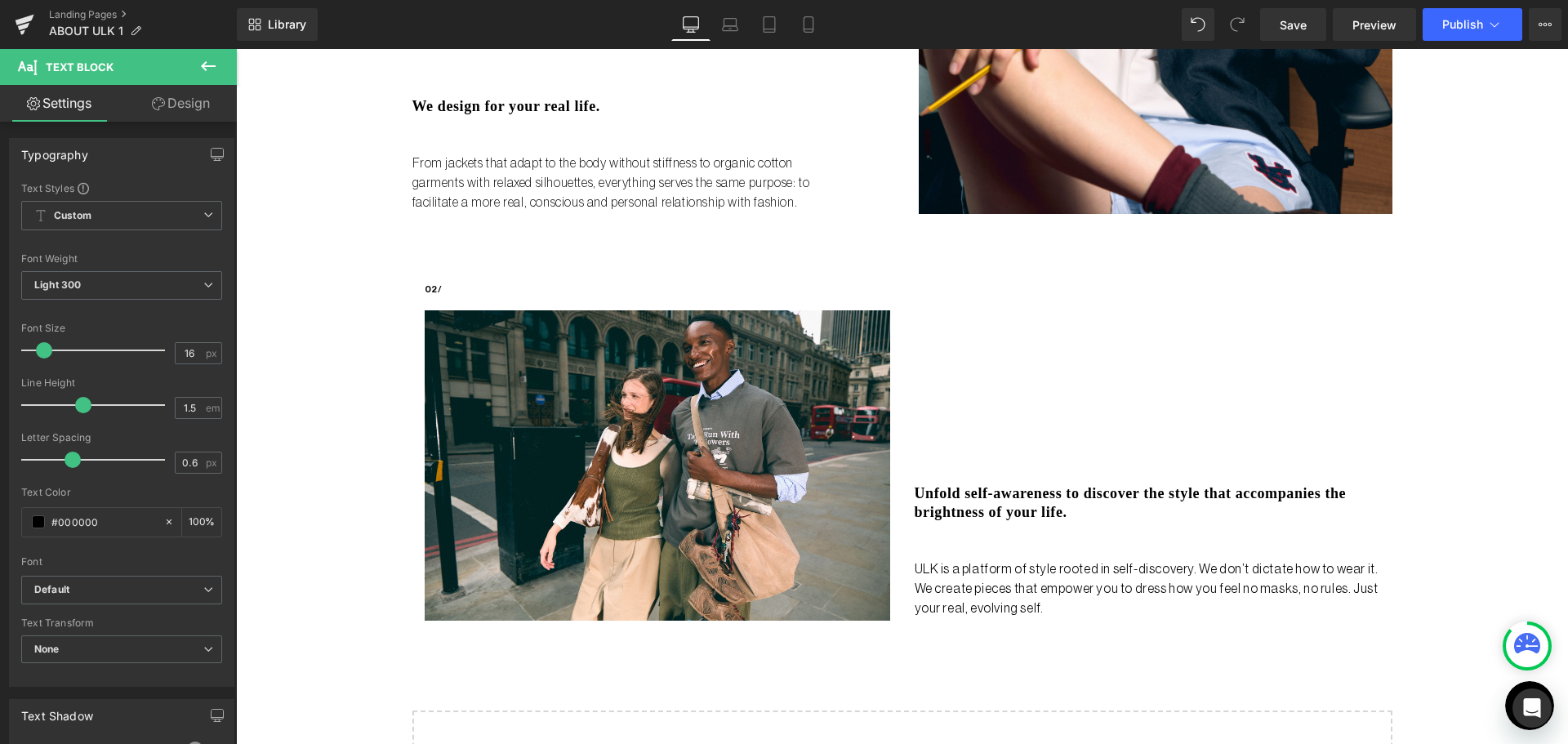
scroll to position [816, 0]
